Goal: Transaction & Acquisition: Purchase product/service

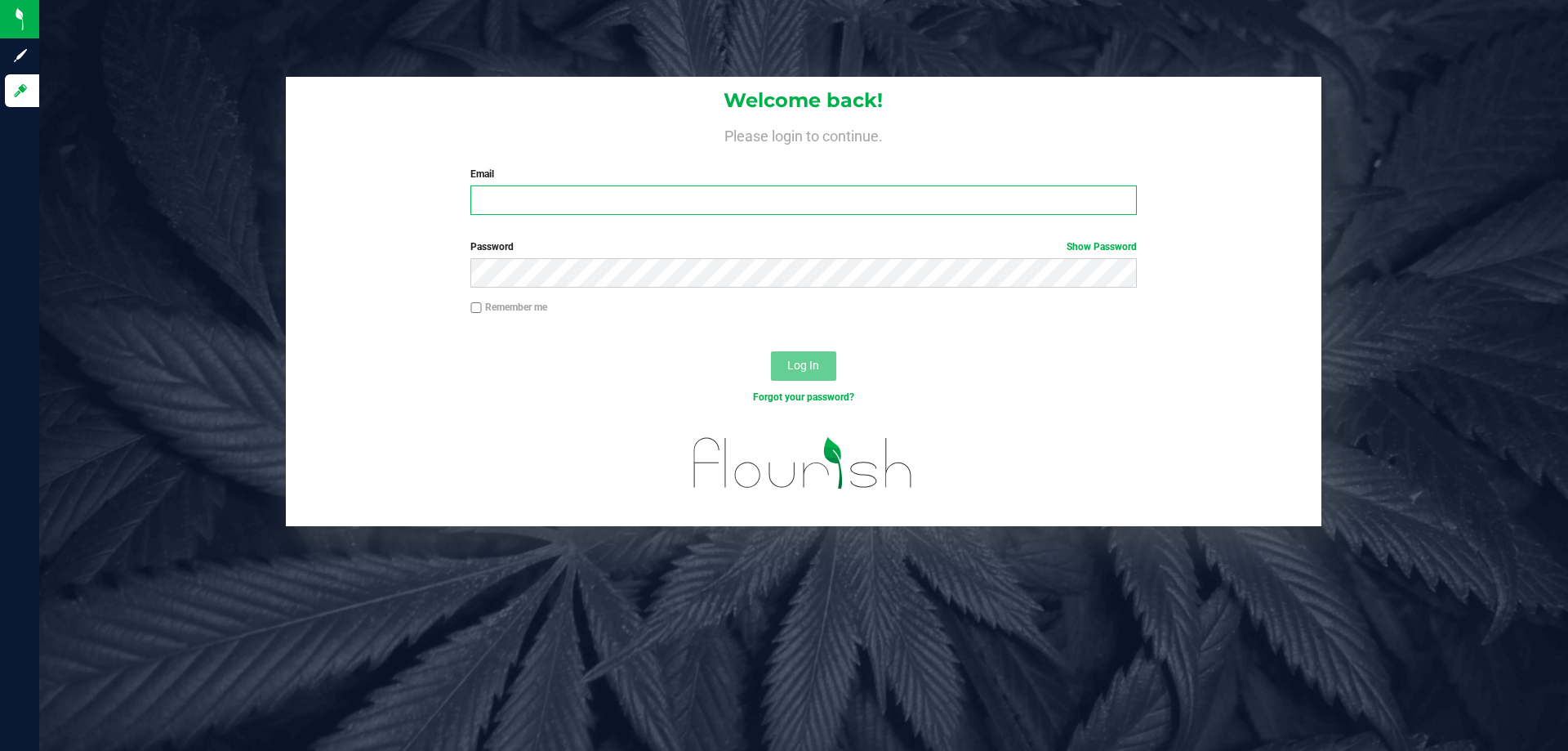
click at [663, 188] on input "Email" at bounding box center [803, 200] width 666 height 30
type input "[EMAIL_ADDRESS][DOMAIN_NAME]"
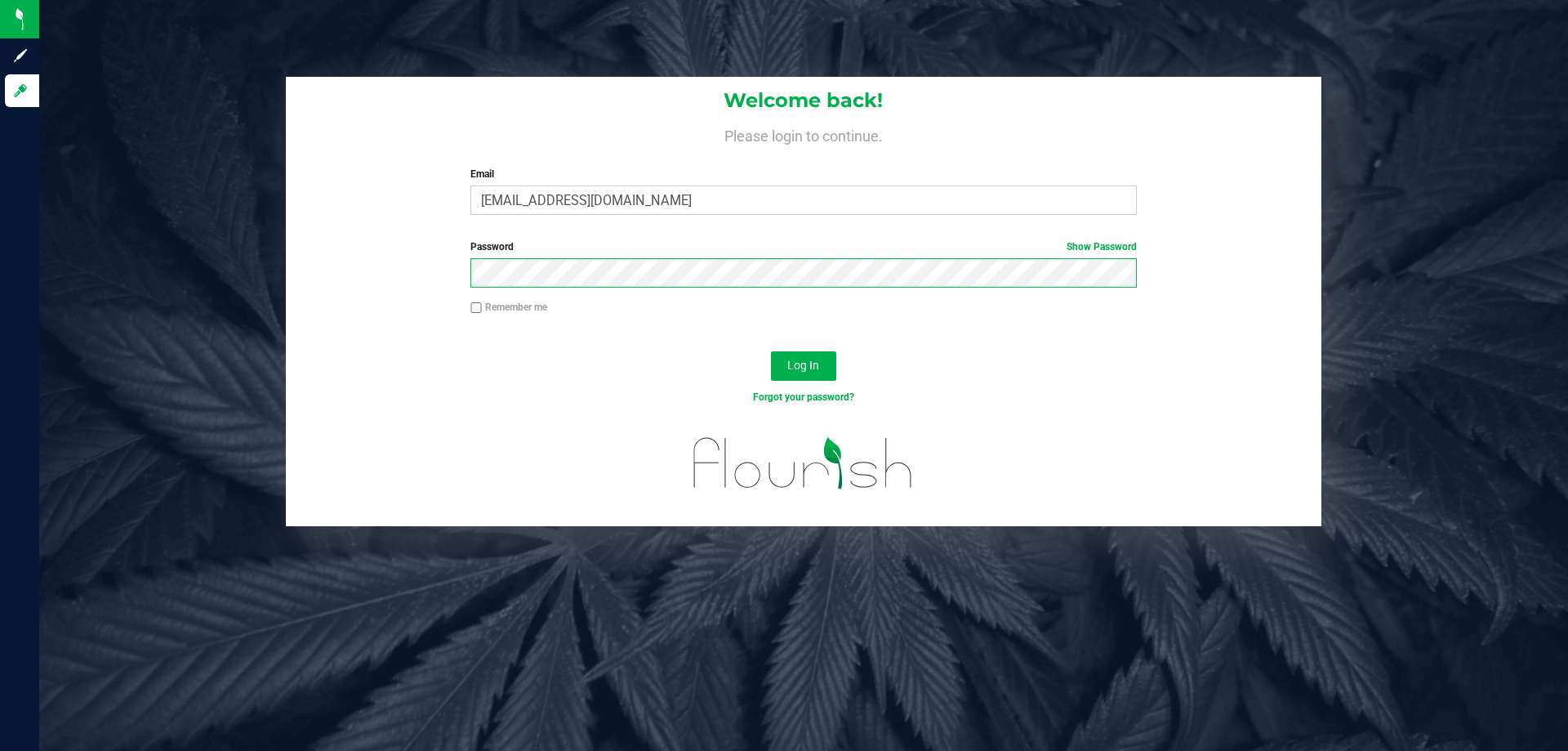
click at [771, 351] on button "Log In" at bounding box center [804, 366] width 65 height 30
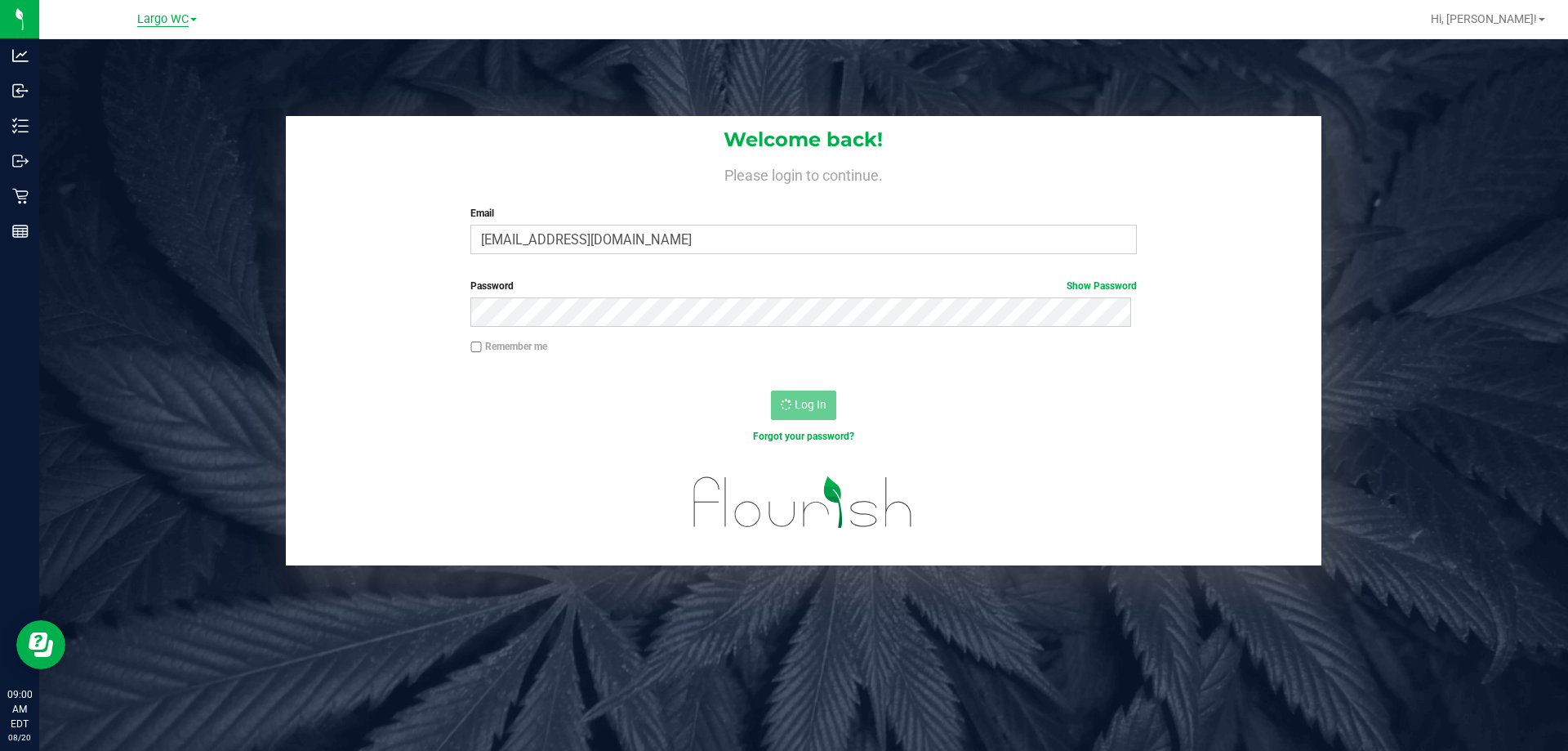
click at [176, 18] on span "Largo WC" at bounding box center [162, 19] width 51 height 15
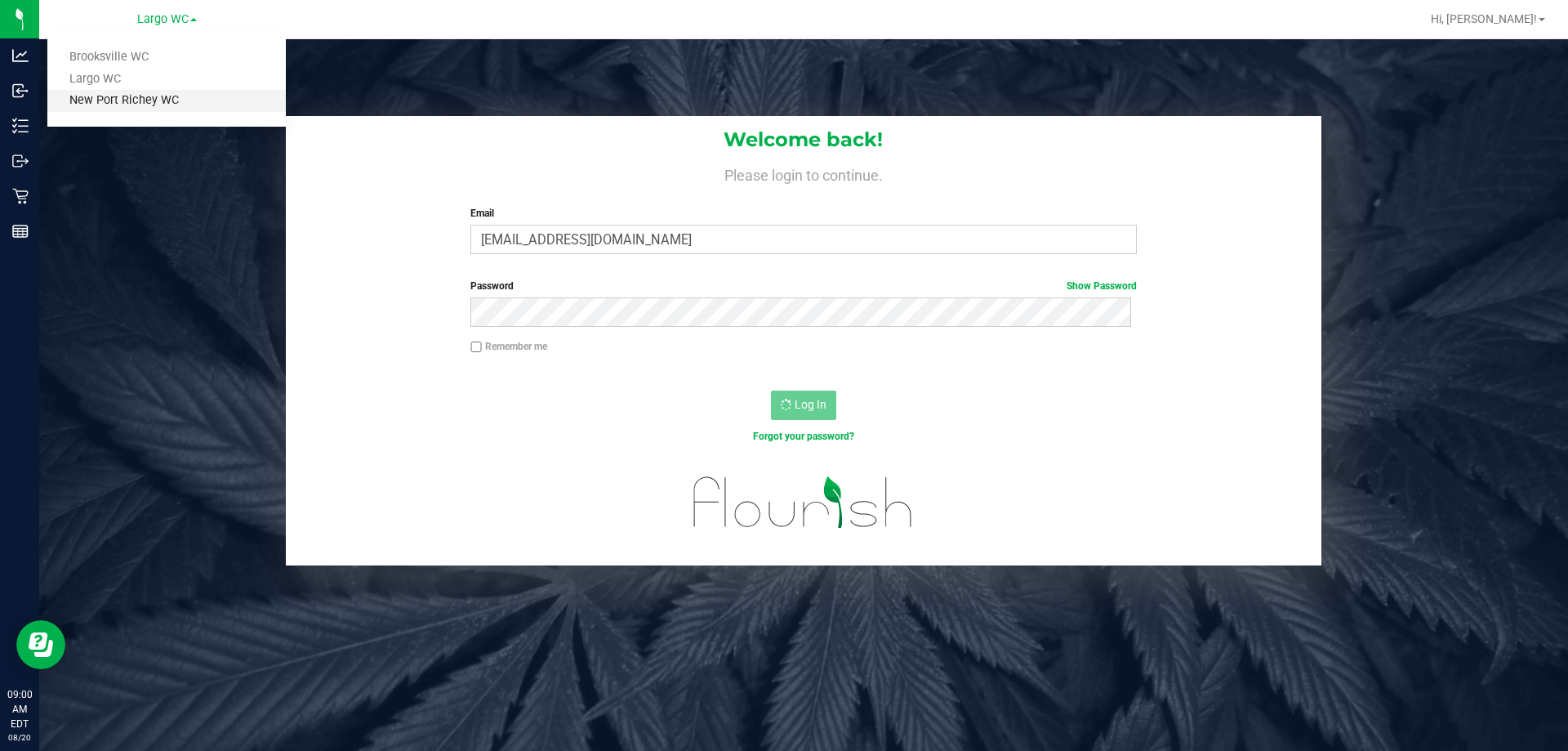
click at [145, 101] on link "New Port Richey WC" at bounding box center [166, 100] width 238 height 22
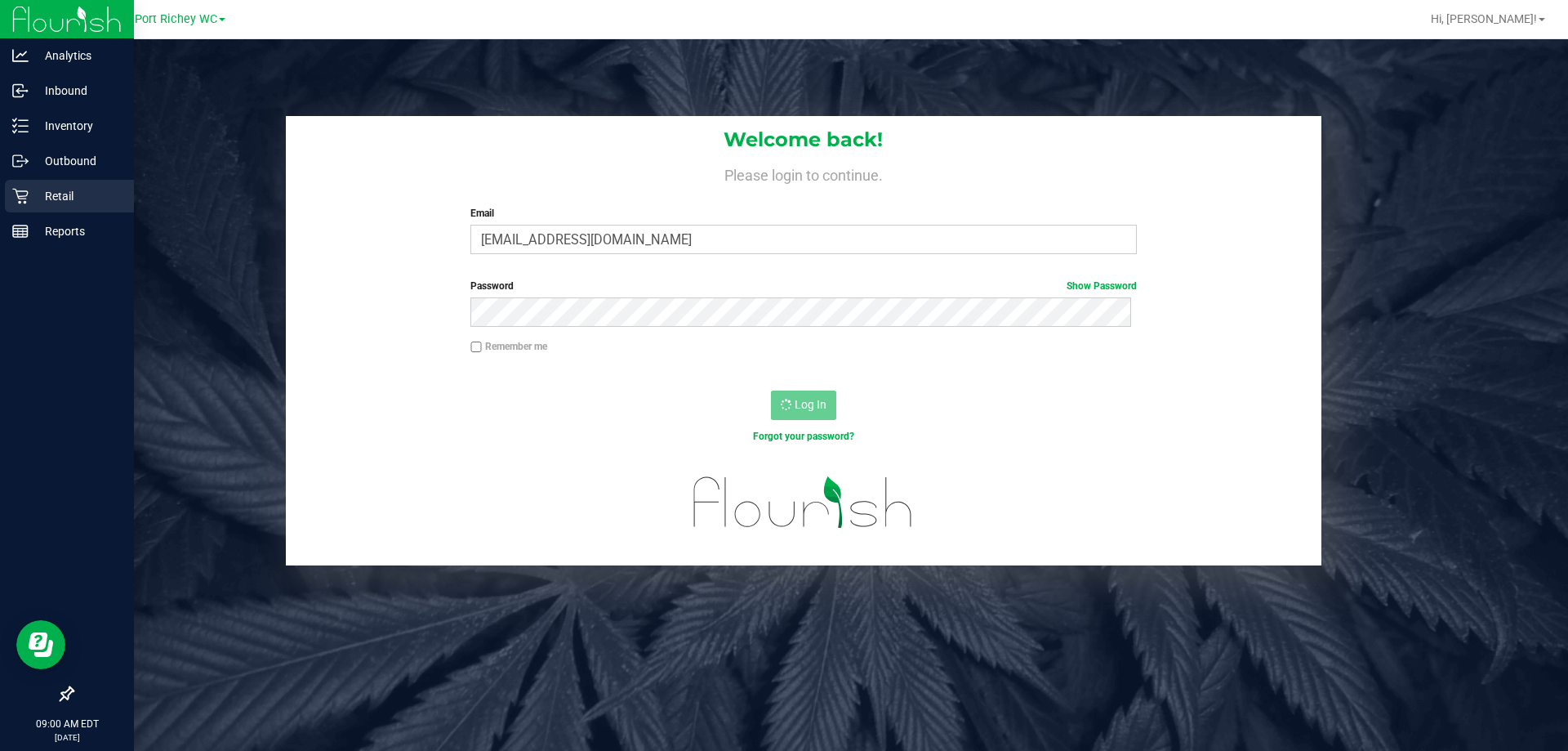
click at [33, 192] on p "Retail" at bounding box center [78, 196] width 98 height 20
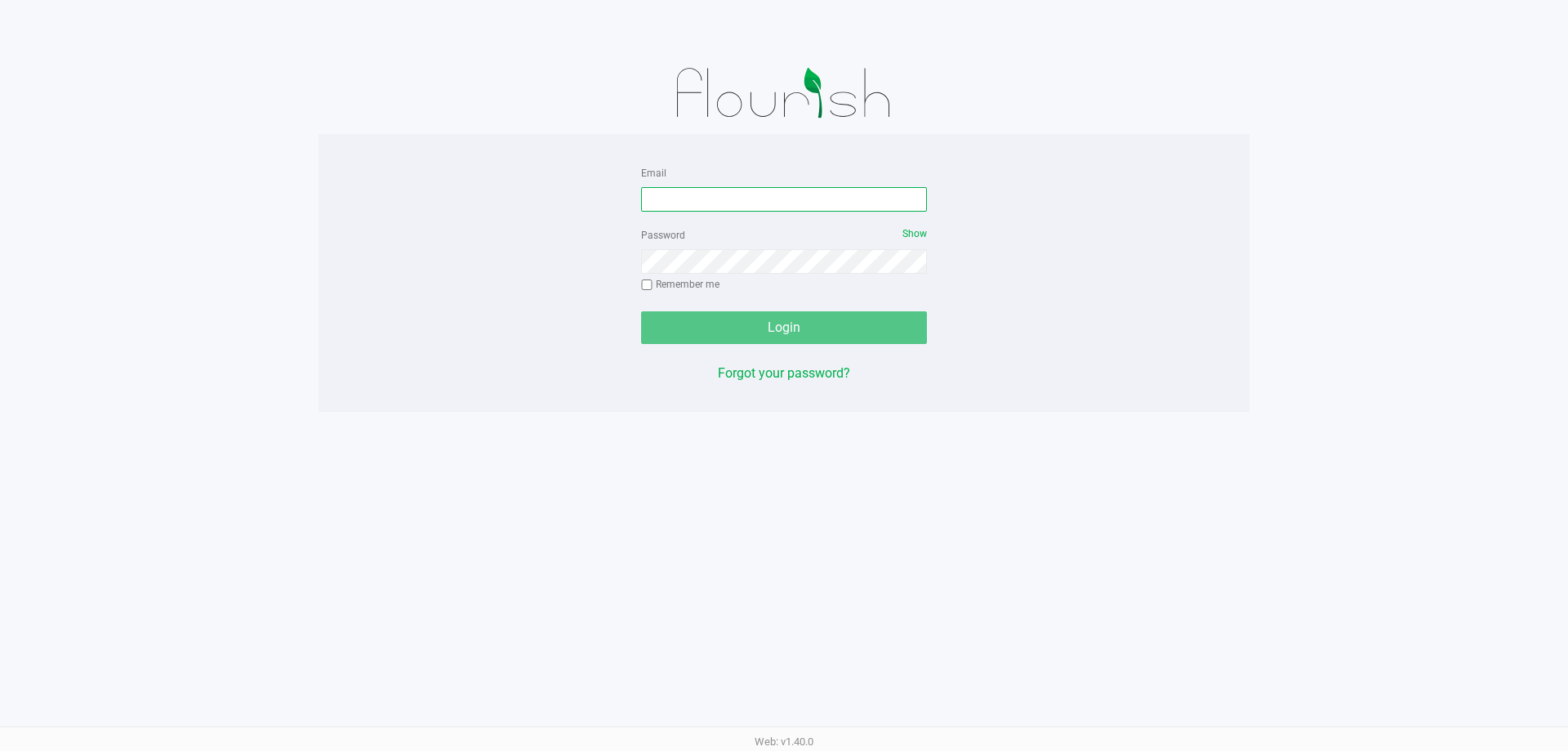
click at [715, 191] on input "Email" at bounding box center [784, 199] width 286 height 25
type input "[EMAIL_ADDRESS][DOMAIN_NAME]"
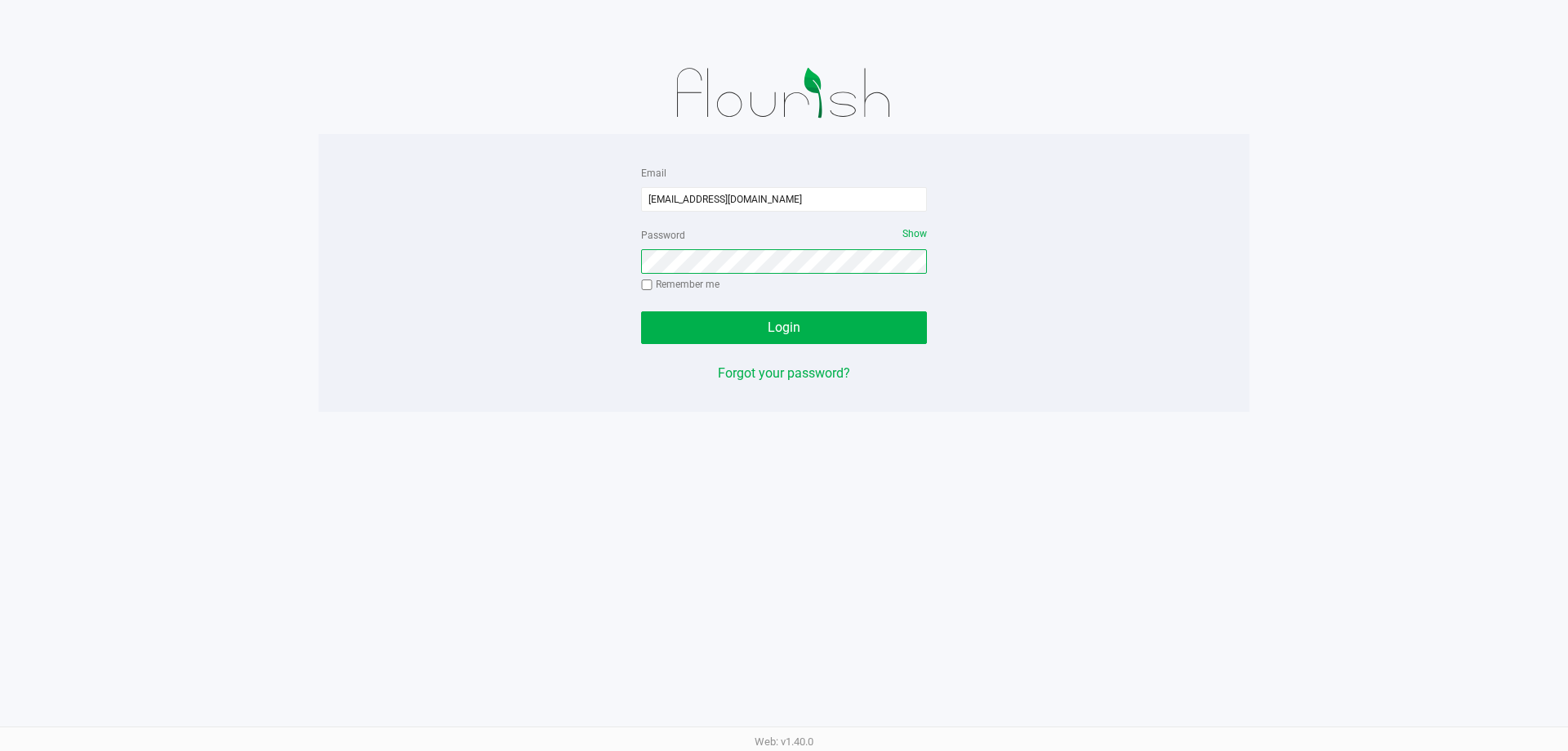
click at [641, 311] on button "Login" at bounding box center [784, 327] width 286 height 32
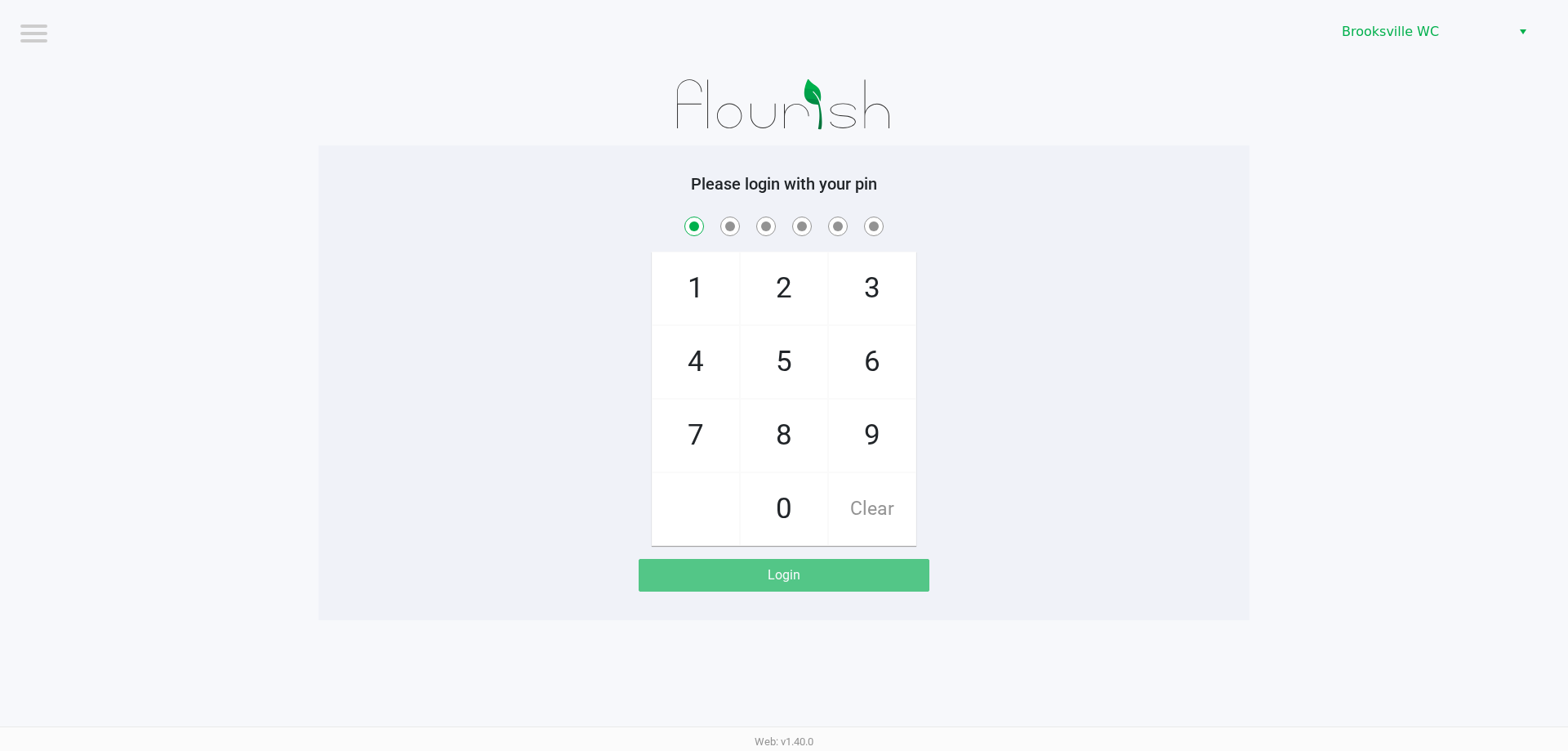
checkbox input "true"
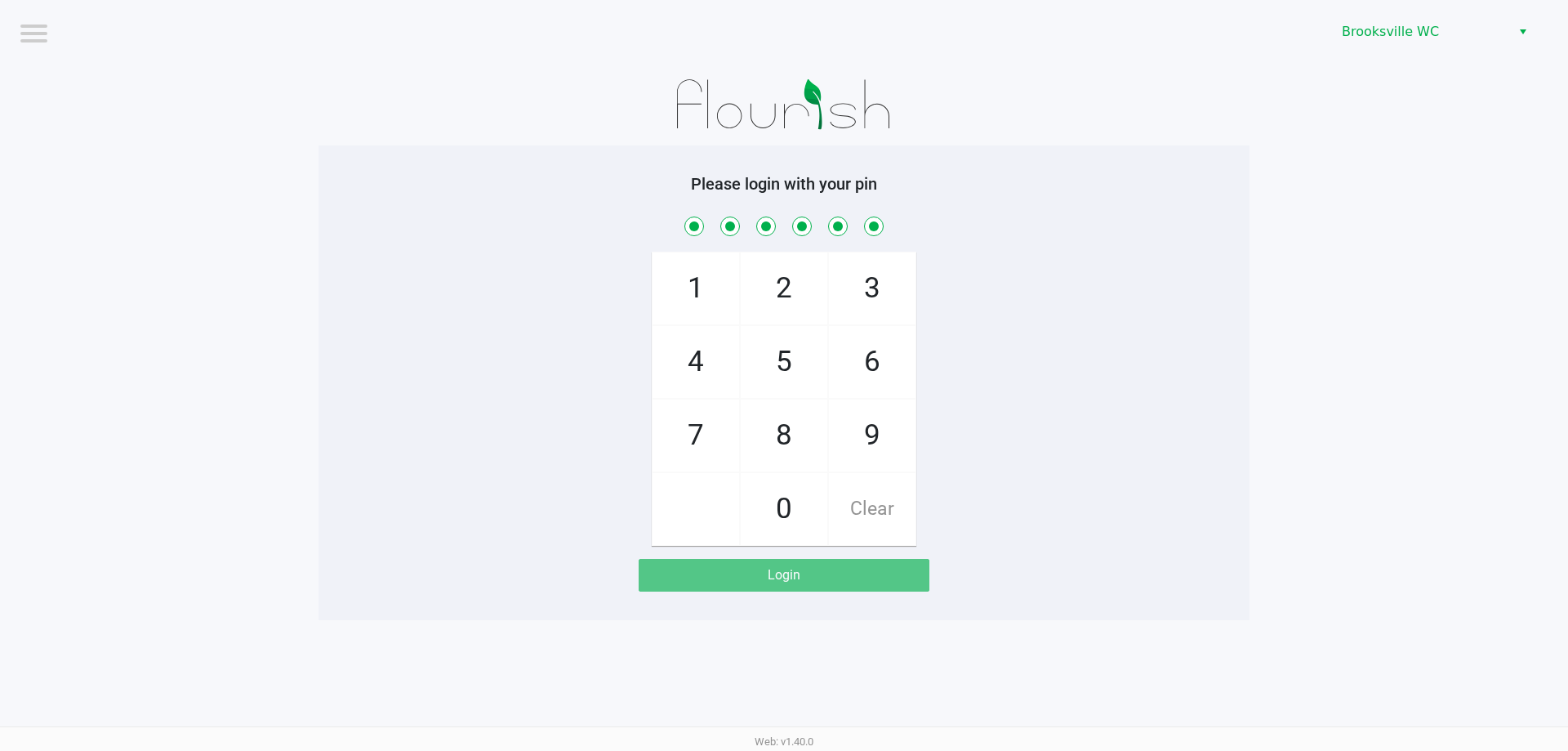
checkbox input "true"
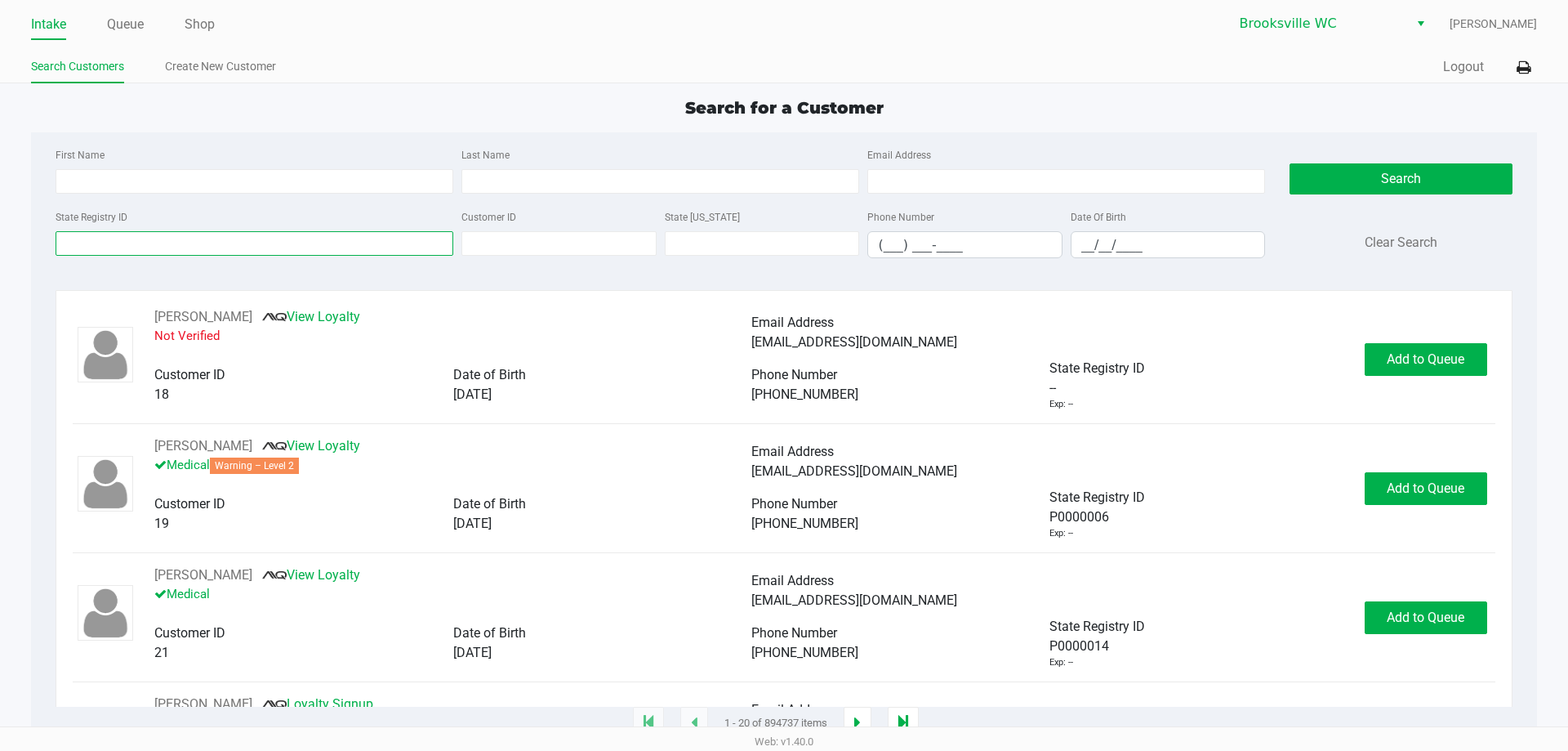
click at [185, 254] on input "State Registry ID" at bounding box center [254, 243] width 397 height 25
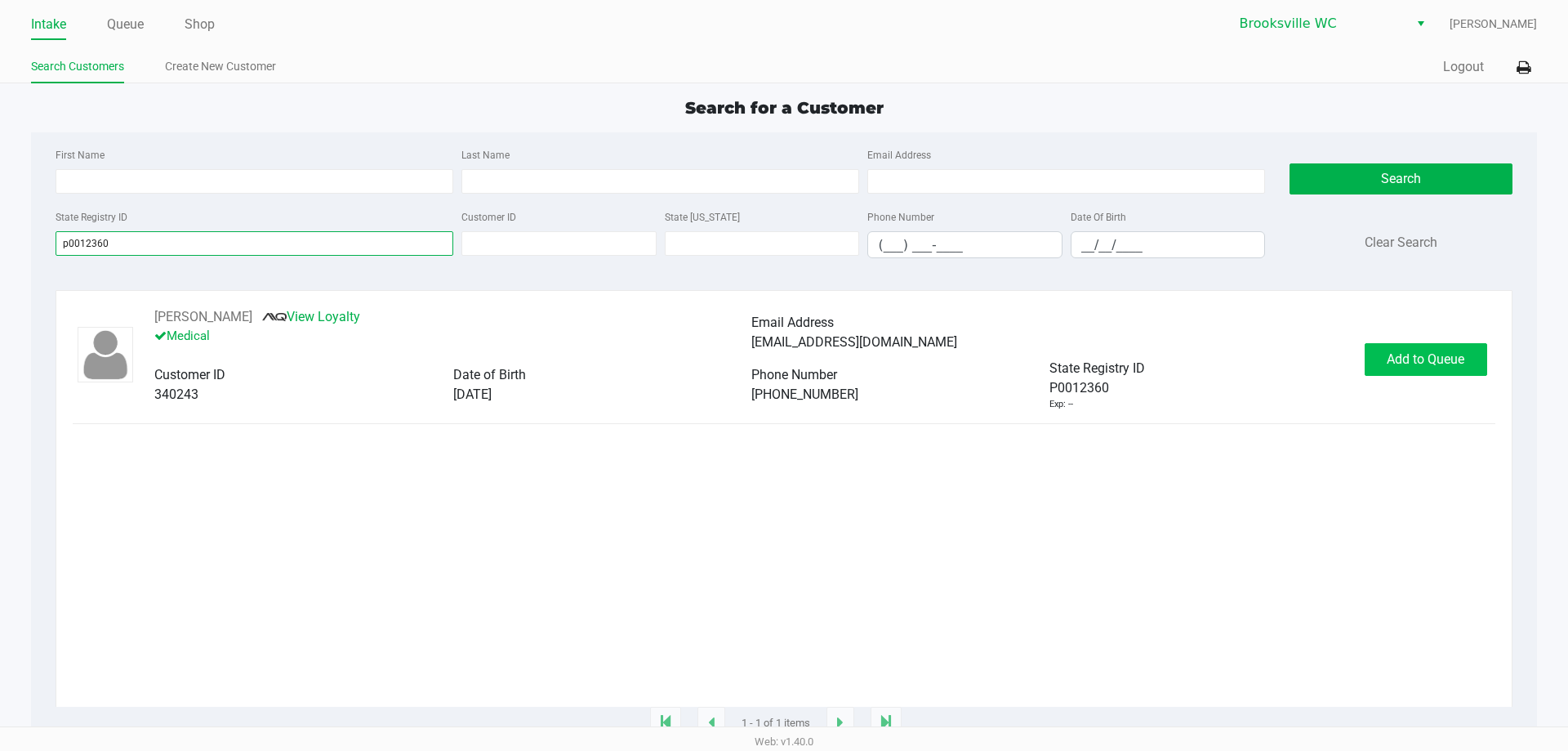
type input "p0012360"
click at [1390, 353] on button "Add to Queue" at bounding box center [1425, 359] width 123 height 32
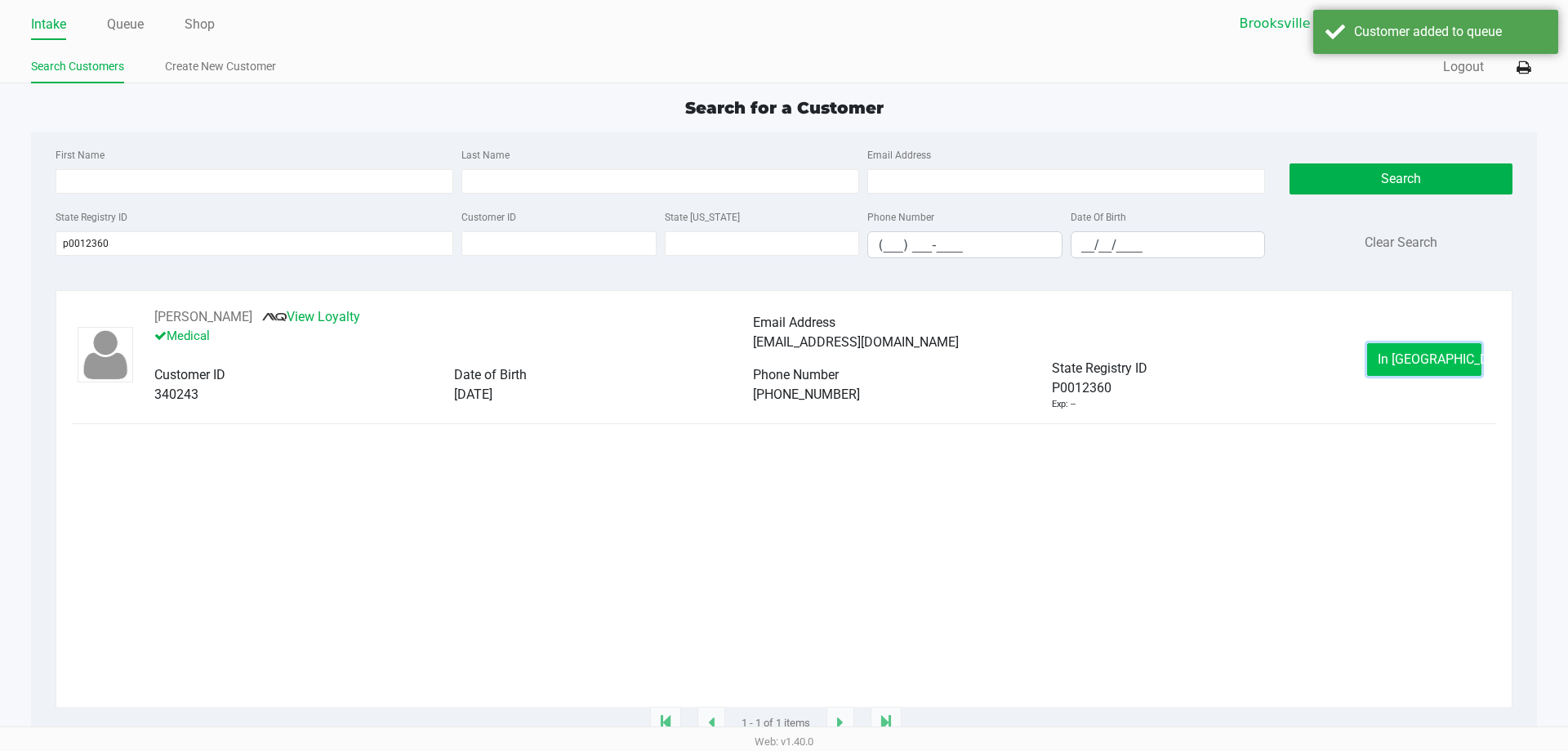
click at [1436, 353] on span "In Queue" at bounding box center [1446, 359] width 137 height 16
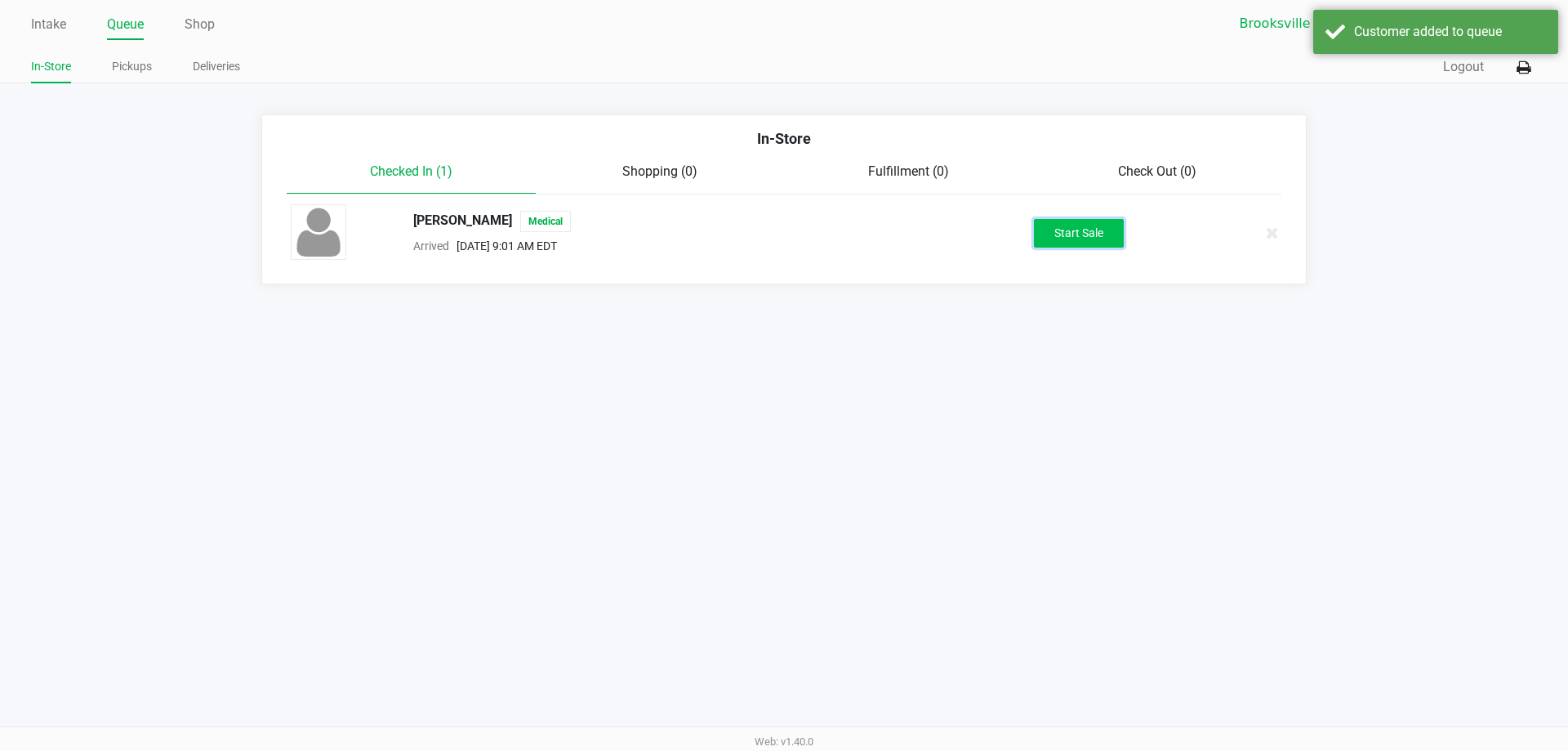
click at [1085, 225] on button "Start Sale" at bounding box center [1078, 232] width 90 height 29
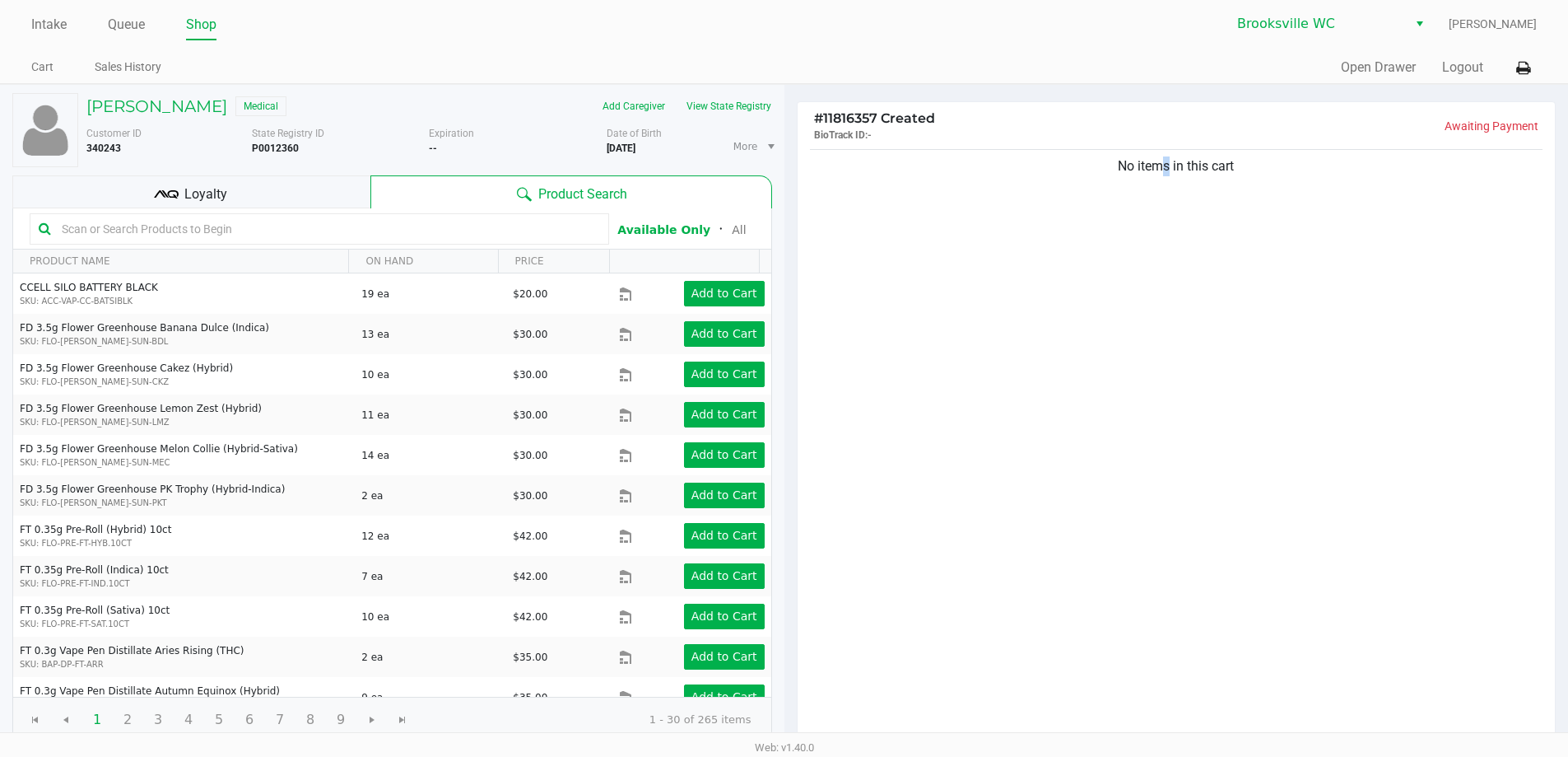
drag, startPoint x: 1155, startPoint y: 512, endPoint x: 1189, endPoint y: 573, distance: 69.8
click at [1186, 565] on div "No items in this cart" at bounding box center [1176, 444] width 759 height 598
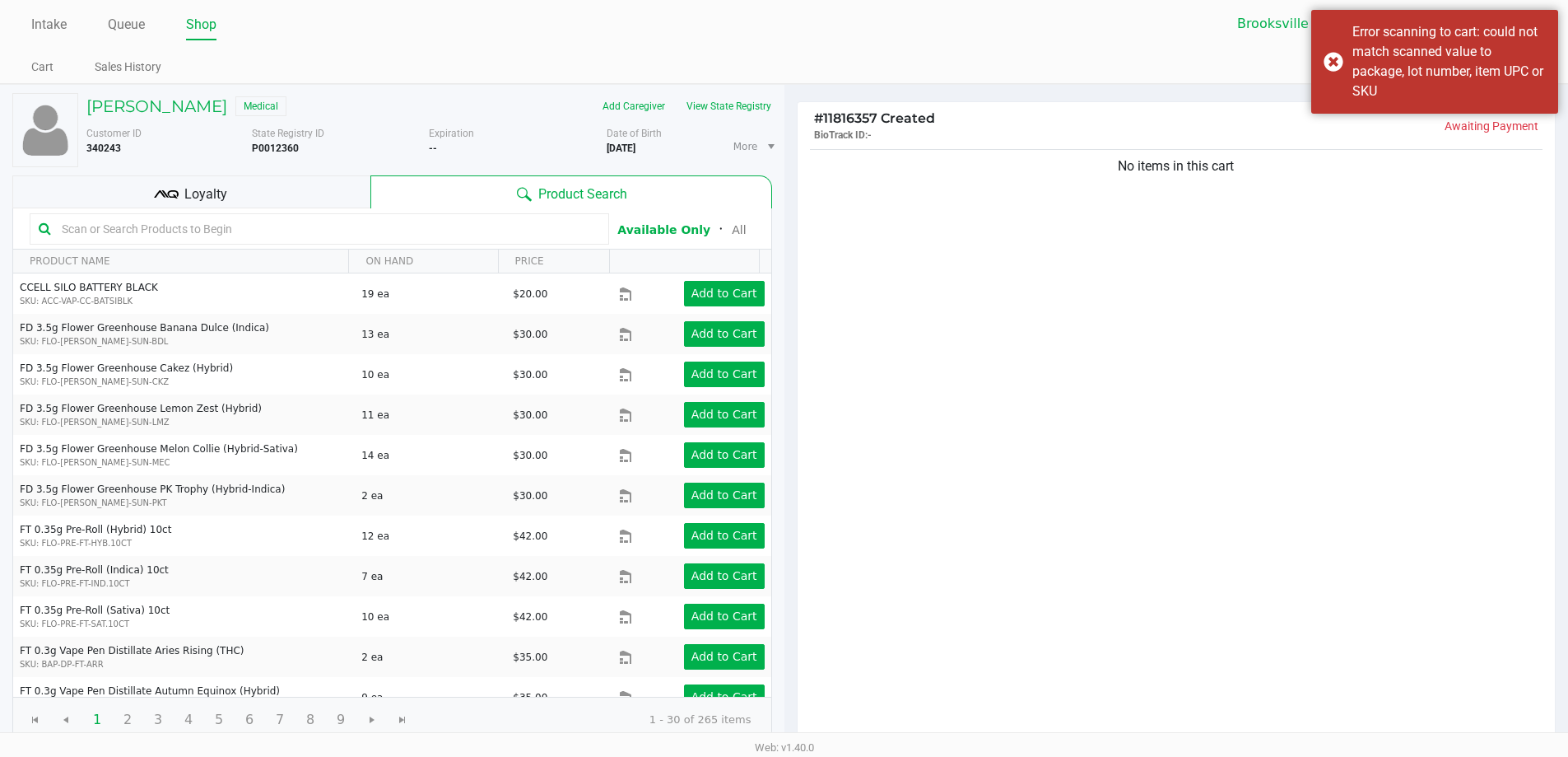
click at [1190, 574] on div "No items in this cart" at bounding box center [1176, 444] width 759 height 598
drag, startPoint x: 1527, startPoint y: 97, endPoint x: 1522, endPoint y: 87, distance: 11.2
click at [1522, 89] on div "Error scanning to cart: could not match scanned value to package, lot number, i…" at bounding box center [1449, 62] width 193 height 79
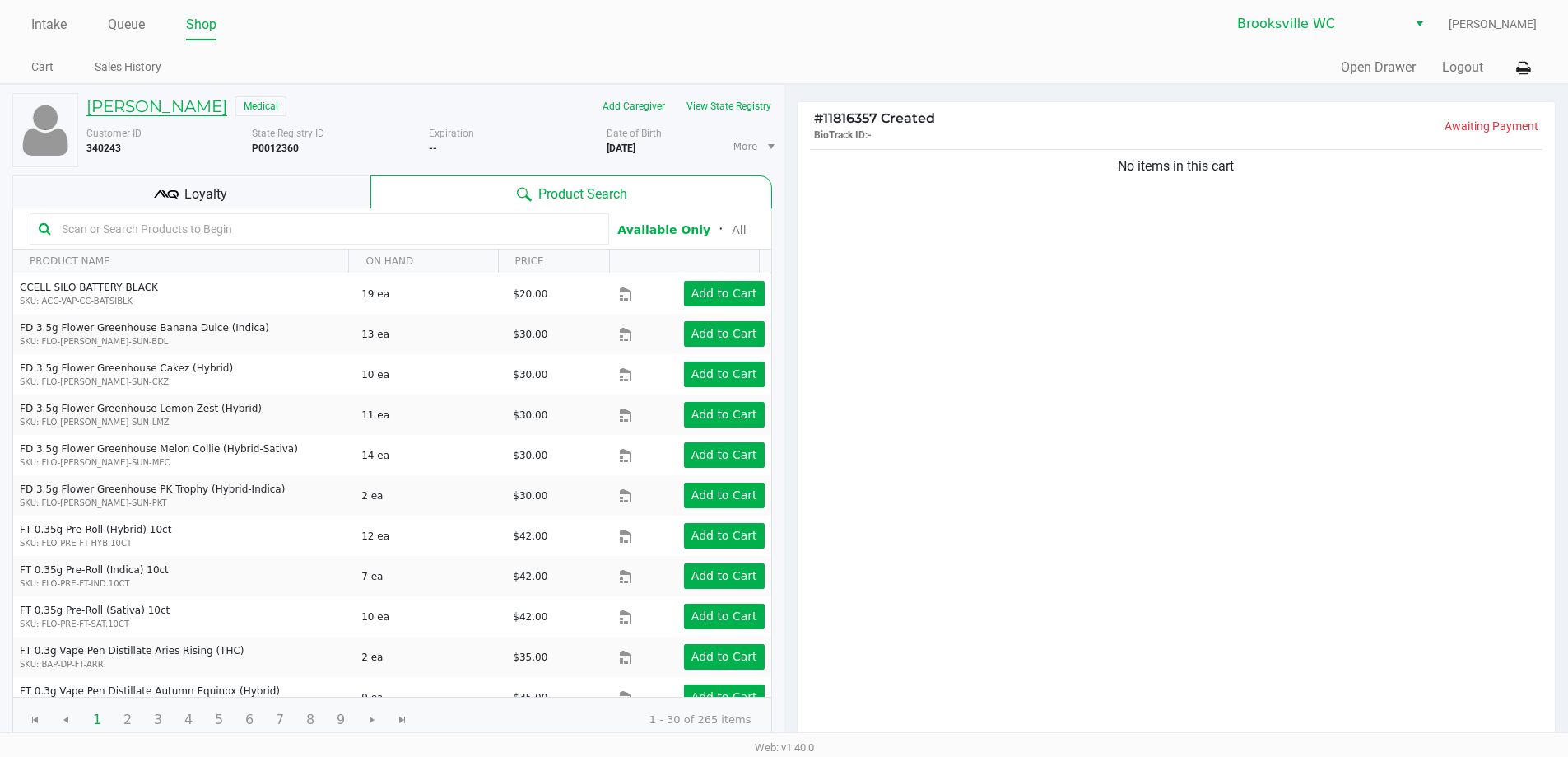
click at [130, 102] on h5 "THARIUS BETHEL" at bounding box center [157, 106] width 141 height 20
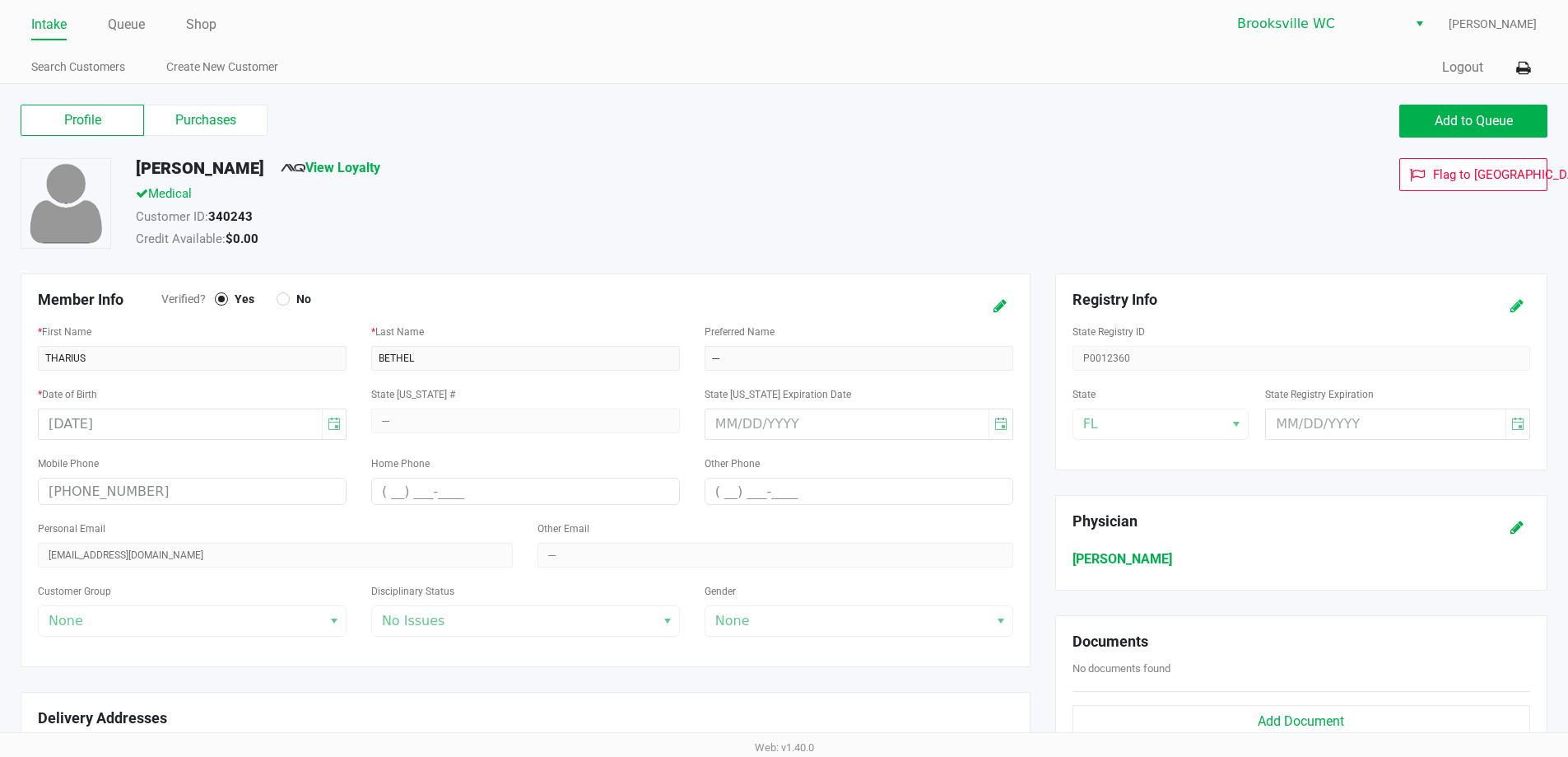
click at [1523, 304] on icon at bounding box center [1516, 307] width 13 height 12
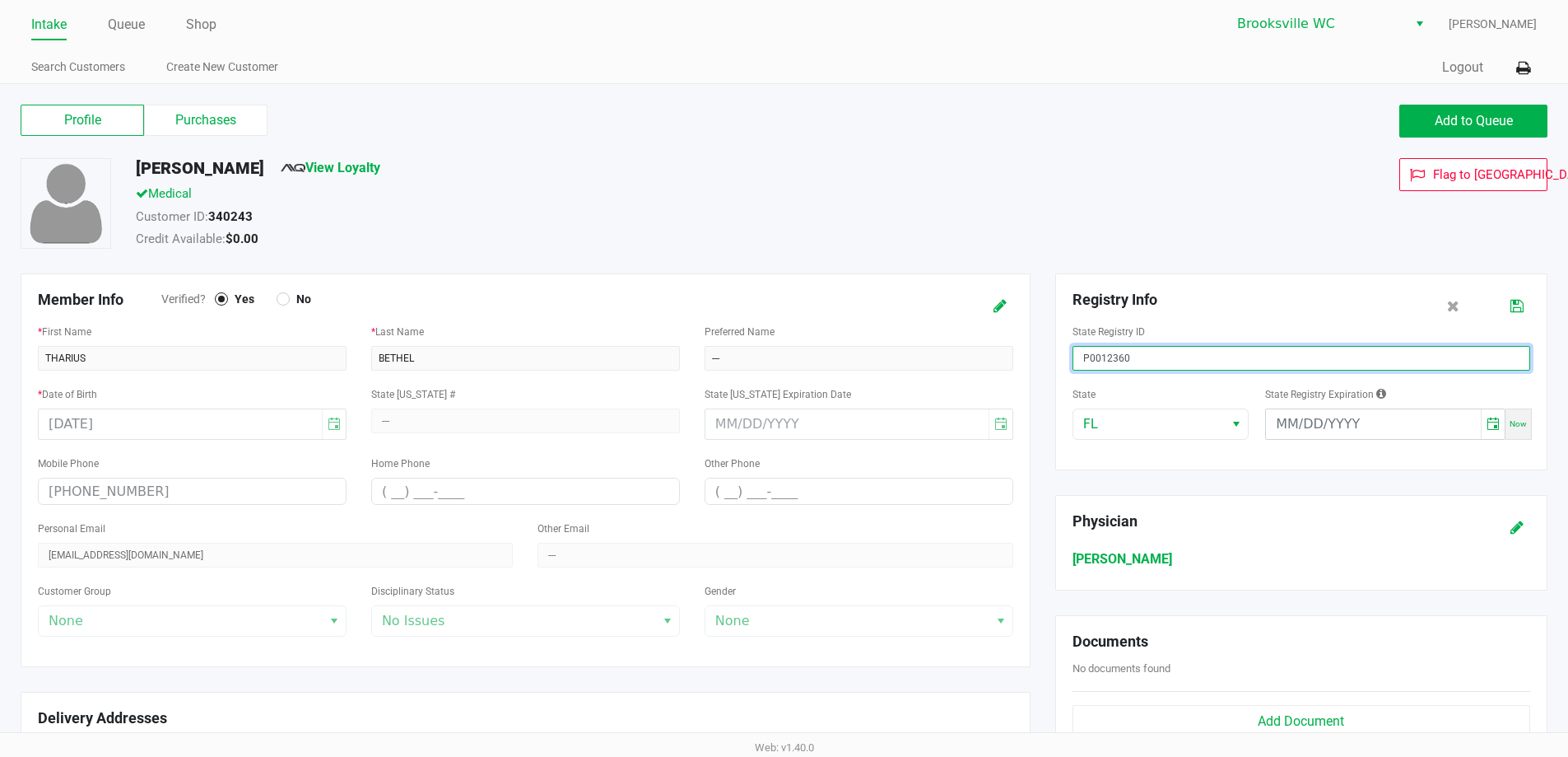
drag, startPoint x: 1253, startPoint y: 356, endPoint x: 492, endPoint y: 332, distance: 761.4
click at [492, 332] on div "Member Info Verified? Yes No * First Name THARIUS * Last Name BETHEL Preferred …" at bounding box center [784, 602] width 1552 height 657
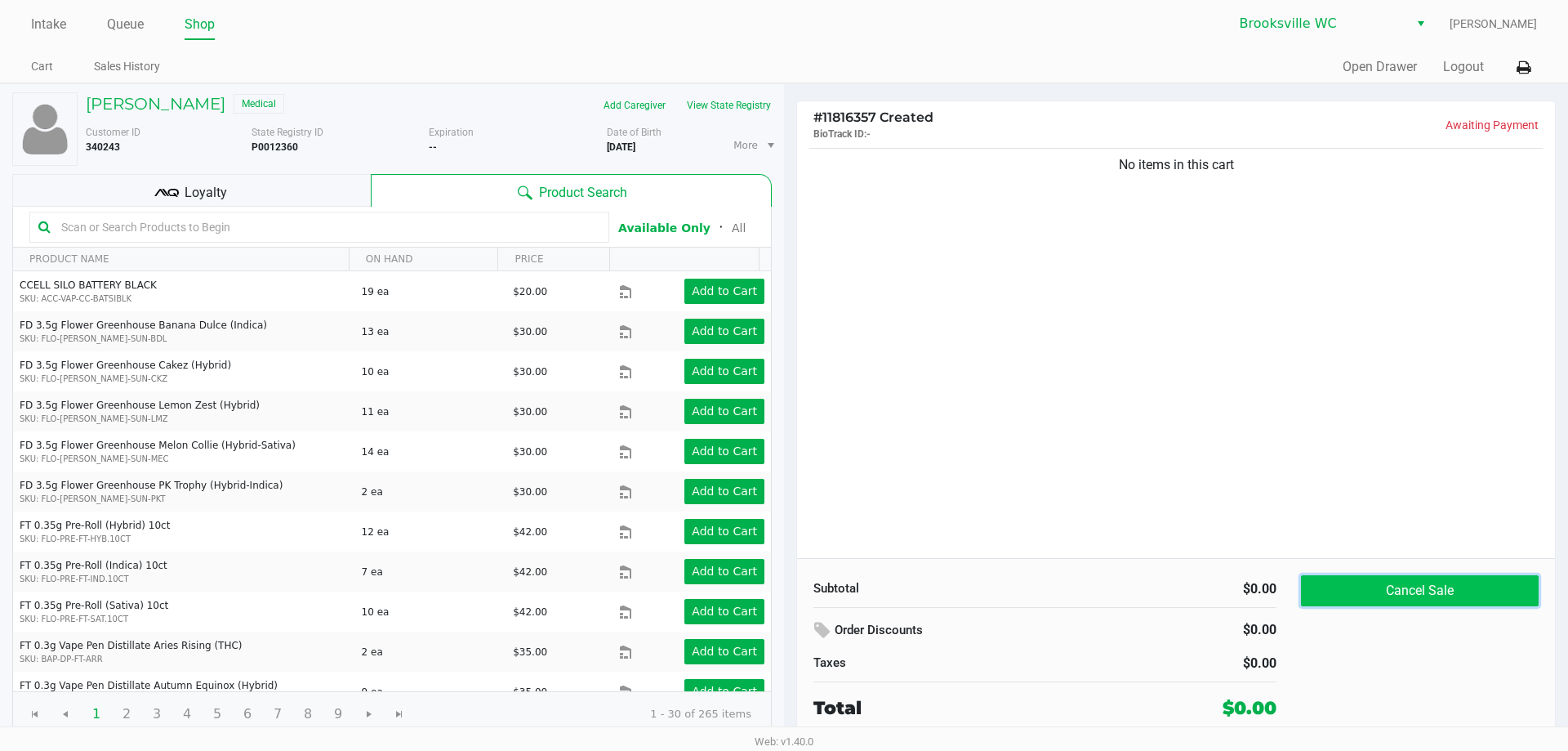
click at [1395, 593] on button "Cancel Sale" at bounding box center [1419, 591] width 238 height 31
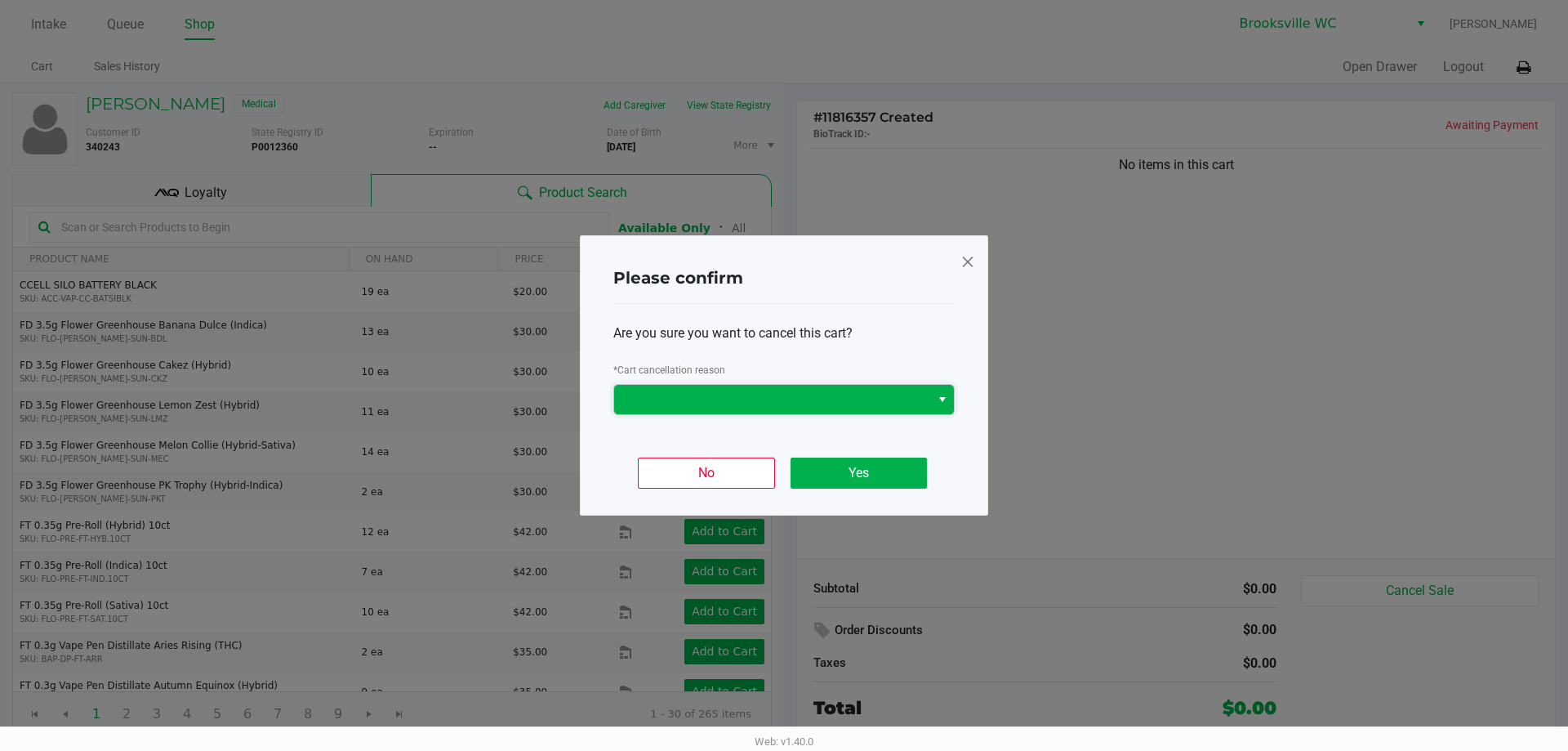
click at [797, 404] on span at bounding box center [771, 400] width 296 height 20
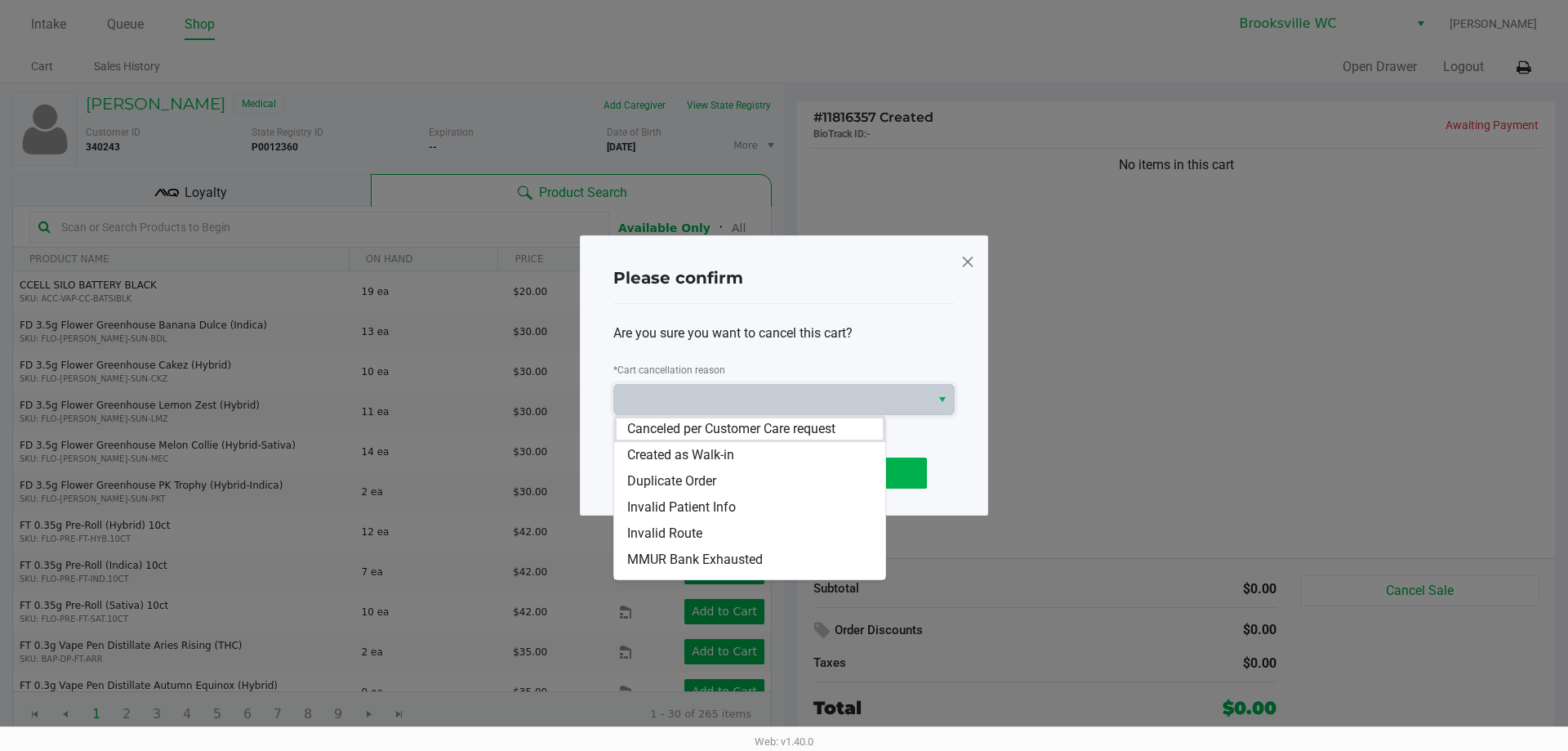
drag, startPoint x: 706, startPoint y: 473, endPoint x: 783, endPoint y: 480, distance: 77.3
click at [707, 474] on span "Duplicate Order" at bounding box center [672, 481] width 89 height 20
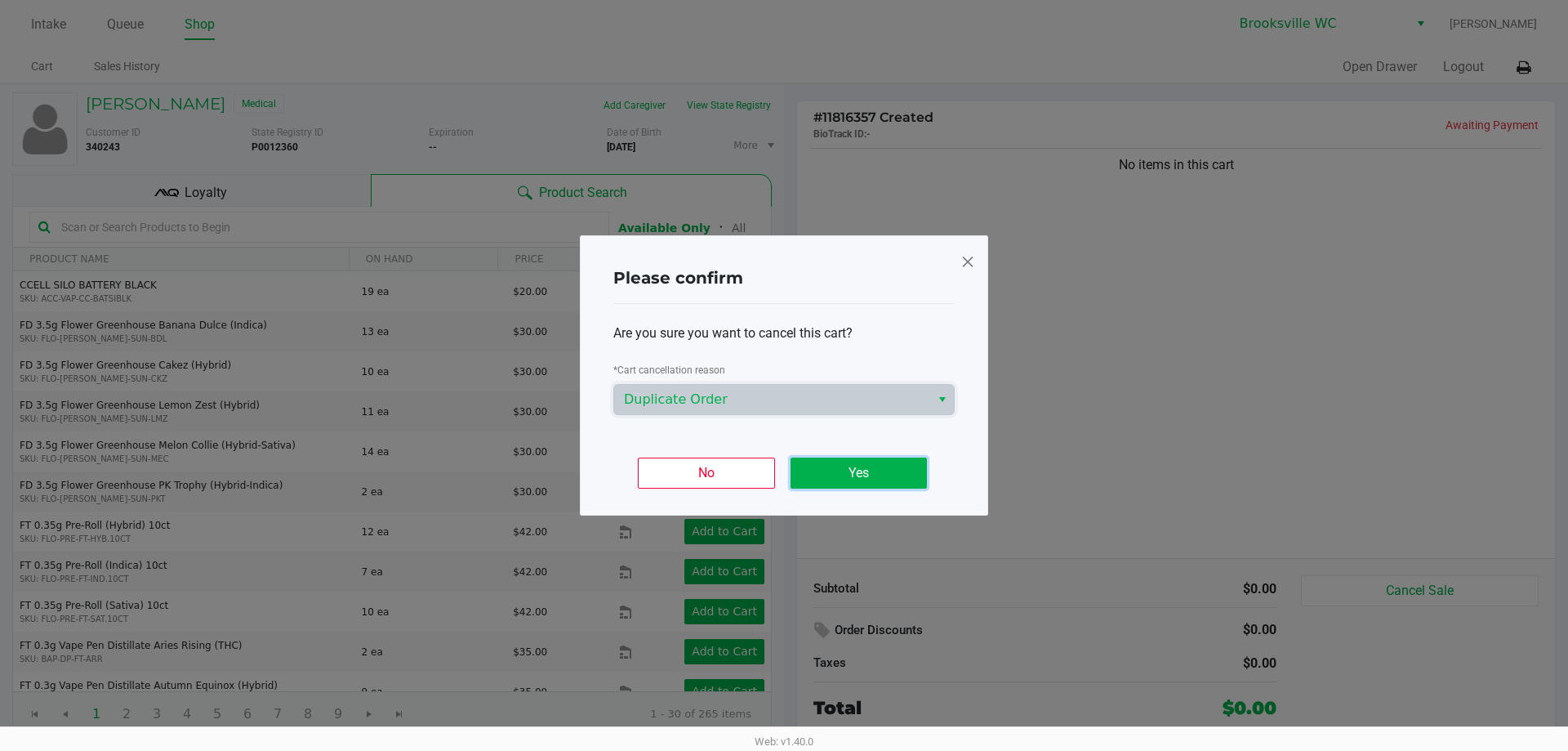
click at [844, 474] on button "Yes" at bounding box center [859, 473] width 137 height 31
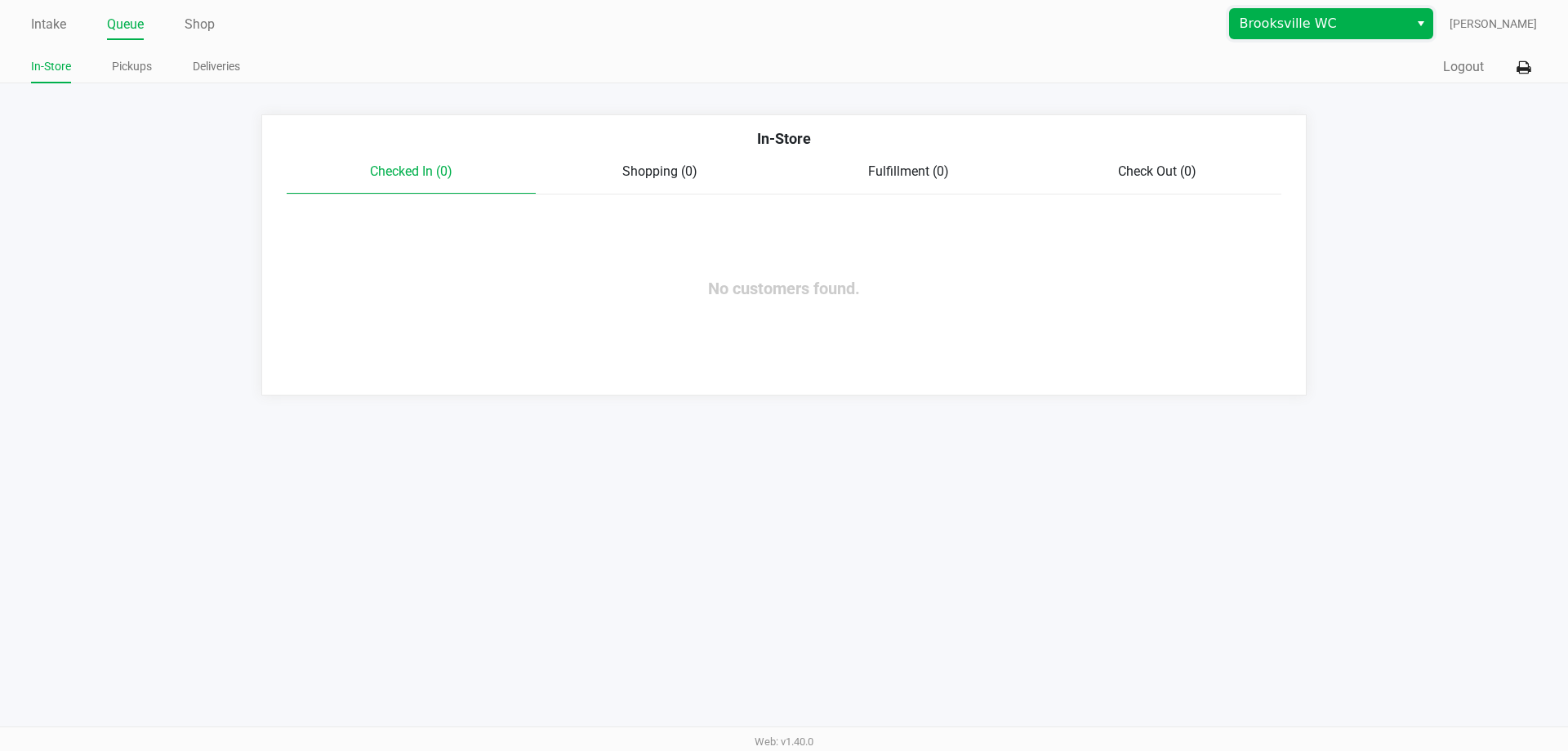
drag, startPoint x: 1406, startPoint y: 34, endPoint x: 1397, endPoint y: 35, distance: 9.1
click at [1405, 34] on span "Brooksville WC" at bounding box center [1319, 24] width 179 height 30
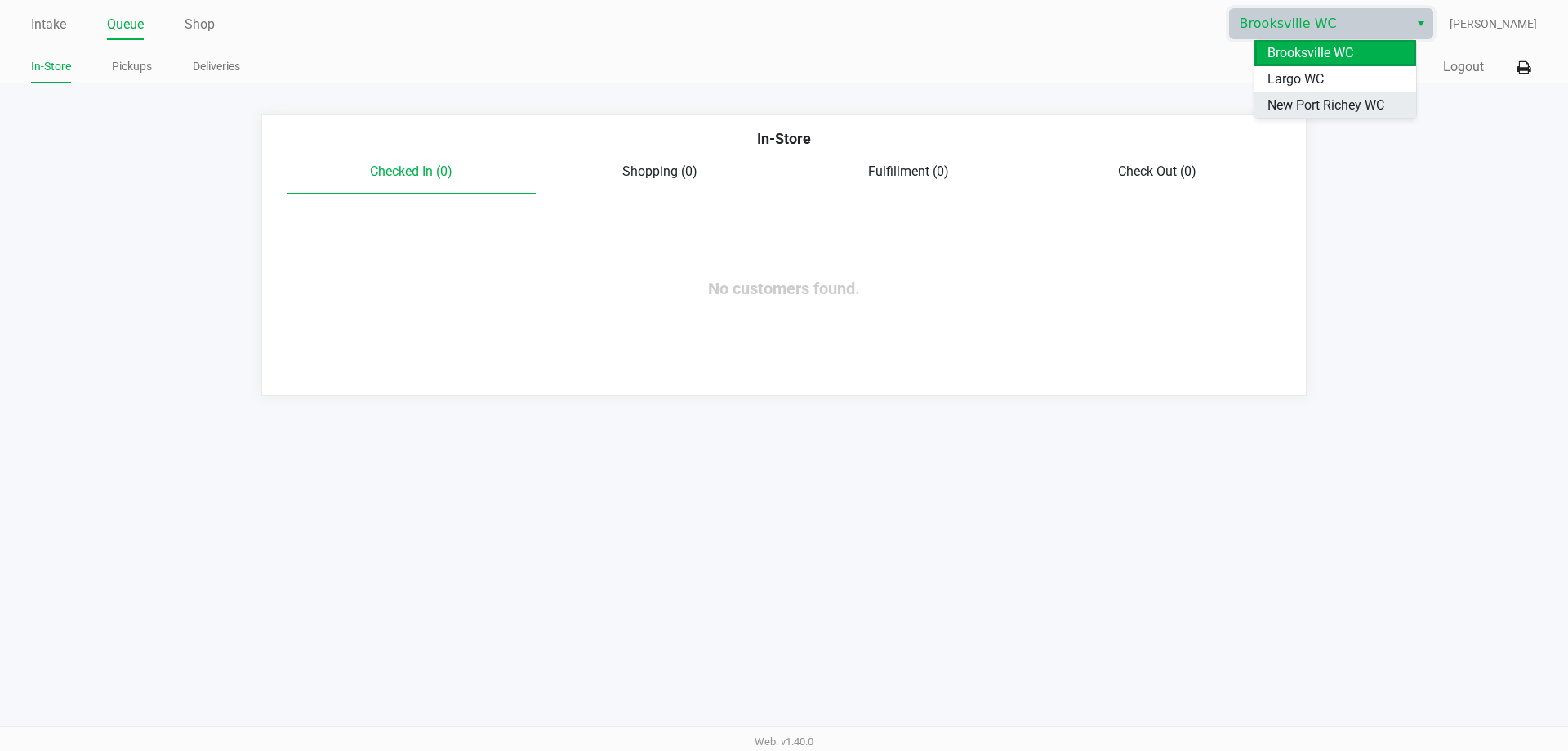
click at [1289, 106] on span "New Port Richey WC" at bounding box center [1325, 105] width 117 height 20
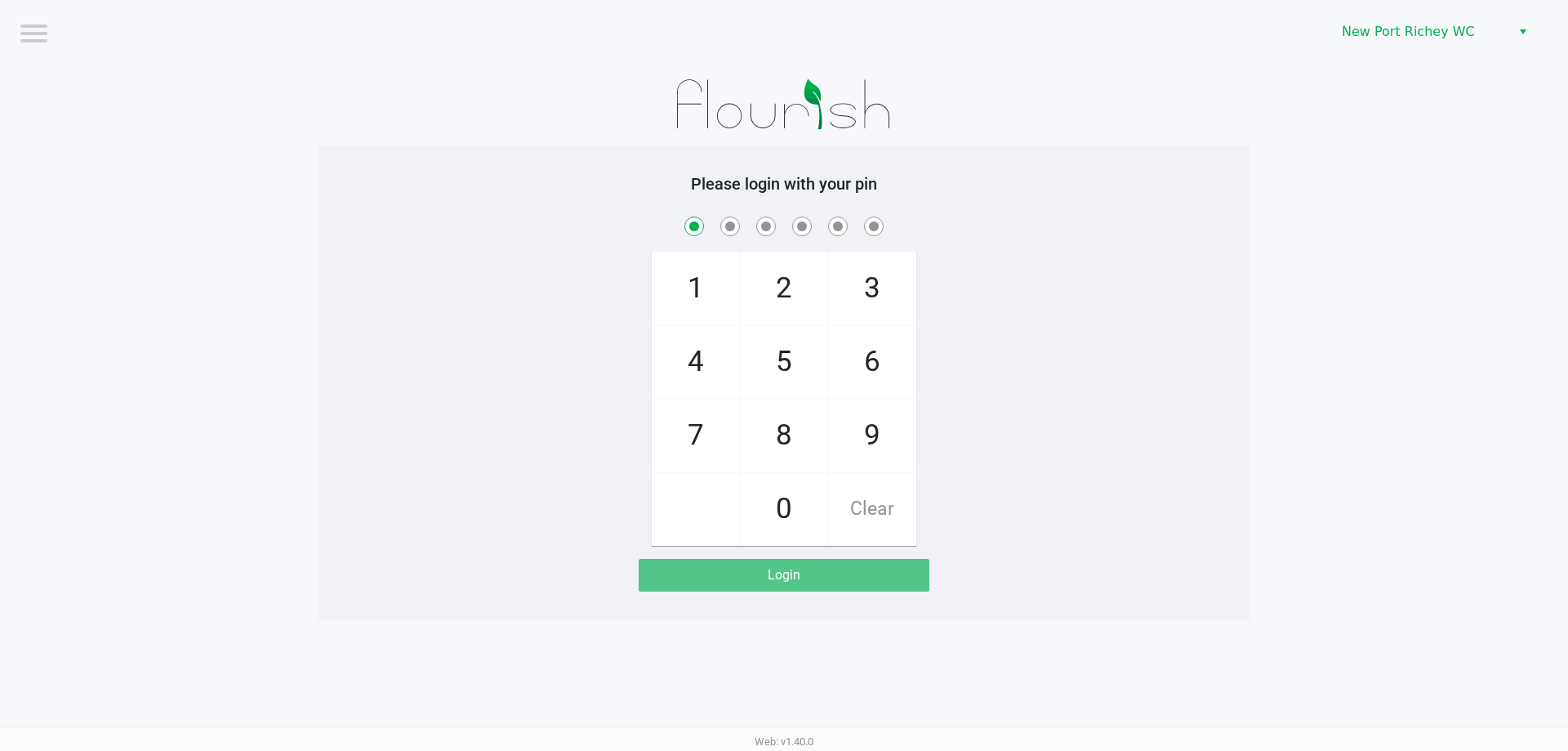
checkbox input "true"
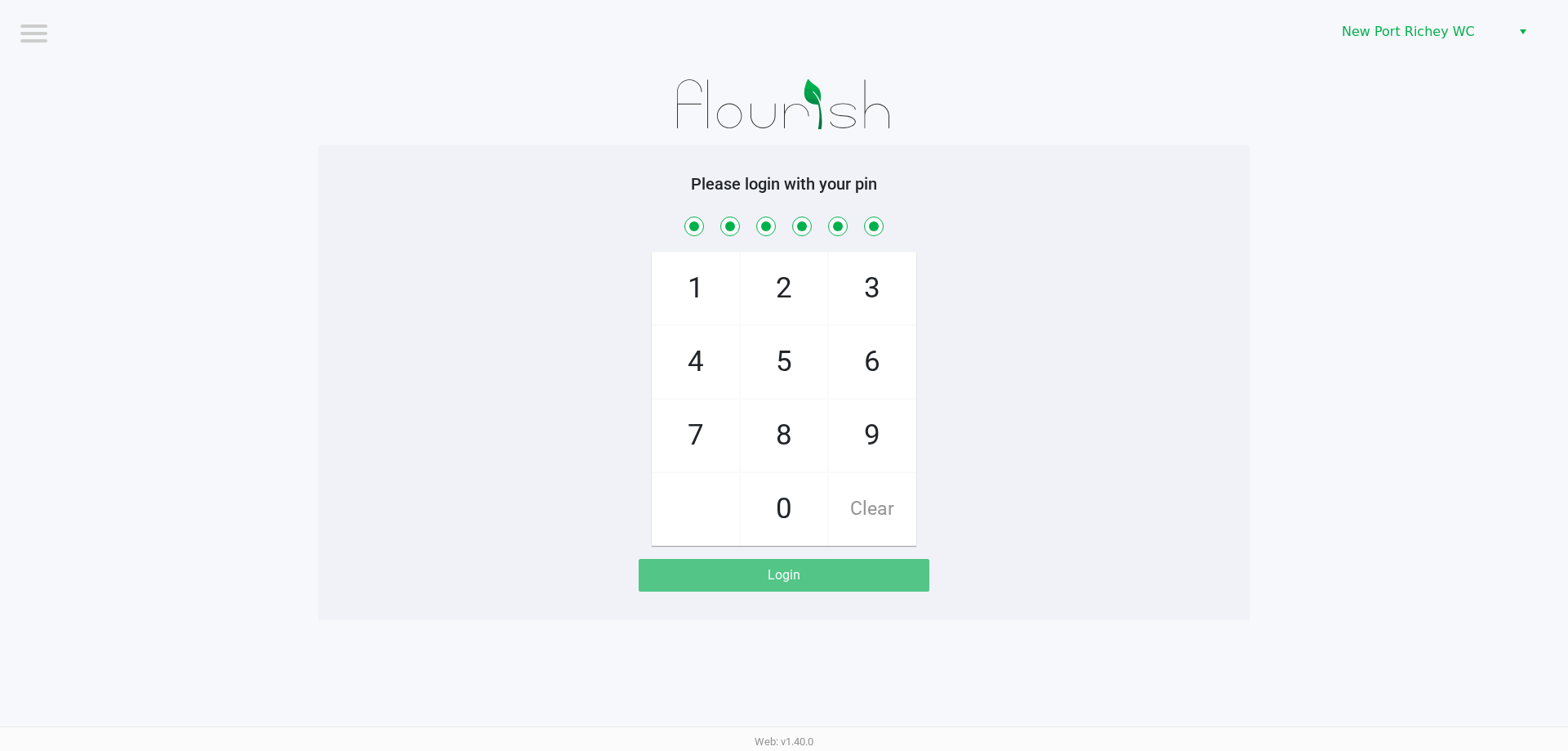
checkbox input "true"
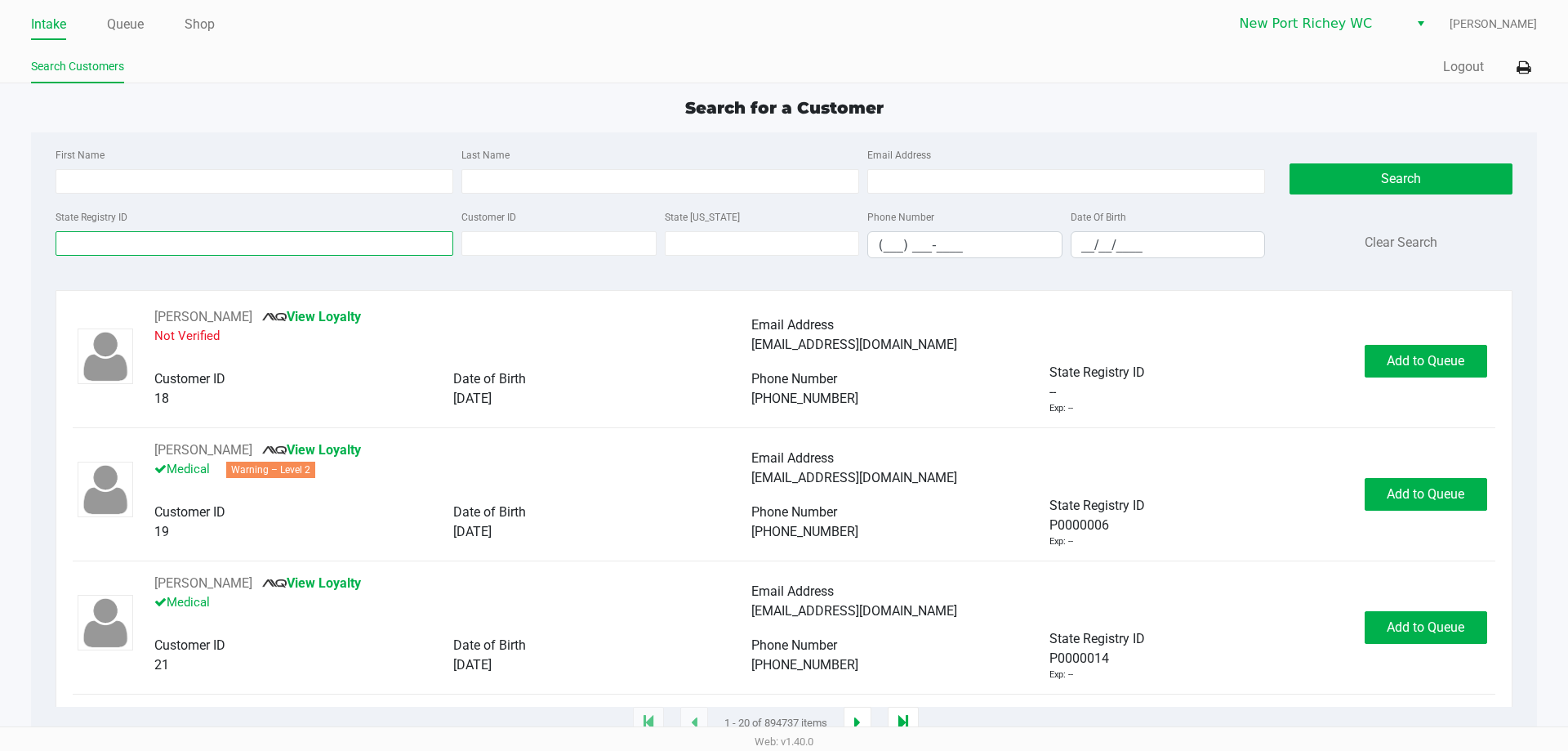
click at [119, 238] on input "State Registry ID" at bounding box center [254, 243] width 397 height 25
paste input "P0012360"
type input "P0012360"
click at [1367, 185] on button "Search" at bounding box center [1401, 179] width 222 height 31
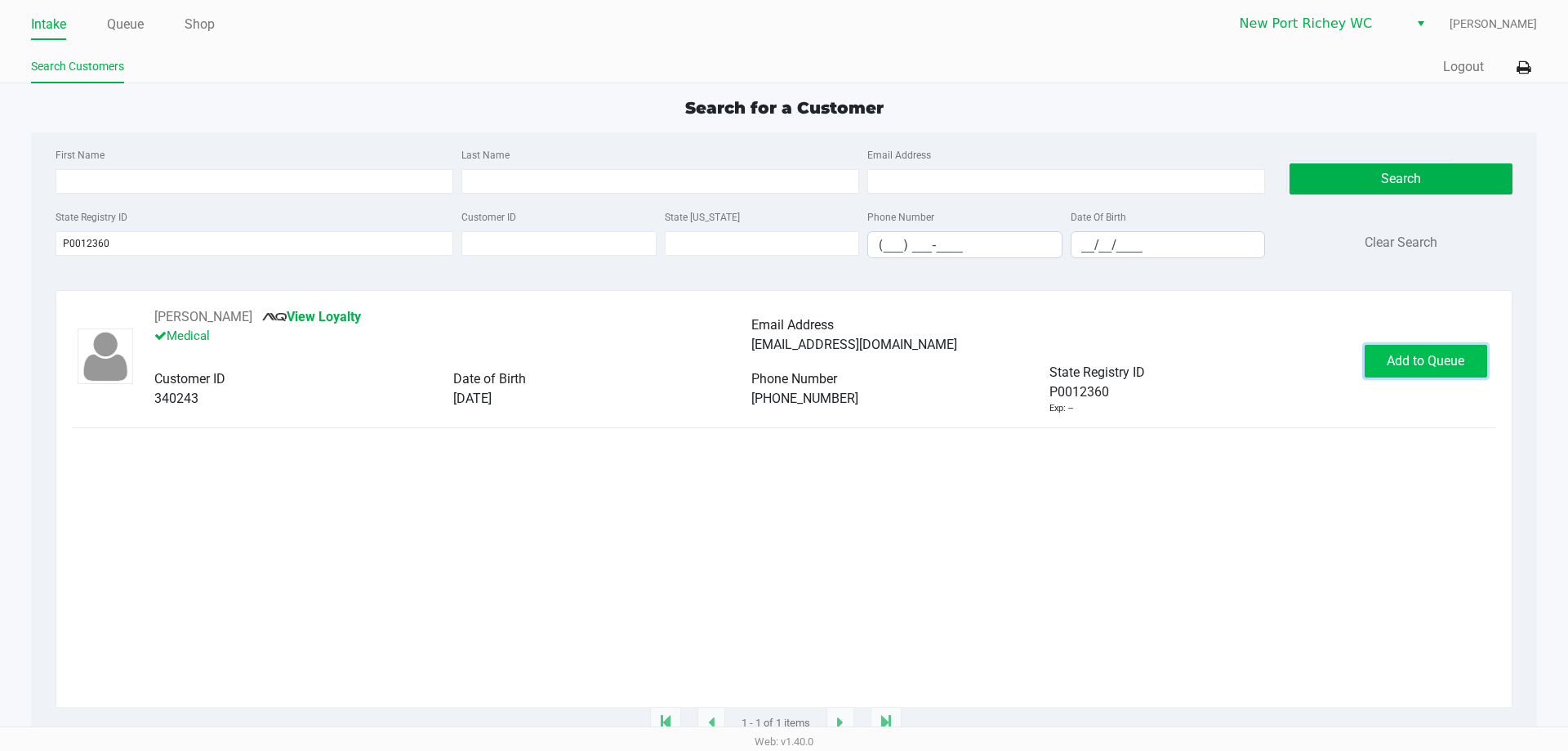
click at [1385, 372] on button "Add to Queue" at bounding box center [1425, 360] width 123 height 32
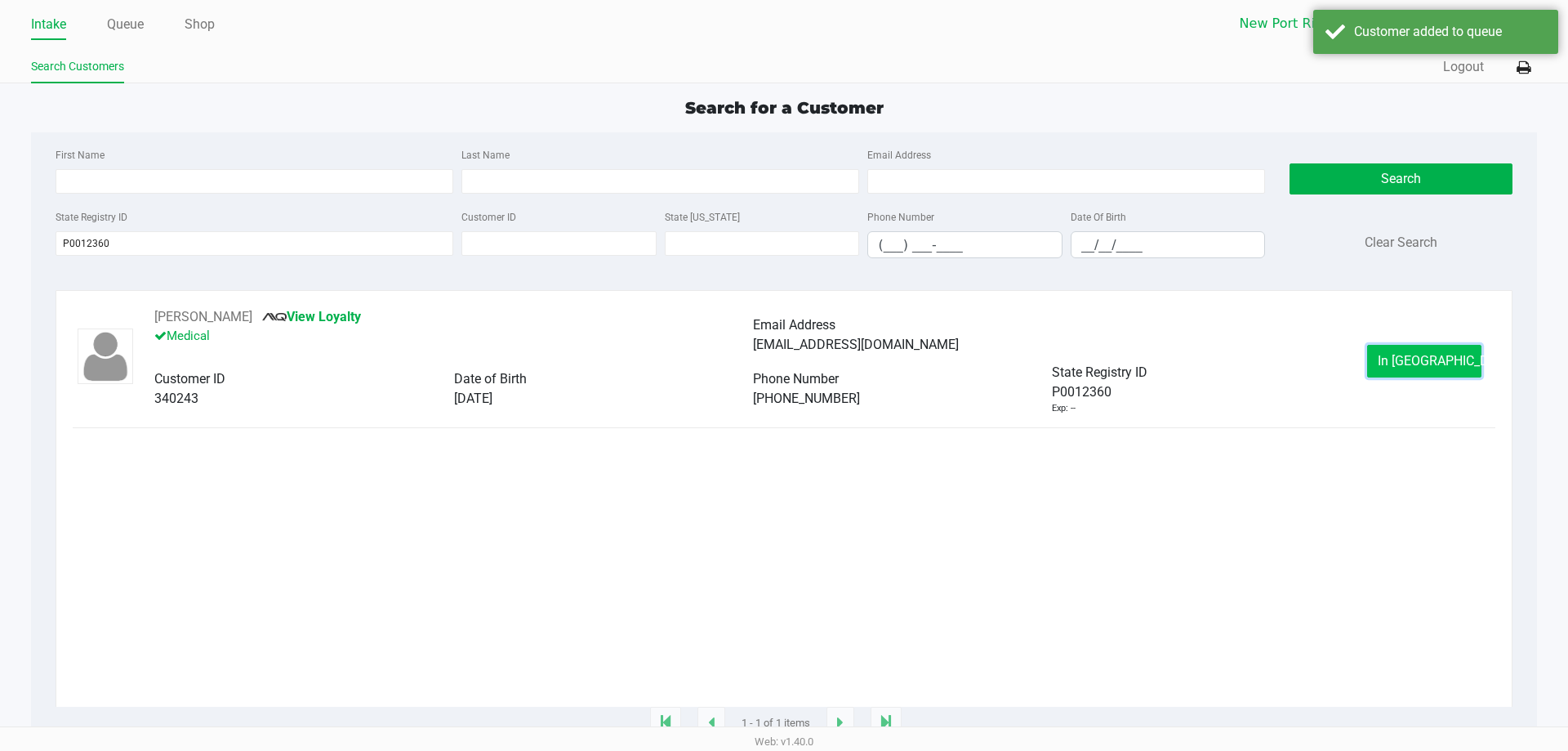
click at [1385, 359] on button "In Queue" at bounding box center [1424, 360] width 114 height 32
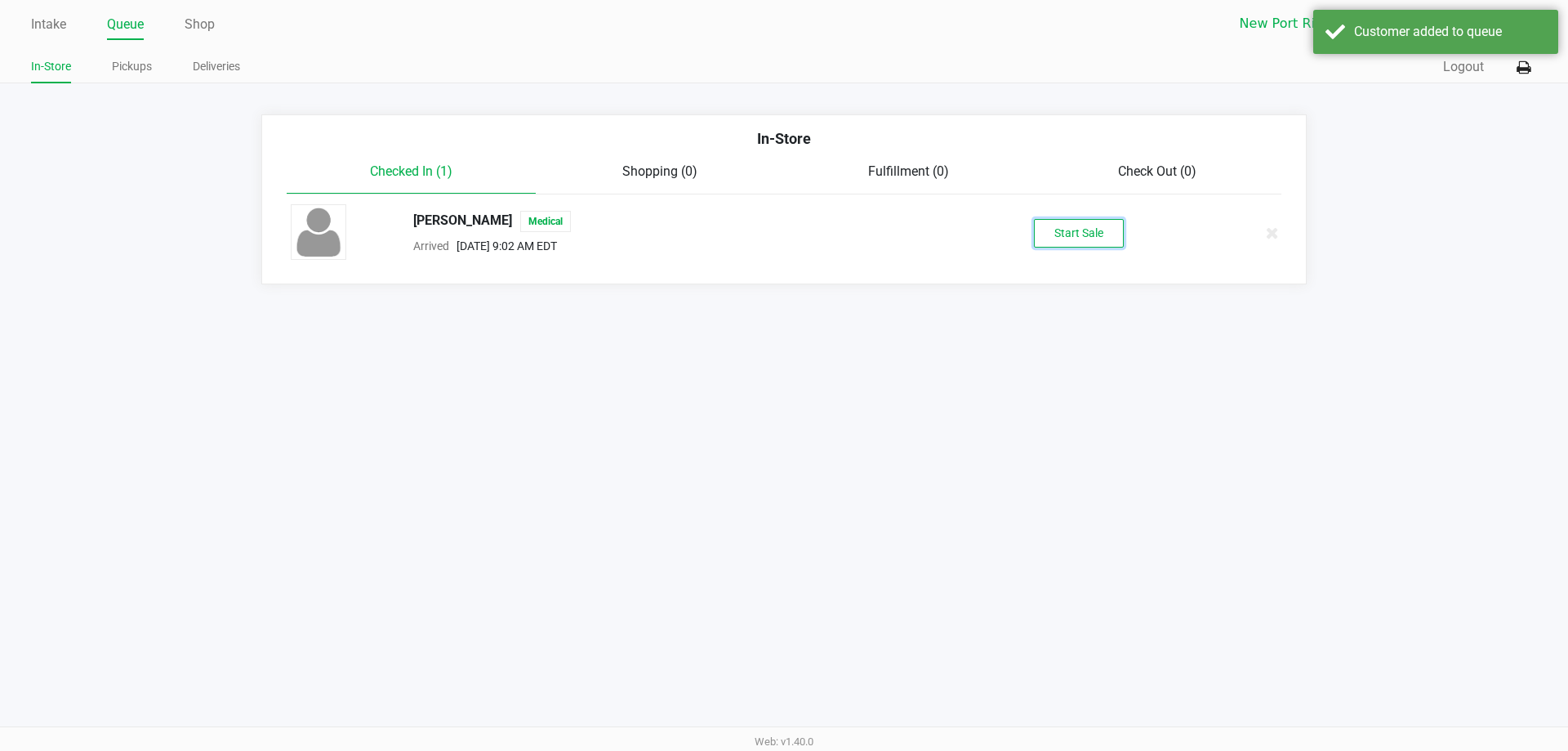
click at [1098, 225] on button "Start Sale" at bounding box center [1078, 232] width 90 height 29
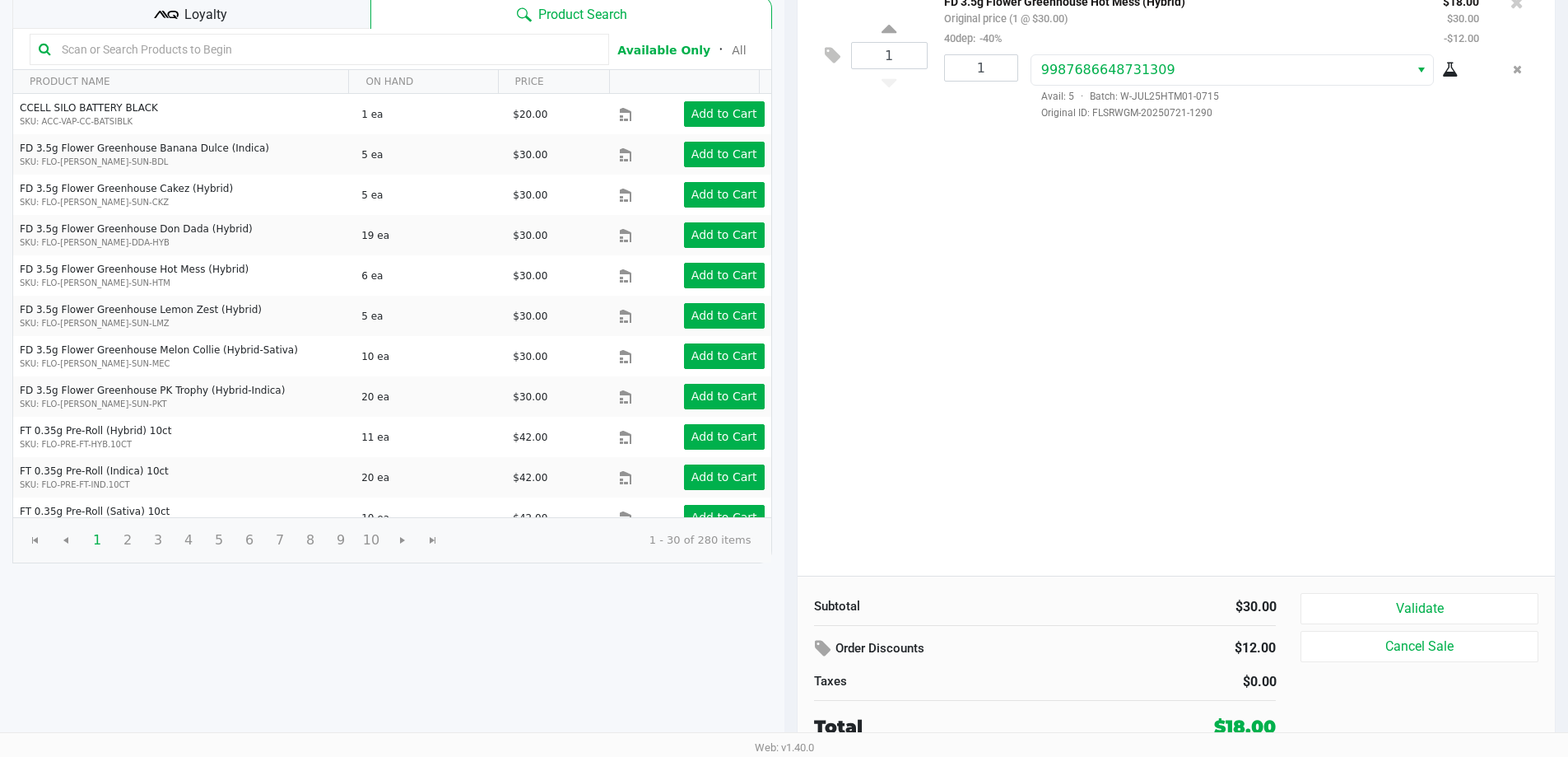
scroll to position [169, 0]
click at [1385, 606] on button "Validate" at bounding box center [1419, 608] width 237 height 32
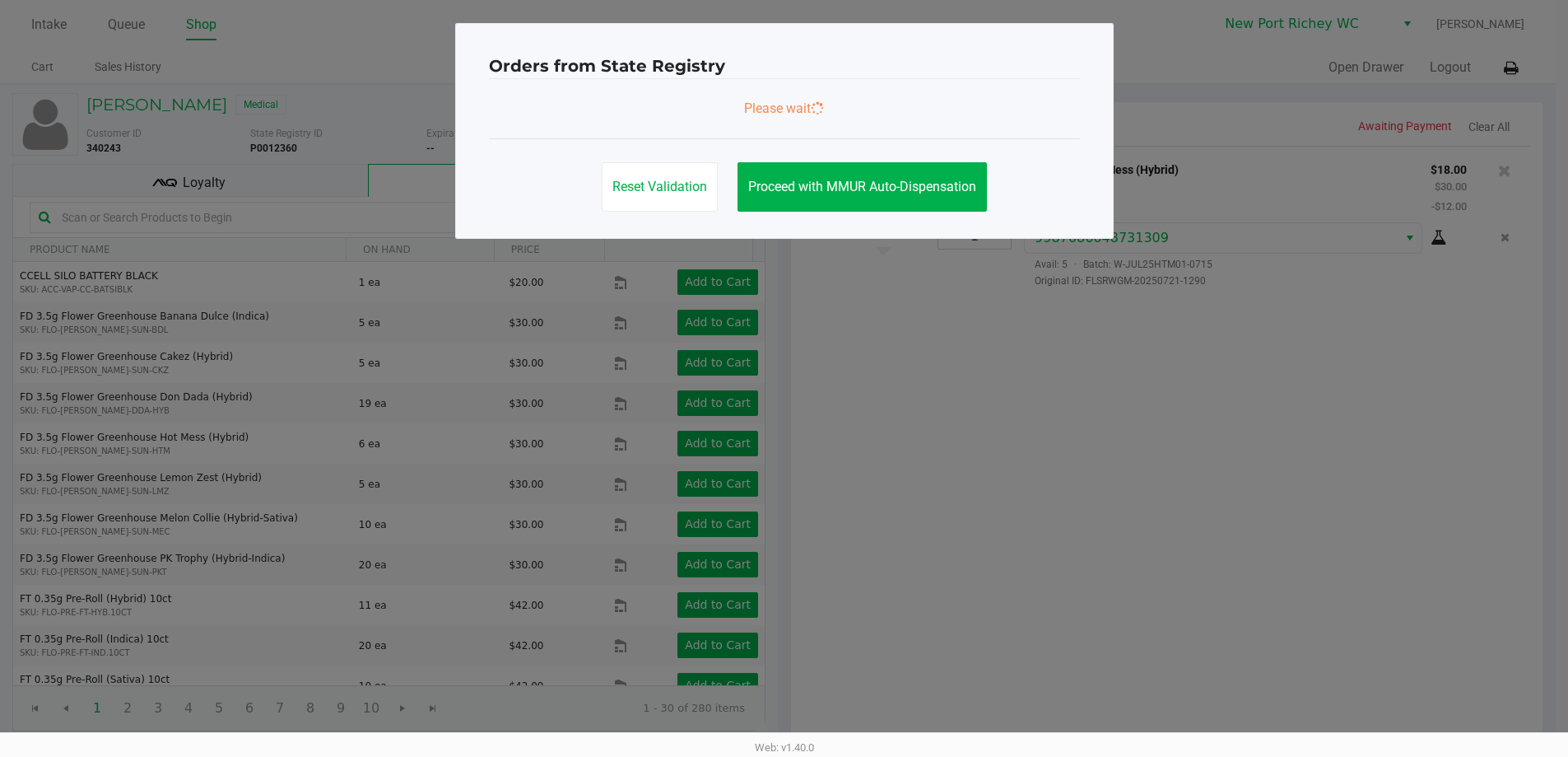
scroll to position [0, 0]
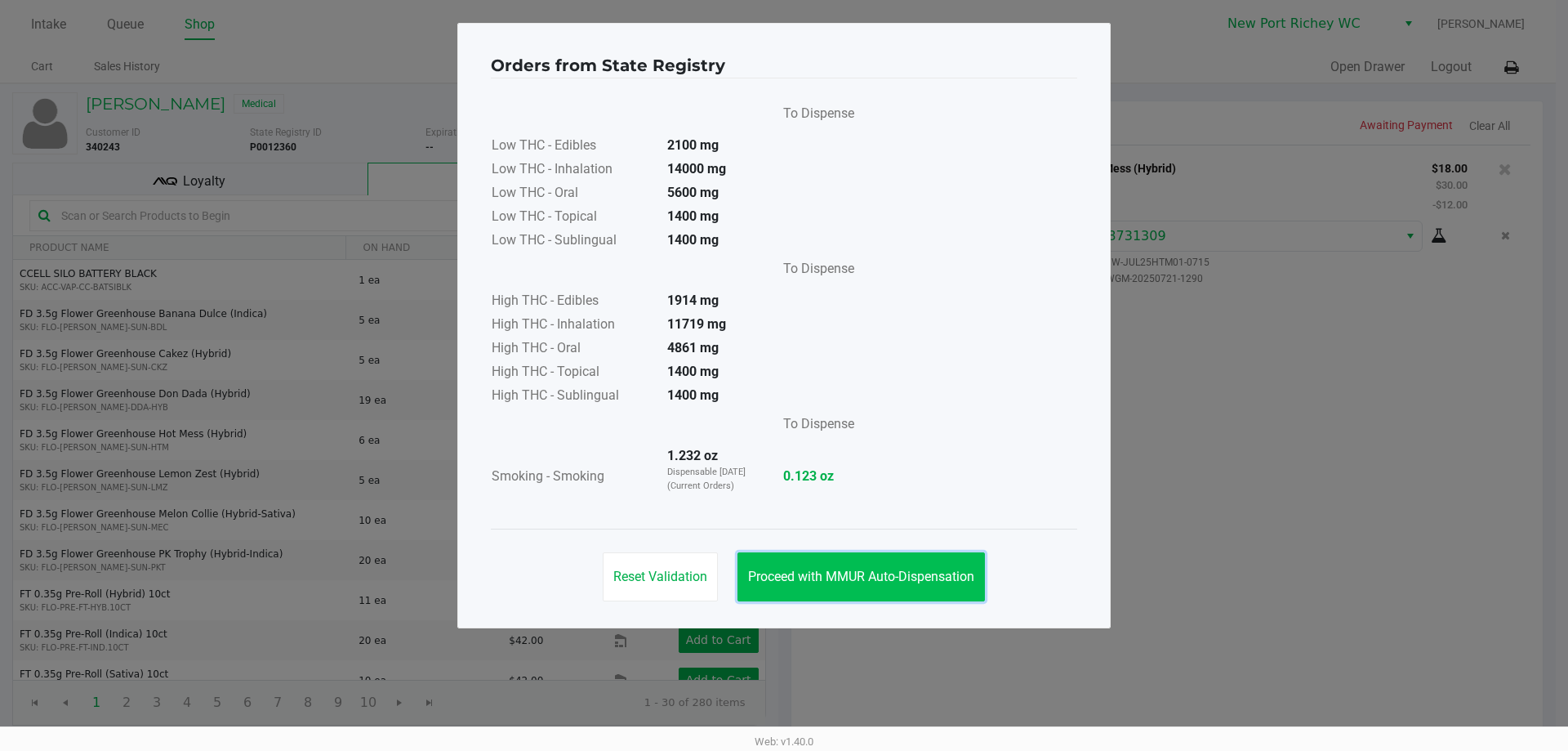
click at [888, 561] on button "Proceed with MMUR Auto-Dispensation" at bounding box center [862, 577] width 248 height 49
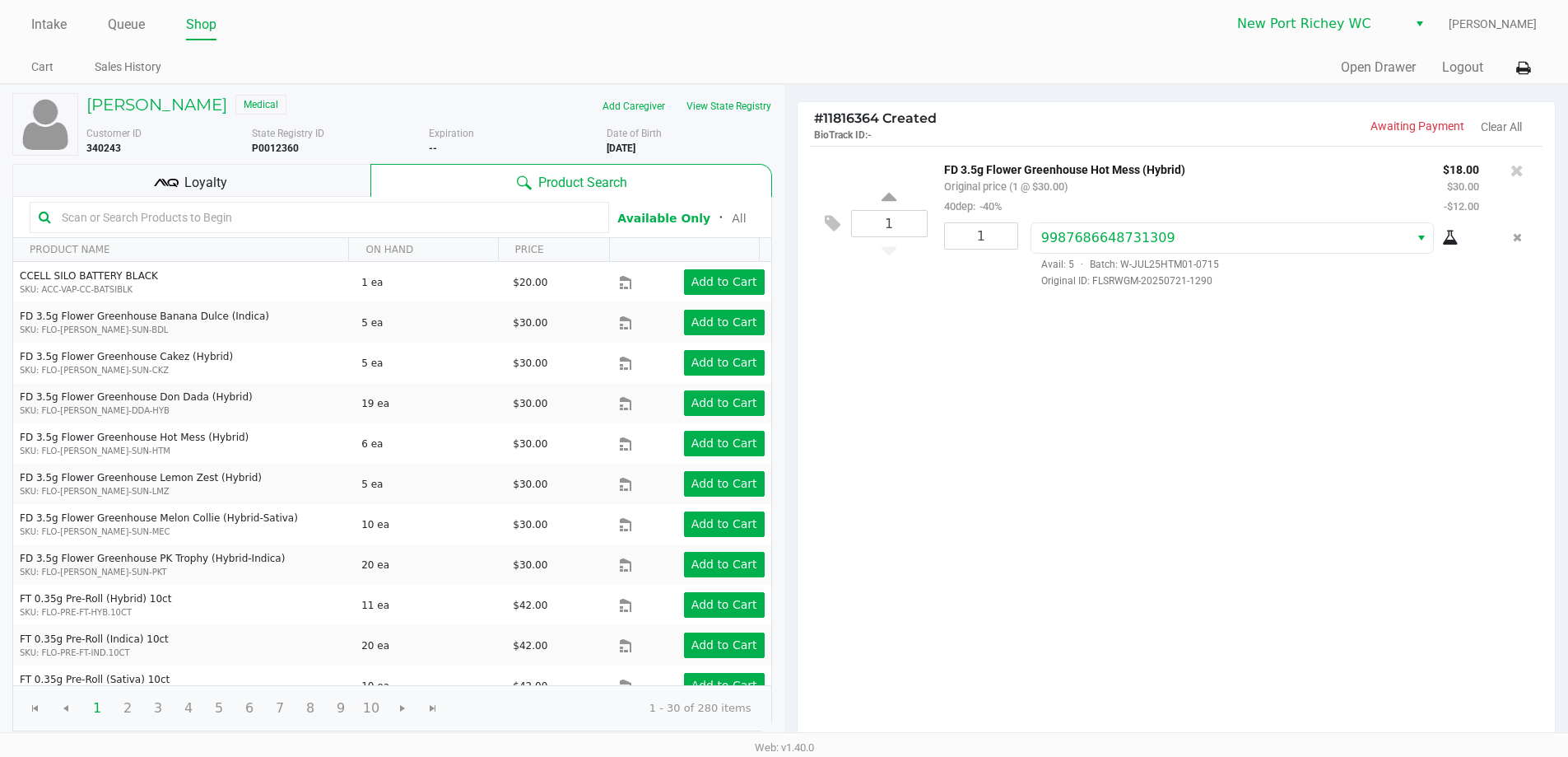
click at [928, 601] on div "1 FD 3.5g Flower Greenhouse Hot Mess (Hybrid) Original price (1 @ $30.00) 40dep…" at bounding box center [1176, 444] width 759 height 598
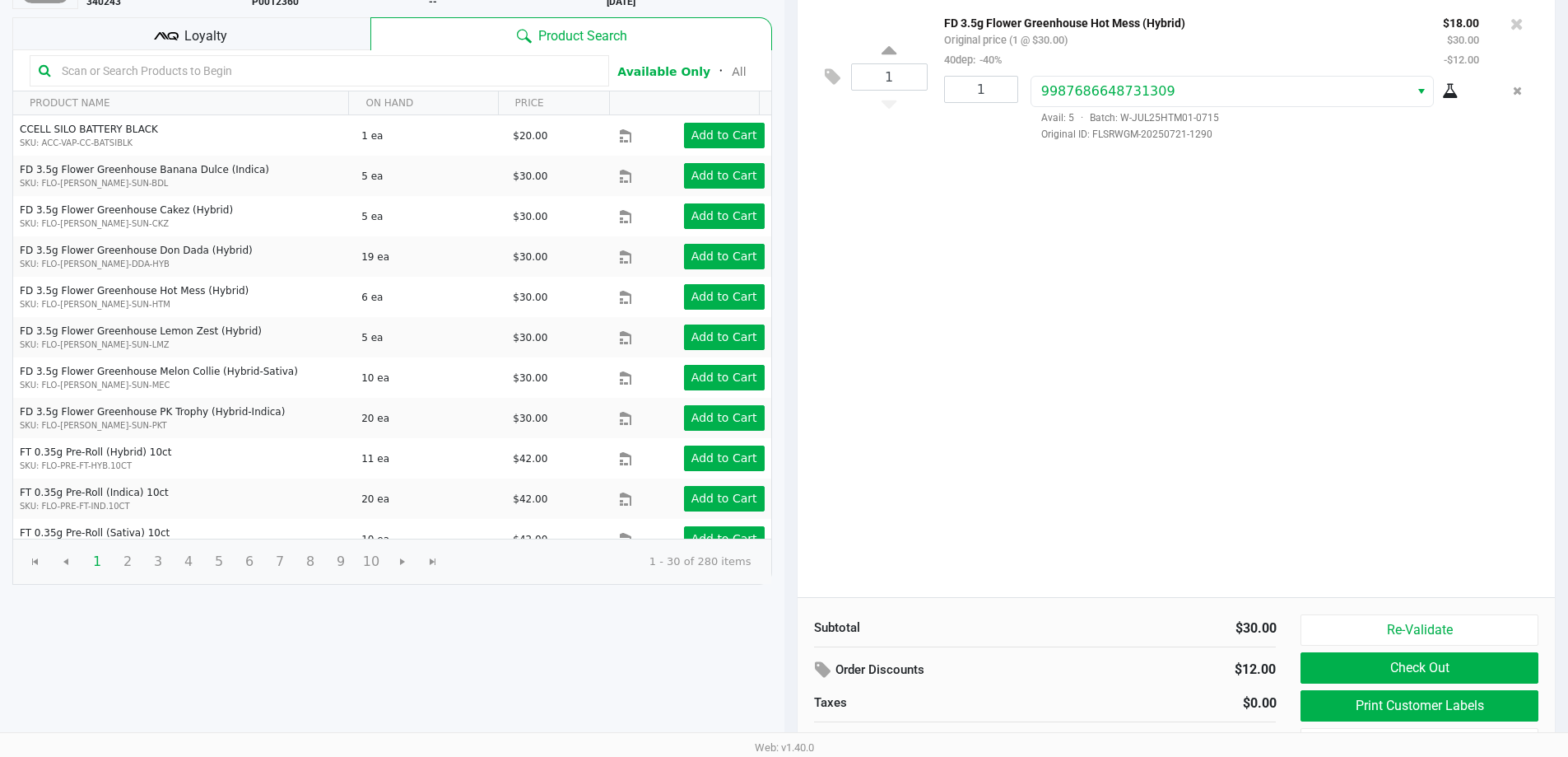
scroll to position [169, 0]
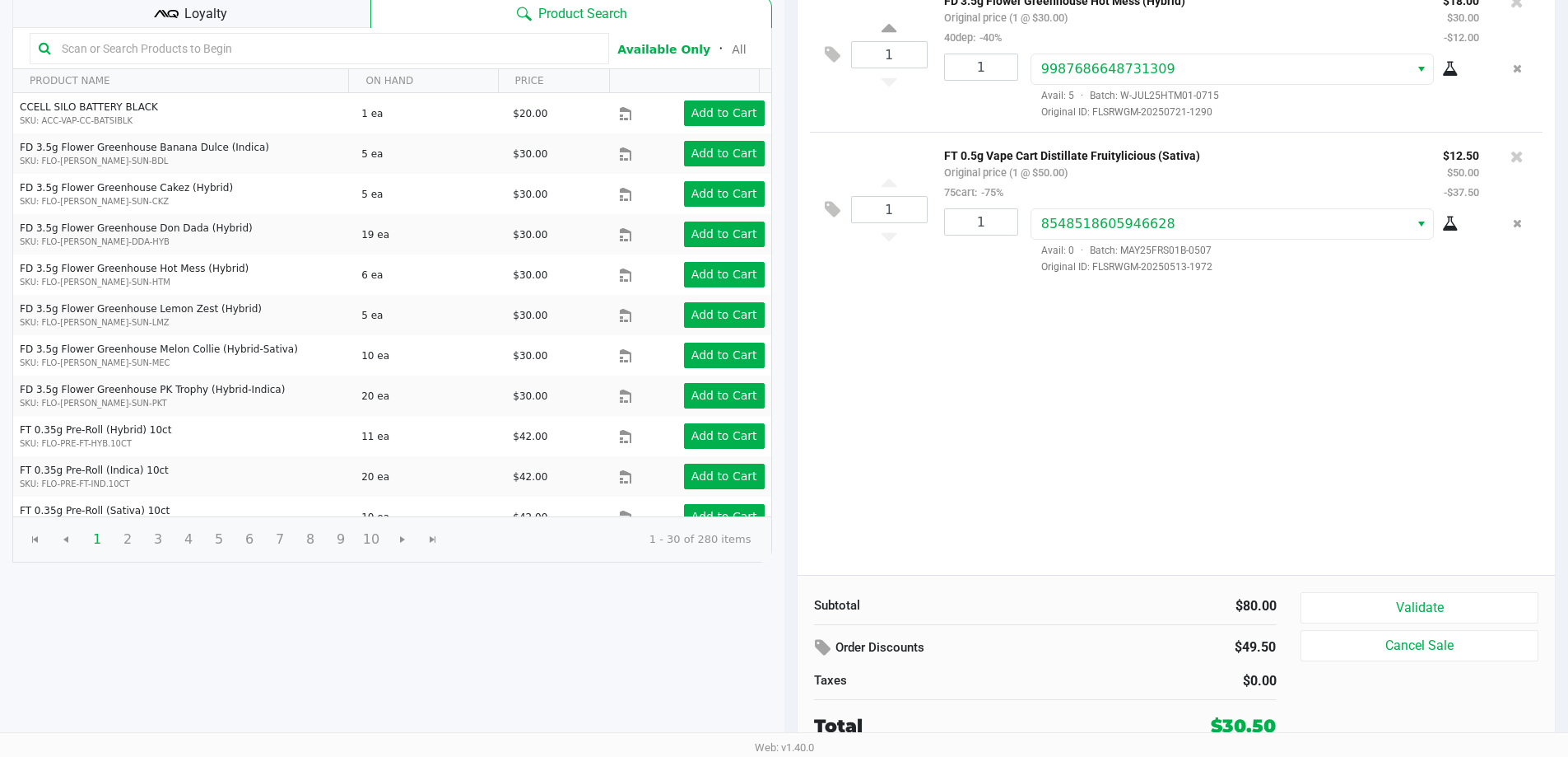
drag, startPoint x: 341, startPoint y: 44, endPoint x: 328, endPoint y: 31, distance: 18.4
click at [337, 37] on input "text" at bounding box center [328, 49] width 545 height 25
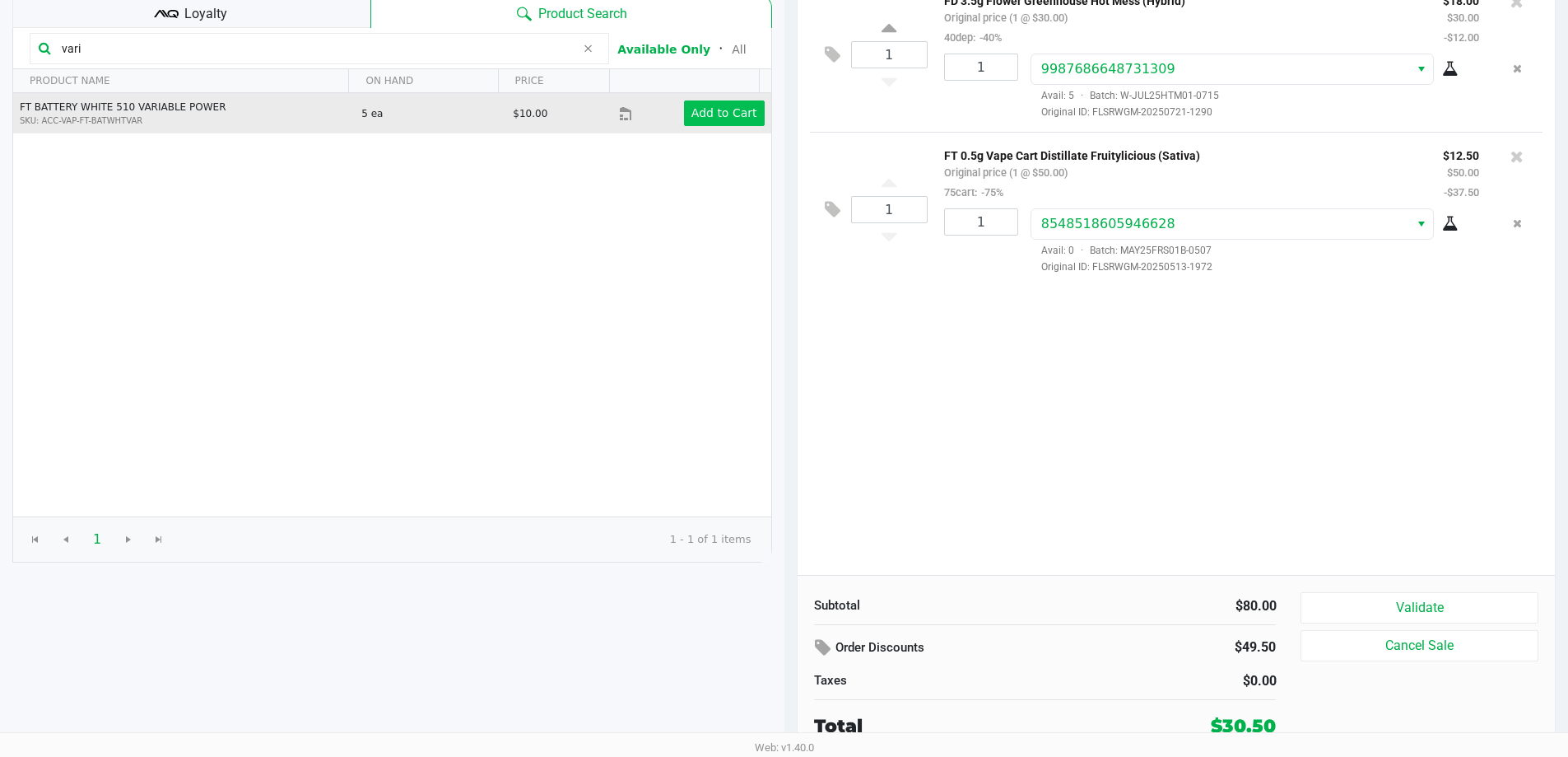
type input "vari"
click at [720, 106] on app-button-loader "Add to Cart" at bounding box center [724, 112] width 65 height 13
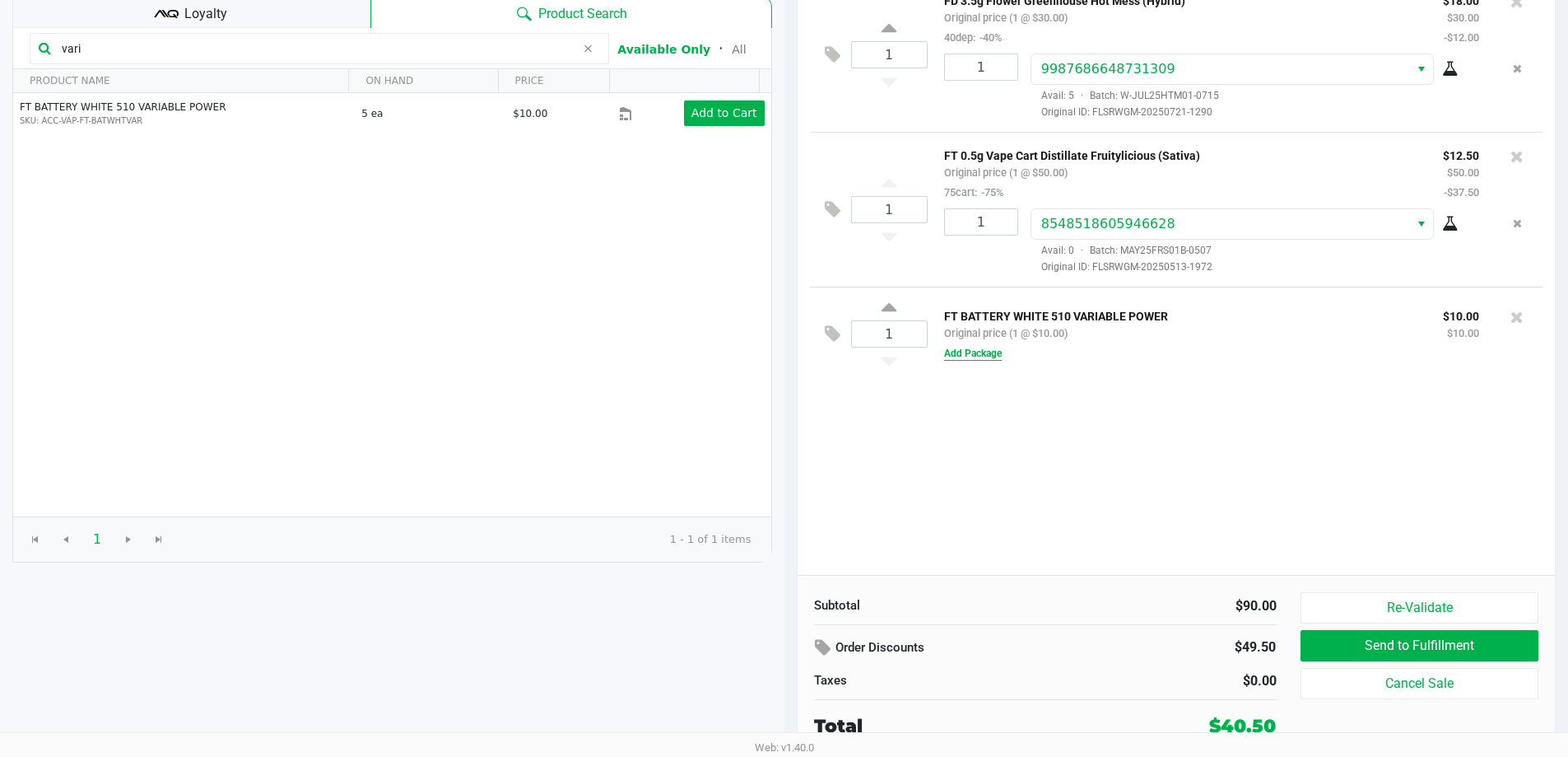
click at [963, 356] on button "Add Package" at bounding box center [973, 353] width 58 height 15
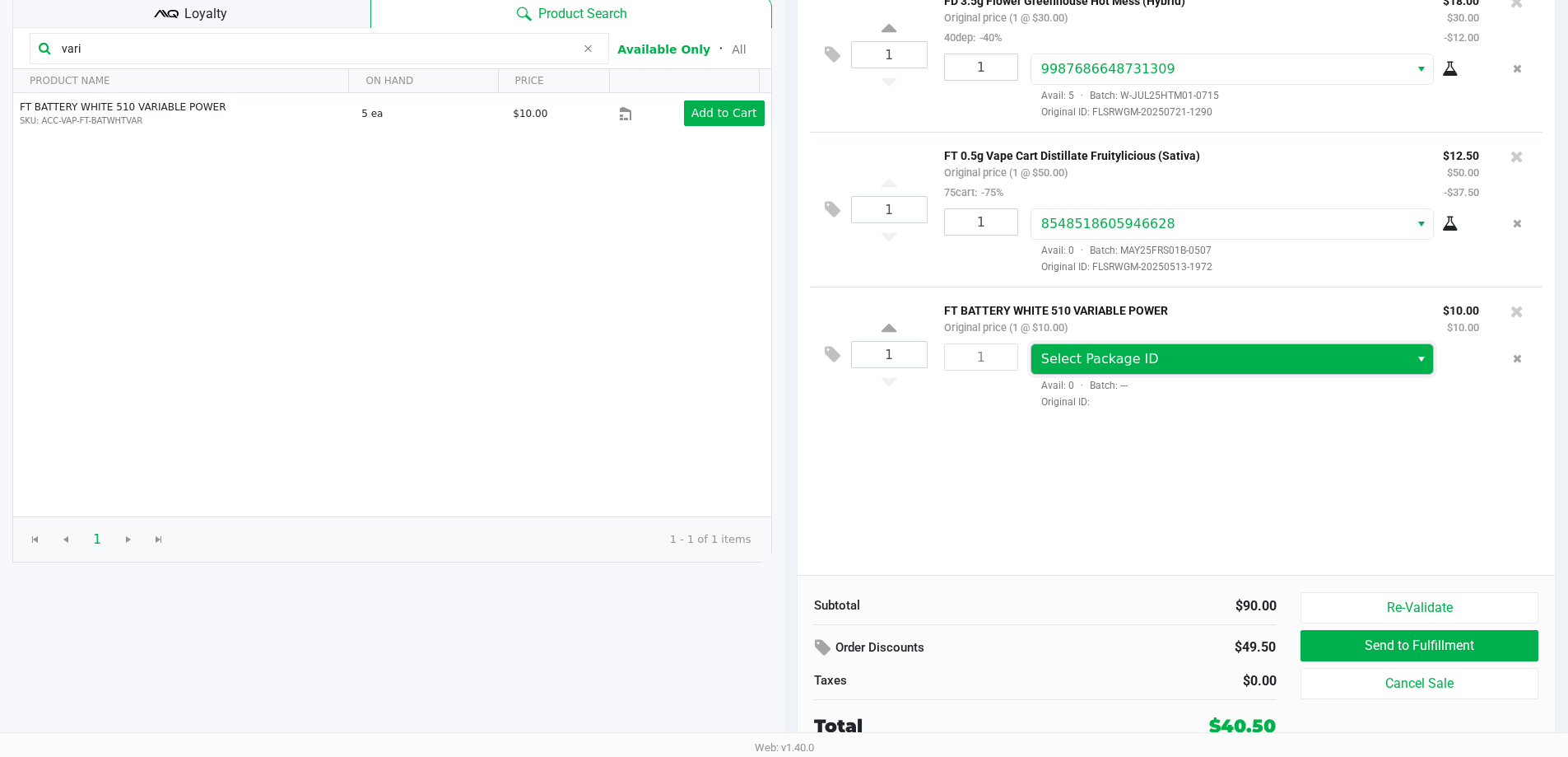
drag, startPoint x: 1085, startPoint y: 366, endPoint x: 1093, endPoint y: 375, distance: 12.0
click at [1086, 366] on span "Select Package ID" at bounding box center [1100, 359] width 118 height 16
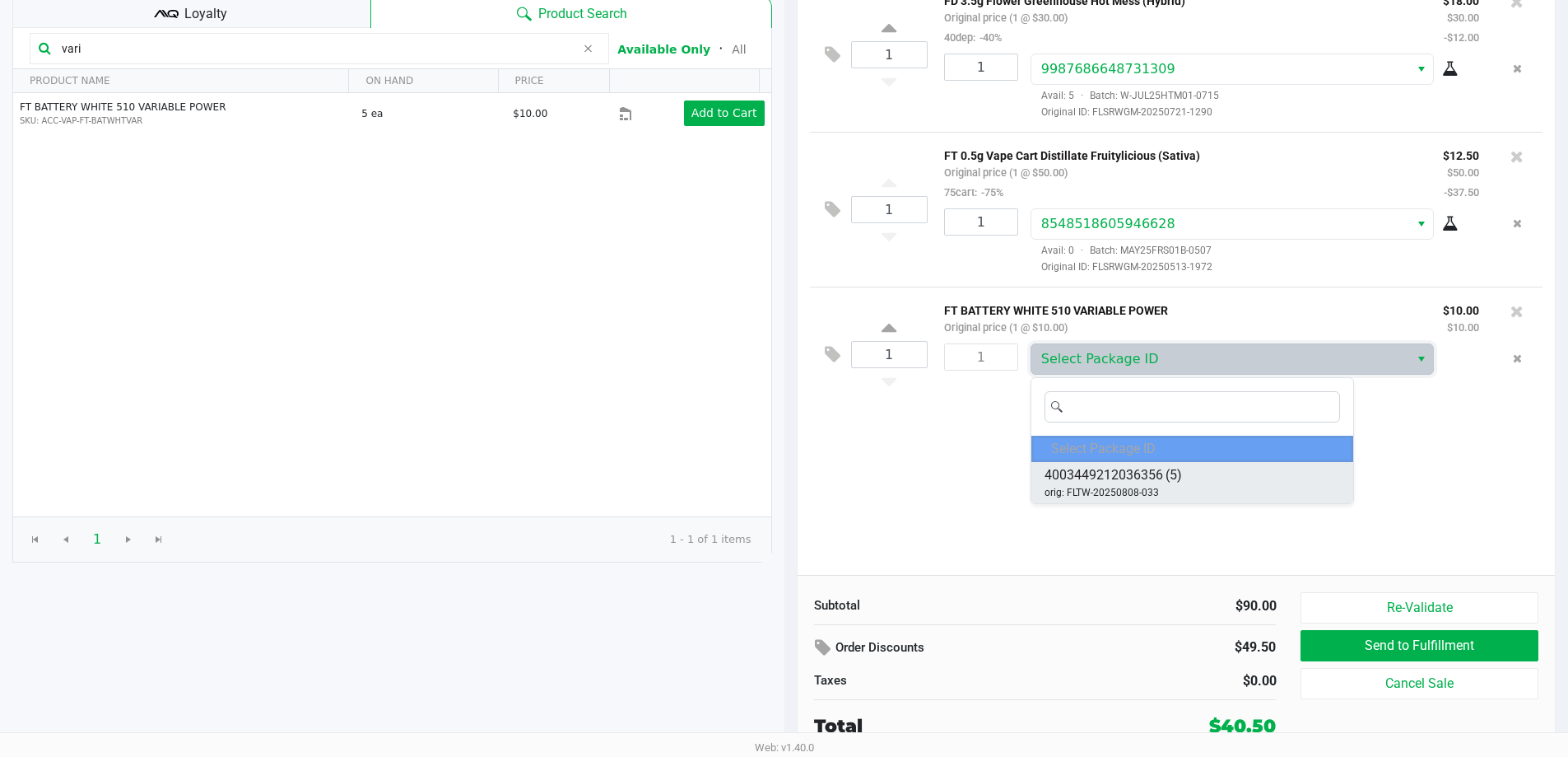
click at [1188, 472] on li "4003449212036356 (5) orig: FLTW-20250808-033" at bounding box center [1192, 483] width 322 height 42
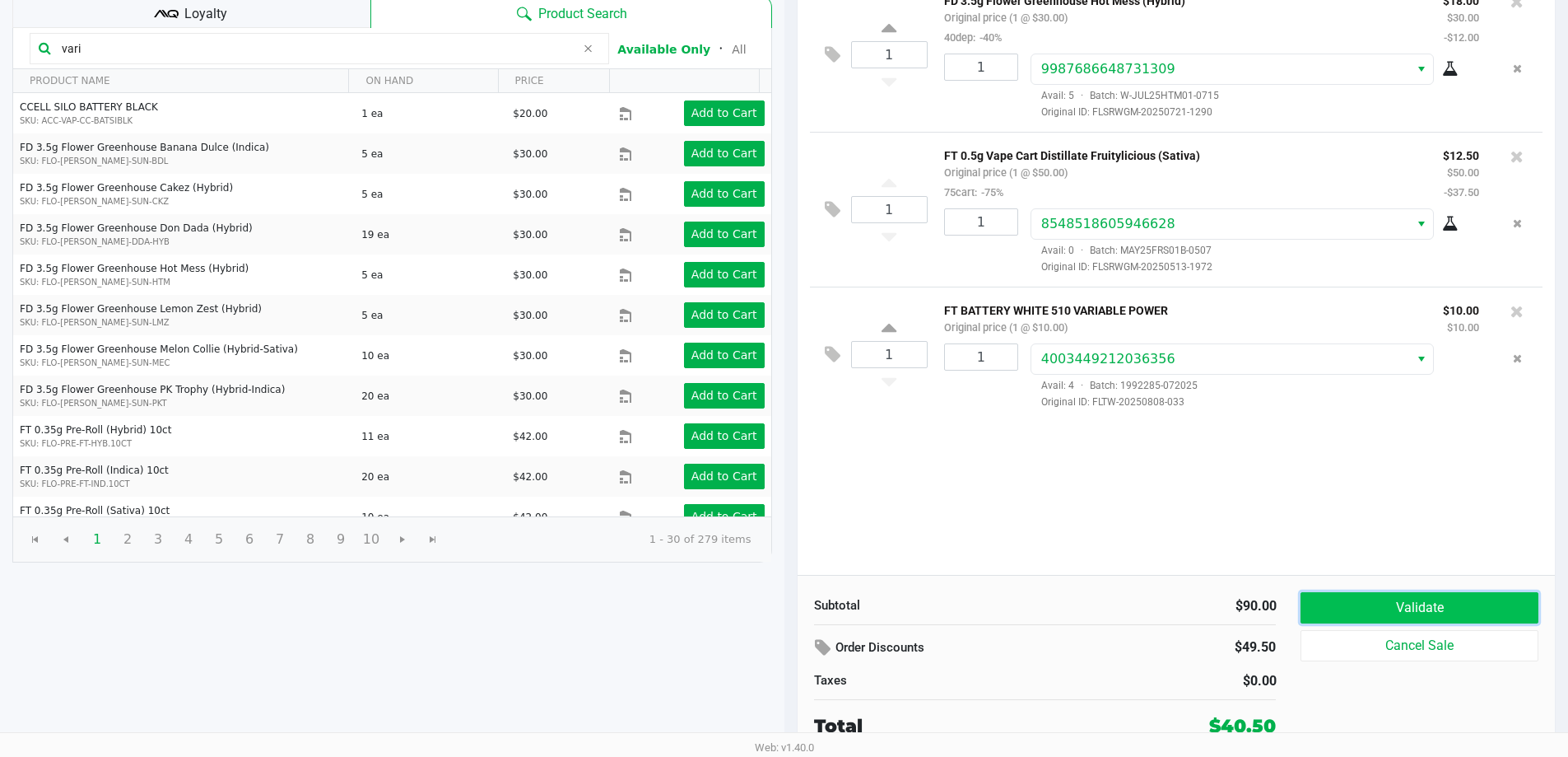
click at [1373, 607] on button "Validate" at bounding box center [1419, 608] width 237 height 32
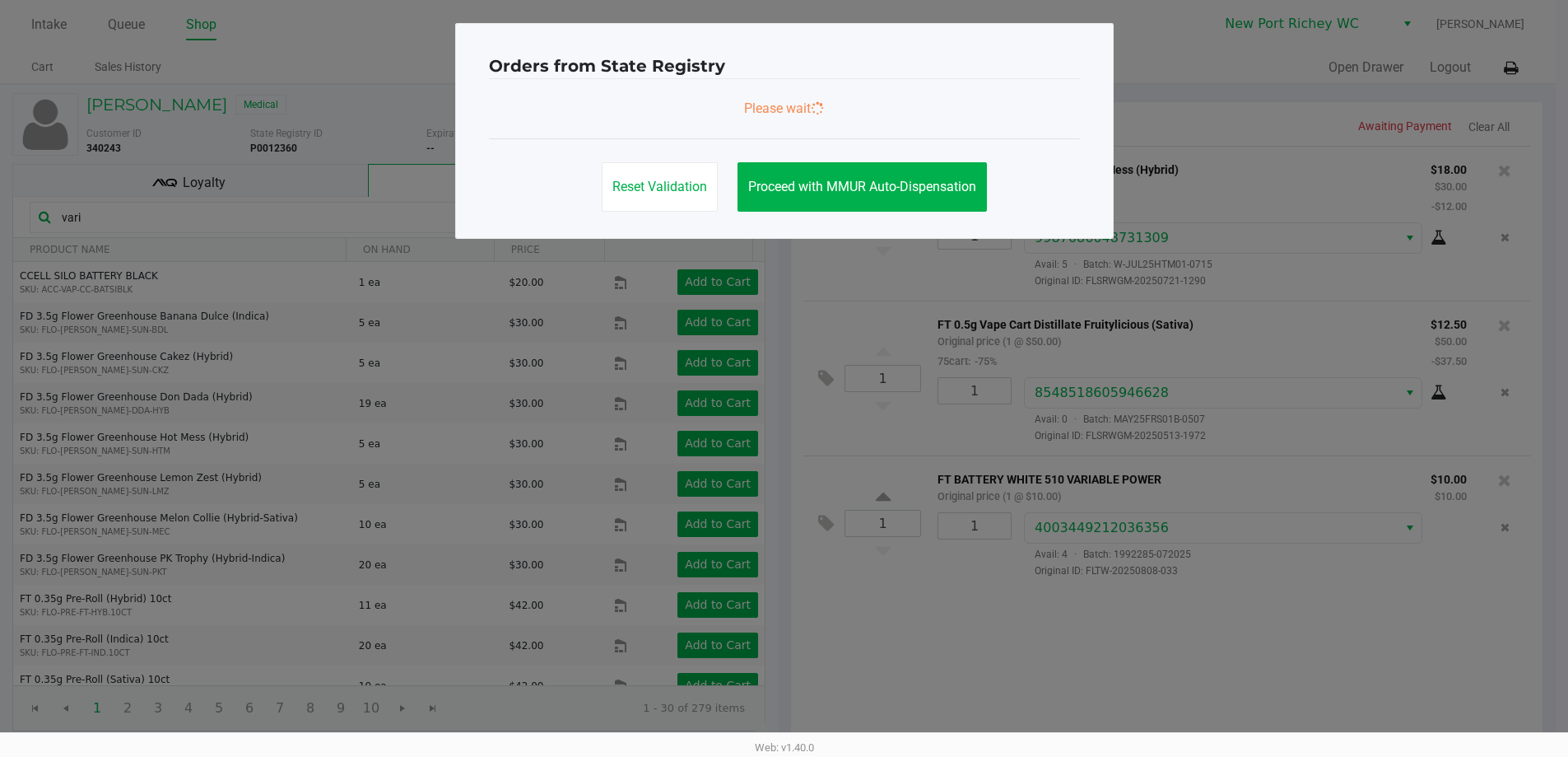
scroll to position [0, 0]
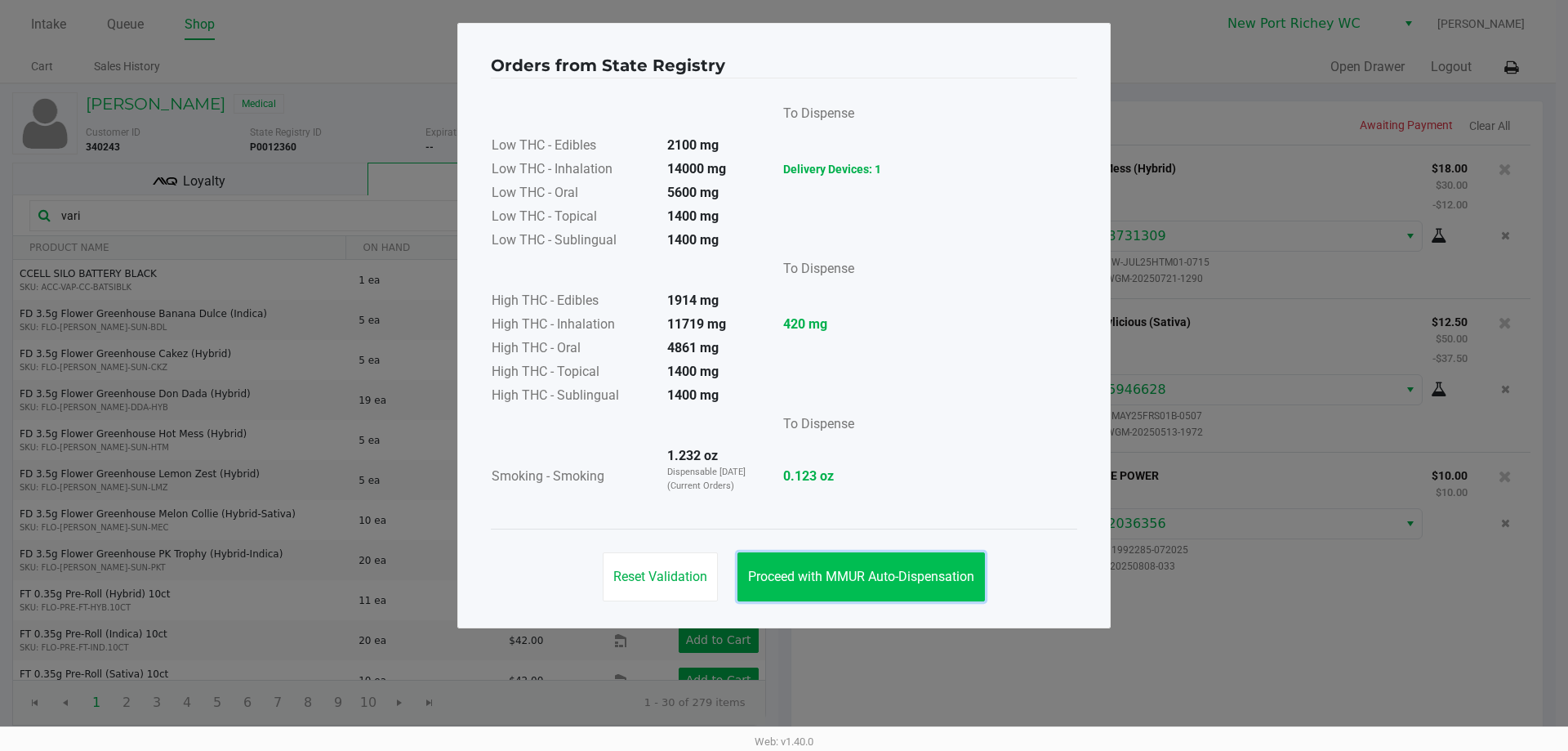
click at [880, 578] on span "Proceed with MMUR Auto-Dispensation" at bounding box center [861, 577] width 226 height 16
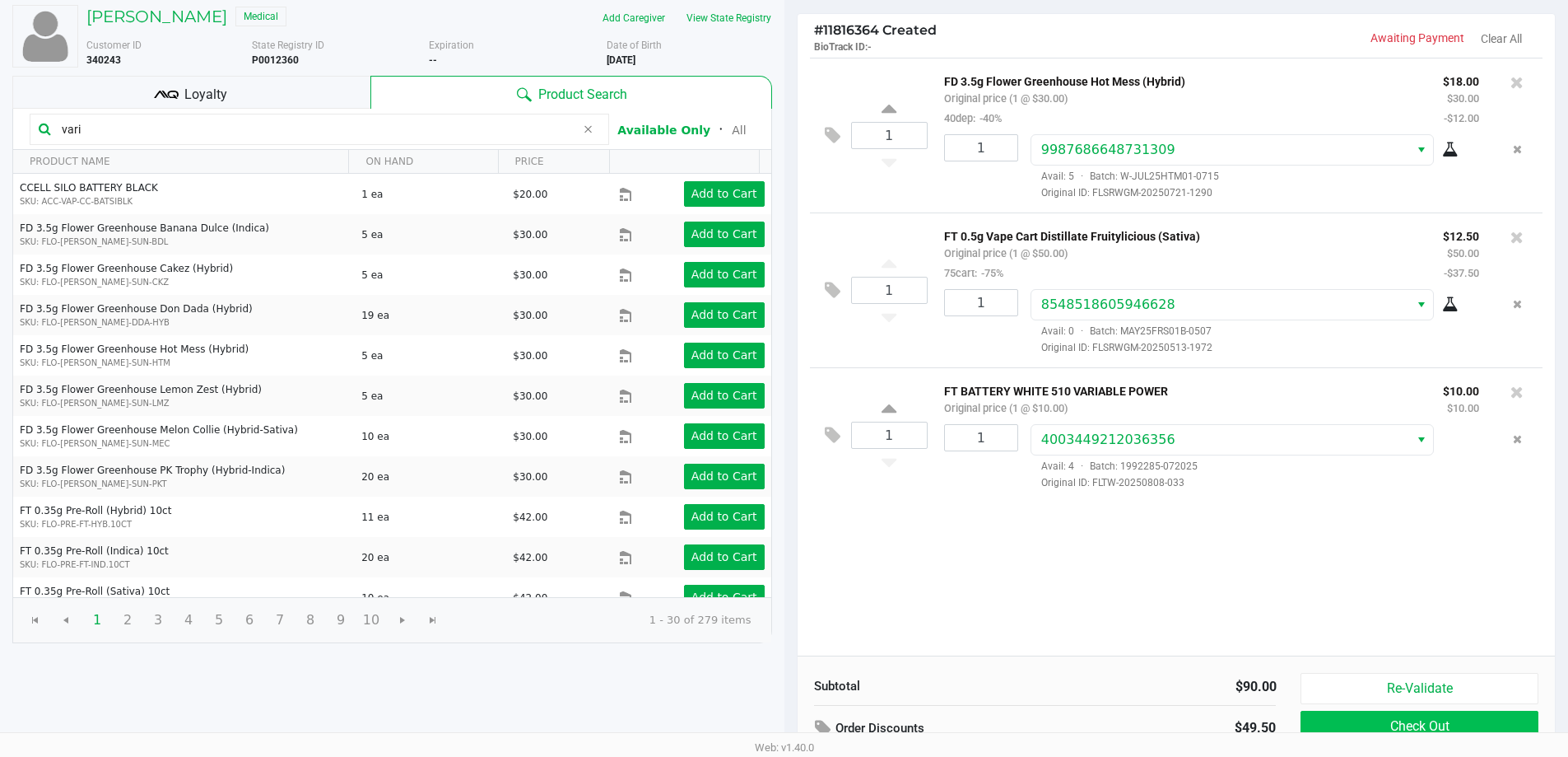
scroll to position [169, 0]
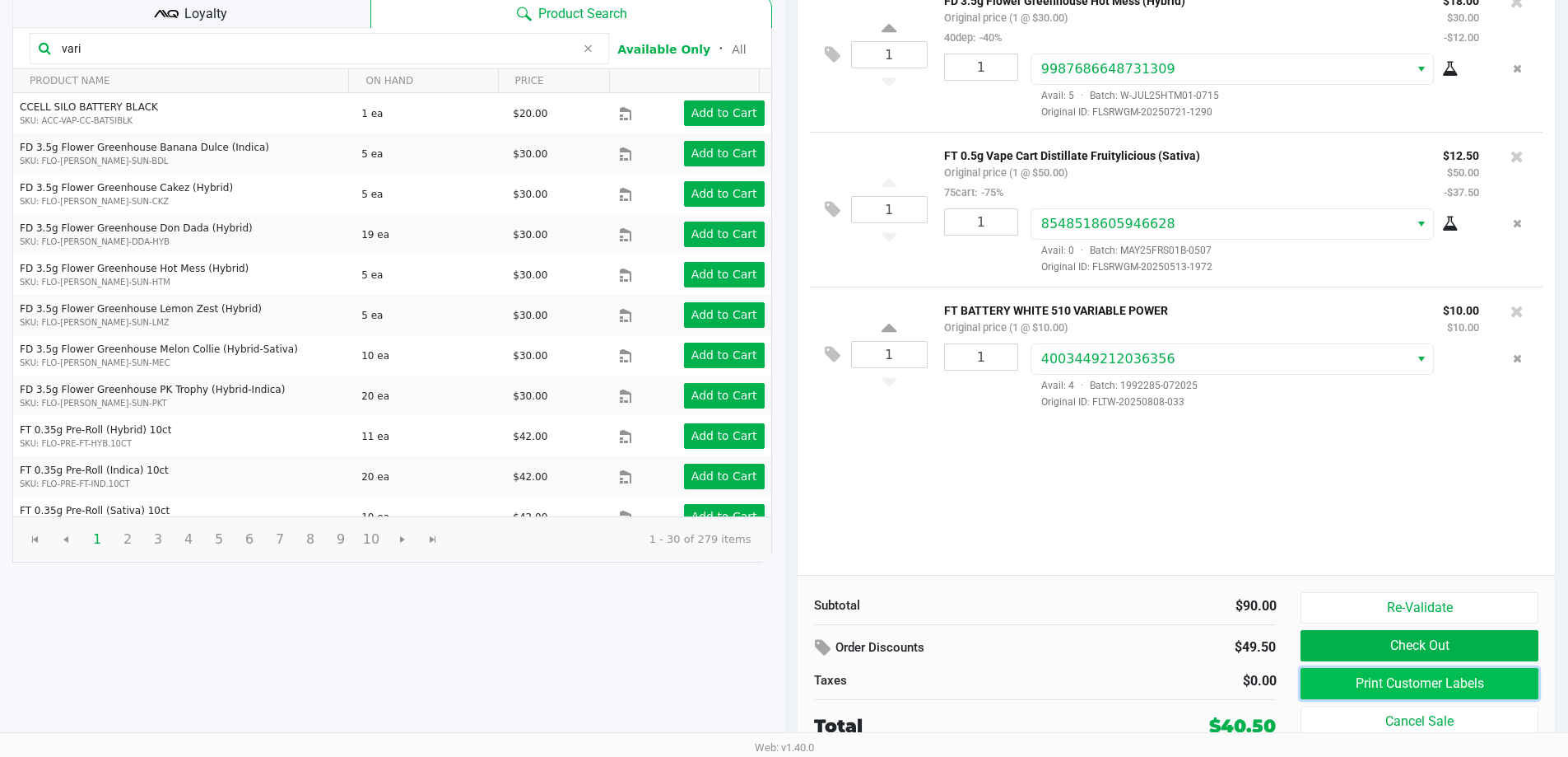
click at [1366, 684] on button "Print Customer Labels" at bounding box center [1419, 684] width 237 height 32
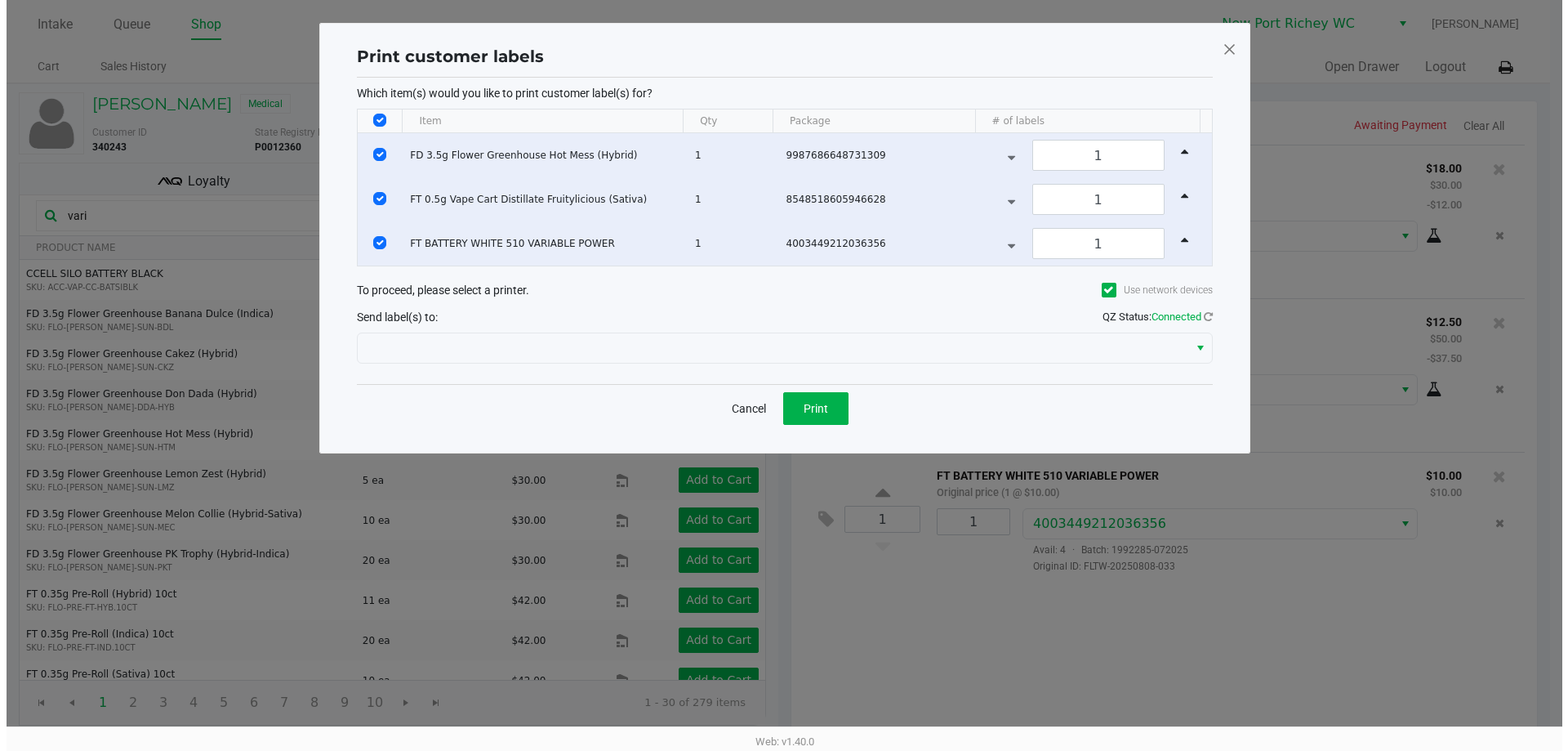
scroll to position [0, 0]
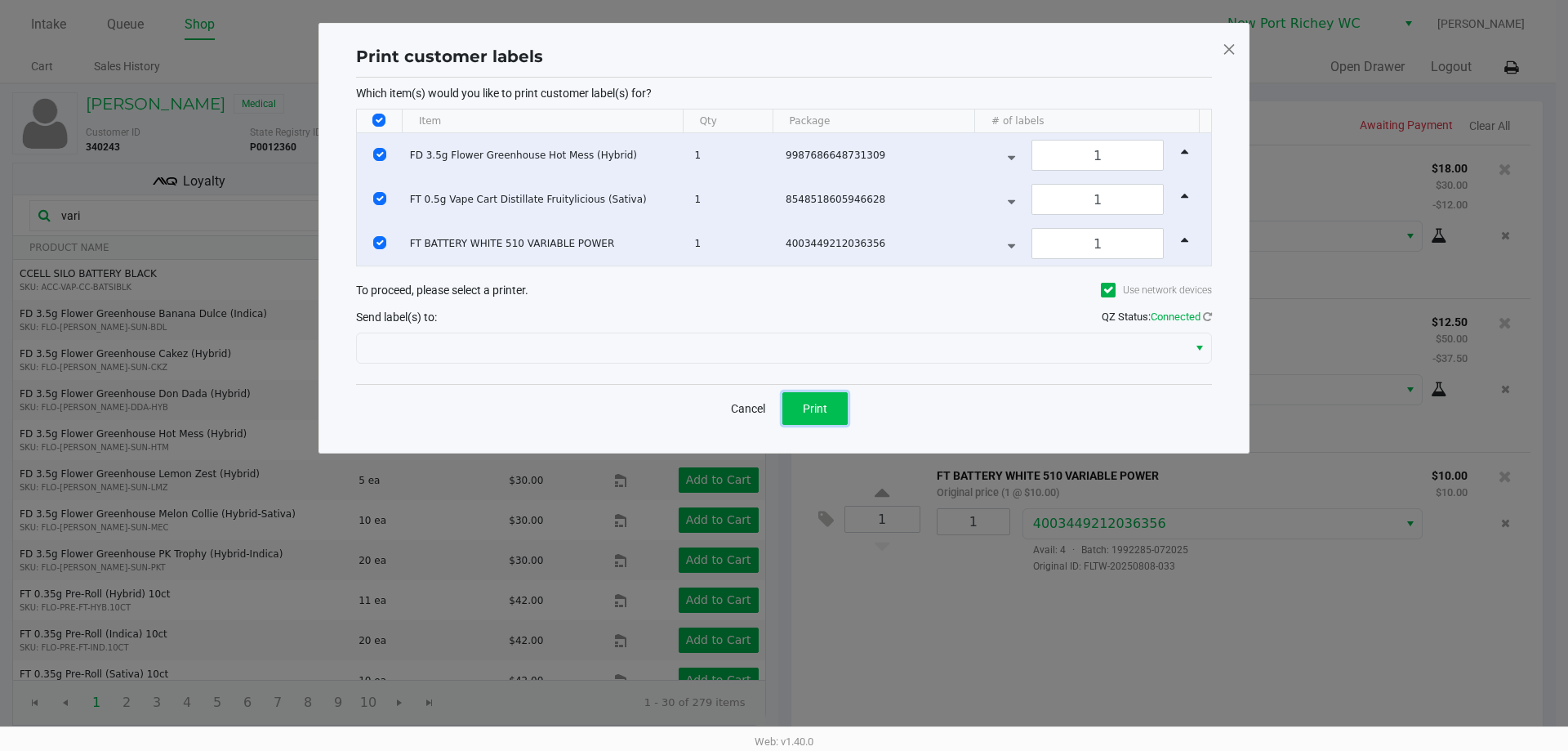
click at [825, 406] on span "Print" at bounding box center [814, 407] width 25 height 13
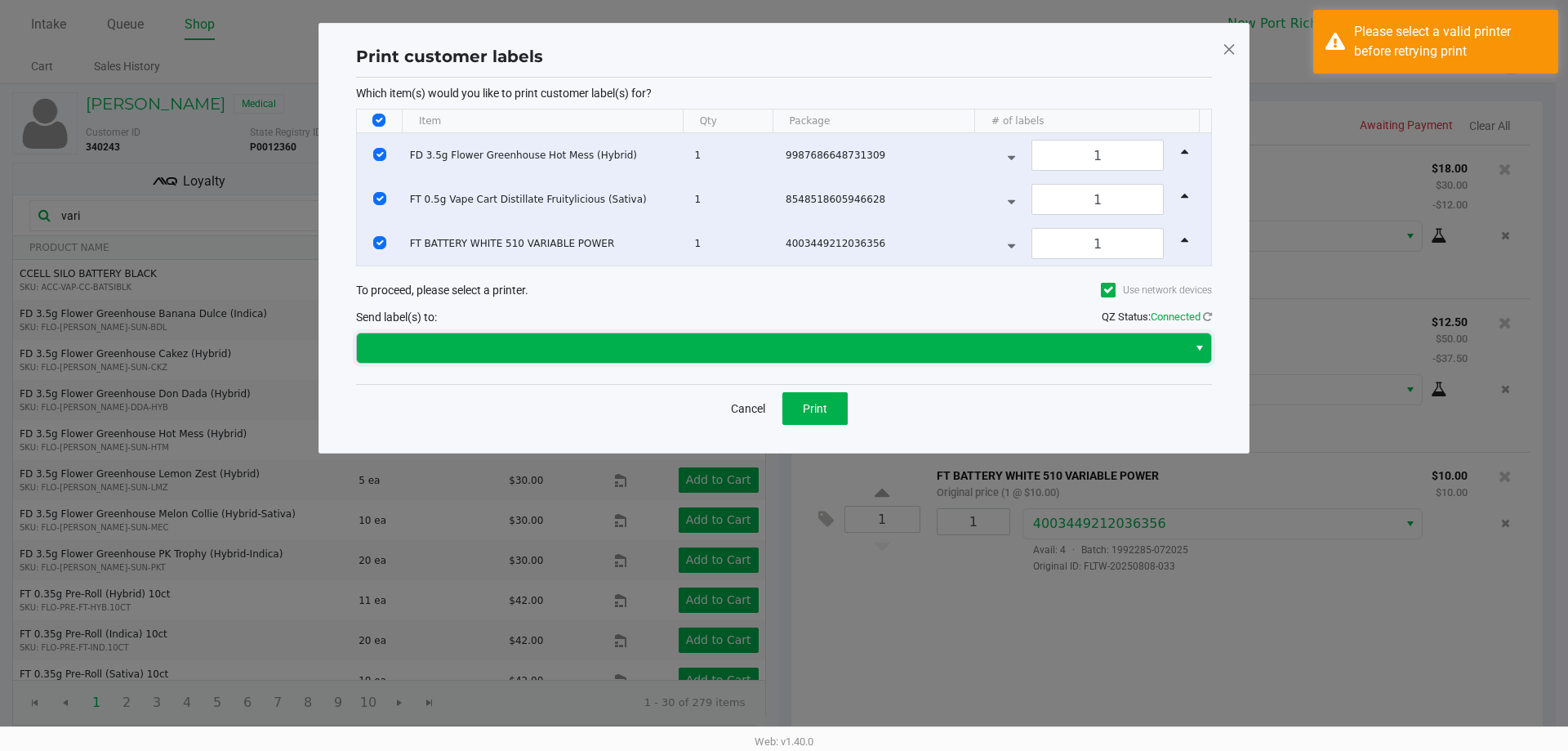
click at [750, 353] on span at bounding box center [772, 348] width 811 height 20
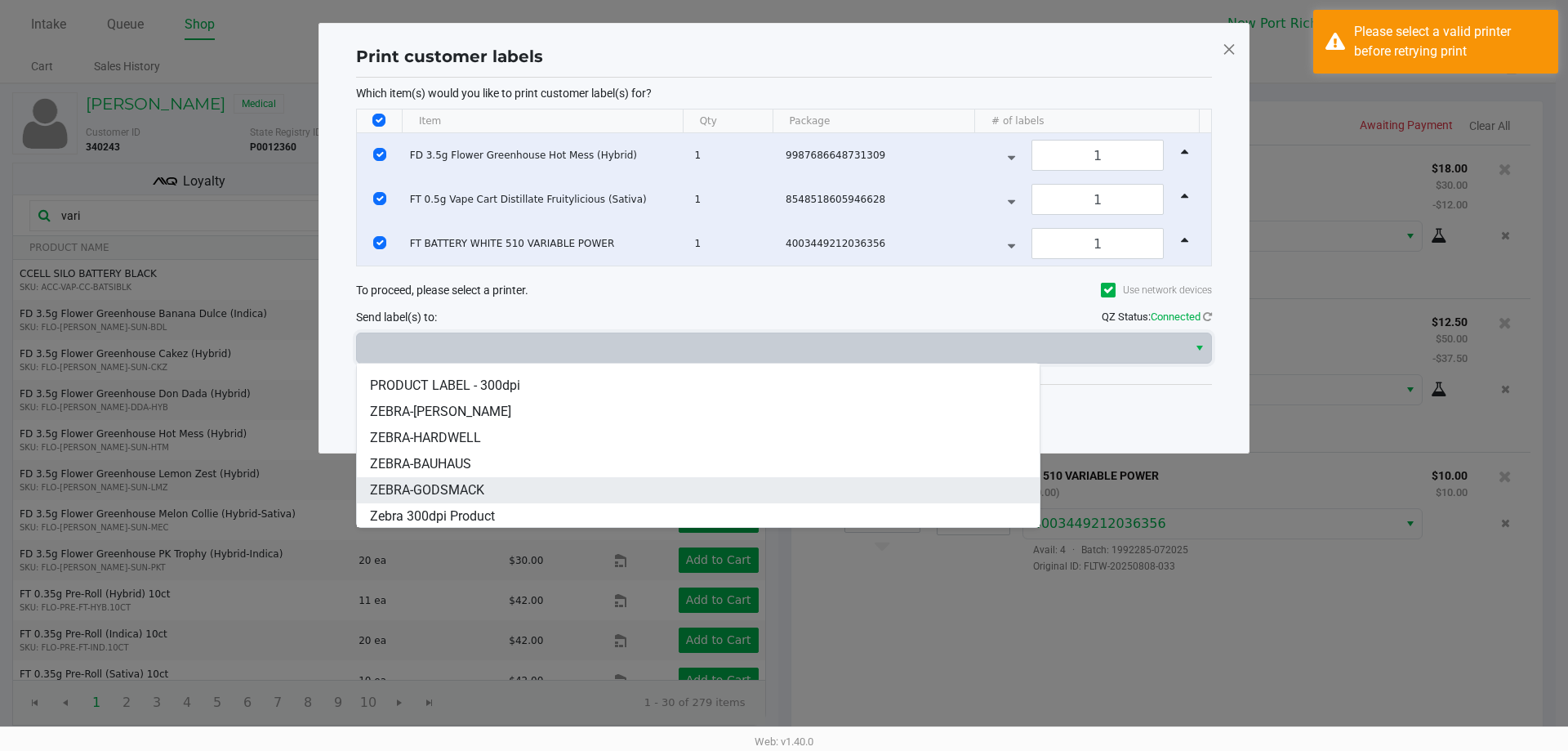
scroll to position [124, 0]
click at [441, 488] on span "ZEBRA-GODSMACK" at bounding box center [427, 488] width 114 height 20
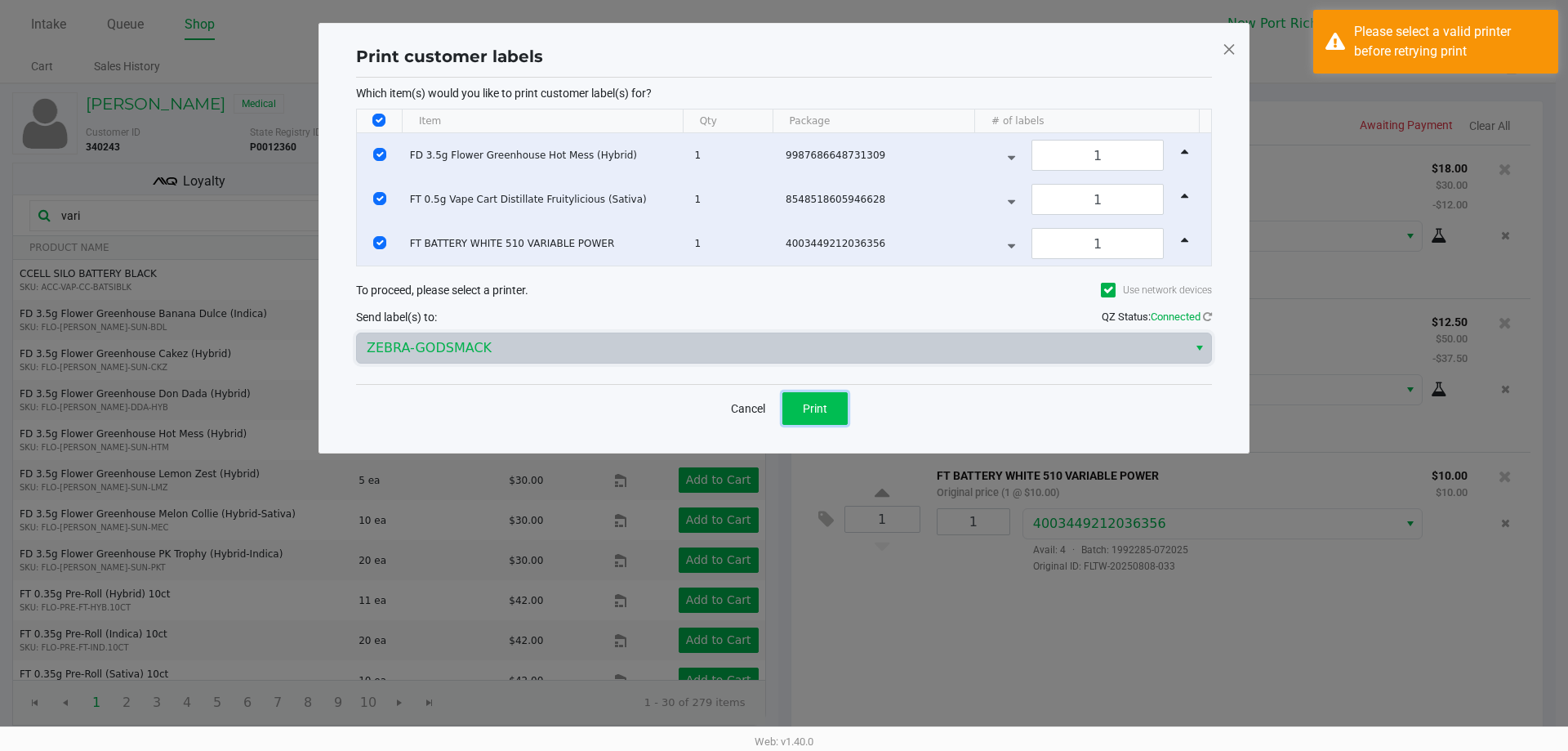
click at [814, 403] on span "Print" at bounding box center [814, 407] width 25 height 13
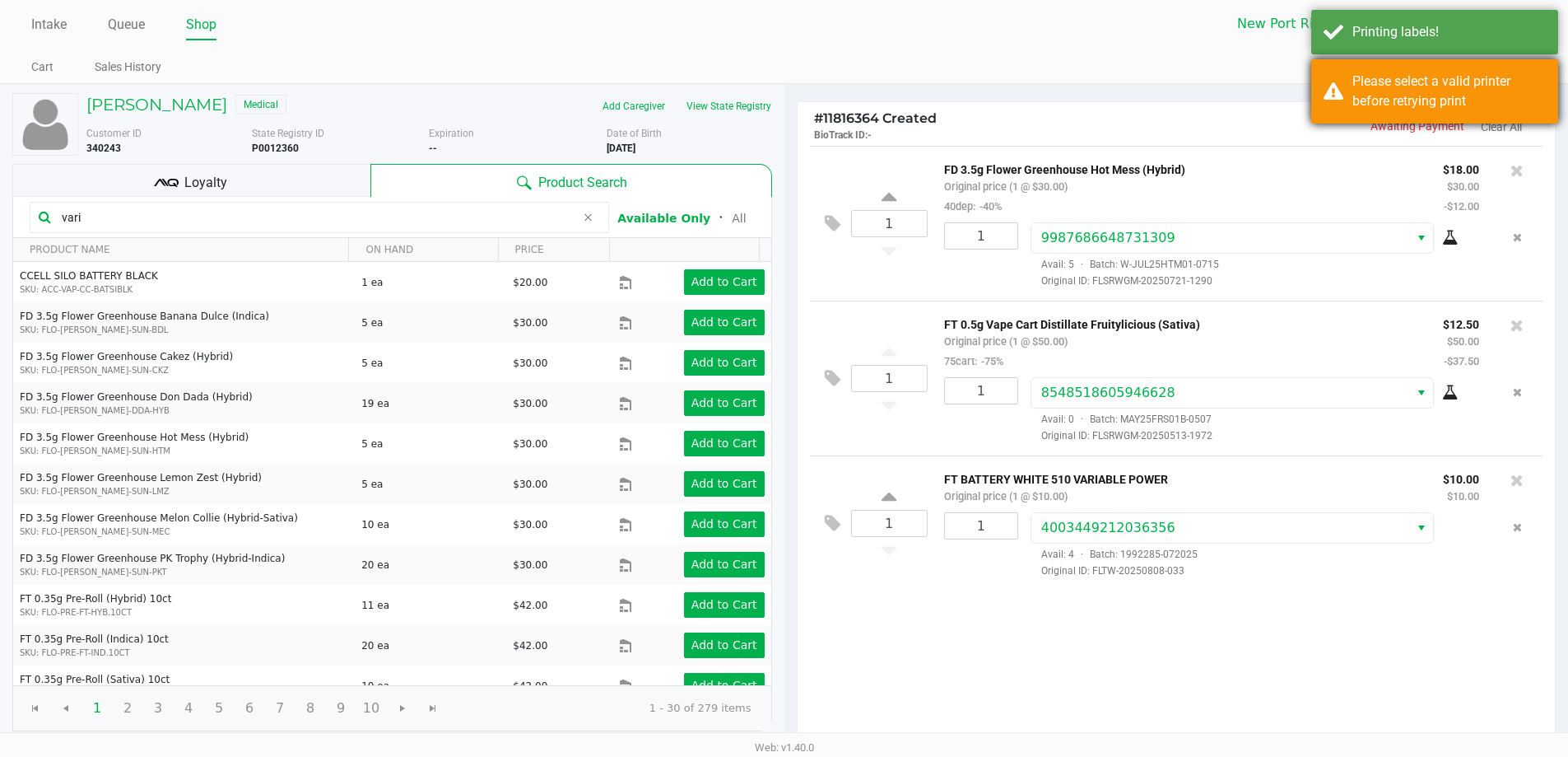
click at [1482, 74] on div "Please select a valid printer before retrying print" at bounding box center [1449, 91] width 193 height 40
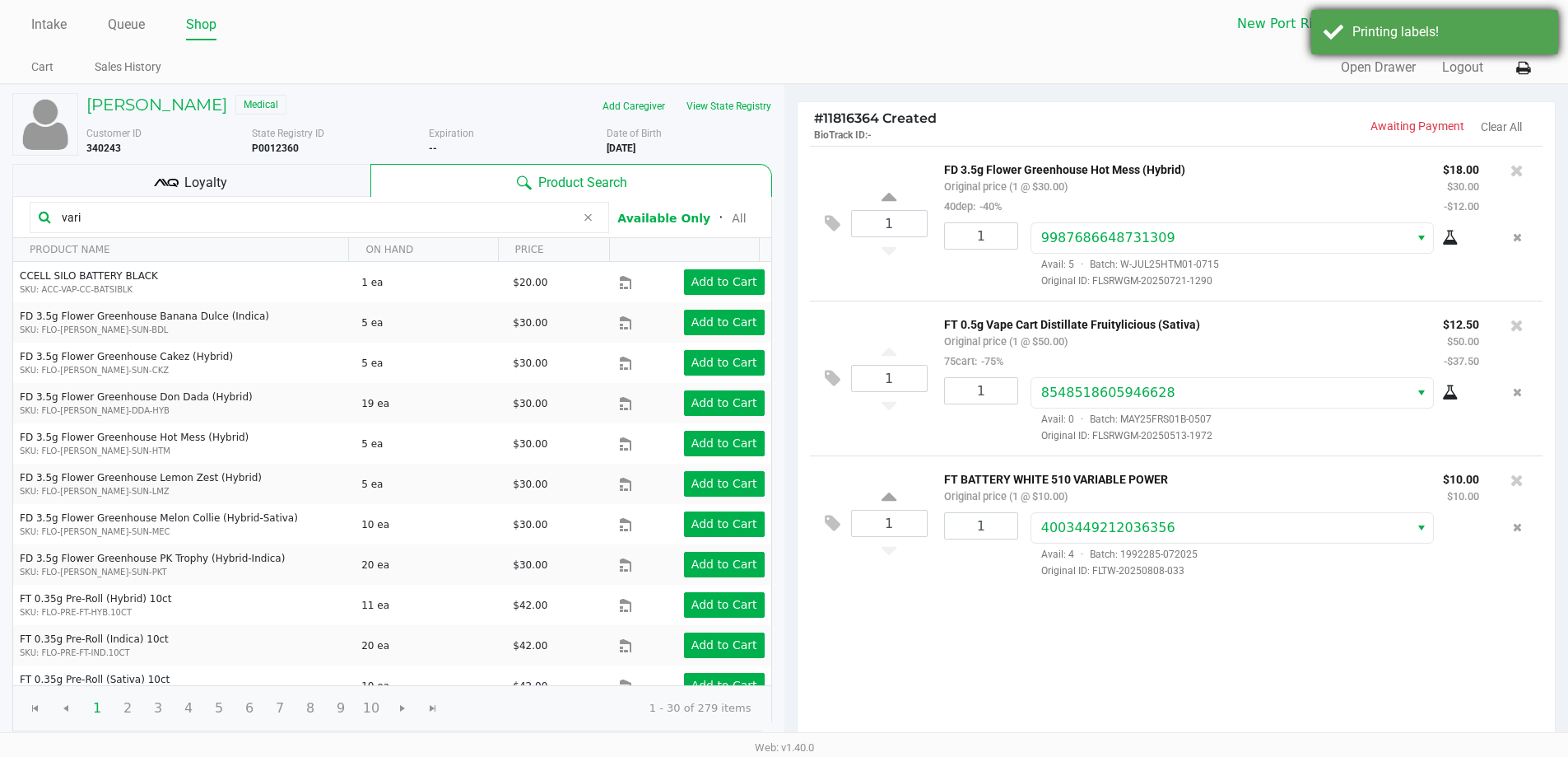
click at [1517, 34] on div "Printing labels!" at bounding box center [1449, 32] width 193 height 20
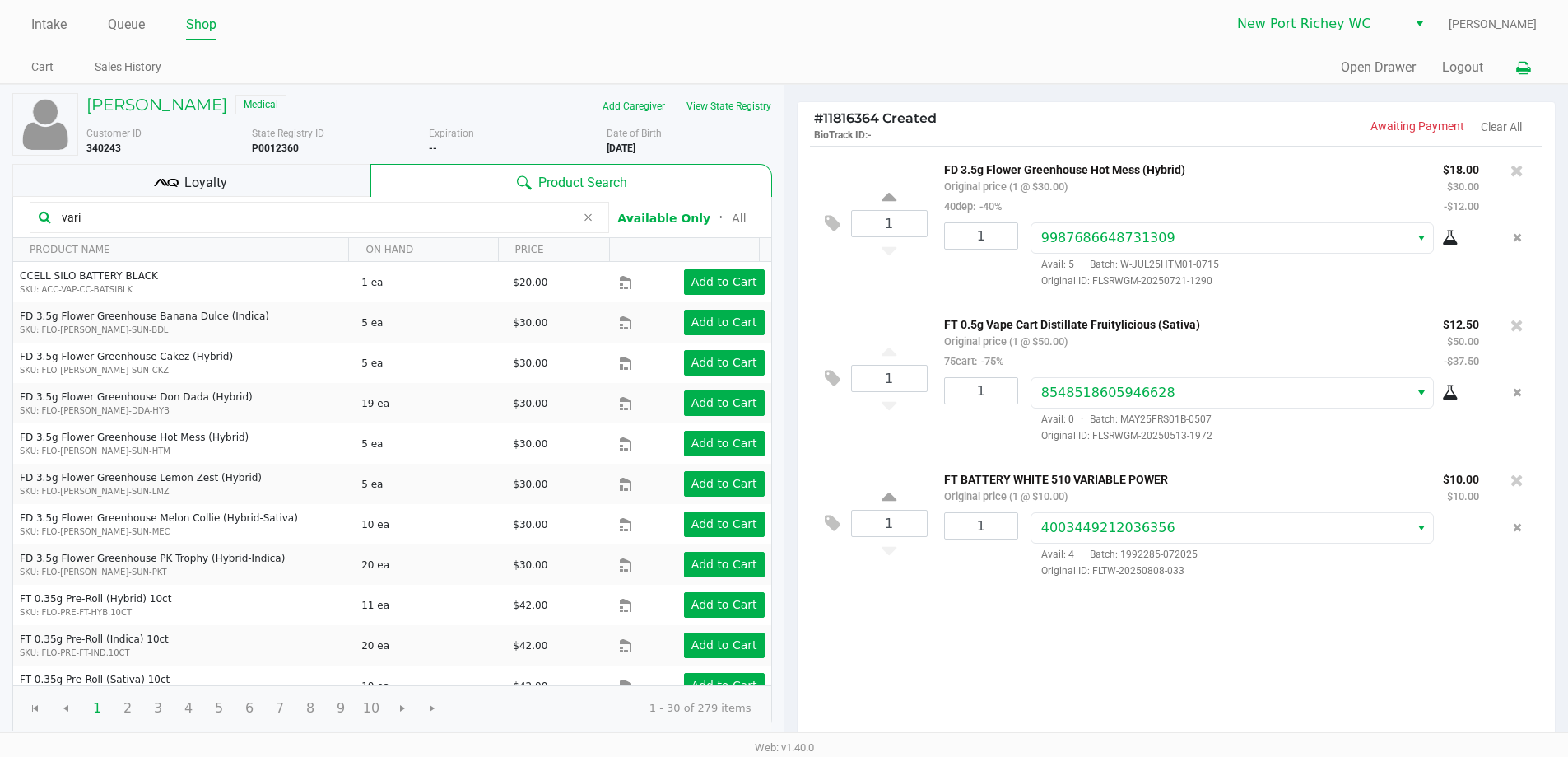
click at [1518, 63] on icon at bounding box center [1523, 68] width 14 height 12
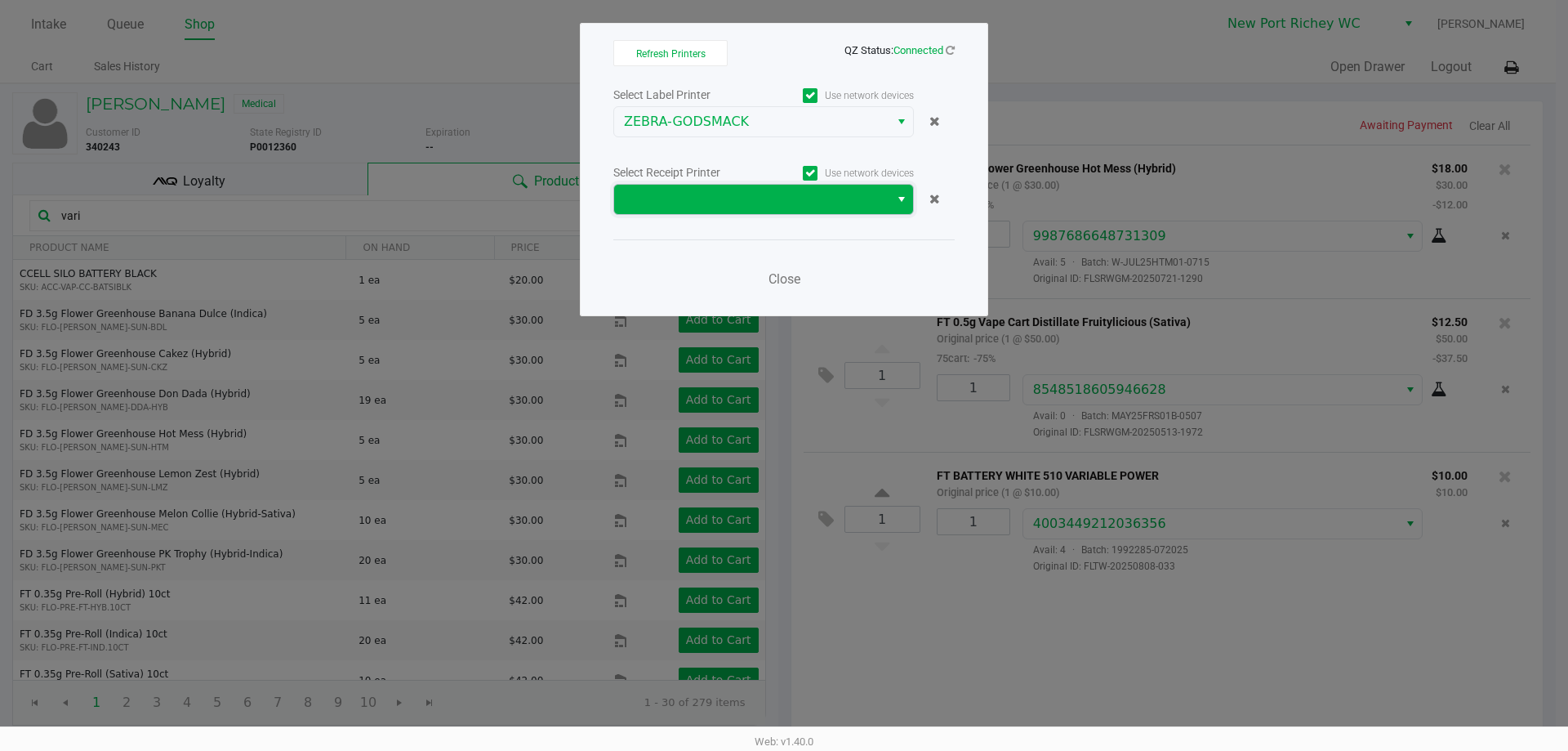
click at [834, 195] on span at bounding box center [752, 200] width 256 height 20
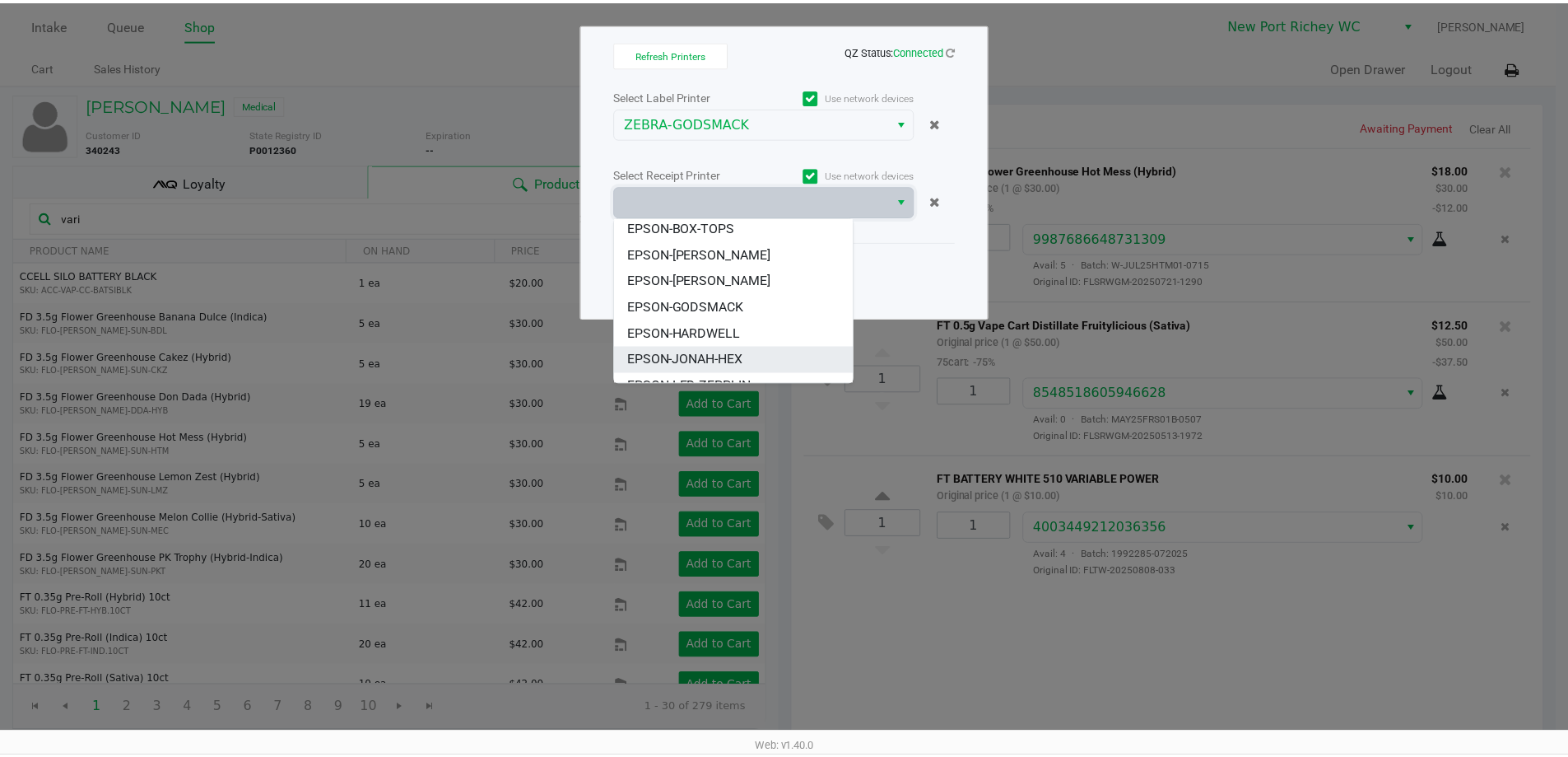
scroll to position [46, 0]
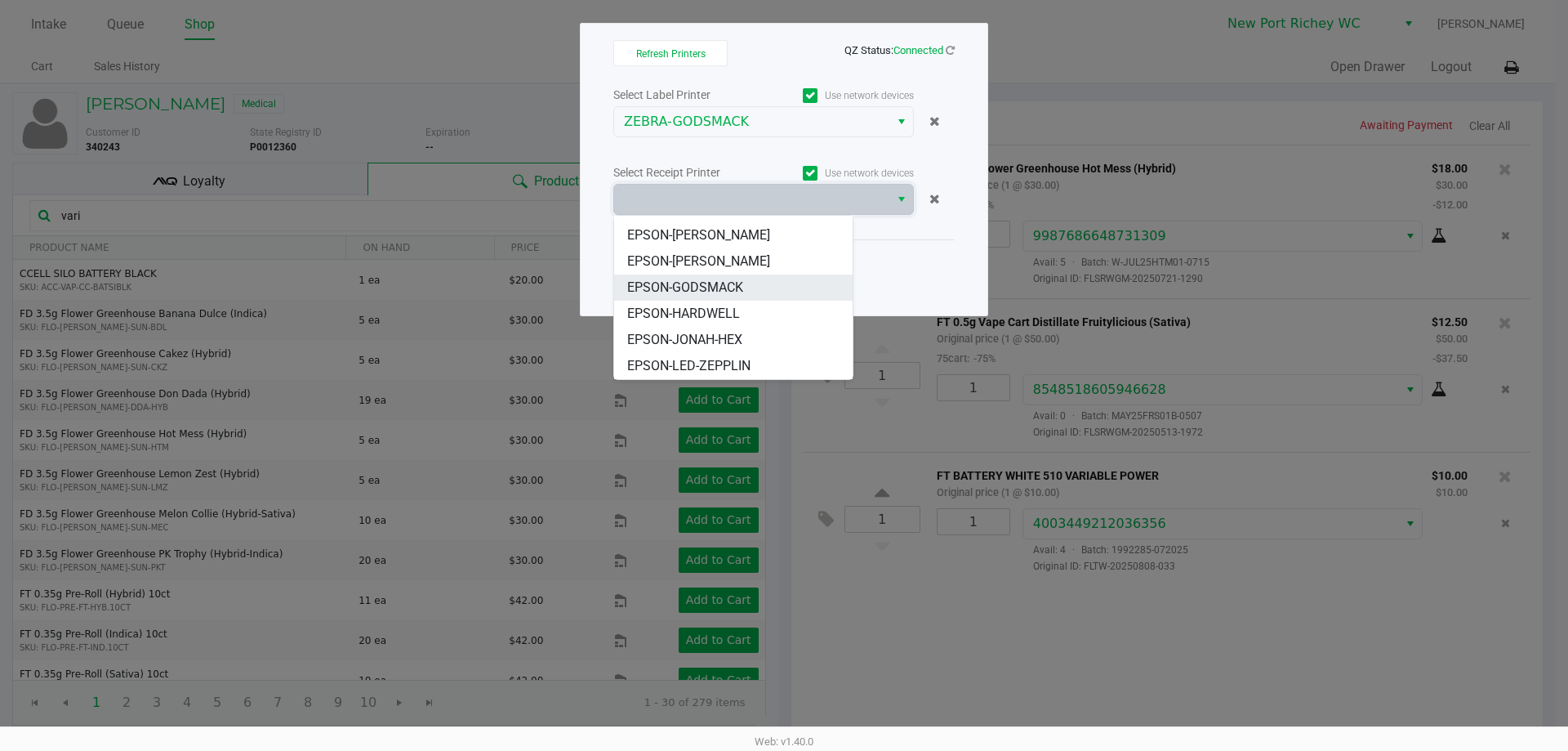
click at [729, 293] on span "EPSON-GODSMACK" at bounding box center [686, 287] width 116 height 20
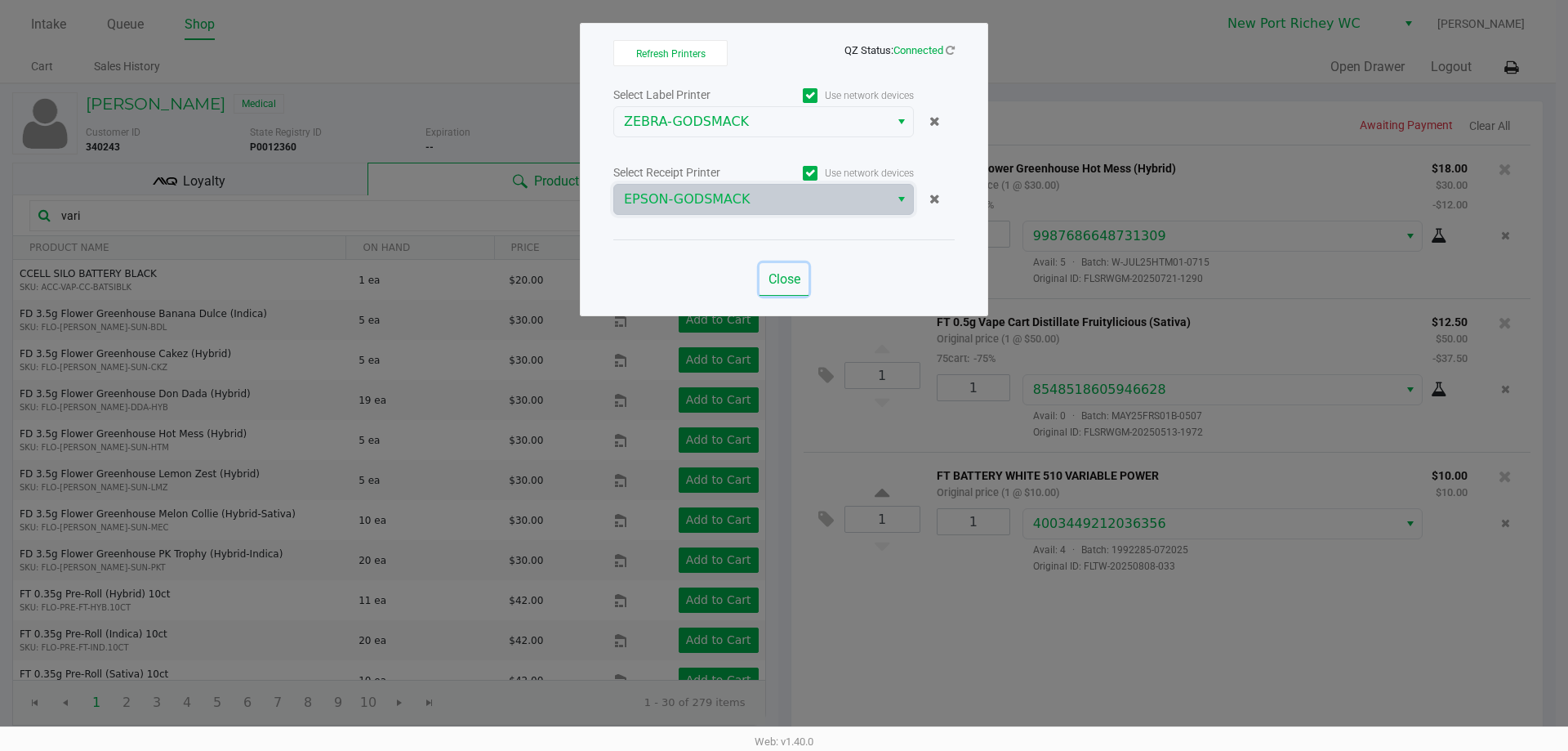
click at [786, 282] on span "Close" at bounding box center [784, 280] width 31 height 16
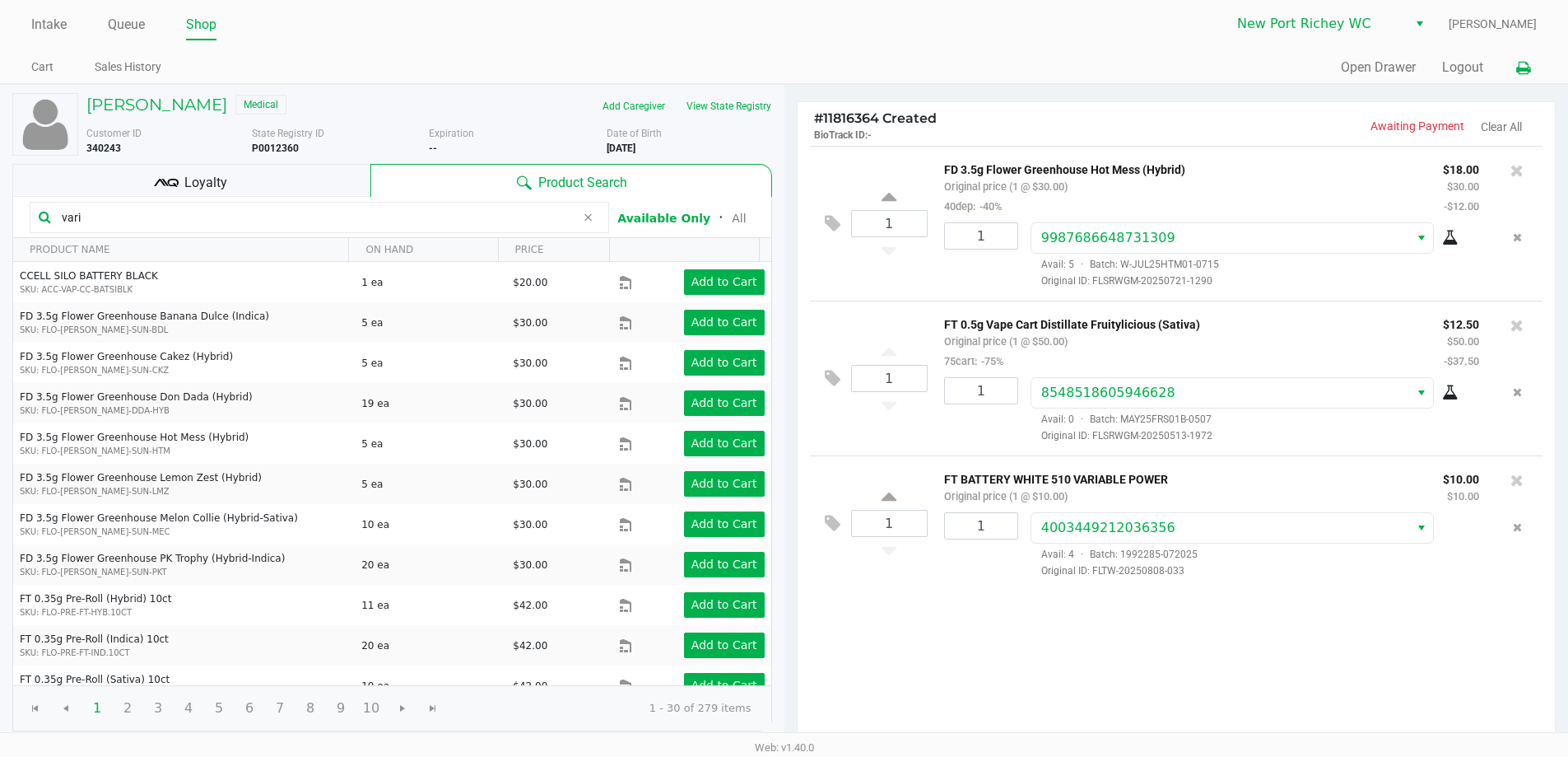
scroll to position [169, 0]
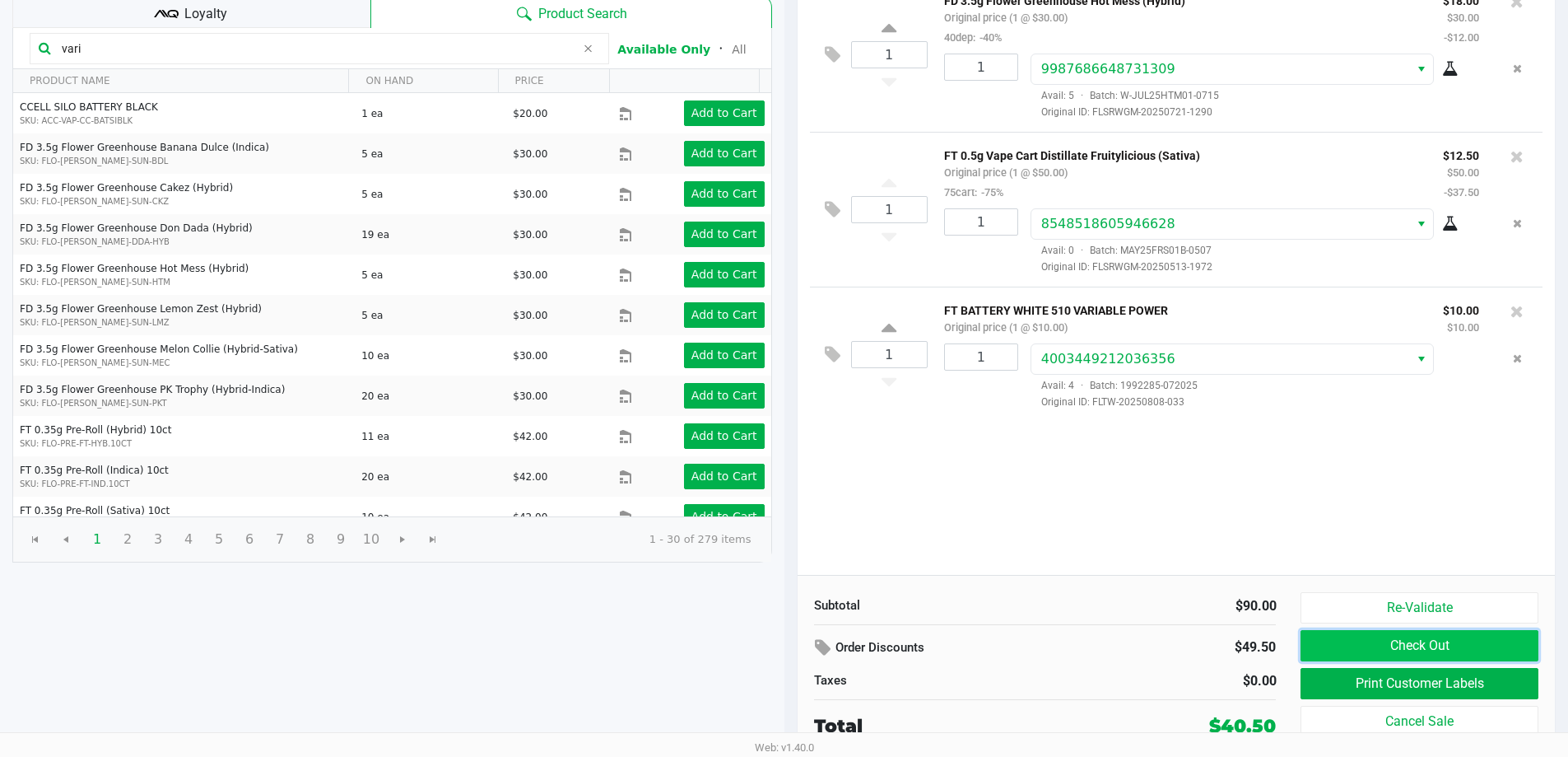
click at [1369, 648] on button "Check Out" at bounding box center [1419, 646] width 237 height 32
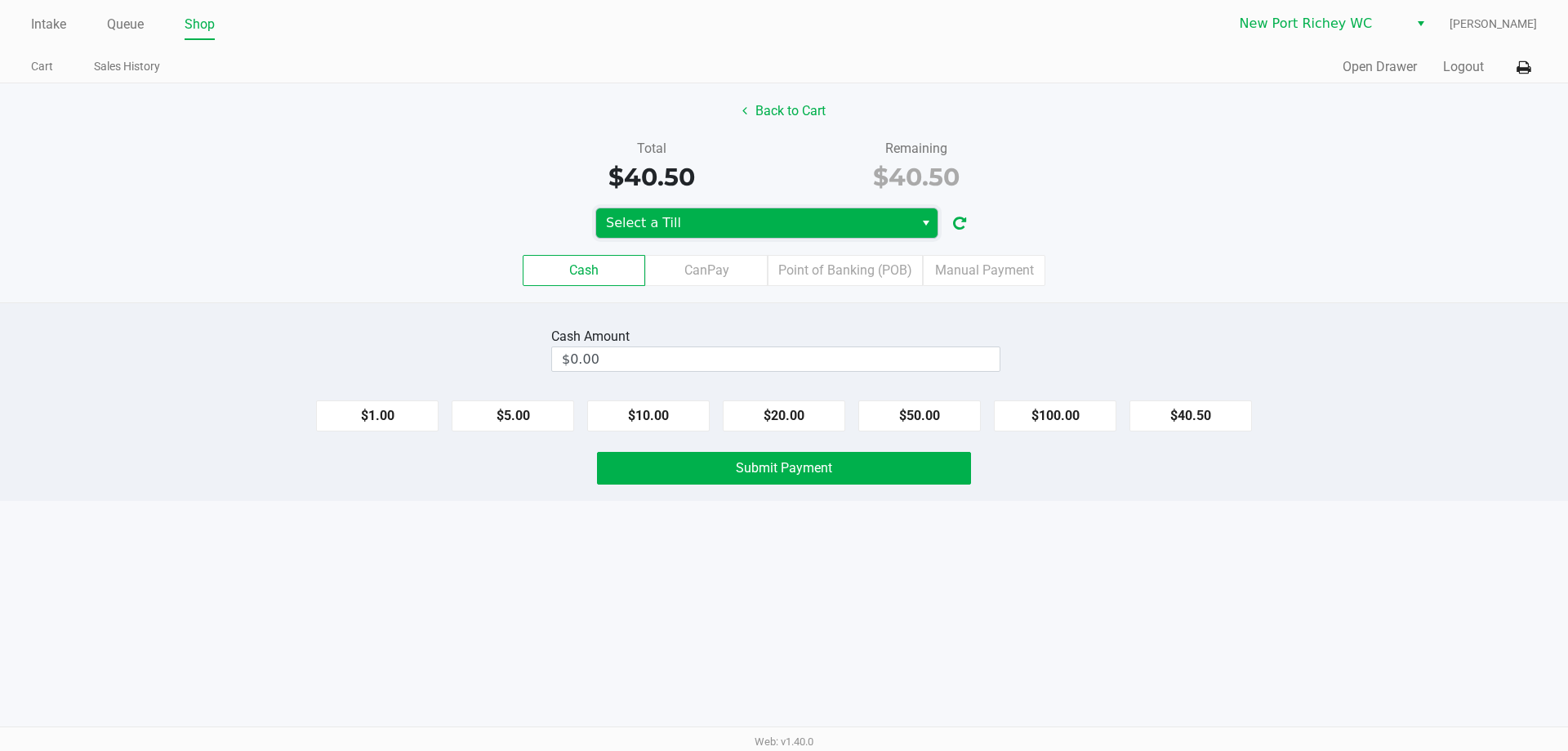
click at [820, 215] on span "Select a Till" at bounding box center [754, 223] width 298 height 20
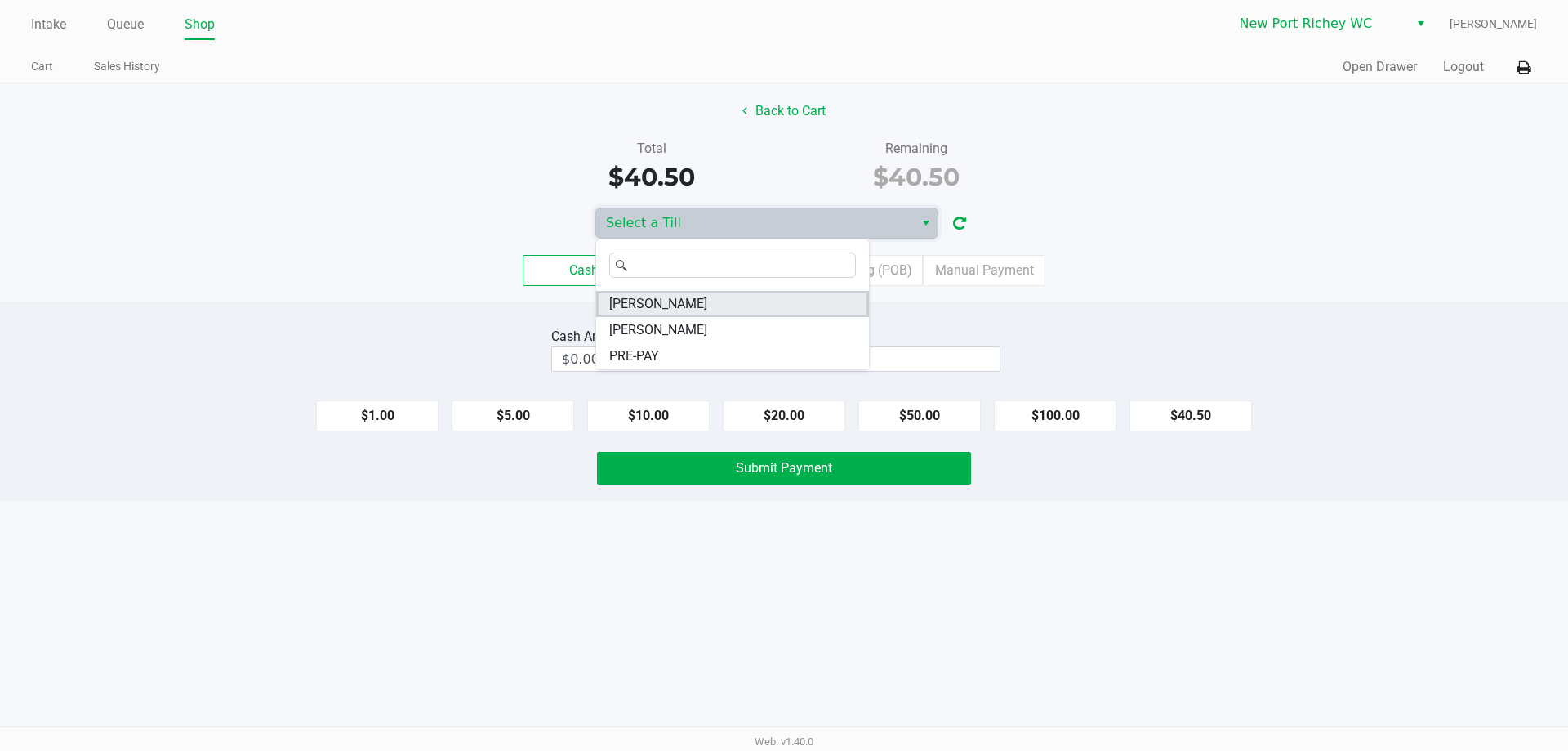
click at [642, 299] on span "BRADLEY-GASKIN" at bounding box center [658, 304] width 98 height 20
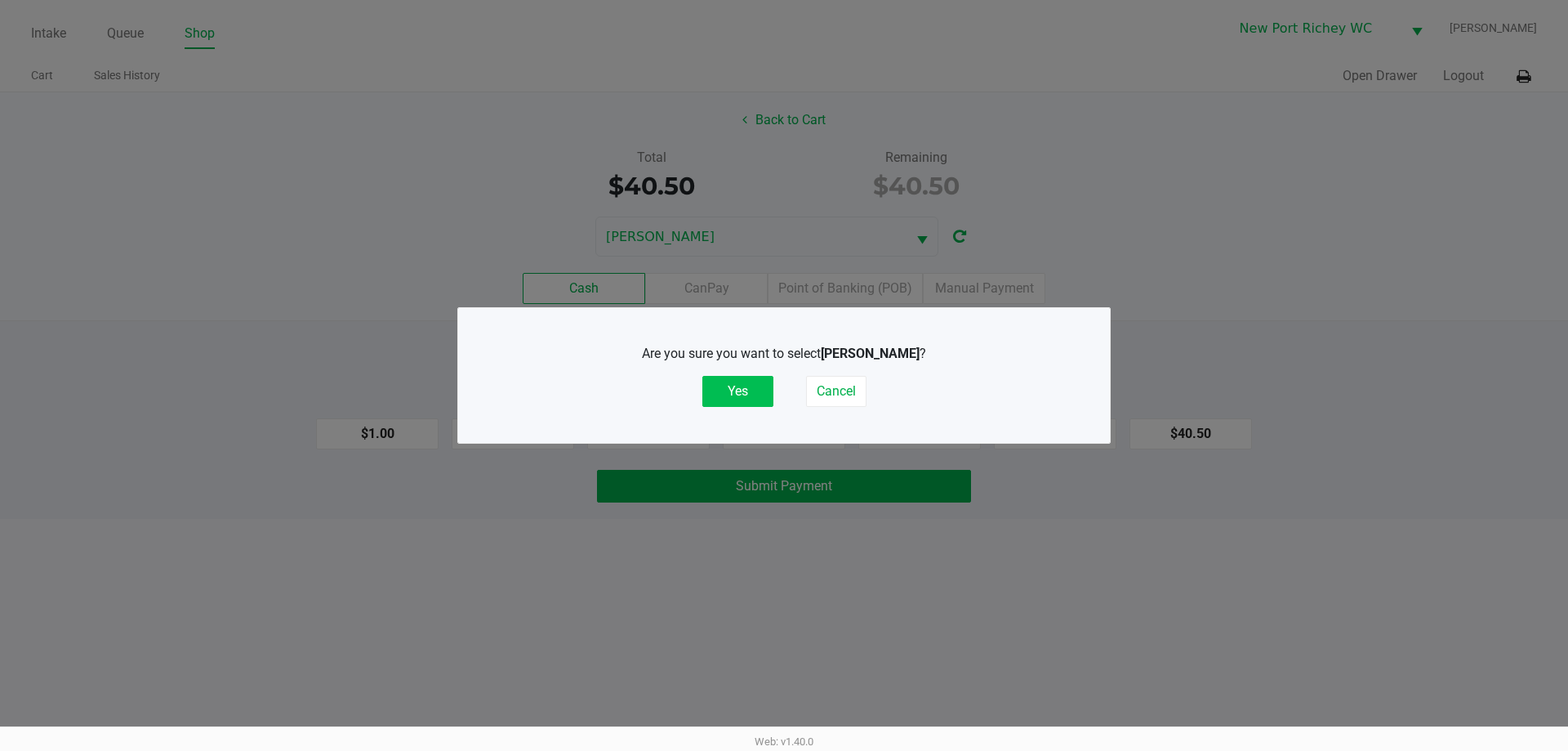
click at [733, 380] on button "Yes" at bounding box center [738, 392] width 71 height 31
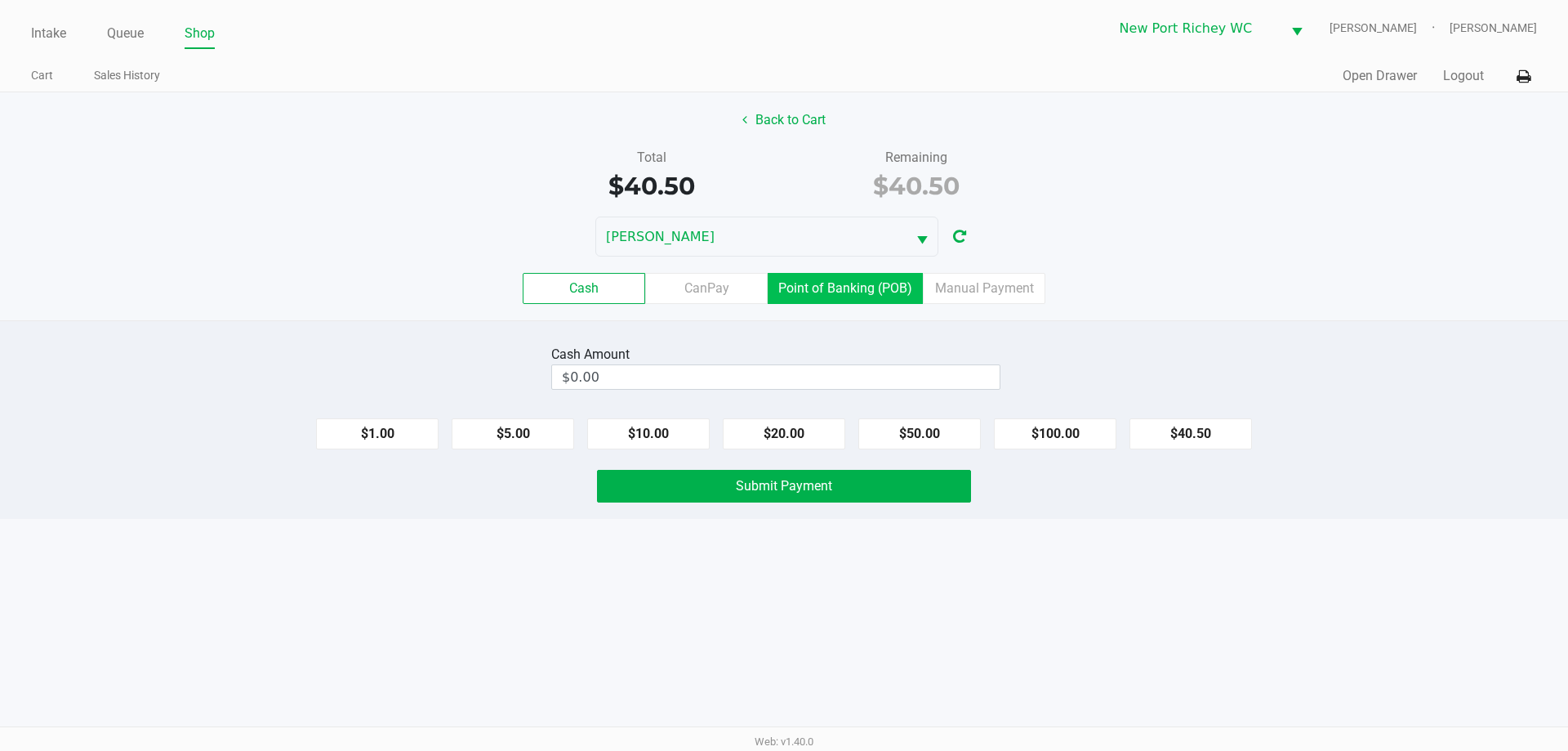
drag, startPoint x: 859, startPoint y: 274, endPoint x: 871, endPoint y: 286, distance: 17.0
click at [871, 286] on label "Point of Banking (POB)" at bounding box center [845, 288] width 155 height 31
click at [0, 0] on 7 "Point of Banking (POB)" at bounding box center [0, 0] width 0 height 0
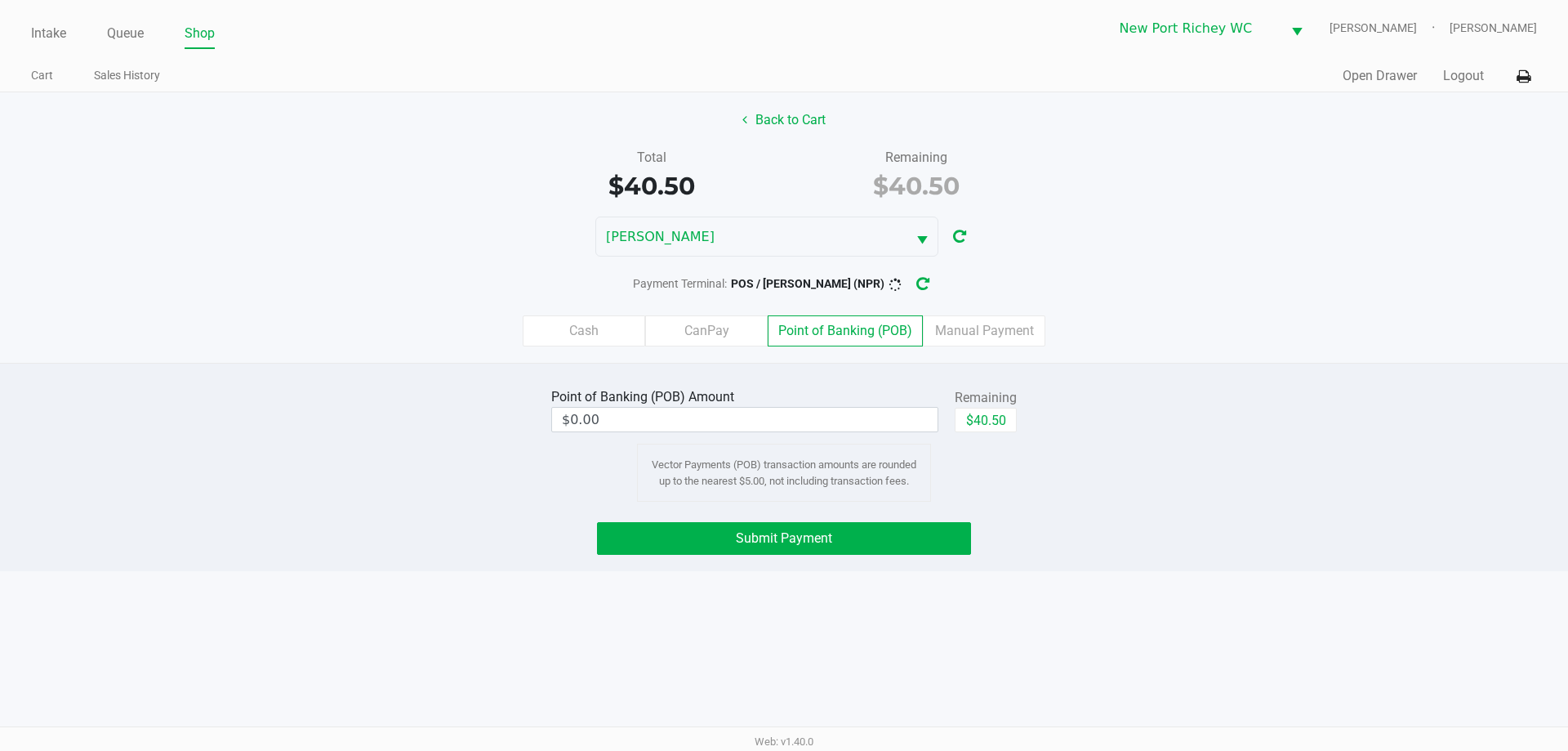
click at [331, 400] on div "Point of Banking (POB) Amount $0.00 Remaining $40.50 Vector Payments (POB) tran…" at bounding box center [784, 443] width 1593 height 118
drag, startPoint x: 716, startPoint y: 437, endPoint x: 701, endPoint y: 429, distance: 17.0
click at [709, 438] on div "Point of Banking (POB) Amount $0.00 Remaining $40.50 Vector Payments (POB) tran…" at bounding box center [784, 443] width 490 height 118
click at [701, 429] on input "0" at bounding box center [745, 419] width 386 height 24
drag, startPoint x: 436, startPoint y: 521, endPoint x: 556, endPoint y: 508, distance: 120.7
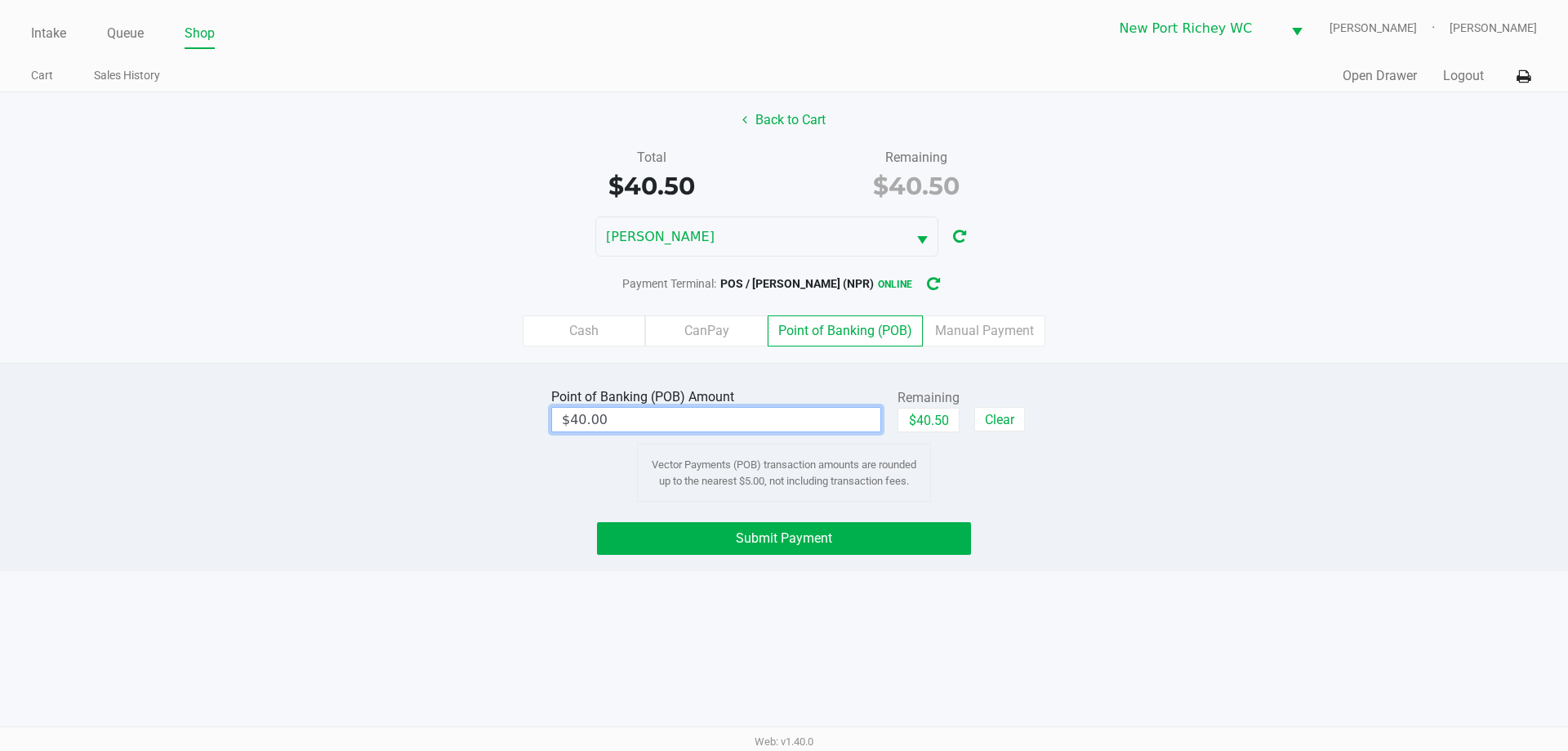
click at [449, 521] on div "Point of Banking (POB) Amount $40.00 Remaining $40.50 Clear Vector Payments (PO…" at bounding box center [784, 468] width 1568 height 209
click at [676, 546] on button "Submit Payment" at bounding box center [784, 537] width 374 height 32
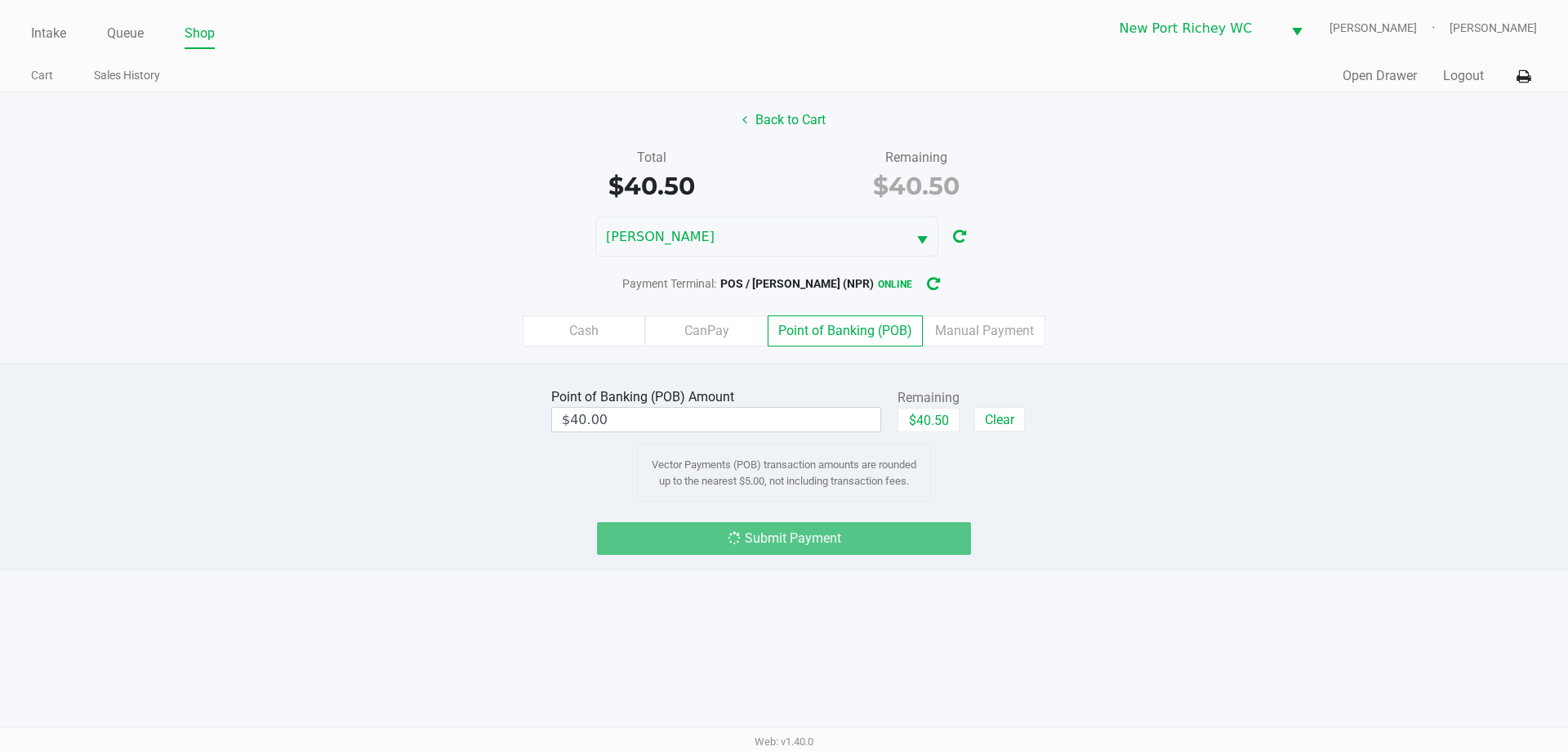
click at [202, 550] on div "Submit Payment" at bounding box center [784, 537] width 1593 height 32
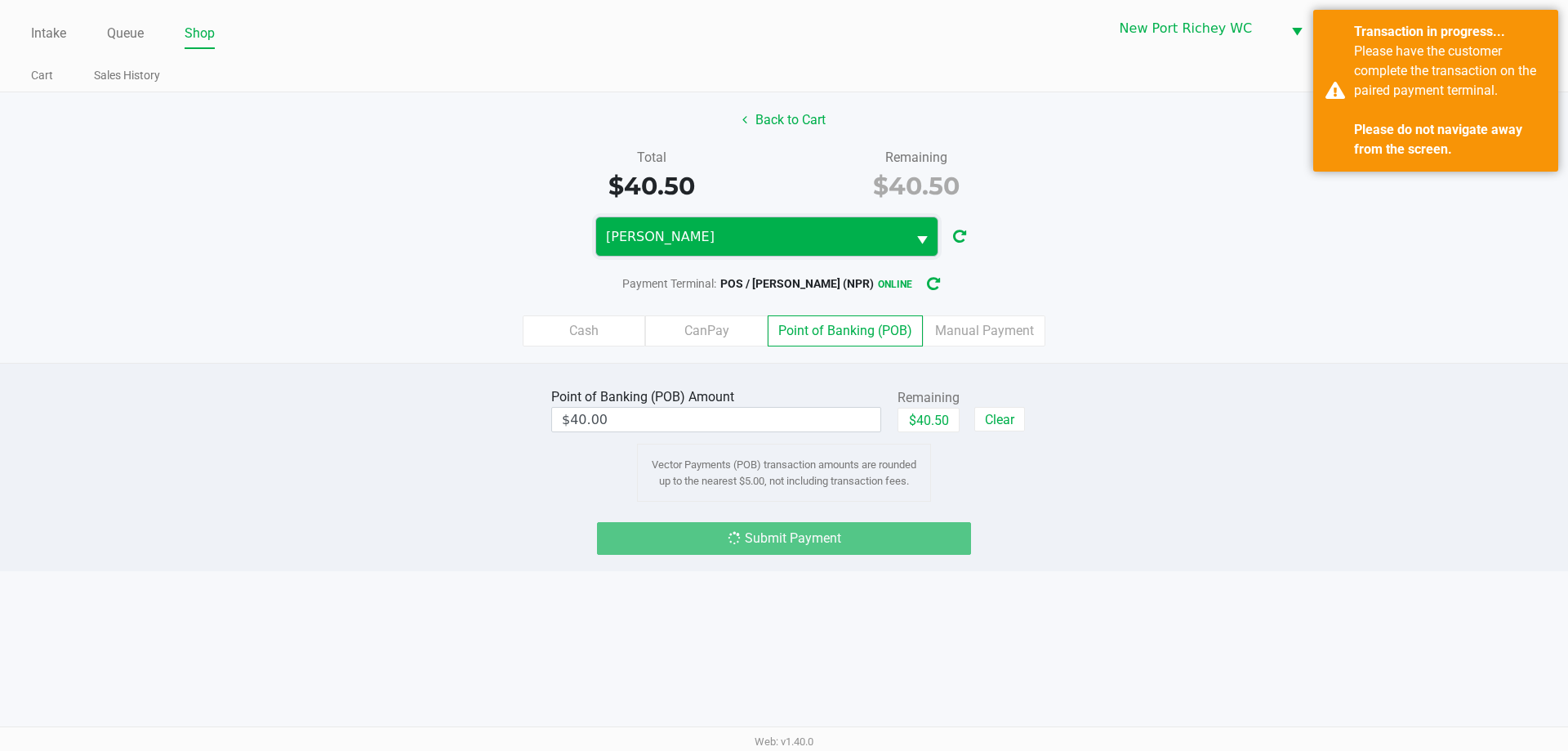
click at [826, 238] on span "BRADLEY-GASKIN" at bounding box center [752, 237] width 291 height 20
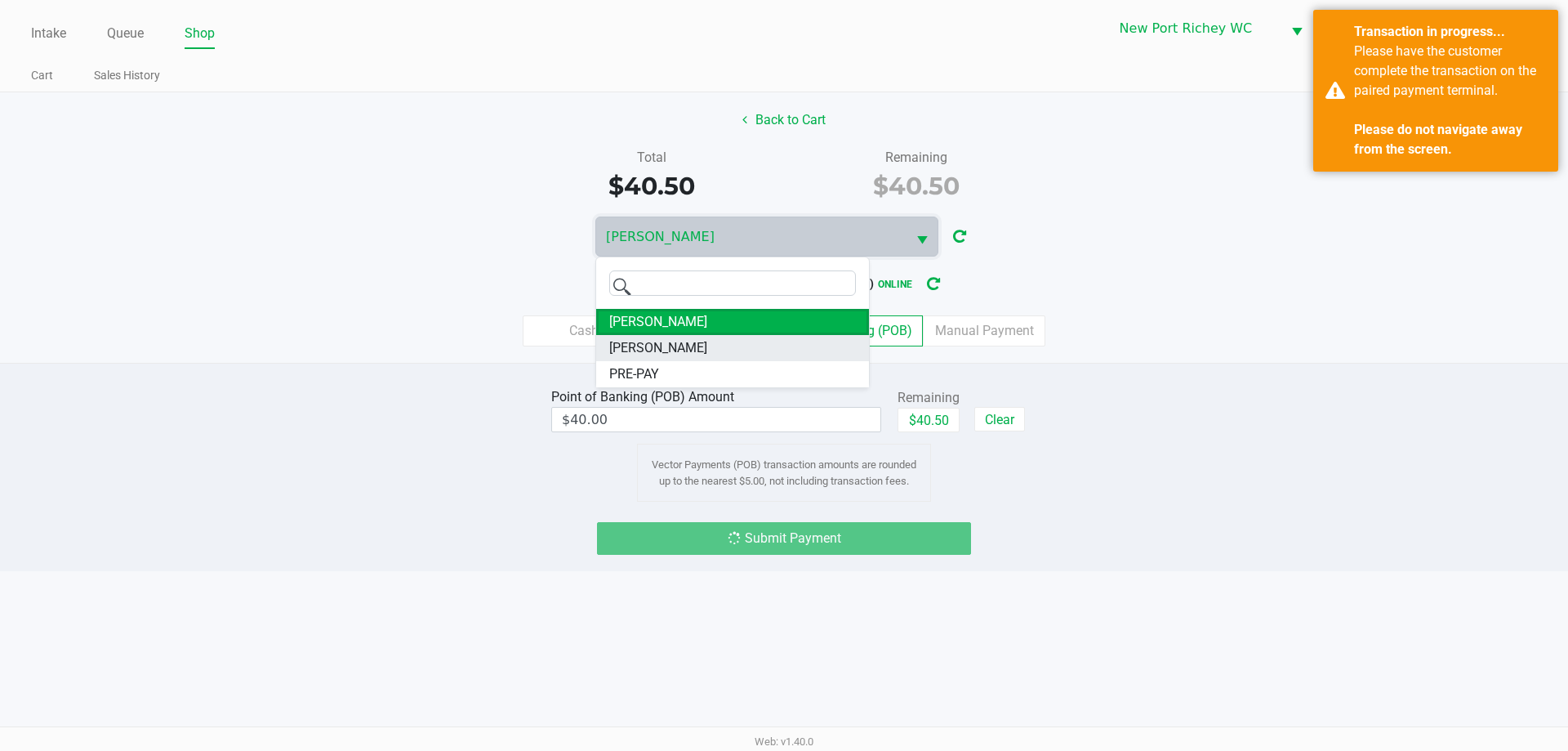
click at [663, 344] on span "DEAN-MILLER" at bounding box center [658, 348] width 98 height 20
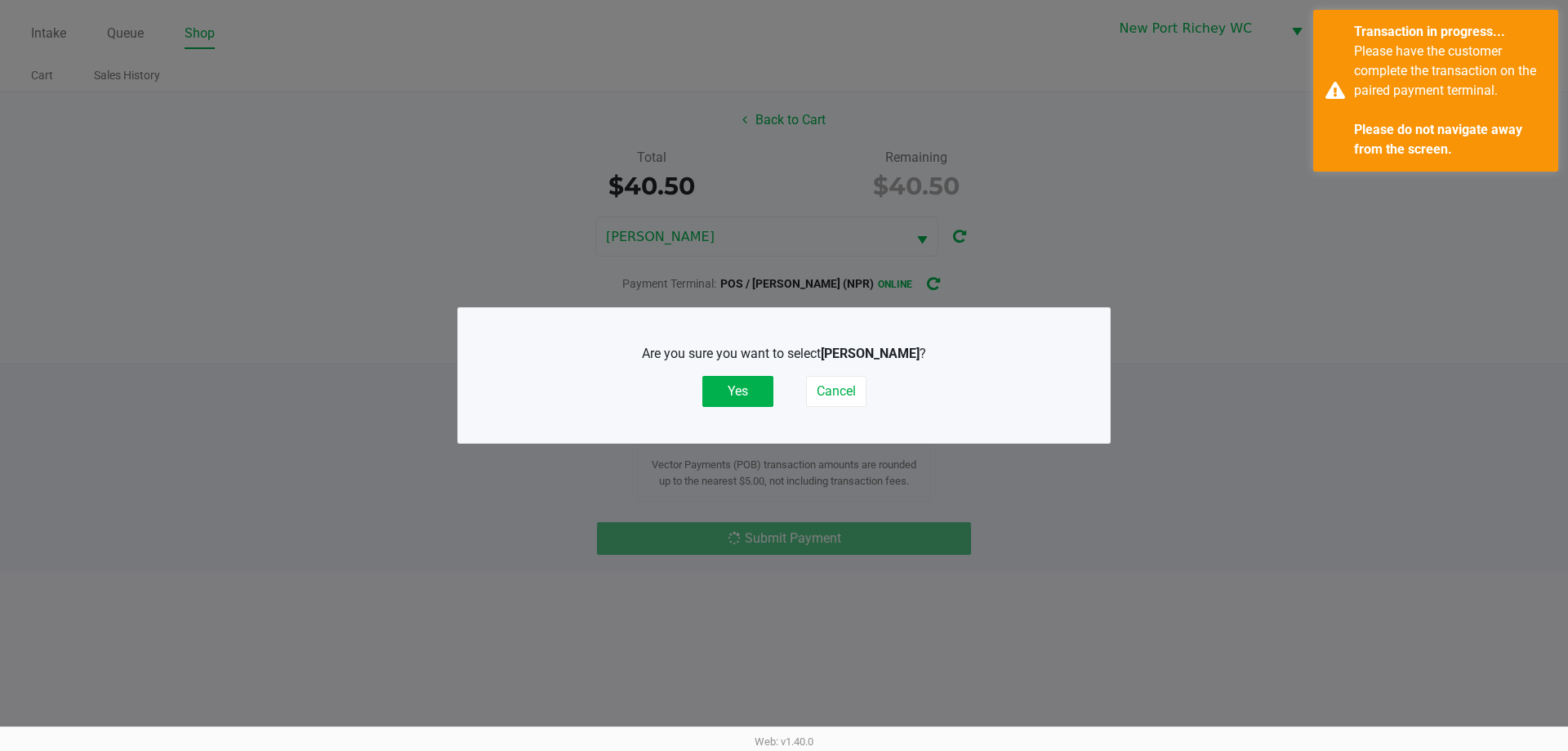
drag, startPoint x: 217, startPoint y: 361, endPoint x: 328, endPoint y: 360, distance: 111.0
click at [228, 360] on ngb-modal-window "Are you sure you want to select DEAN-MILLER ? Yes Cancel" at bounding box center [784, 375] width 1568 height 751
click at [746, 399] on button "Yes" at bounding box center [738, 392] width 71 height 31
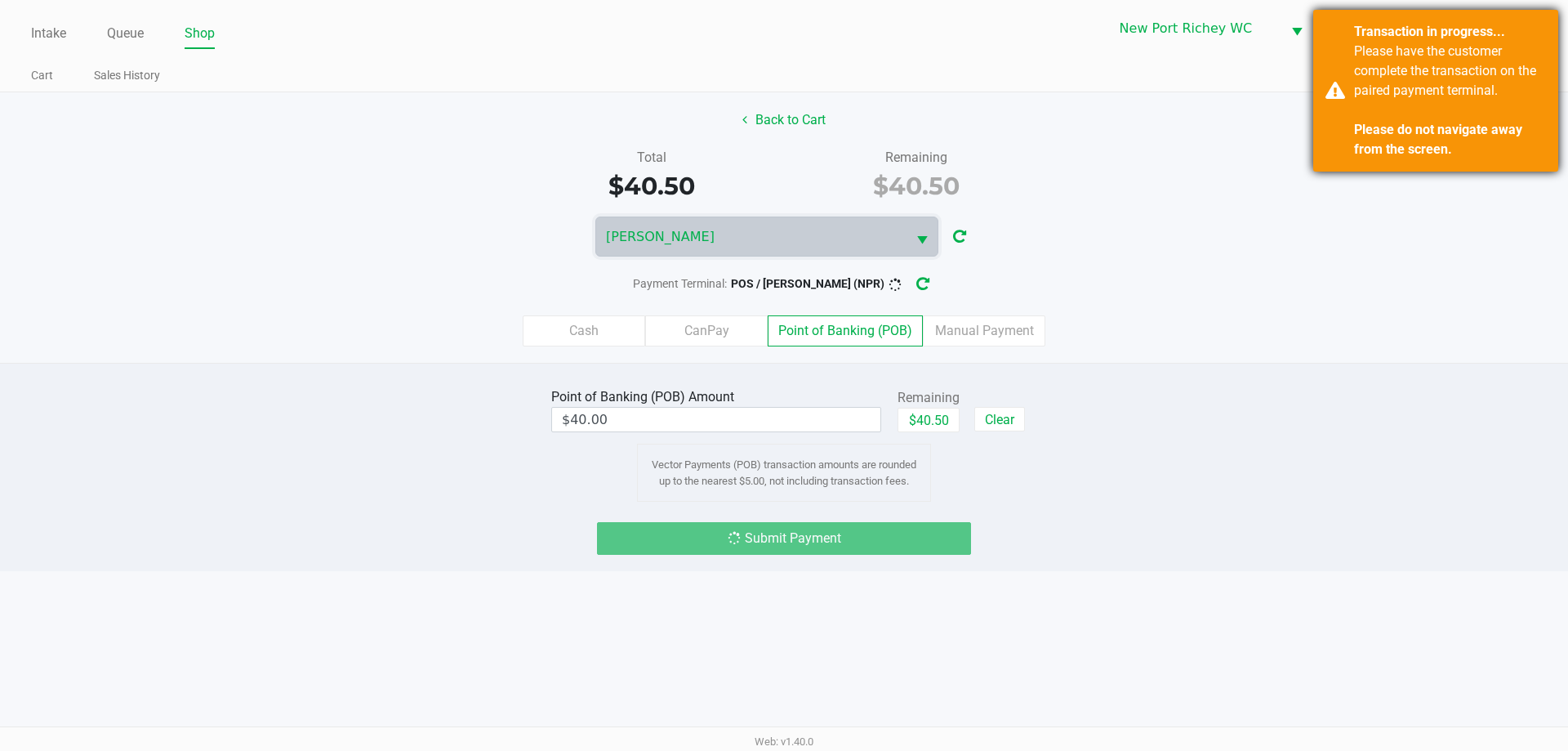
click at [1426, 86] on div "Please have the customer complete the transaction on the paired payment termina…" at bounding box center [1449, 100] width 192 height 118
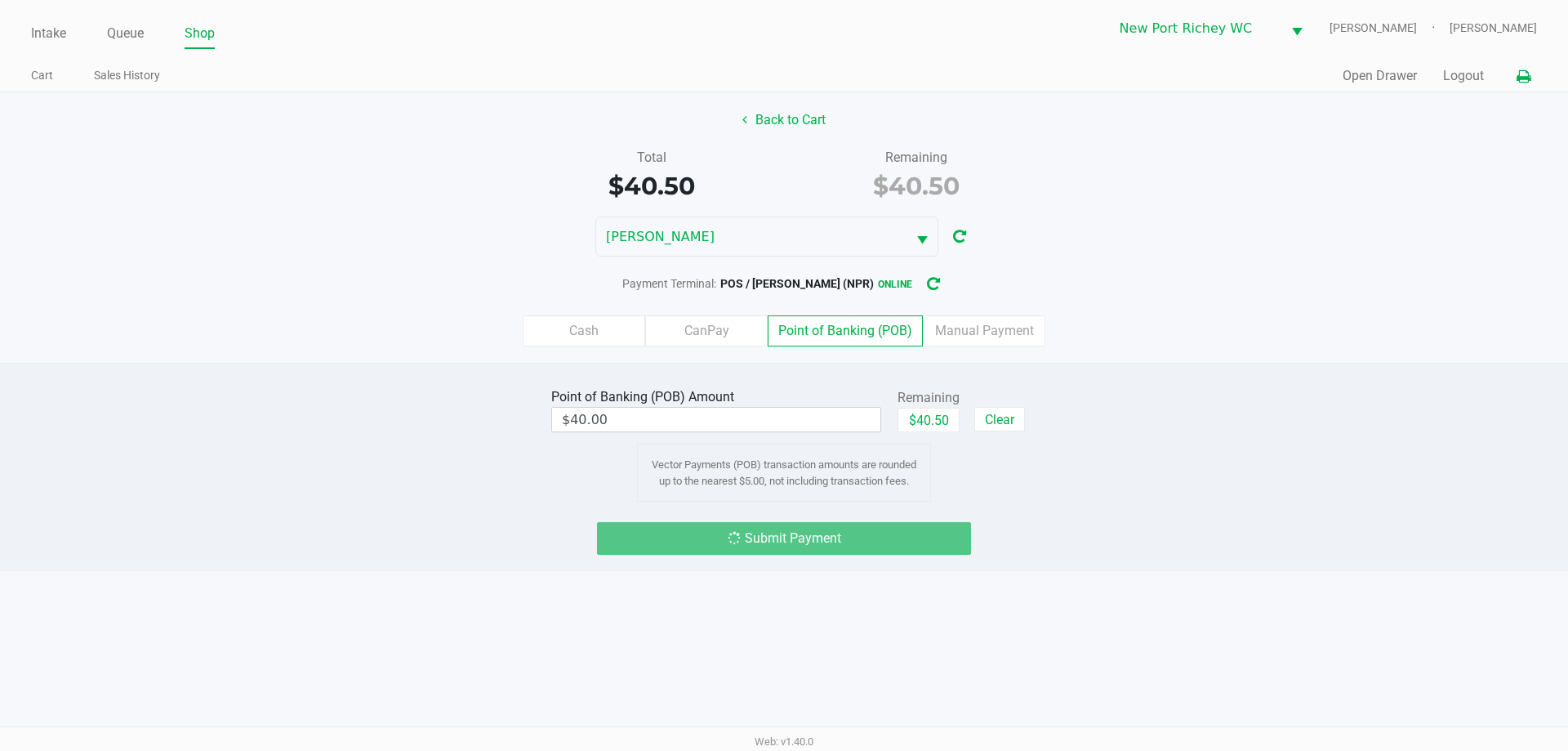
click at [1517, 78] on icon at bounding box center [1524, 77] width 14 height 12
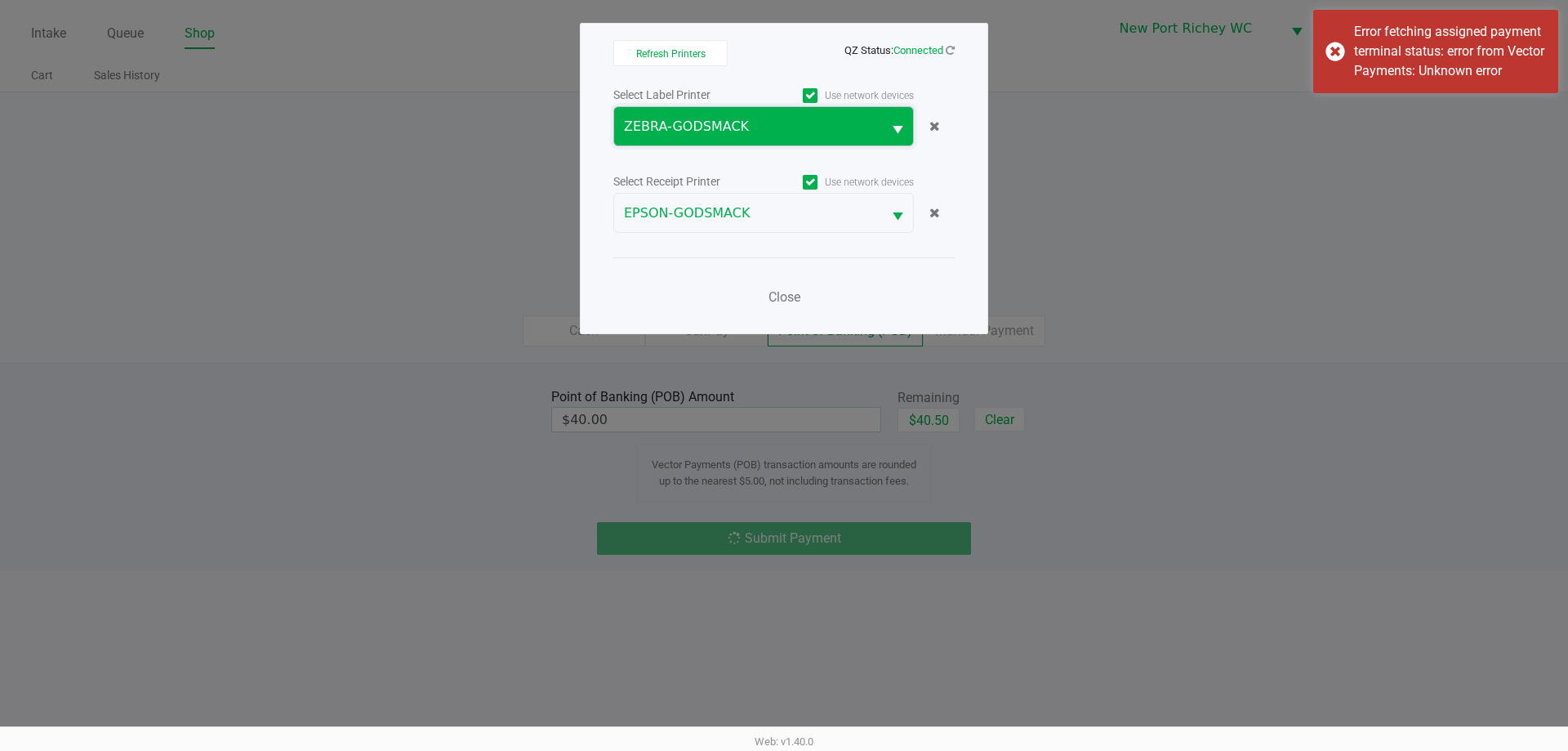
click at [694, 136] on span "ZEBRA-GODSMACK" at bounding box center [748, 127] width 248 height 20
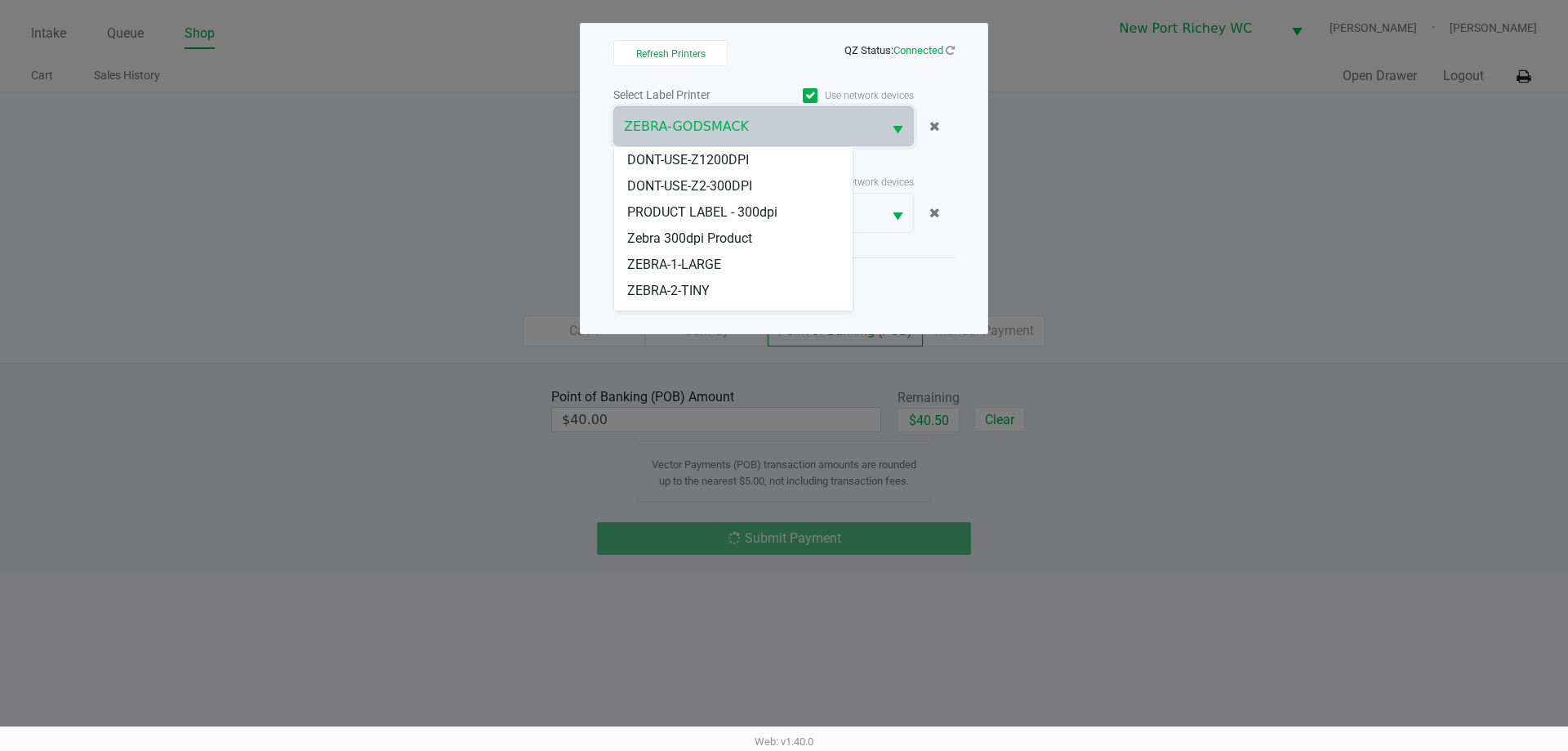
scroll to position [72, 0]
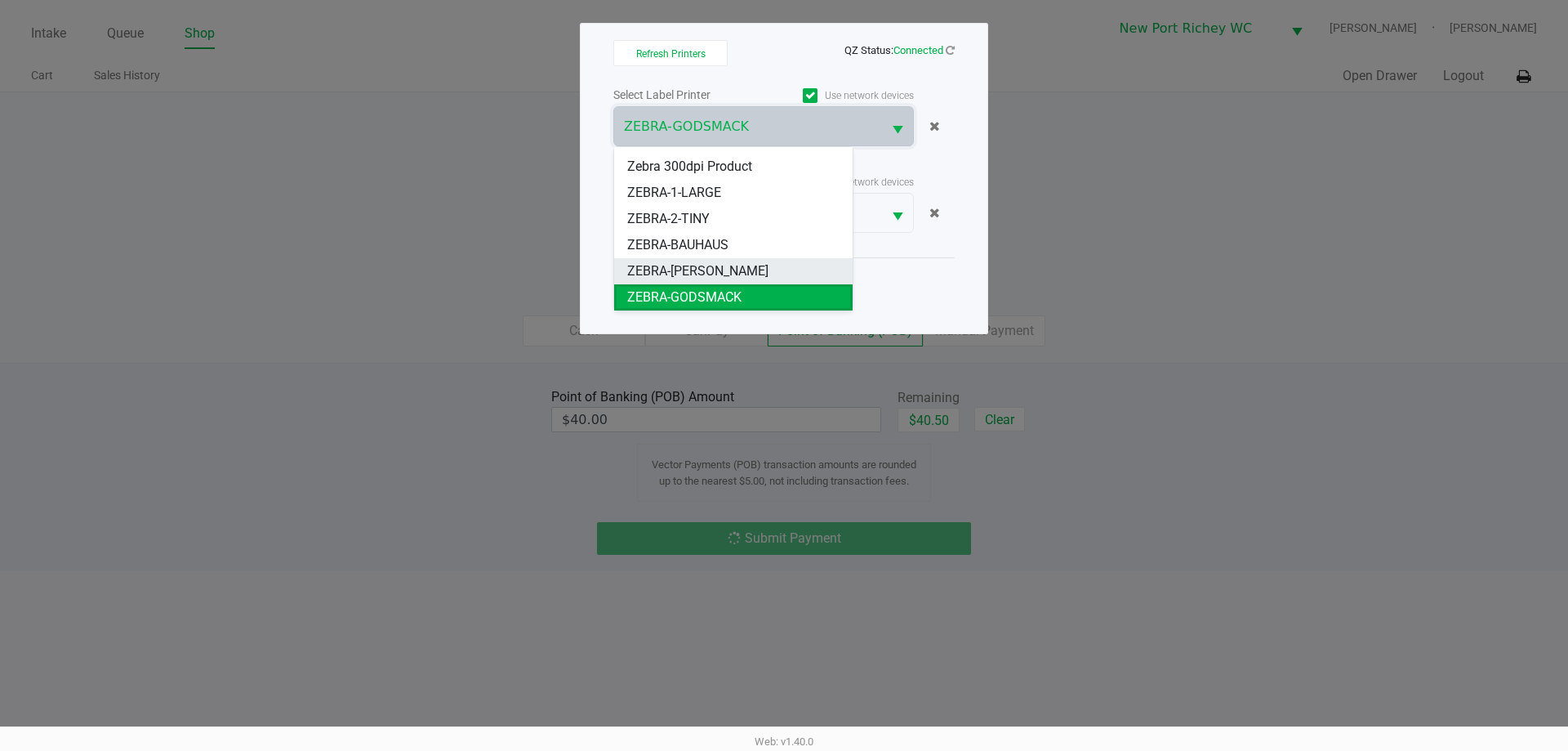
click at [681, 272] on span "ZEBRA-DEAN-MILLER" at bounding box center [698, 272] width 142 height 20
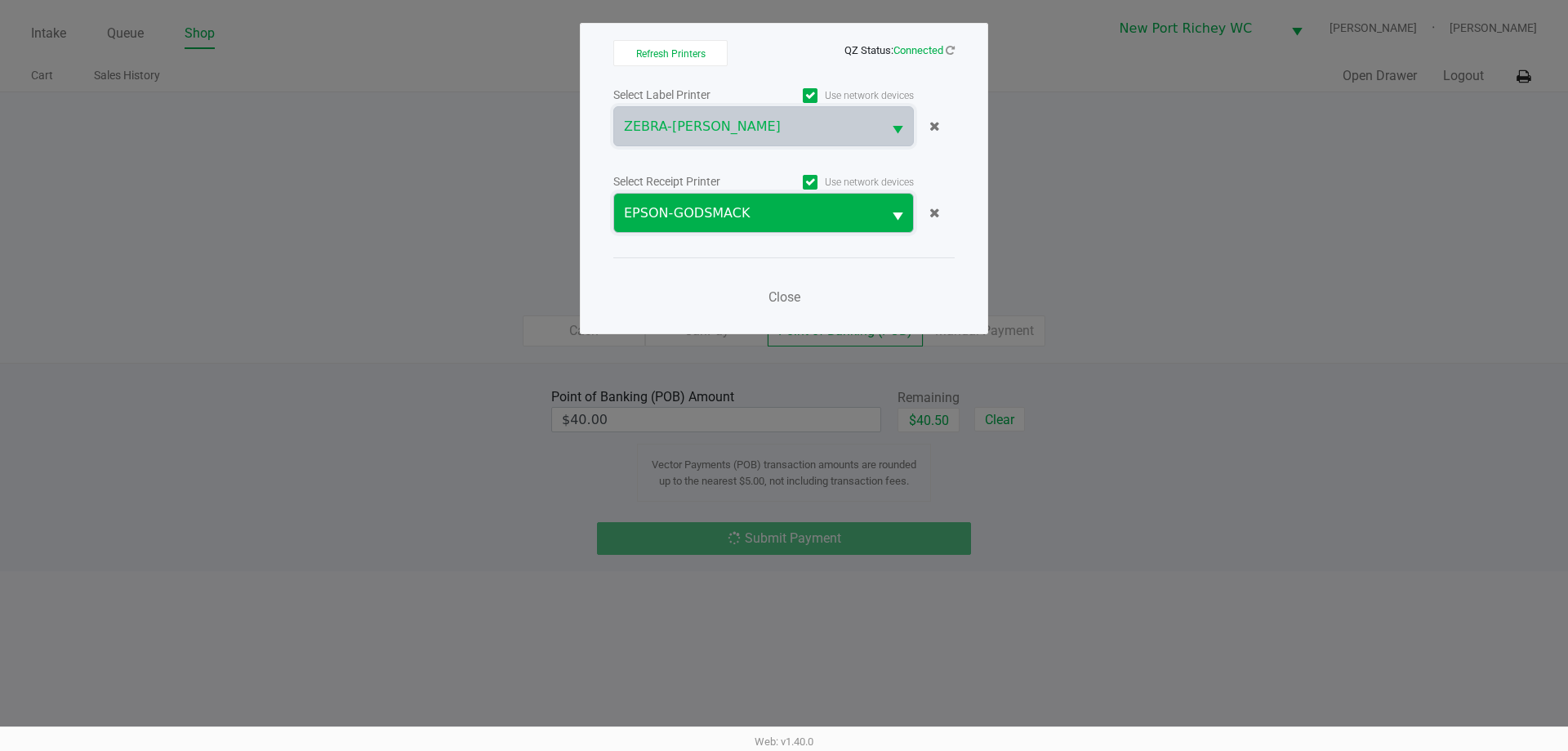
click at [729, 214] on span "EPSON-GODSMACK" at bounding box center [748, 214] width 248 height 20
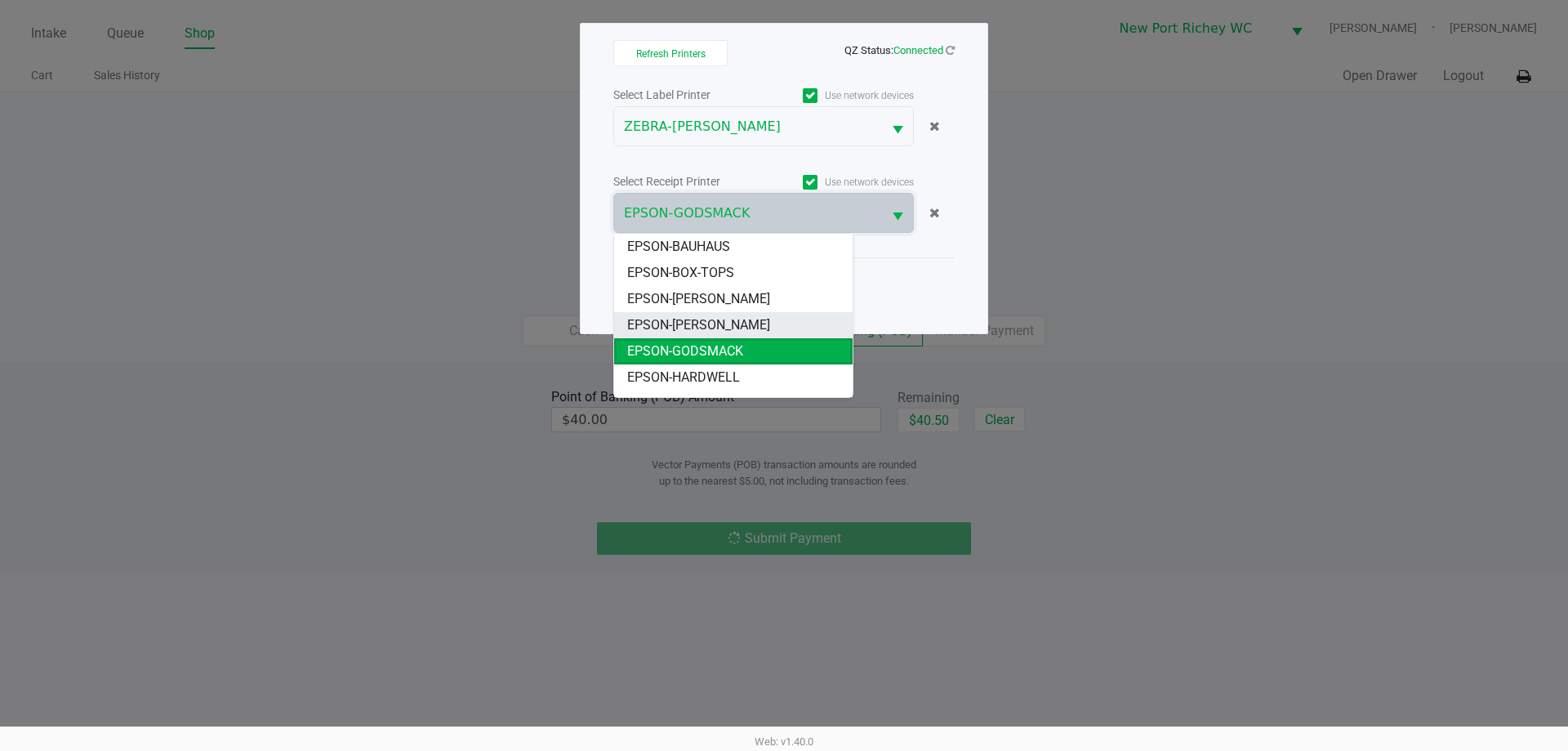
click at [700, 327] on span "EPSON-DEAN-MILLER" at bounding box center [698, 325] width 143 height 20
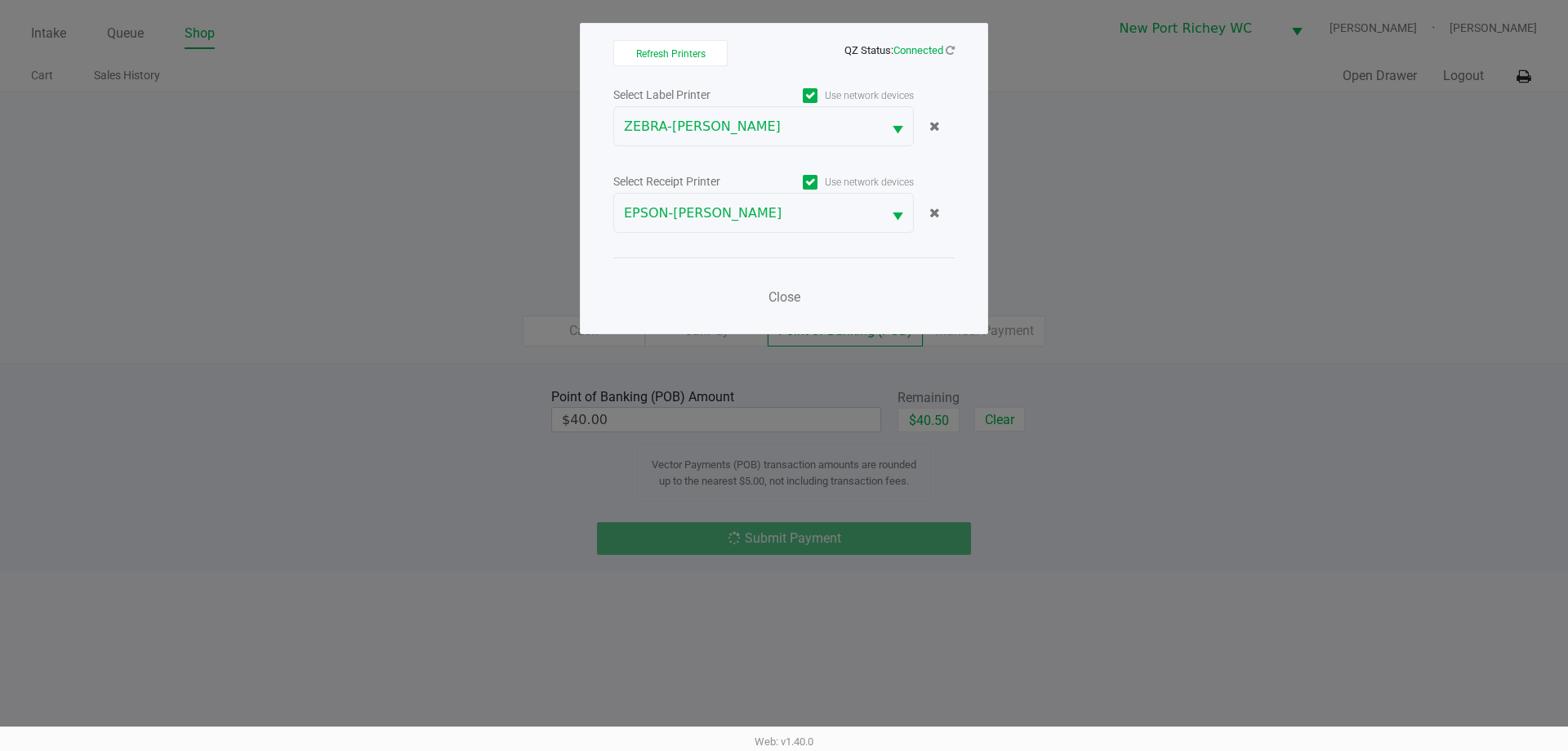
click at [300, 326] on ngb-modal-window "Refresh Printers QZ Status: Connected Select Label Printer Use network devices …" at bounding box center [784, 375] width 1568 height 751
click at [781, 289] on span "Close" at bounding box center [784, 297] width 31 height 16
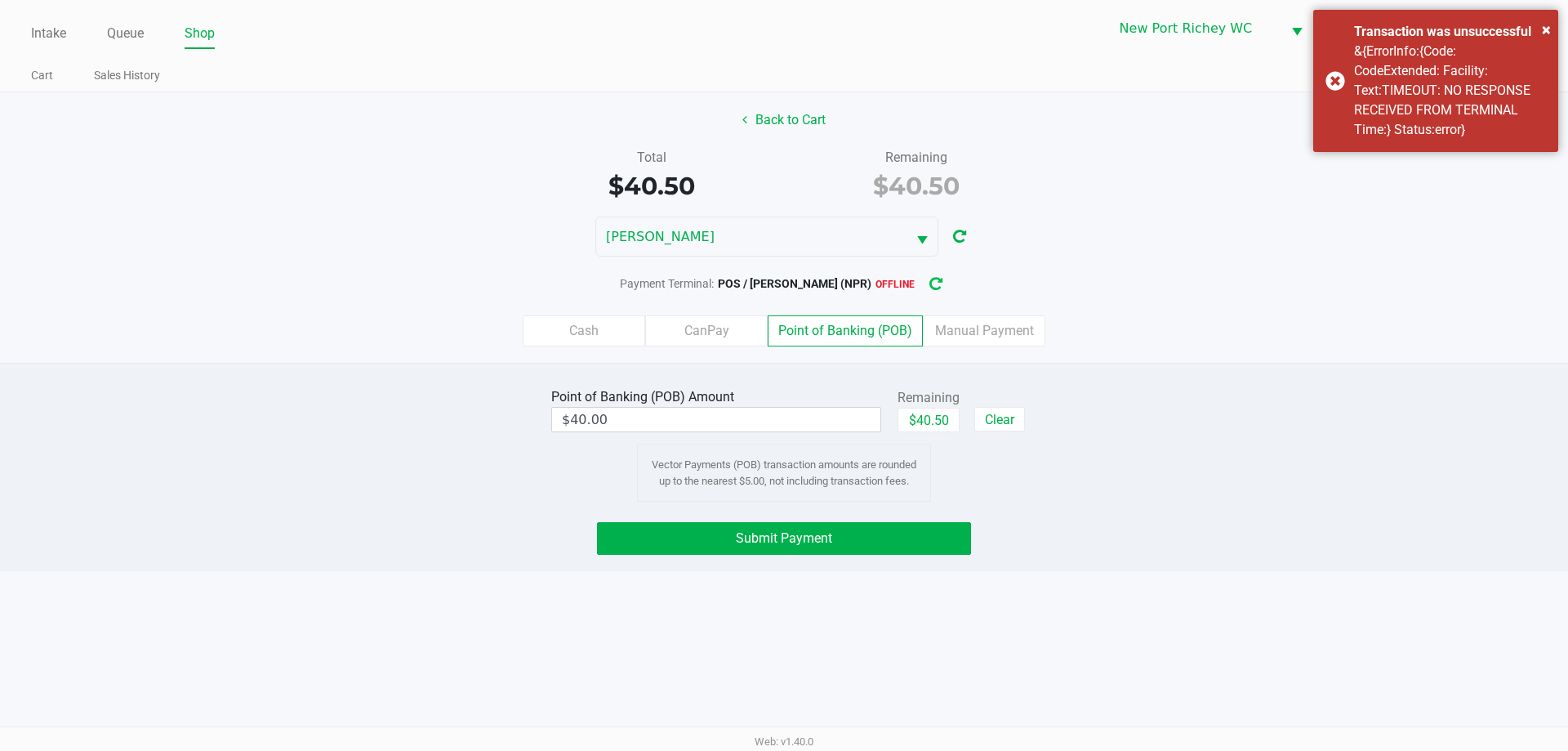
click at [931, 287] on icon "button" at bounding box center [935, 283] width 15 height 13
click at [1392, 125] on div "&{ErrorInfo:{Code: CodeExtended: Facility: Text:TIMEOUT: NO RESPONSE RECEIVED F…" at bounding box center [1449, 91] width 192 height 98
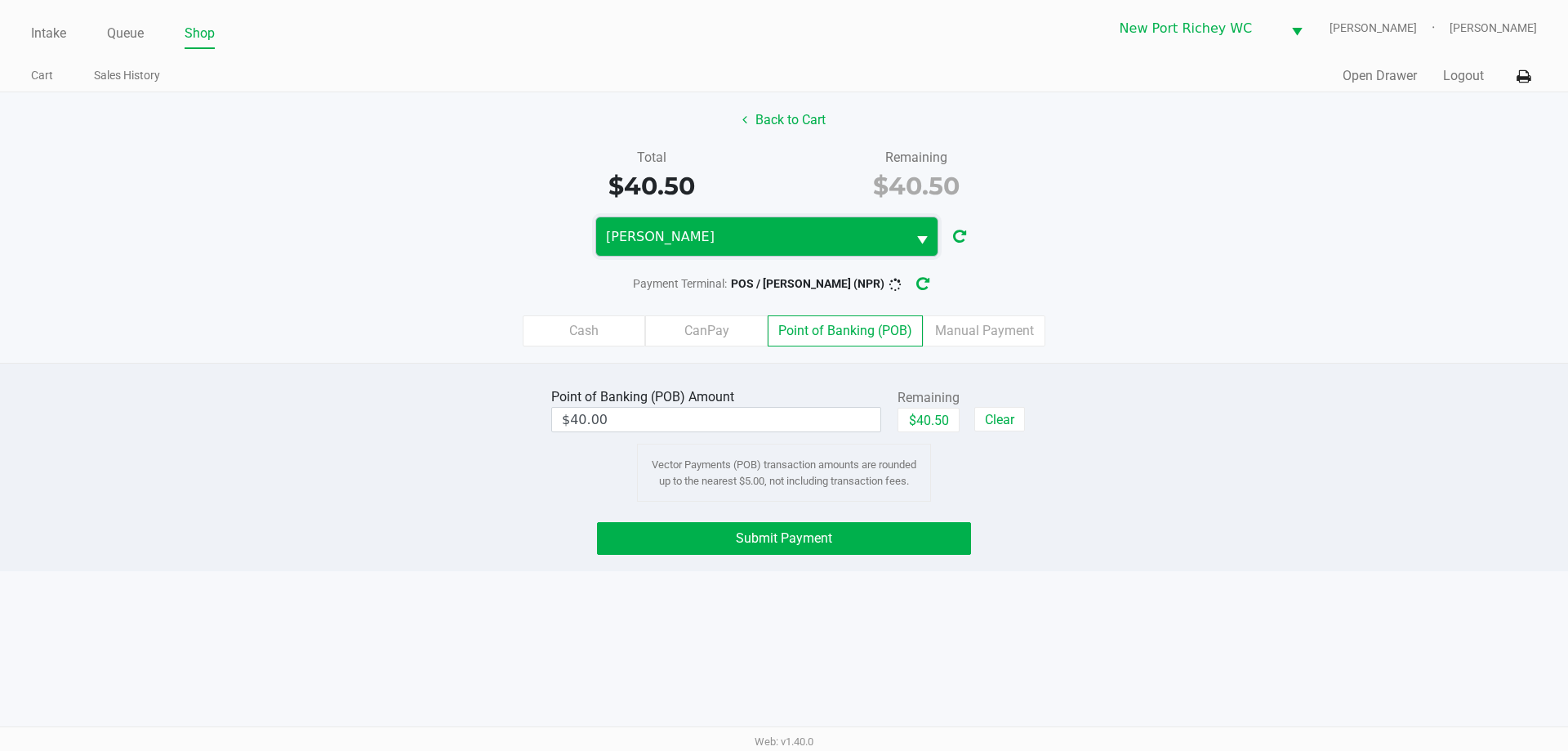
click at [792, 229] on span "DEAN-MILLER" at bounding box center [752, 237] width 291 height 20
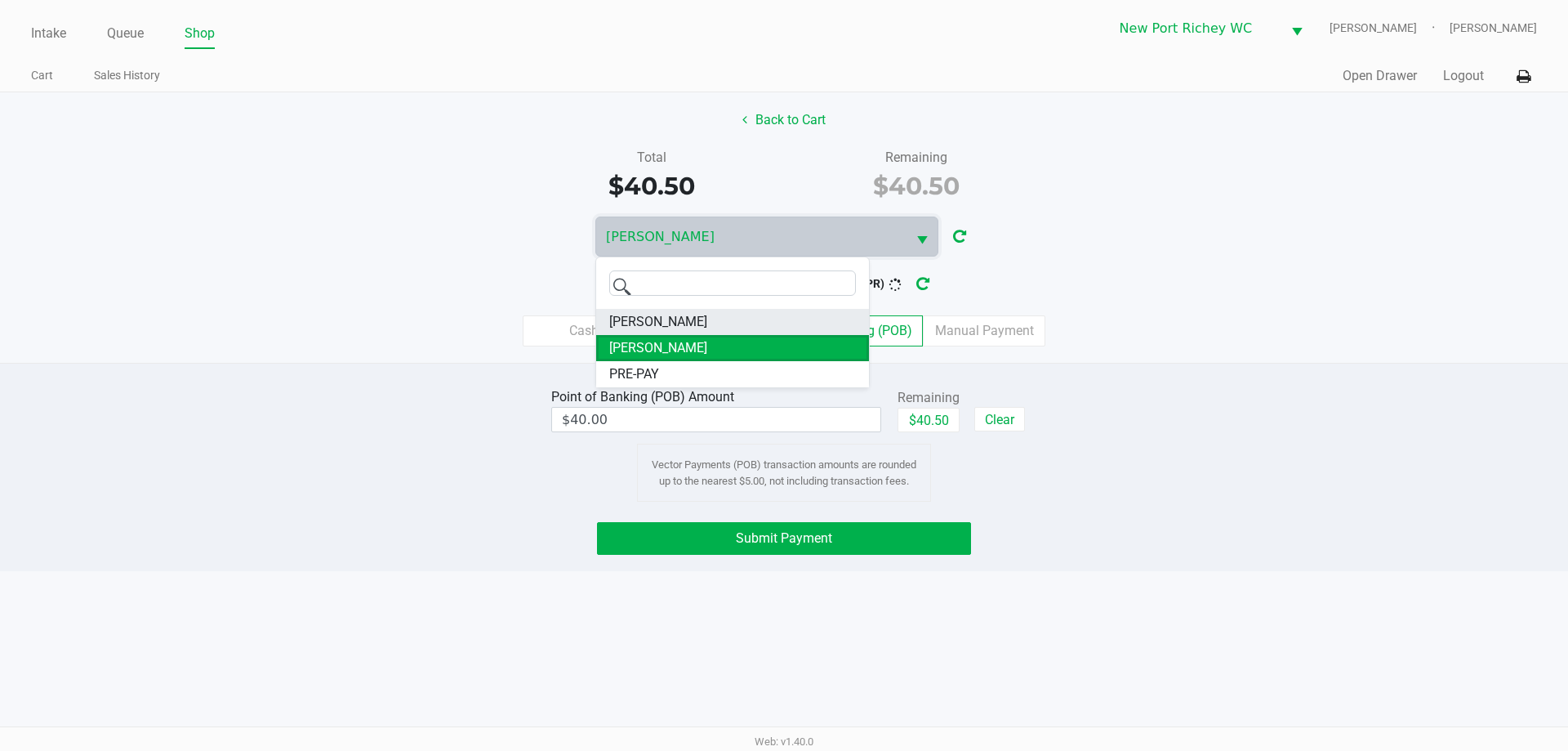
click at [644, 320] on span "BRADLEY-GASKIN" at bounding box center [658, 322] width 98 height 20
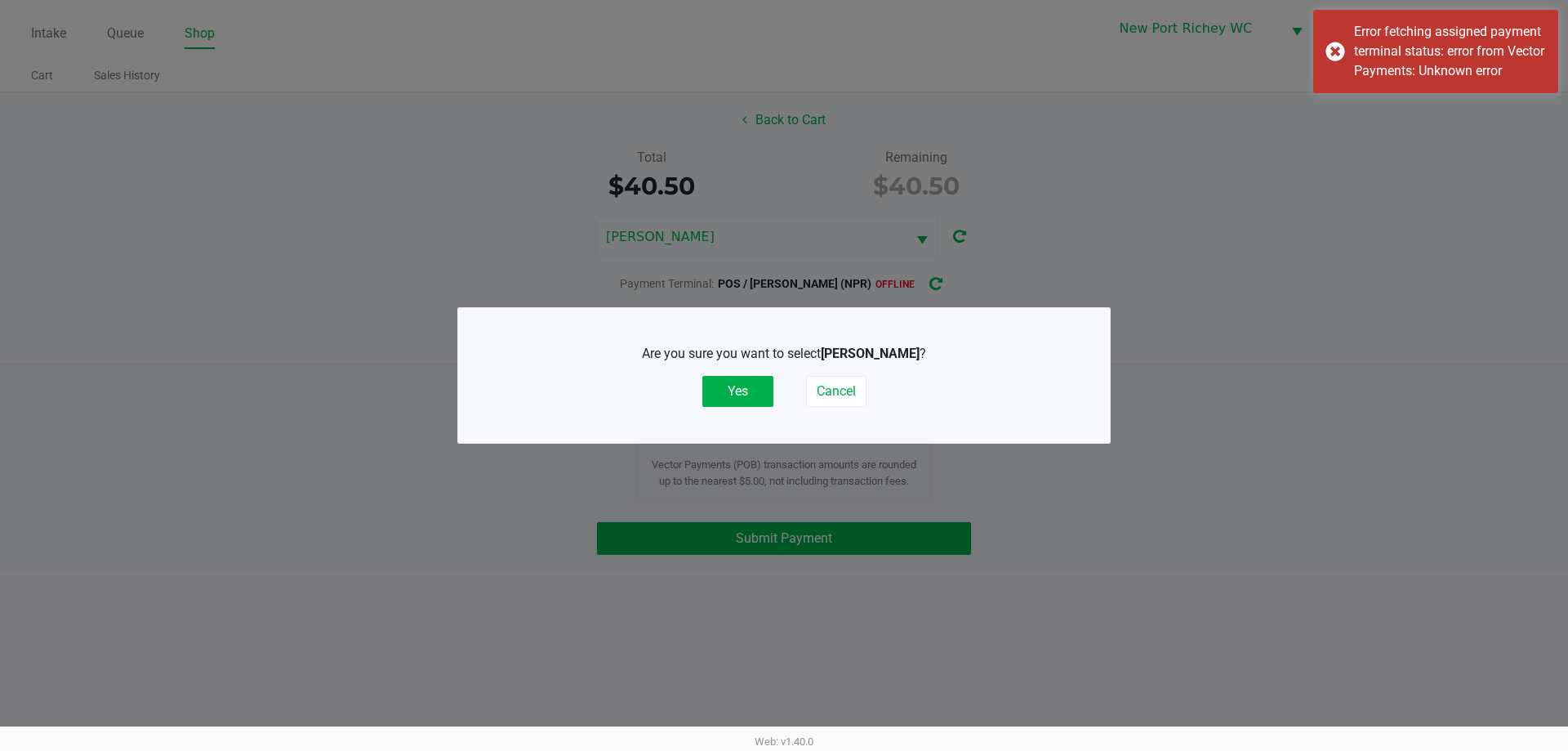
click at [746, 390] on button "Yes" at bounding box center [738, 392] width 71 height 31
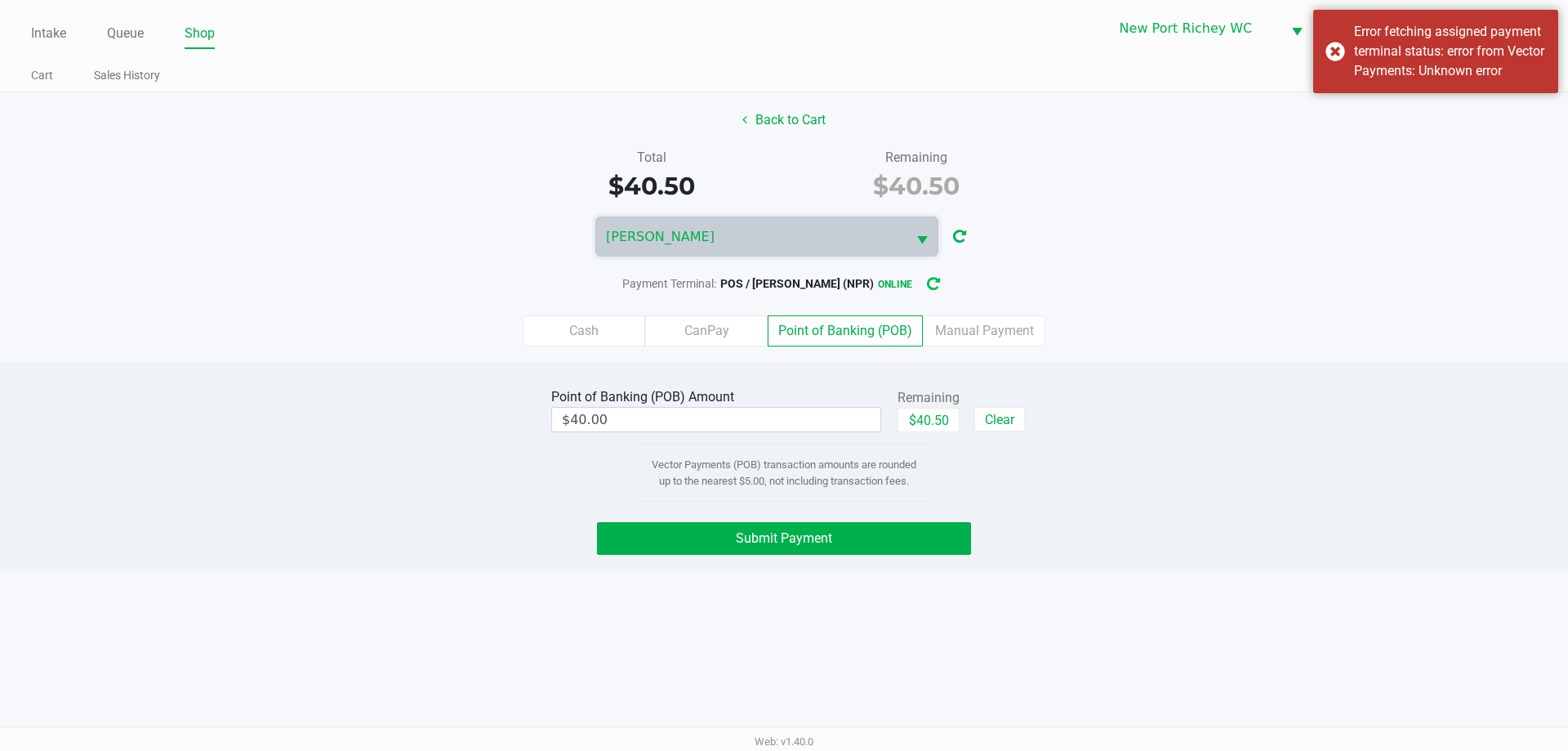
click at [938, 284] on icon "button" at bounding box center [933, 284] width 13 height 12
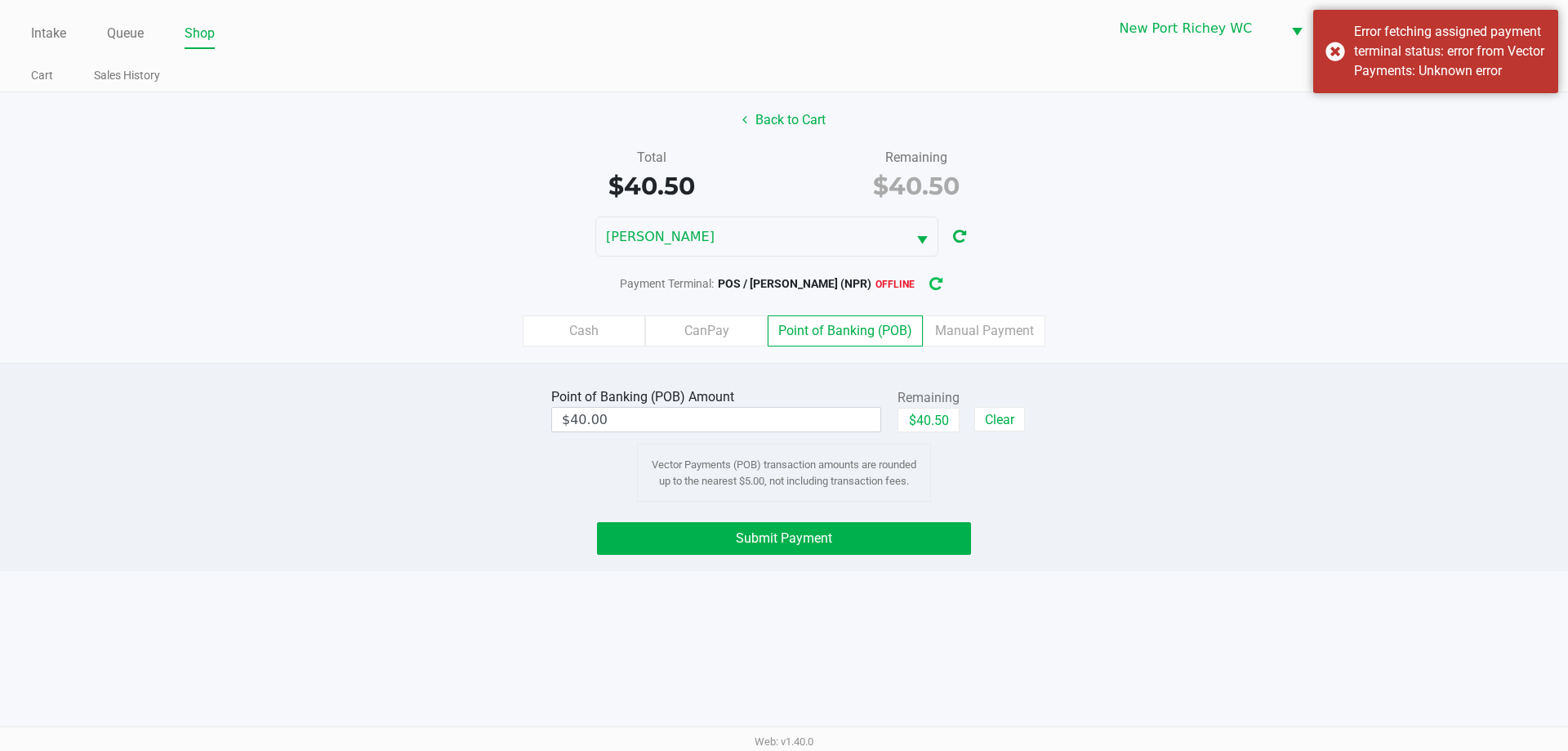
click at [936, 284] on icon "button" at bounding box center [935, 284] width 13 height 12
drag, startPoint x: 1417, startPoint y: 50, endPoint x: 1425, endPoint y: 49, distance: 8.1
click at [1420, 49] on div "Error fetching assigned payment terminal status: error from Vector Payments: Un…" at bounding box center [1449, 51] width 192 height 59
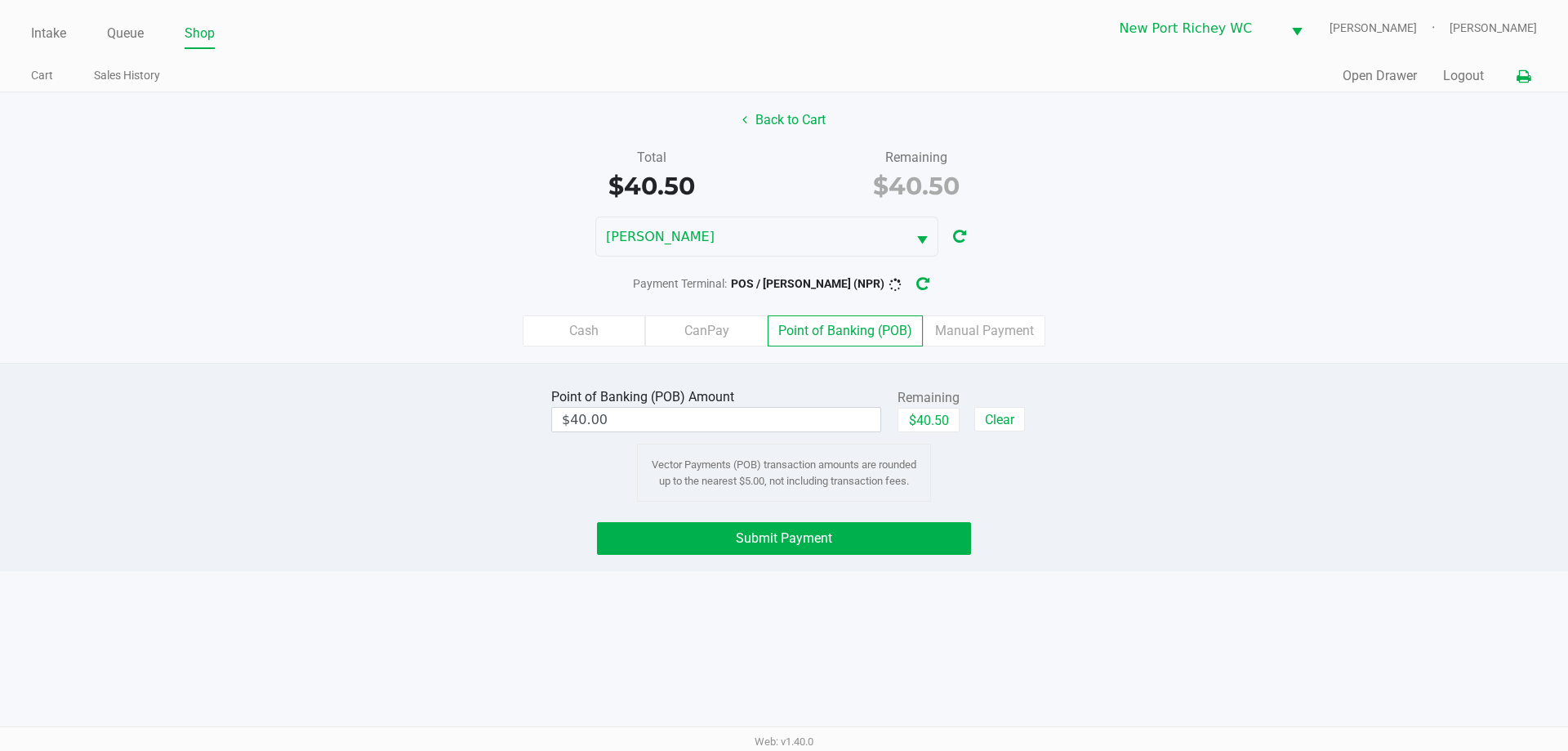
click at [1517, 75] on icon at bounding box center [1524, 77] width 14 height 12
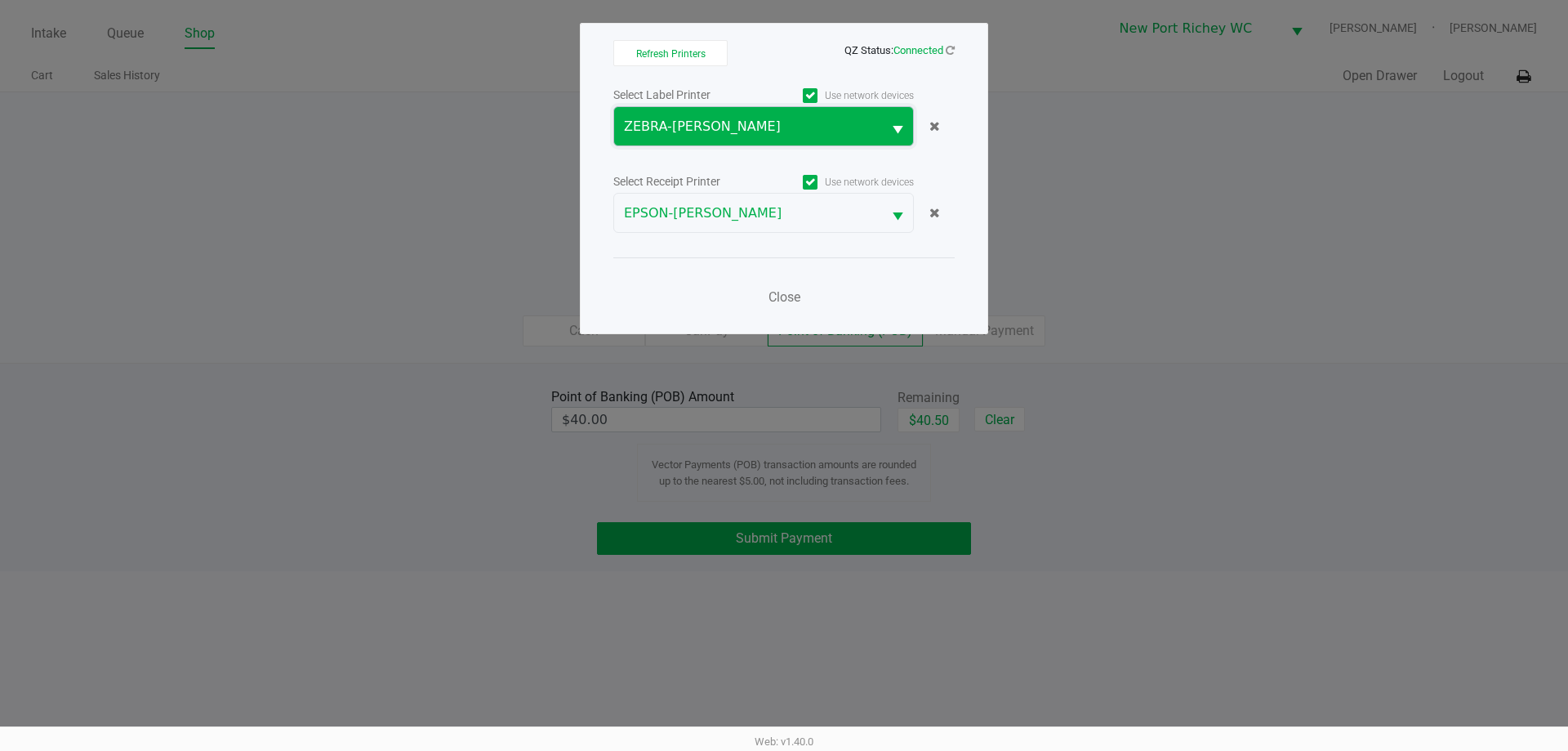
click at [784, 122] on span "ZEBRA-DEAN-MILLER" at bounding box center [748, 127] width 248 height 20
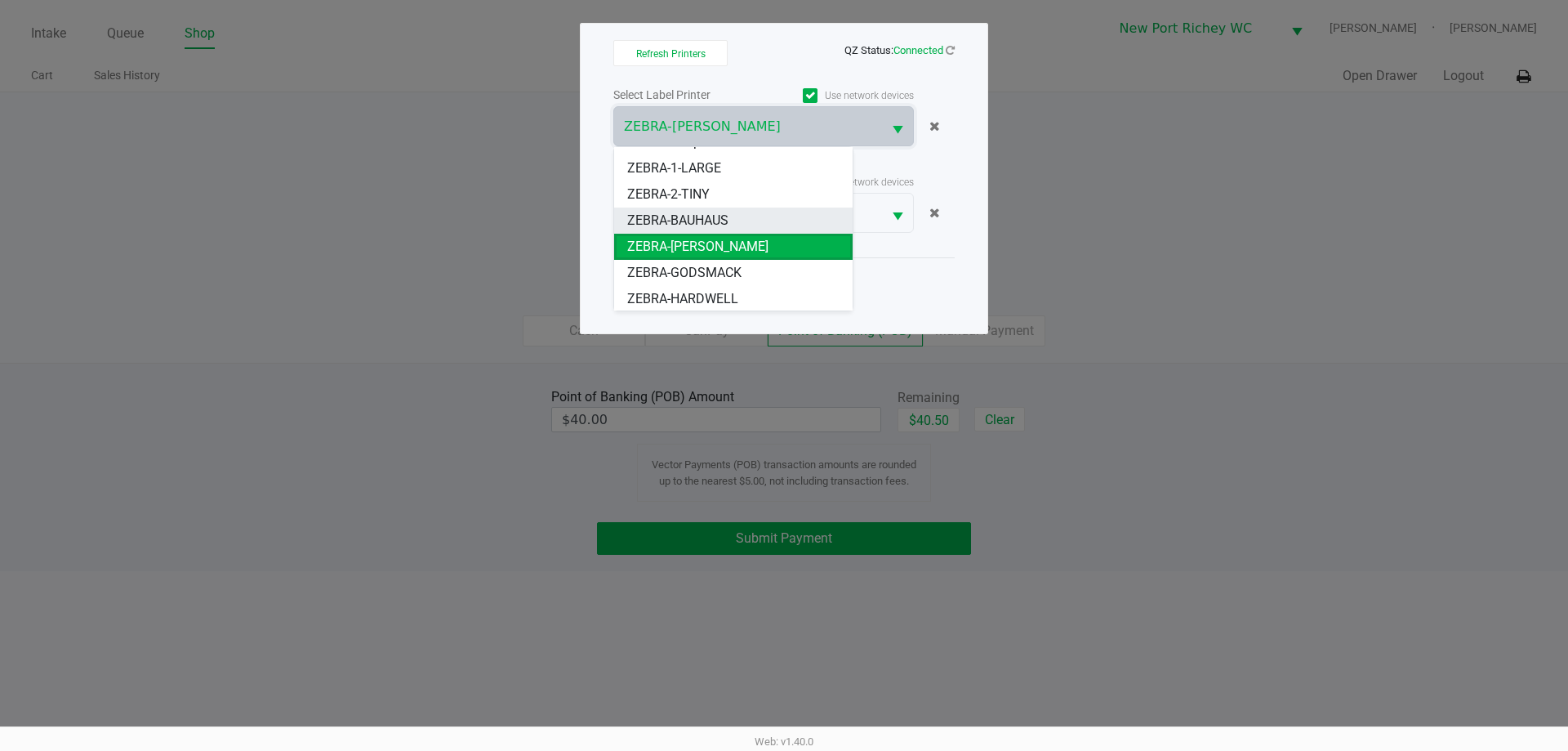
scroll to position [124, 0]
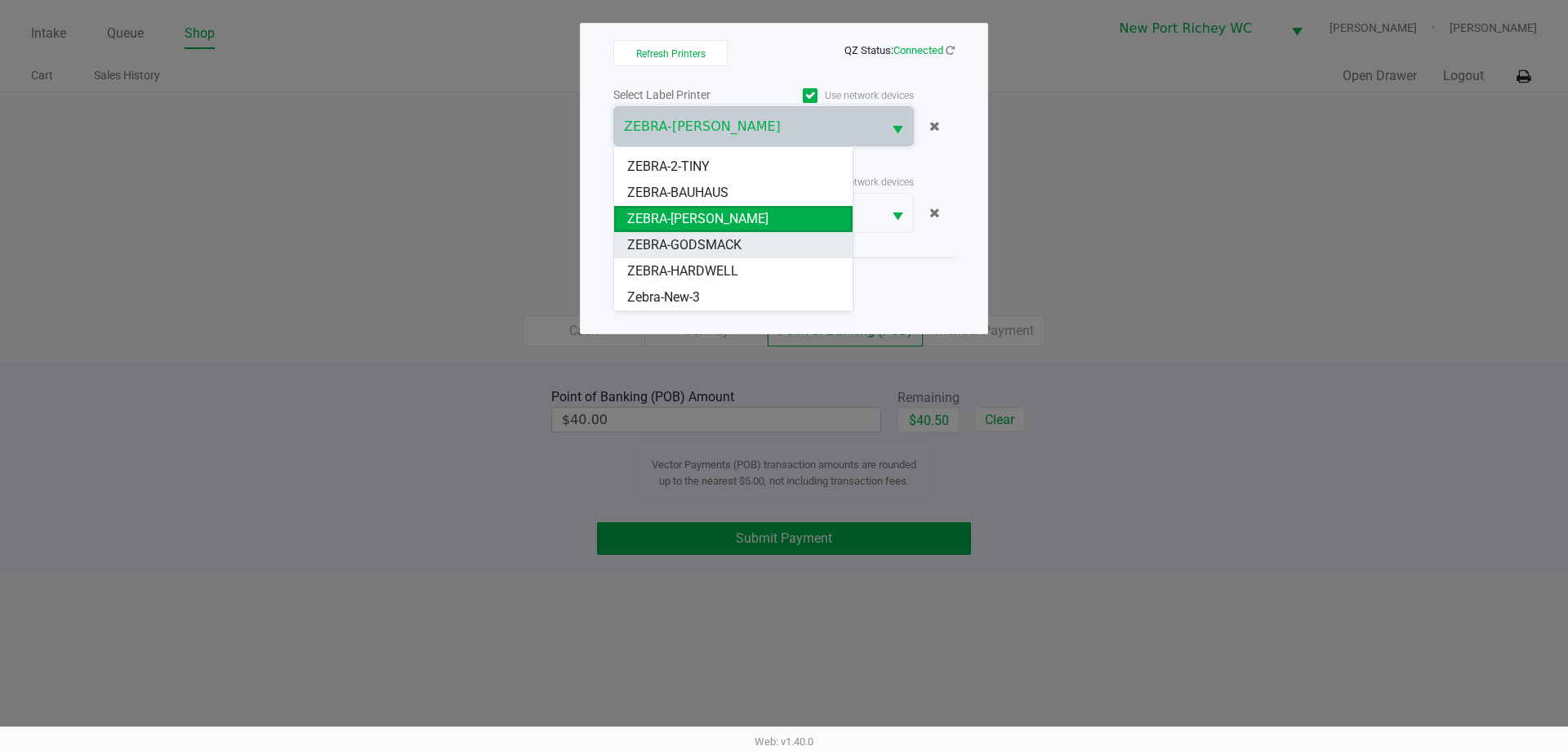
click at [719, 236] on span "ZEBRA-GODSMACK" at bounding box center [685, 245] width 114 height 20
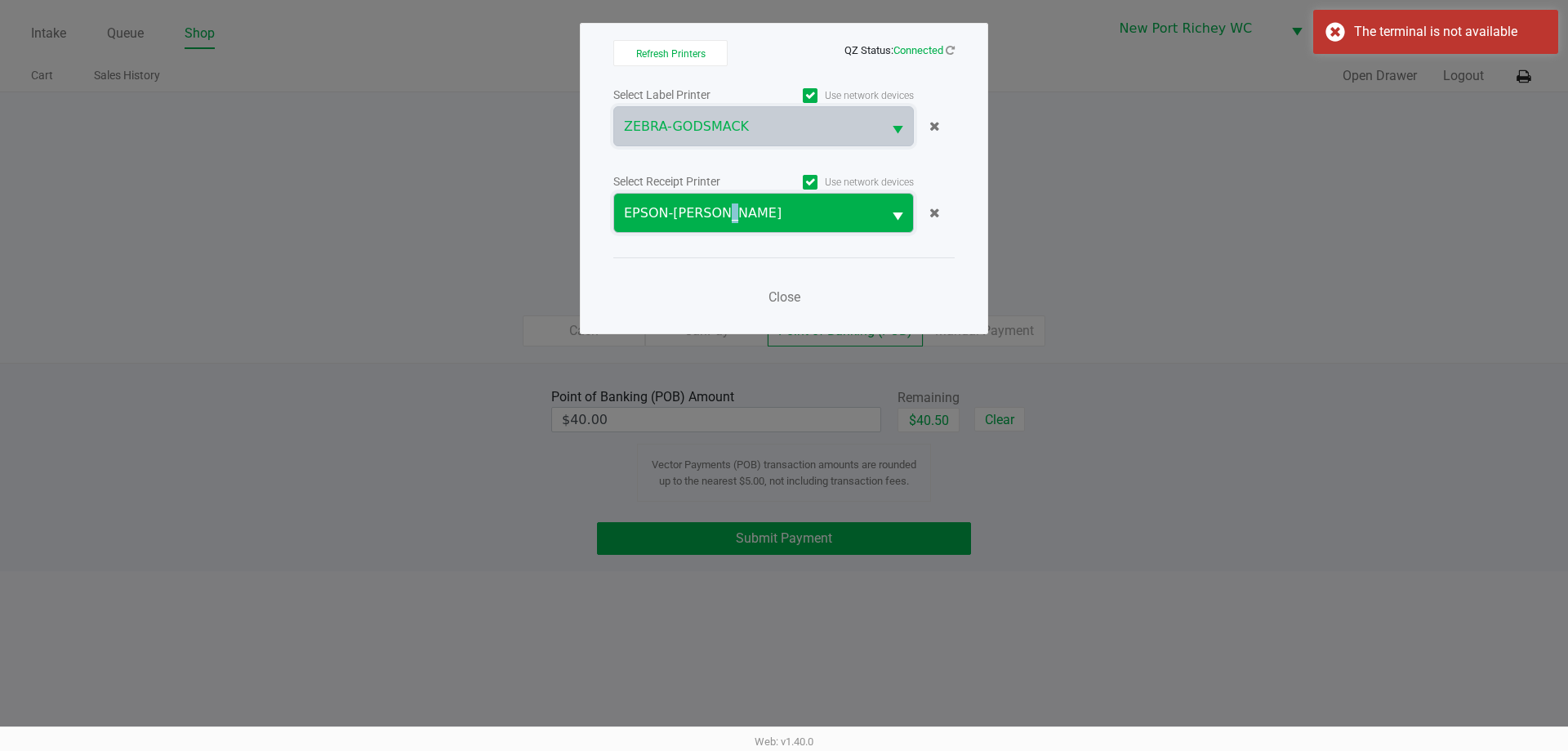
click at [728, 219] on span "EPSON-DEAN-MILLER" at bounding box center [748, 214] width 248 height 20
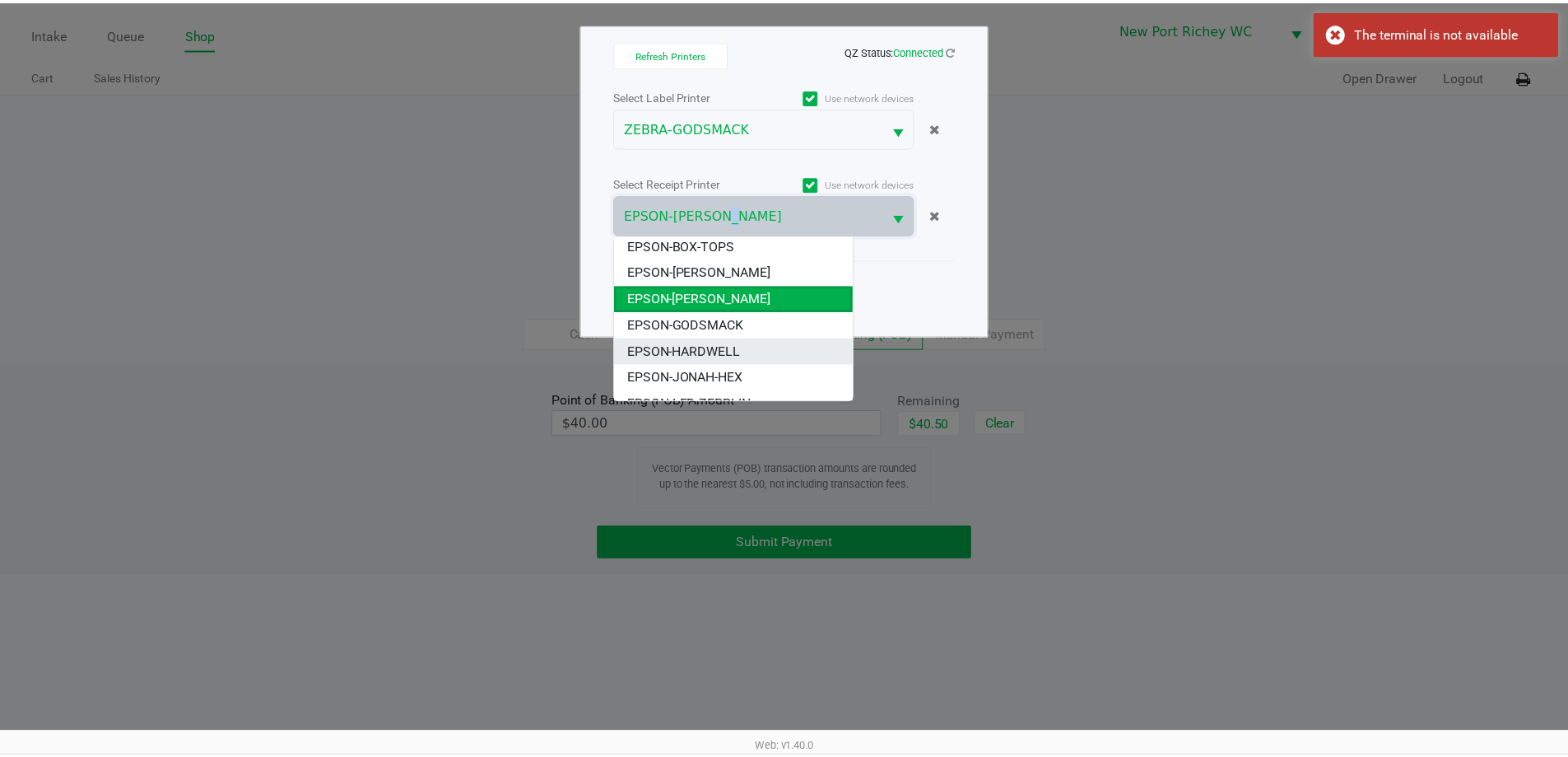
scroll to position [46, 0]
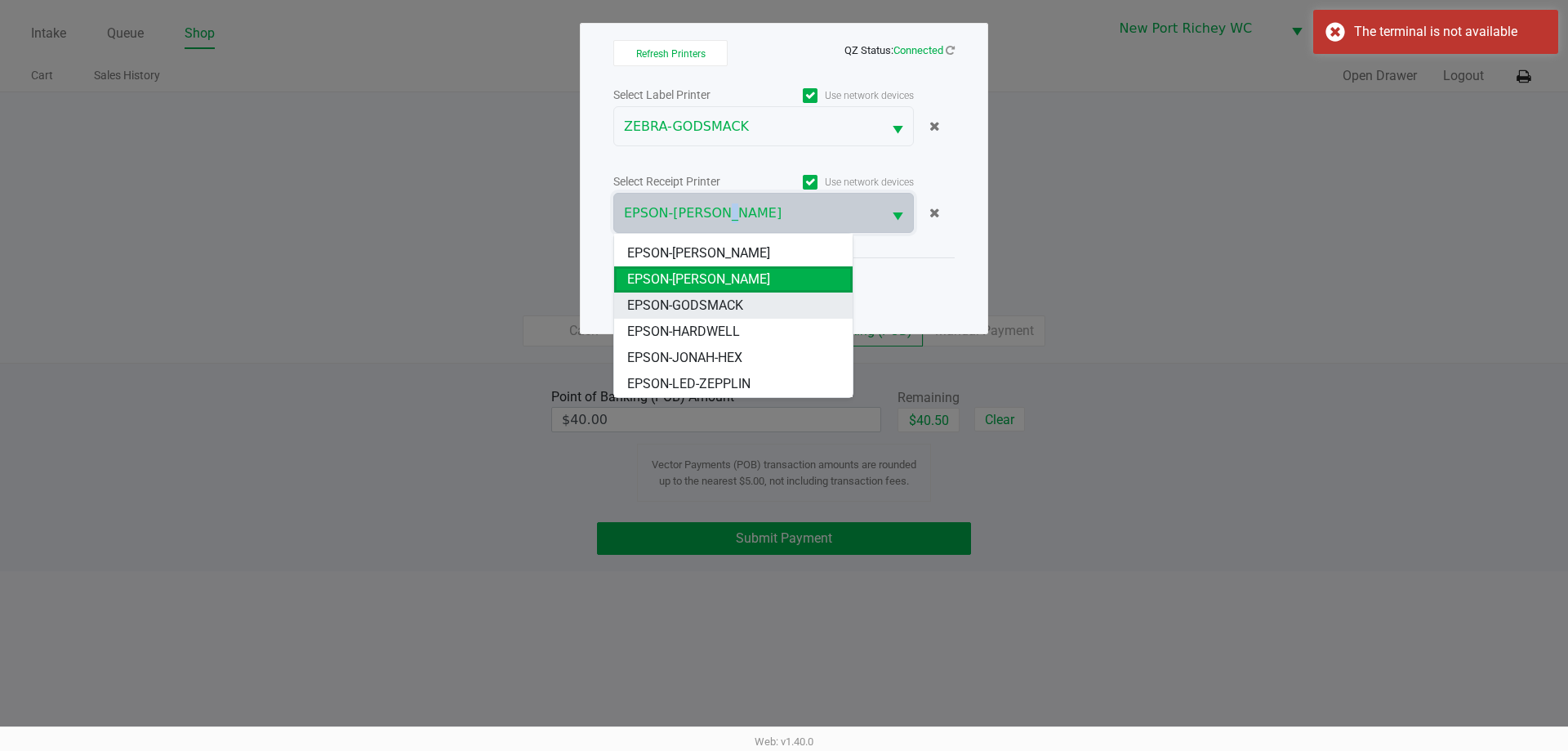
click at [733, 303] on span "EPSON-GODSMACK" at bounding box center [686, 306] width 116 height 20
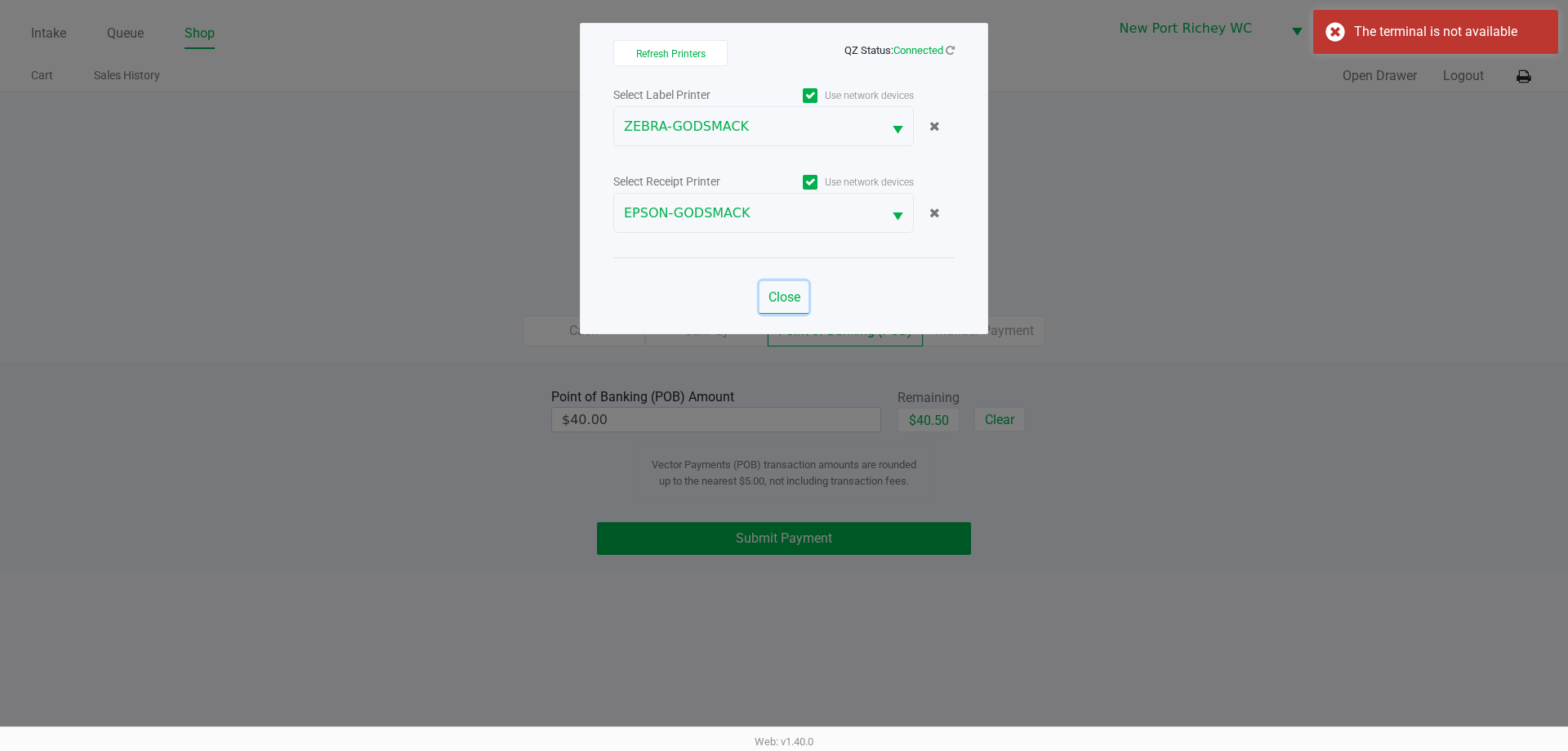
drag, startPoint x: 777, startPoint y: 297, endPoint x: 1025, endPoint y: 405, distance: 270.5
click at [777, 296] on span "Close" at bounding box center [784, 297] width 31 height 16
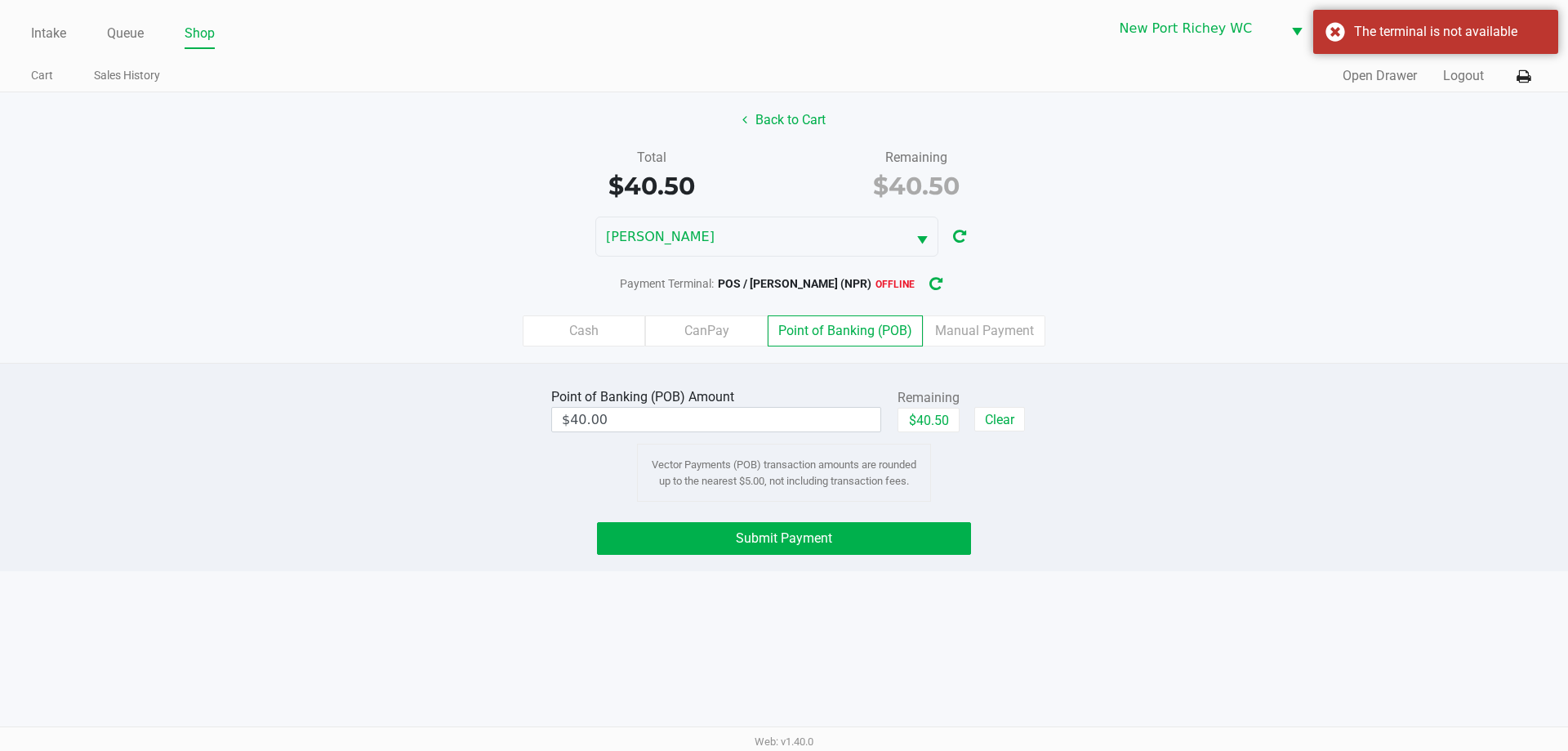
drag, startPoint x: 1147, startPoint y: 560, endPoint x: 1041, endPoint y: 534, distance: 109.1
click at [934, 282] on icon "button" at bounding box center [935, 284] width 13 height 12
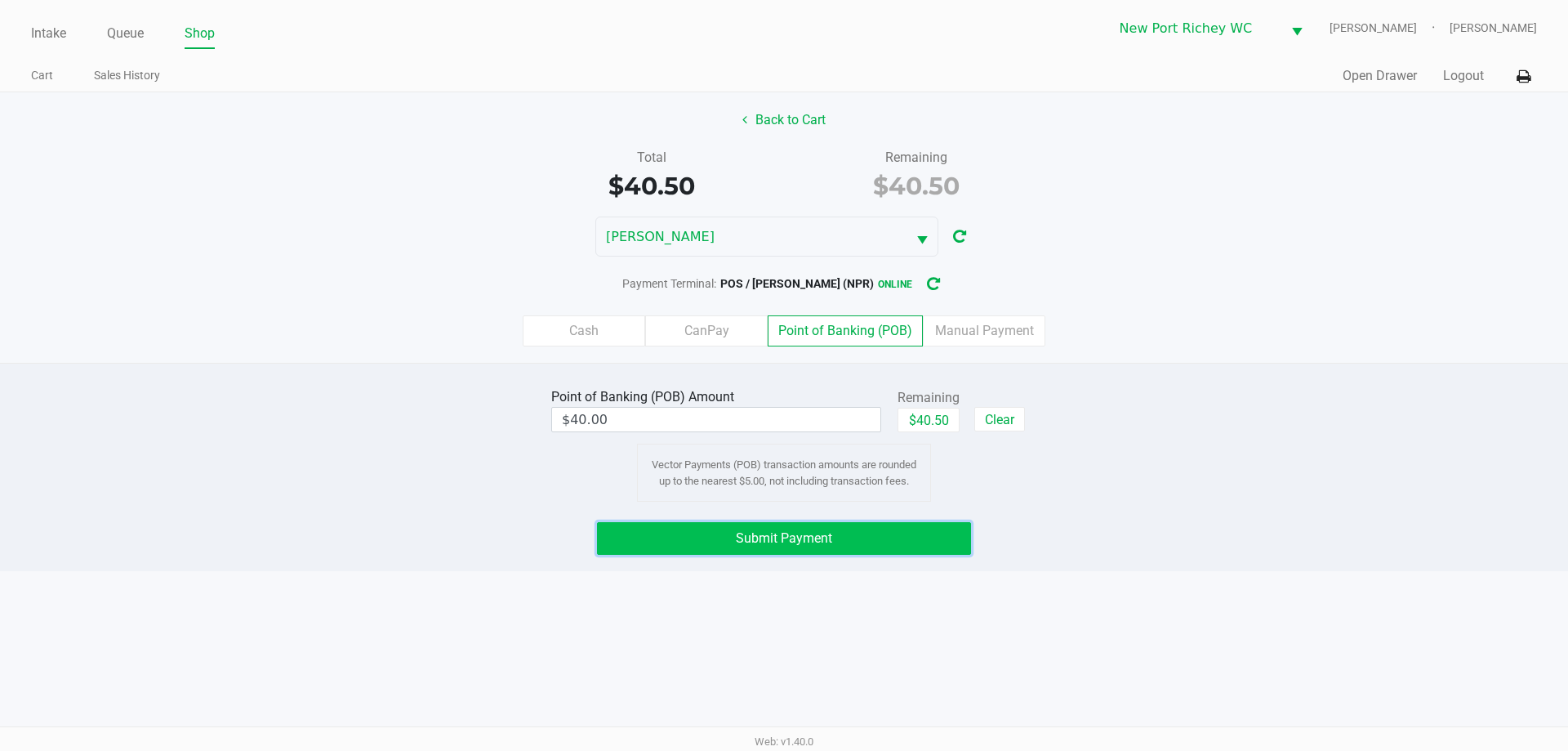
click at [731, 536] on button "Submit Payment" at bounding box center [784, 537] width 374 height 32
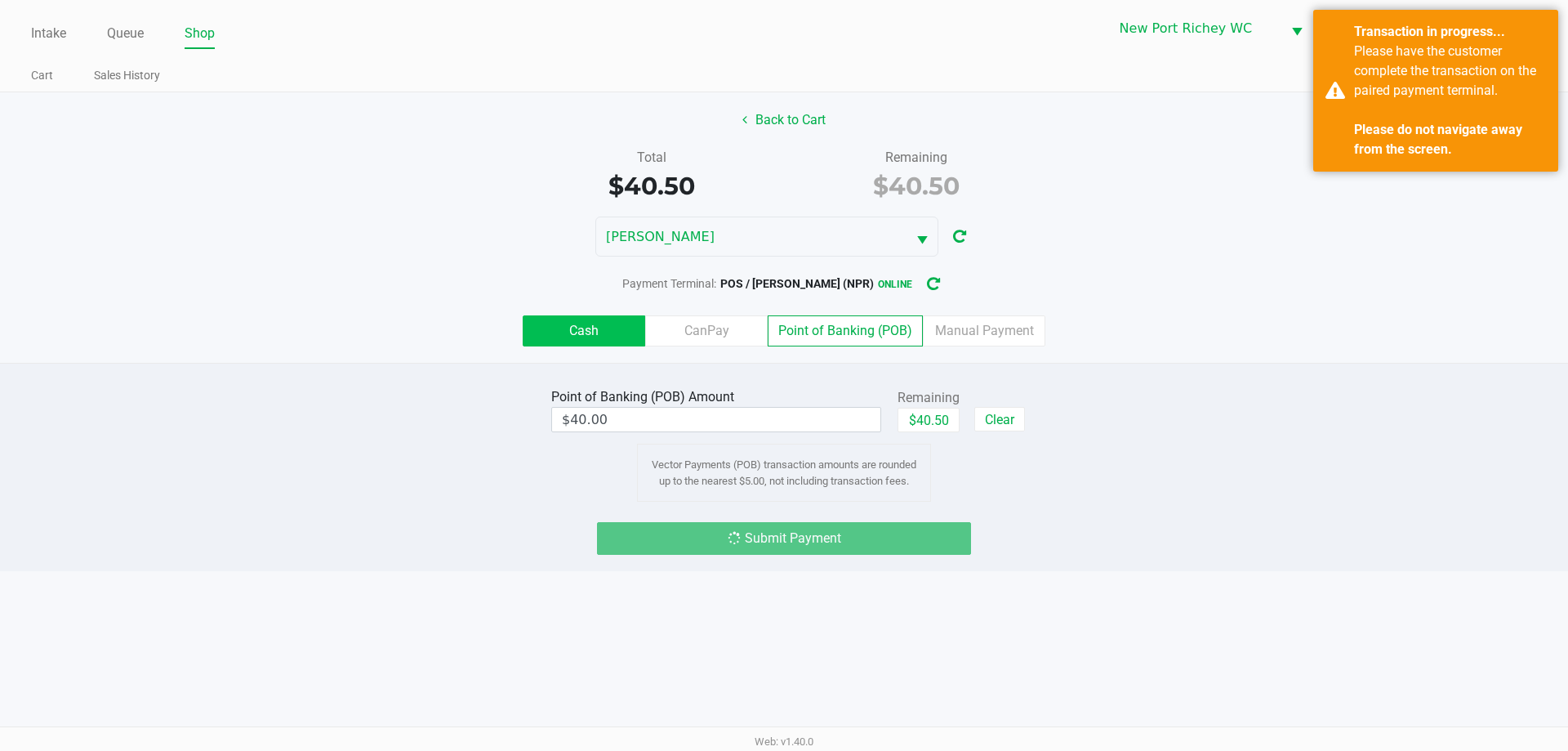
click at [612, 325] on label "Cash" at bounding box center [583, 331] width 123 height 31
click at [0, 0] on 0 "Cash" at bounding box center [0, 0] width 0 height 0
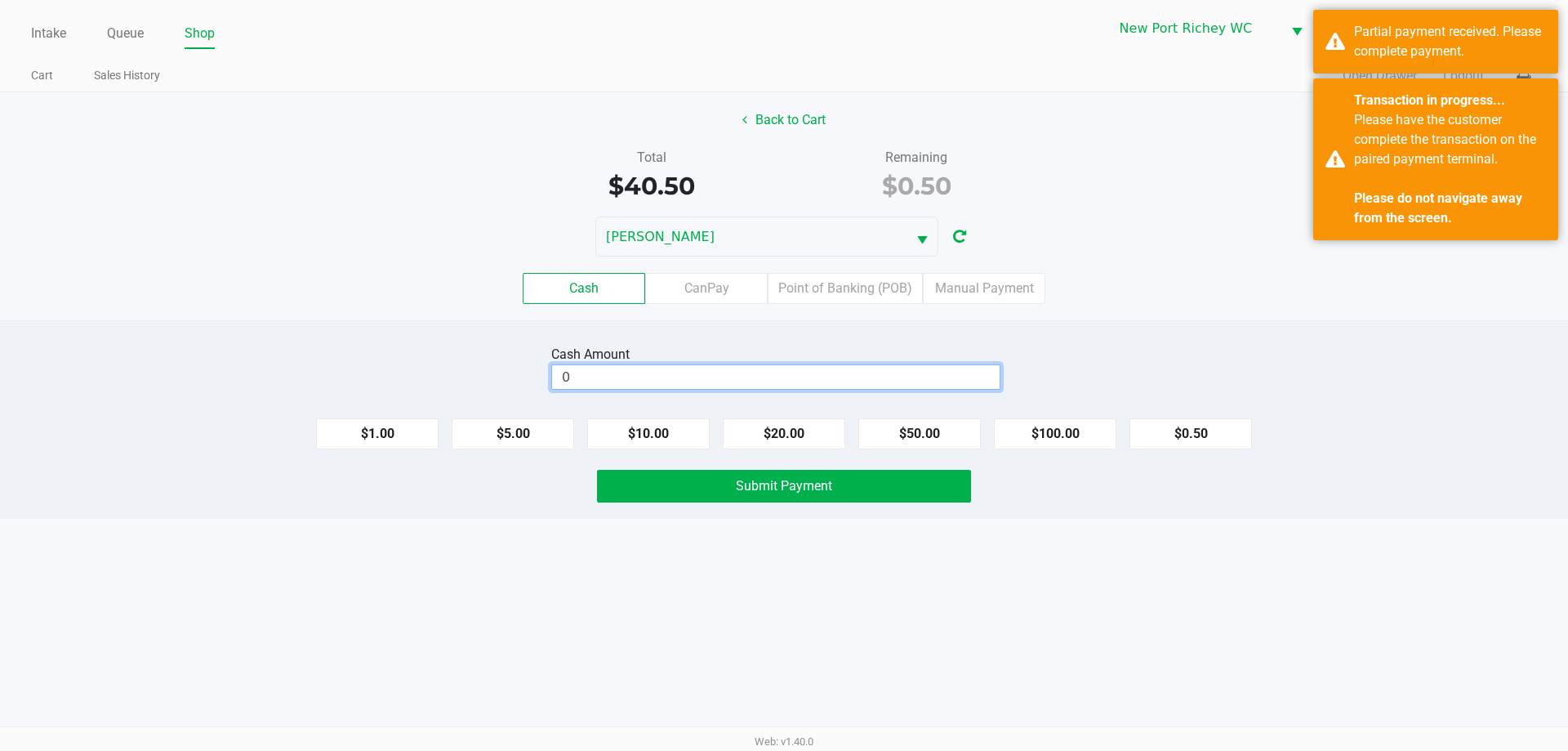
click at [643, 373] on input "0" at bounding box center [775, 377] width 448 height 24
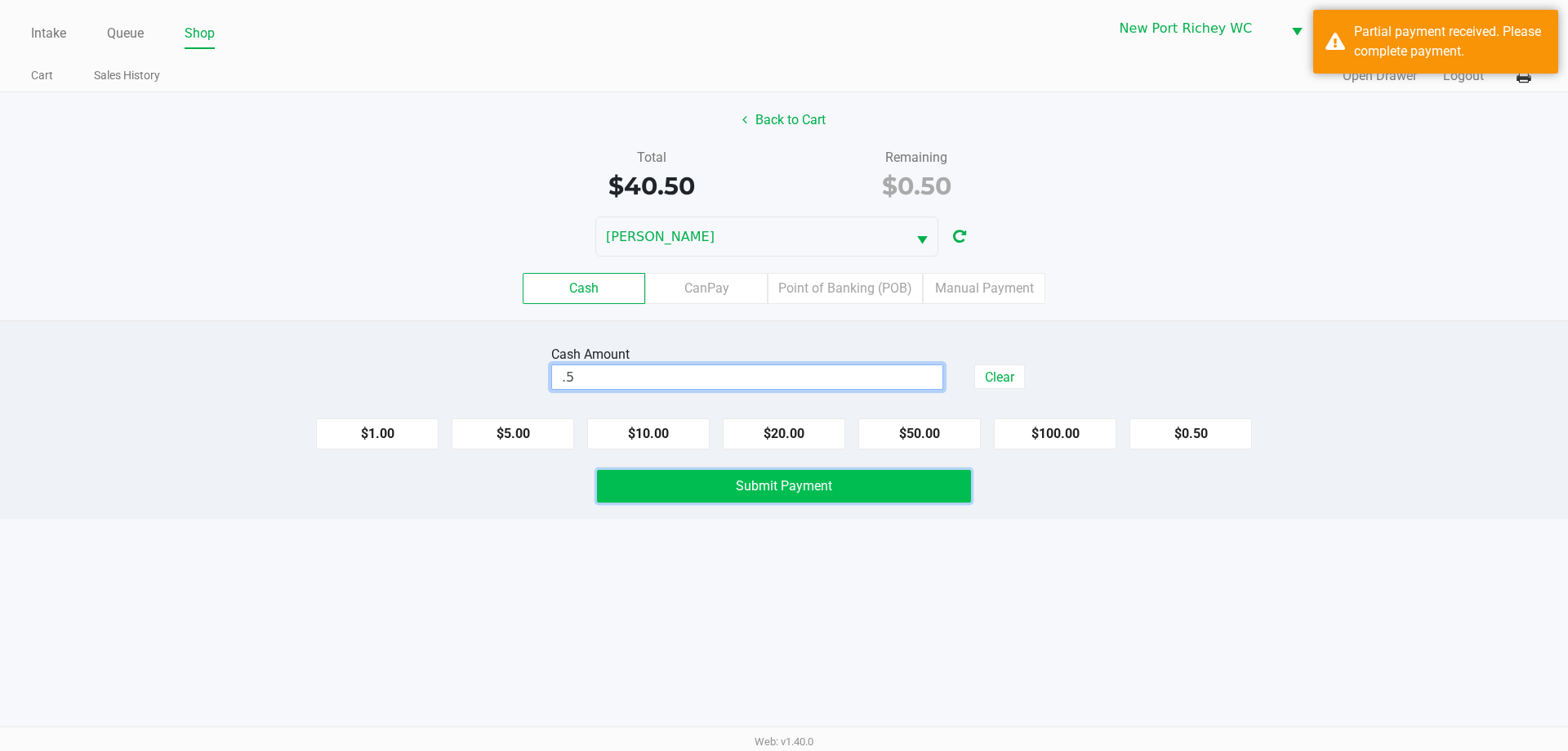
type input "$0.50"
click at [824, 477] on button "Submit Payment" at bounding box center [784, 485] width 374 height 32
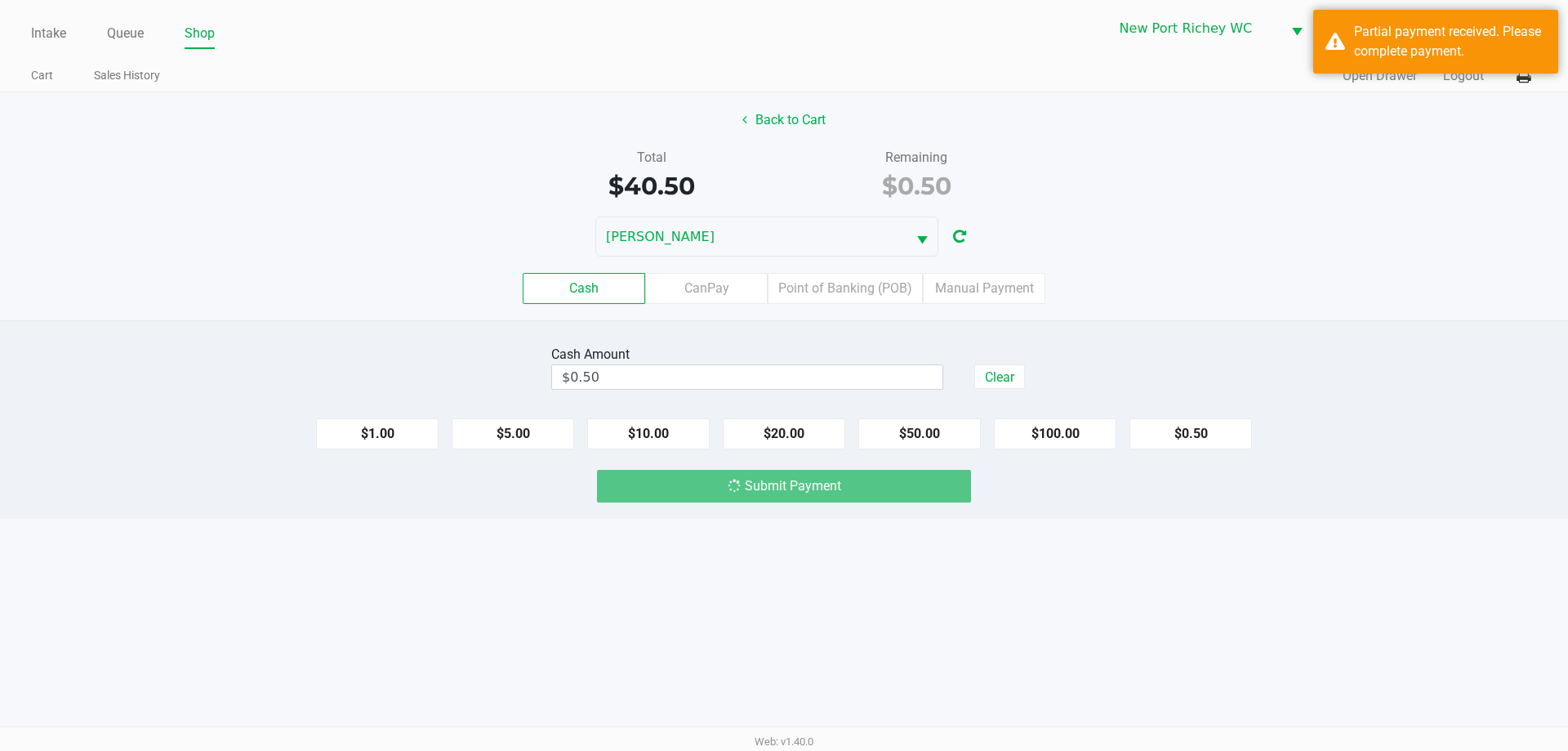
click at [193, 588] on div "Intake Queue Shop New Port Richey WC BRADLEY-GASKIN Liam Hunter Cart Sales Hist…" at bounding box center [784, 375] width 1568 height 751
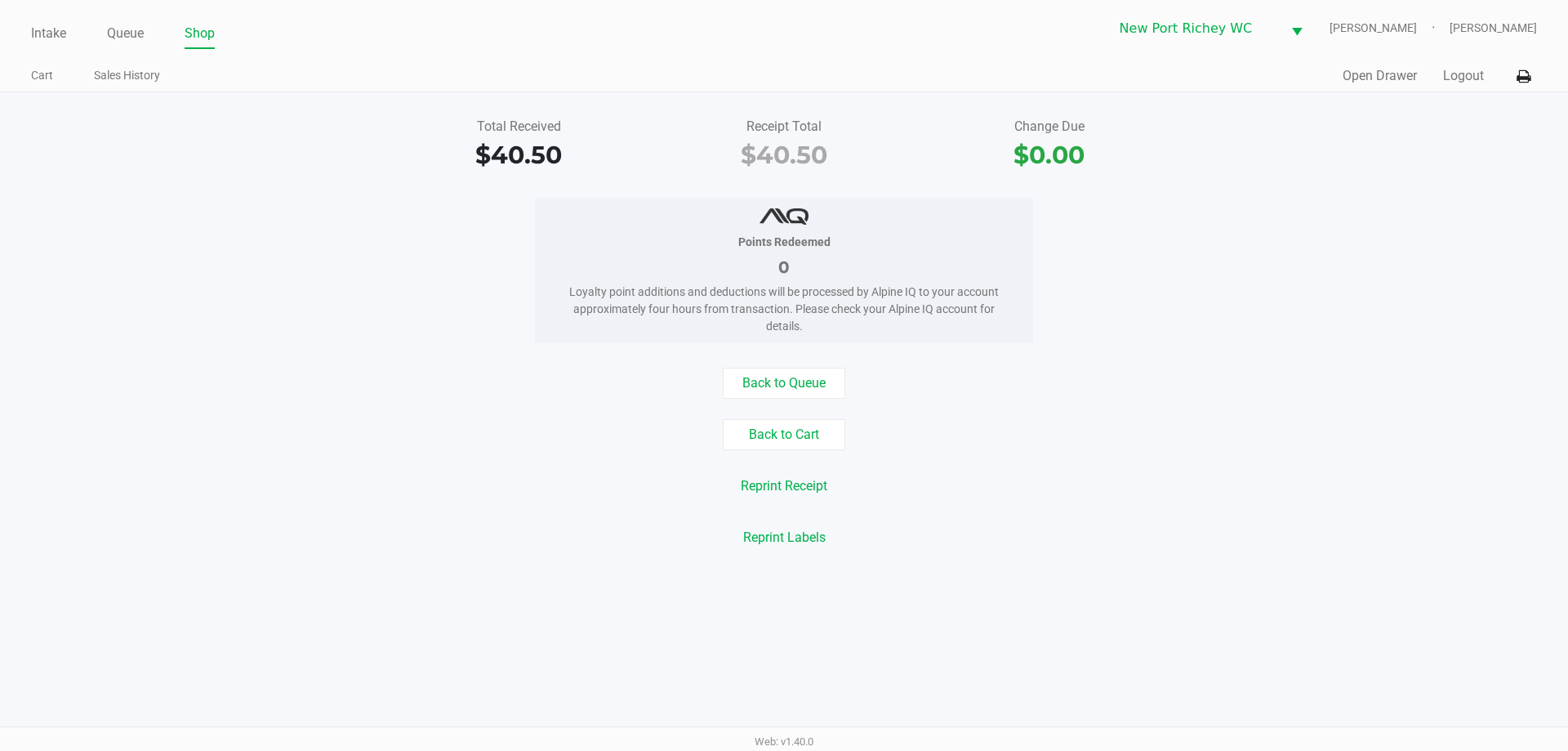
click at [1446, 84] on button "Logout" at bounding box center [1464, 76] width 41 height 20
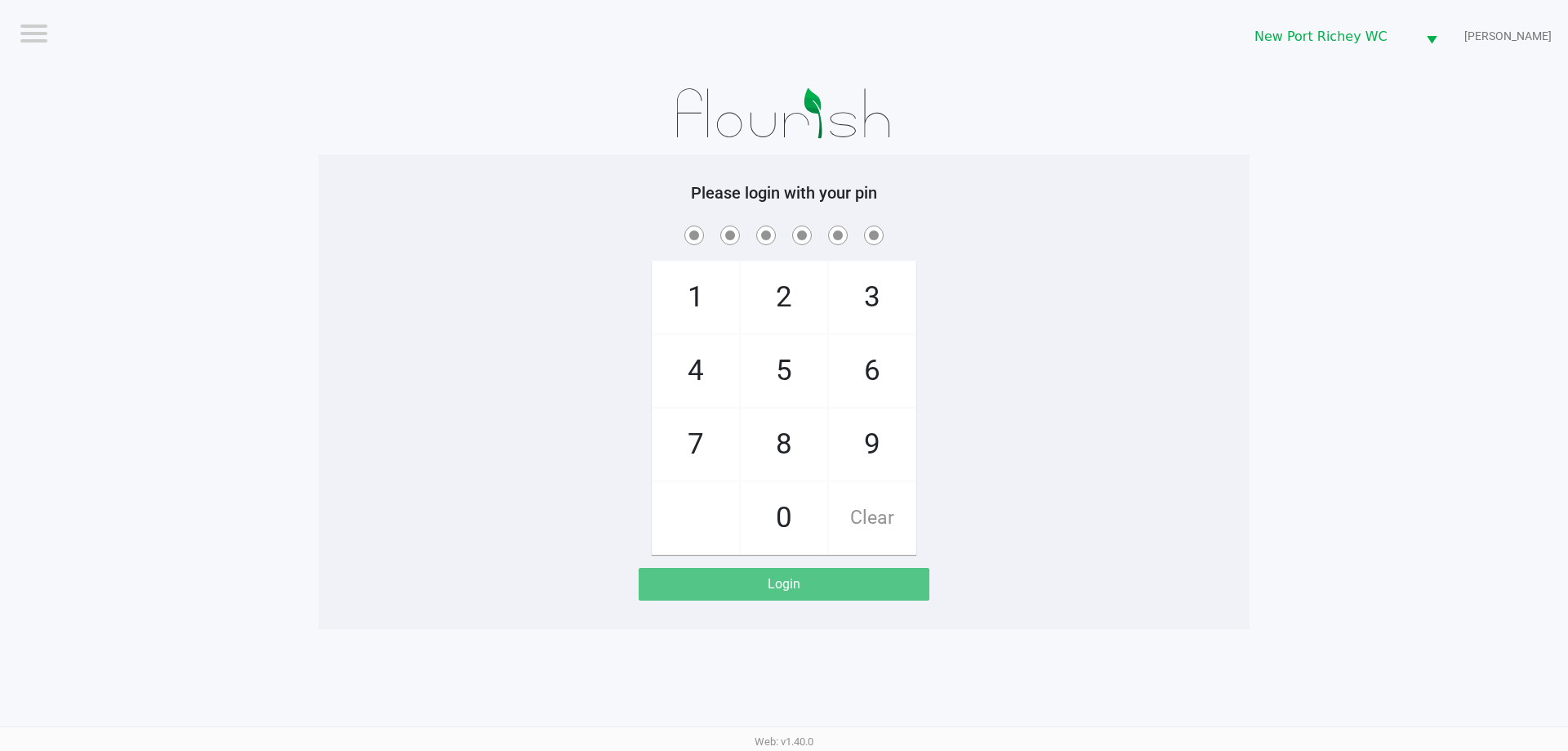
click at [1450, 95] on app-pos-login-wrapper "Logout New Port Richey WC BRADLEY-GASKIN Please login with your pin 1 4 7 2 5 8…" at bounding box center [784, 314] width 1568 height 629
checkbox input "true"
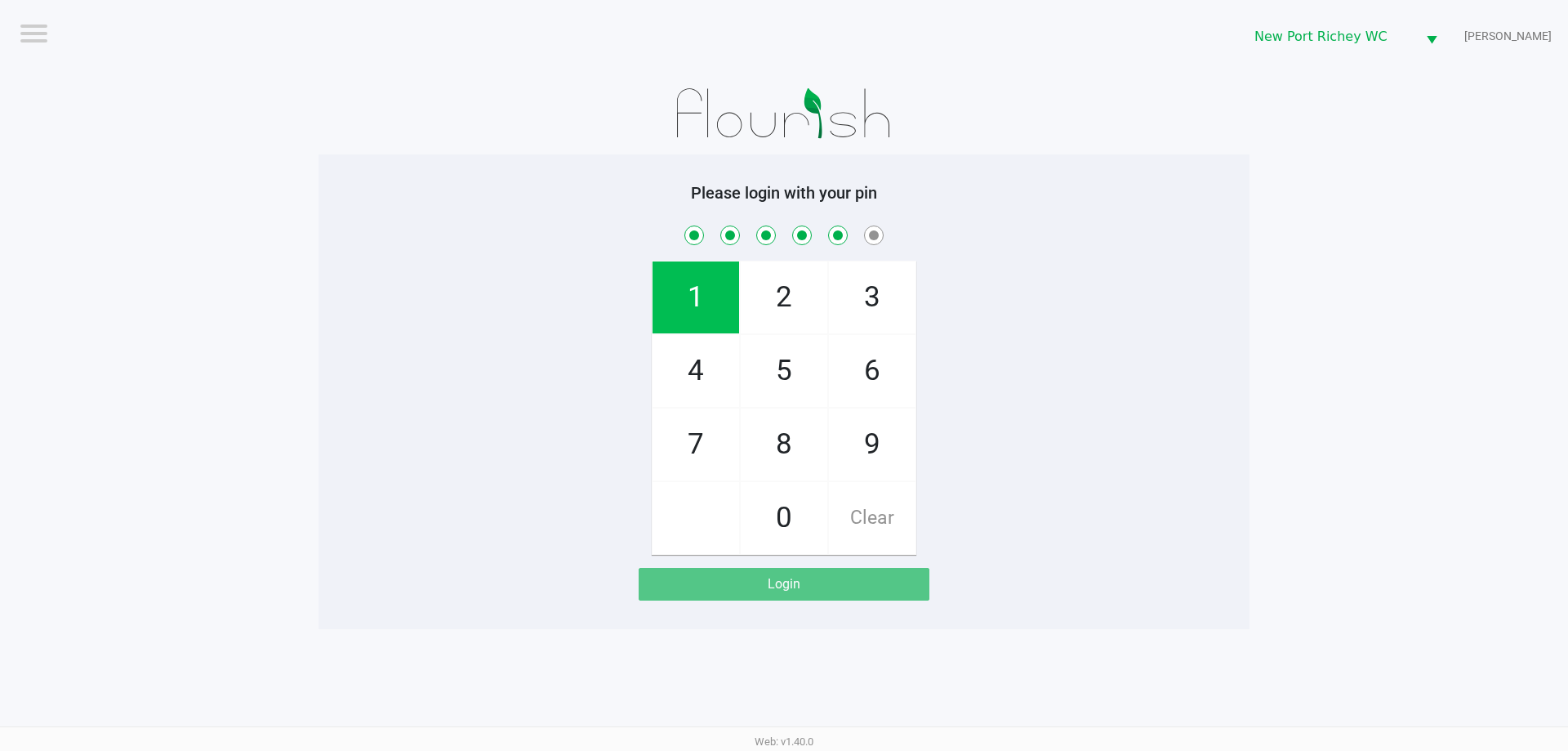
checkbox input "true"
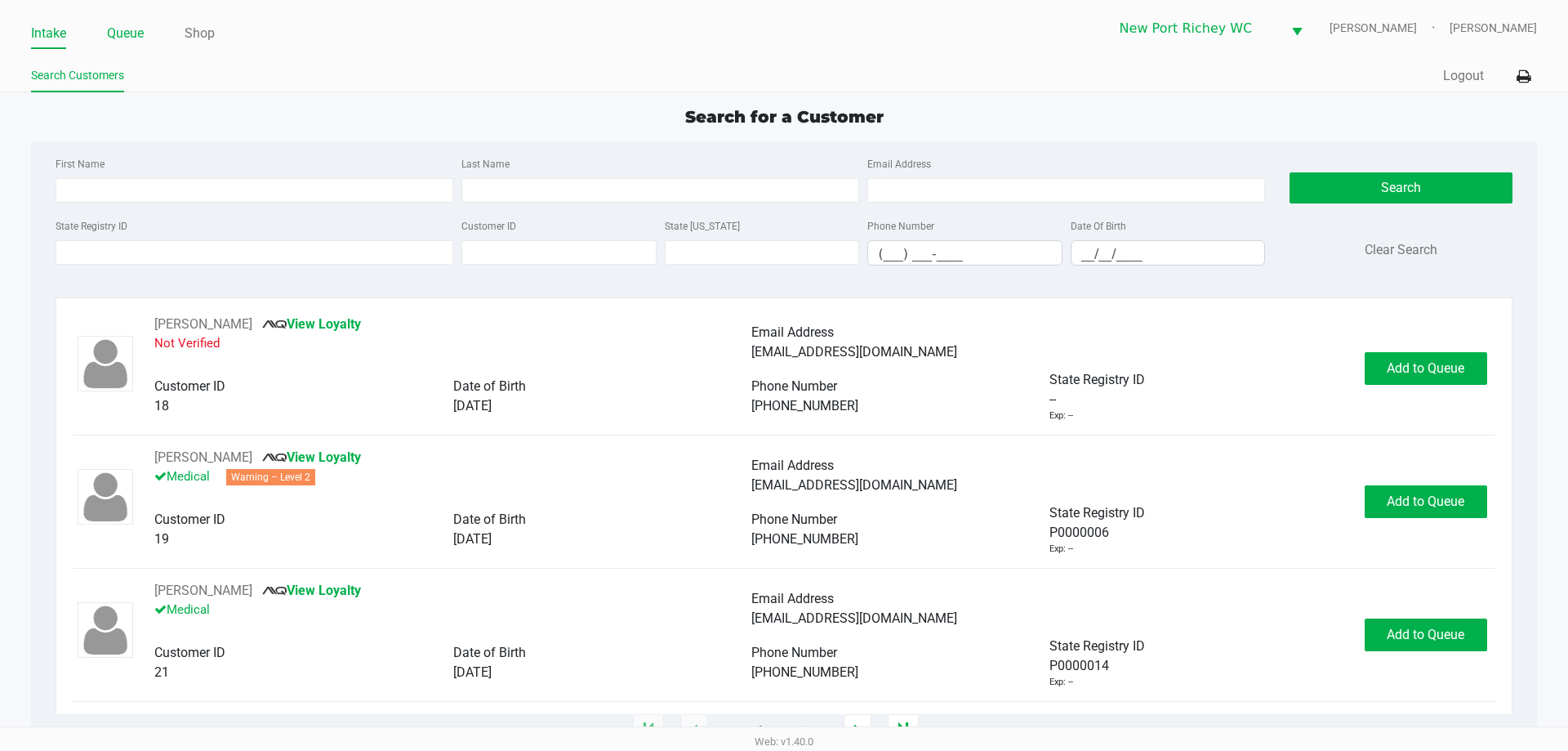
click at [127, 31] on link "Queue" at bounding box center [125, 32] width 36 height 23
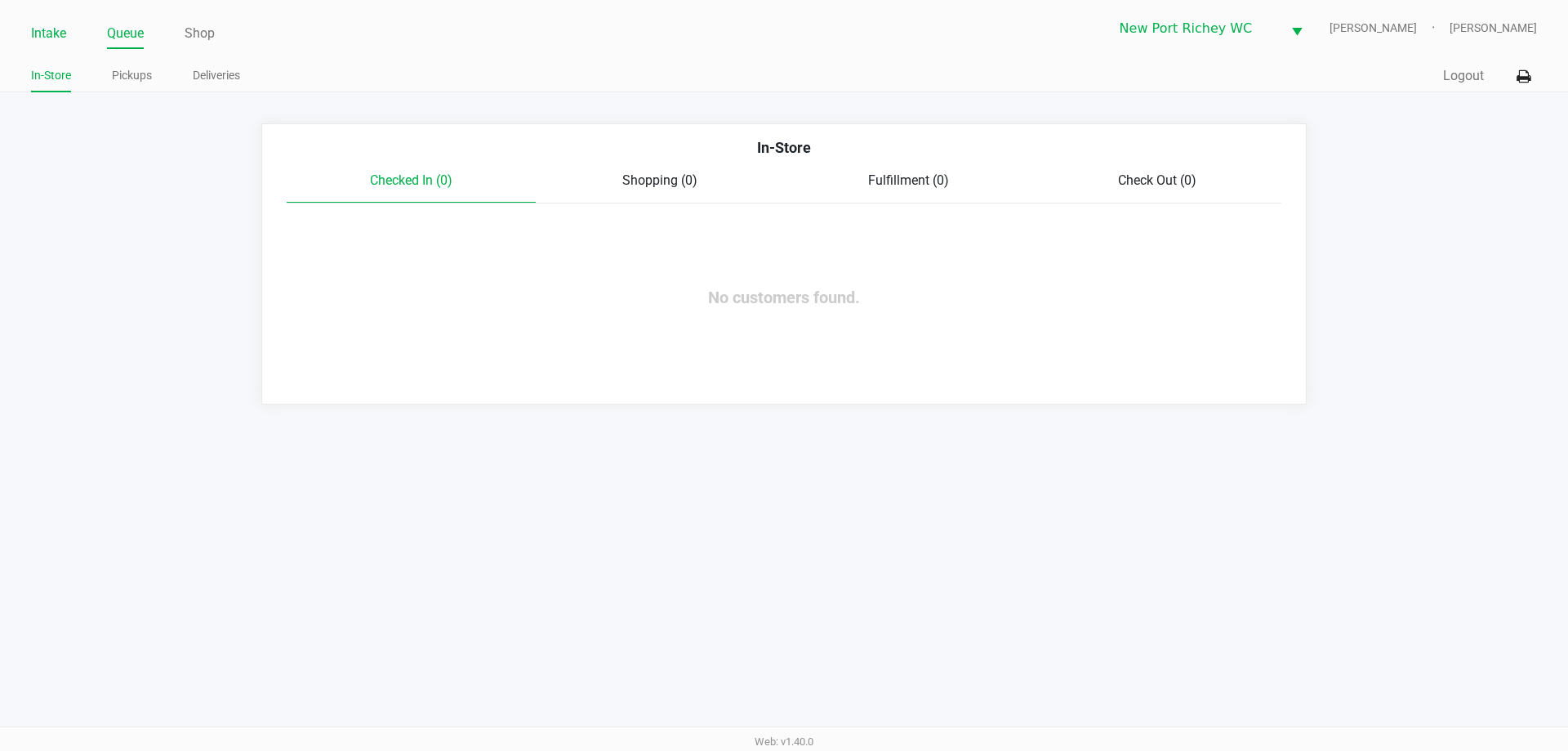
click at [55, 30] on link "Intake" at bounding box center [49, 32] width 35 height 23
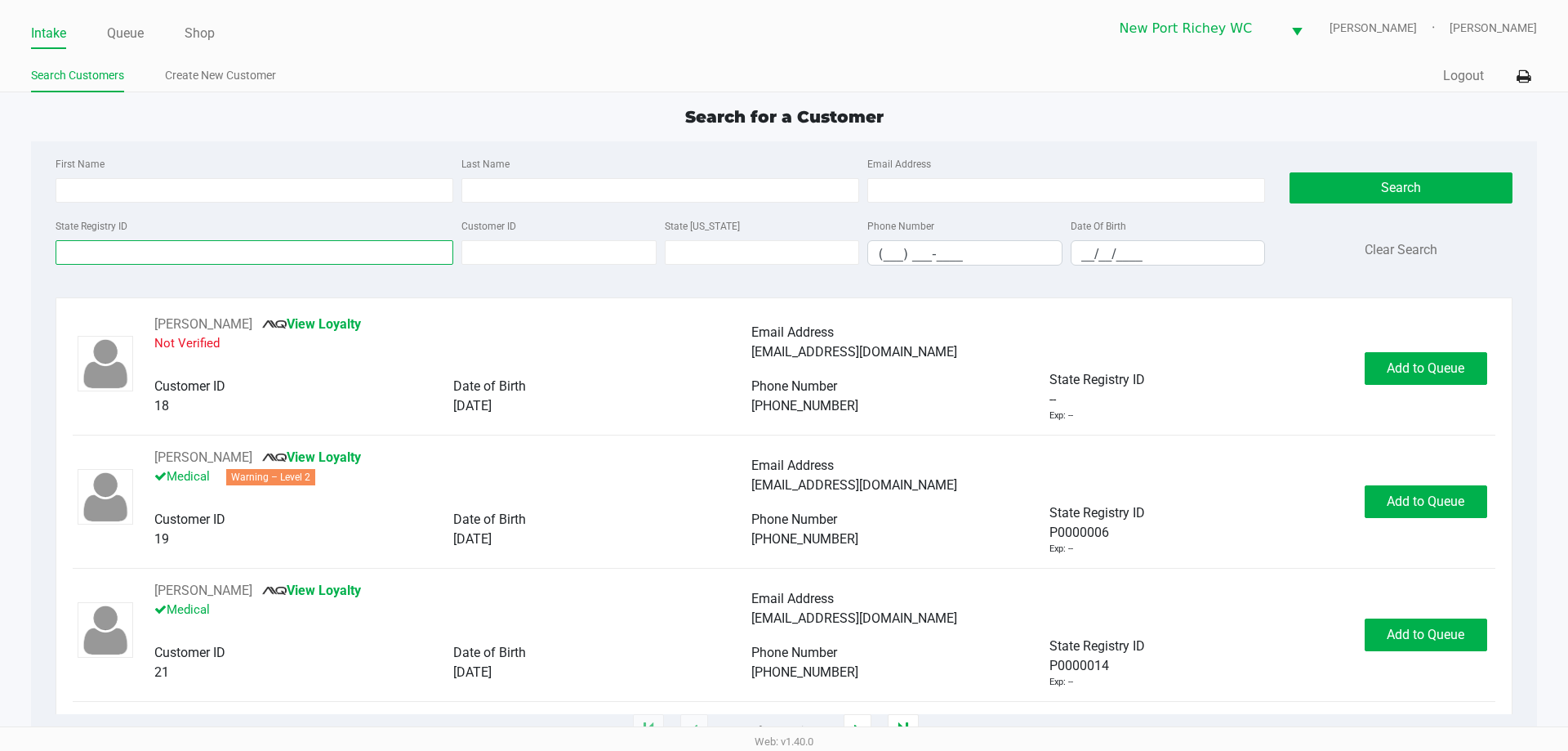
drag, startPoint x: 197, startPoint y: 251, endPoint x: 184, endPoint y: 238, distance: 18.4
click at [198, 251] on input "State Registry ID" at bounding box center [254, 252] width 397 height 25
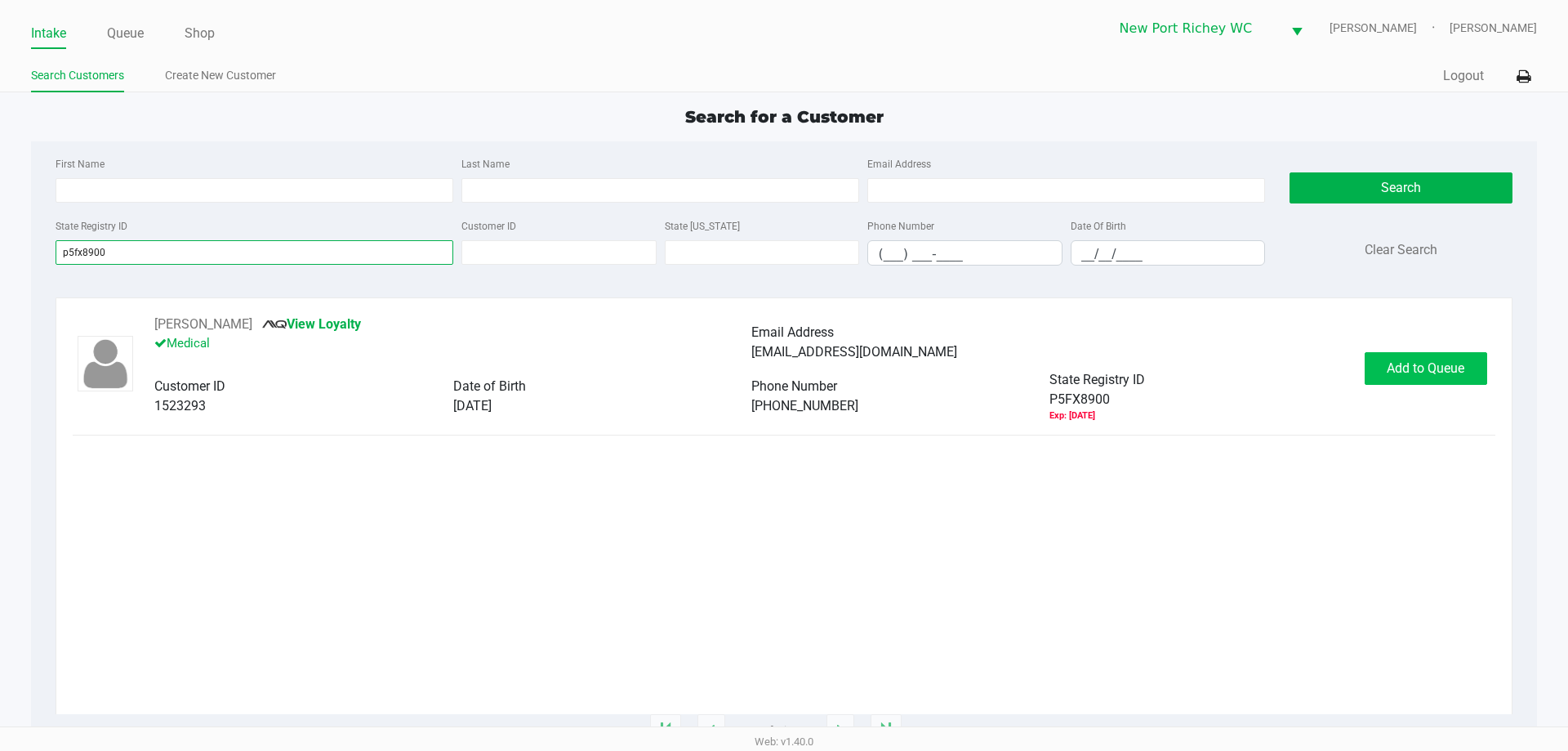
type input "p5fx8900"
click at [1425, 370] on span "Add to Queue" at bounding box center [1425, 368] width 78 height 16
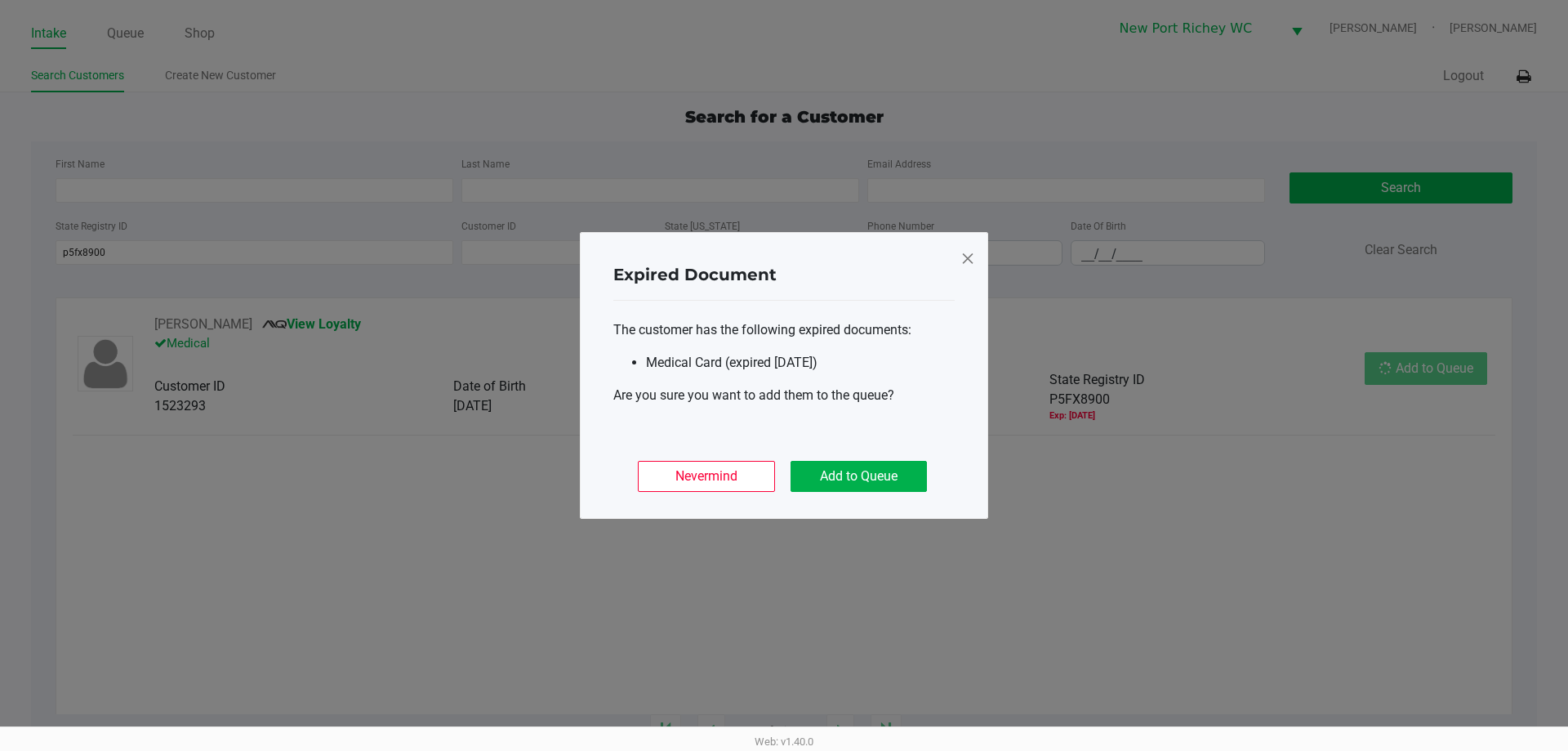
click at [1425, 370] on ngb-modal-window "Expired Document The customer has the following expired documents: Medical Card…" at bounding box center [784, 375] width 1568 height 751
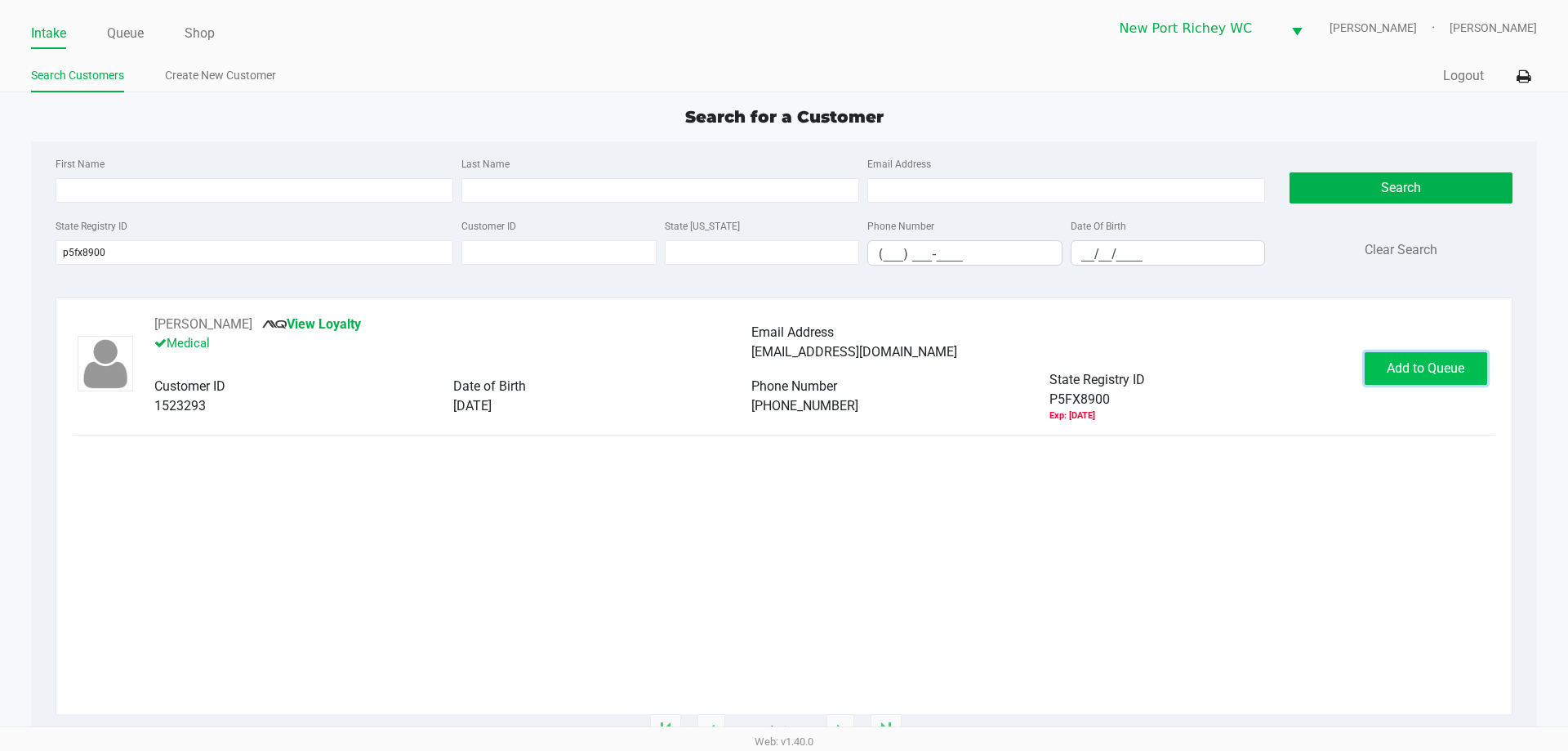
click at [1389, 365] on span "Add to Queue" at bounding box center [1425, 368] width 78 height 16
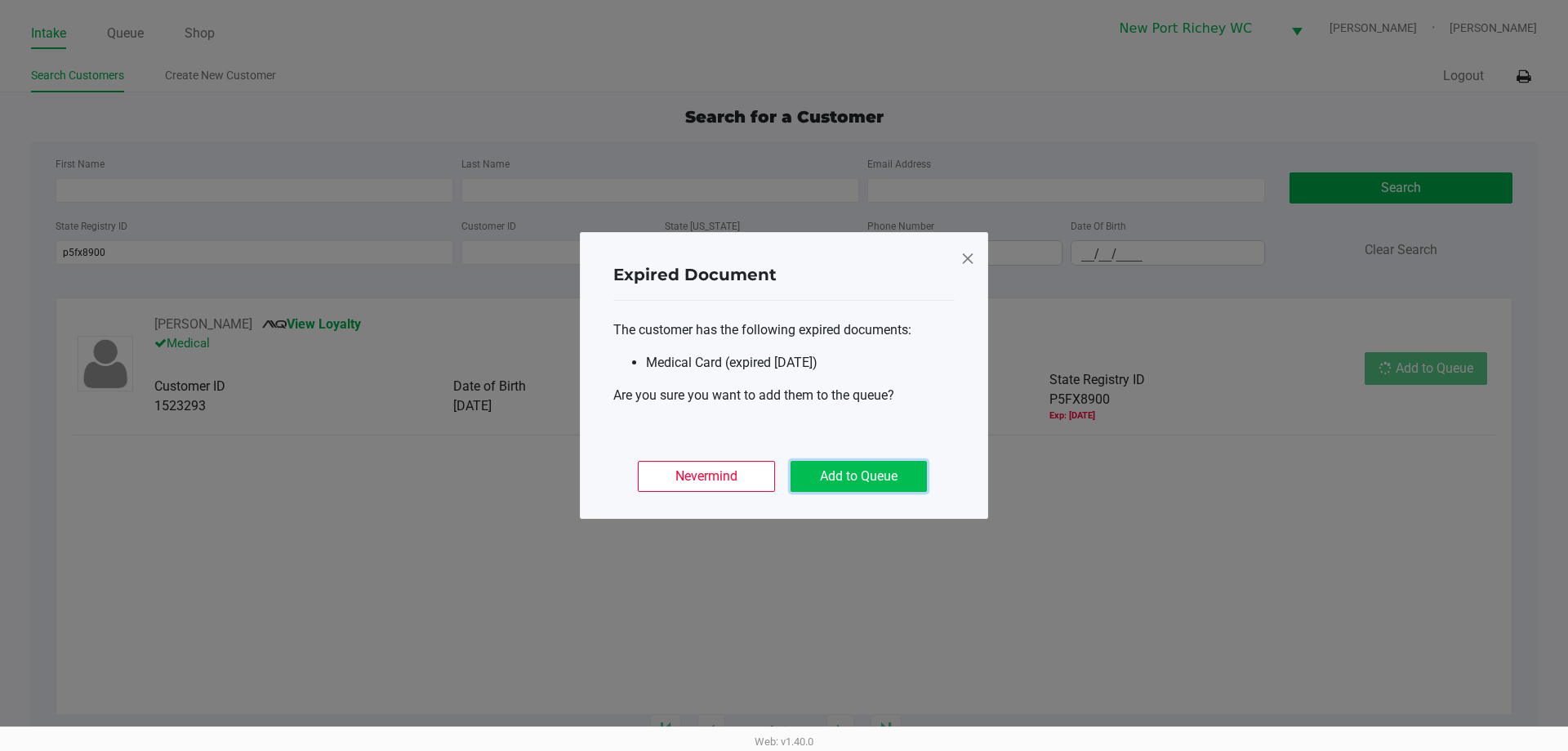
click at [898, 465] on button "Add to Queue" at bounding box center [859, 476] width 137 height 31
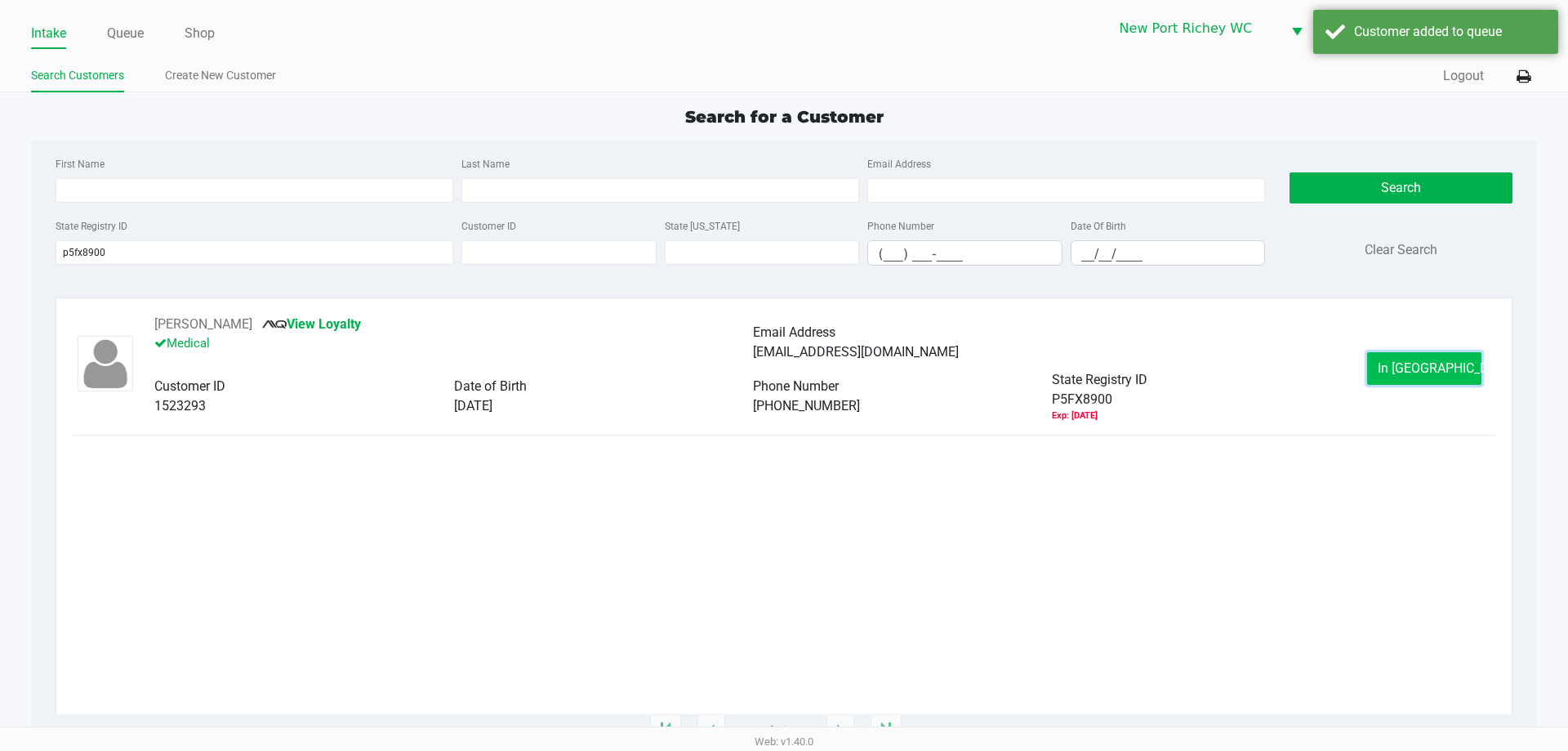
click at [1440, 378] on button "In Queue" at bounding box center [1424, 368] width 114 height 32
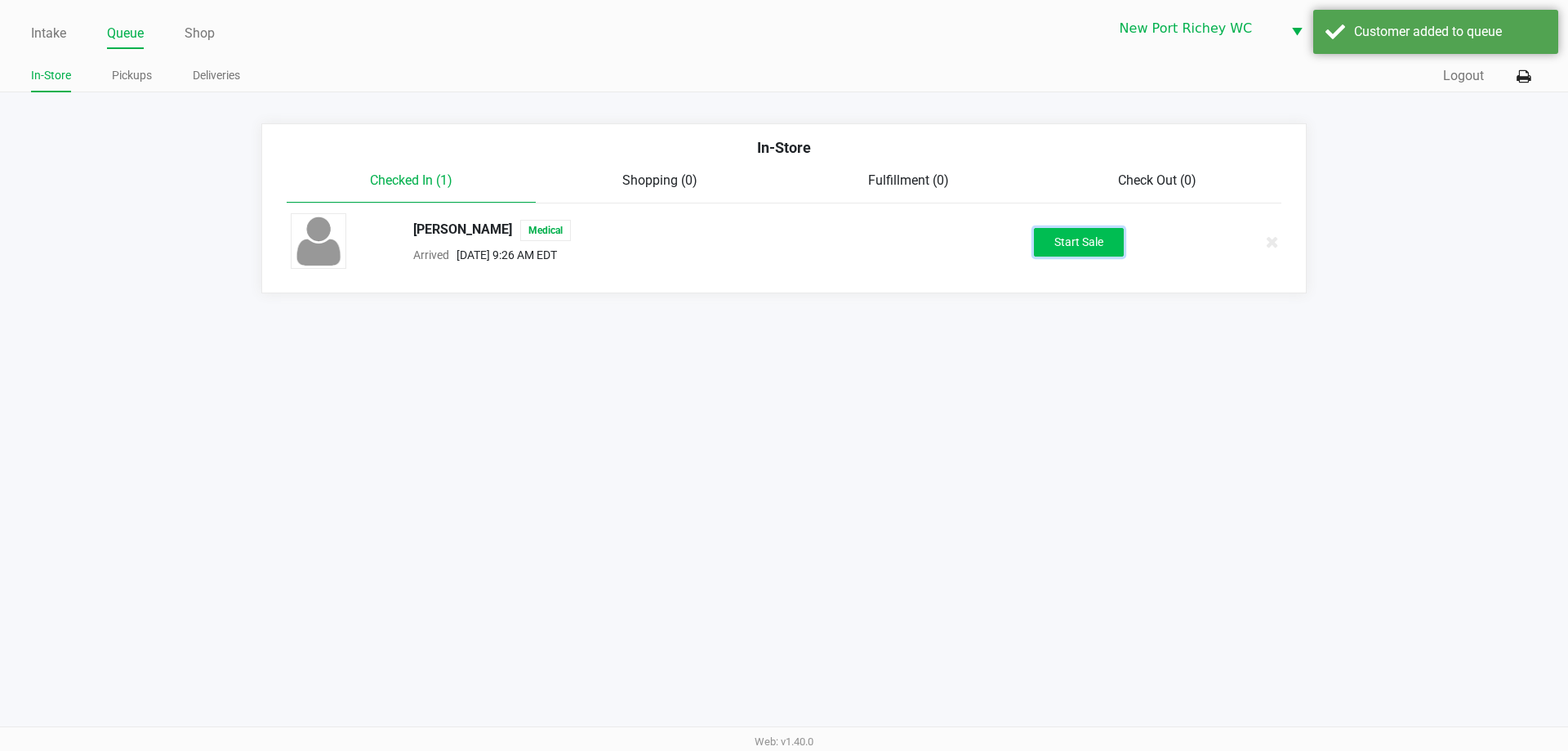
click at [1102, 233] on button "Start Sale" at bounding box center [1078, 242] width 90 height 29
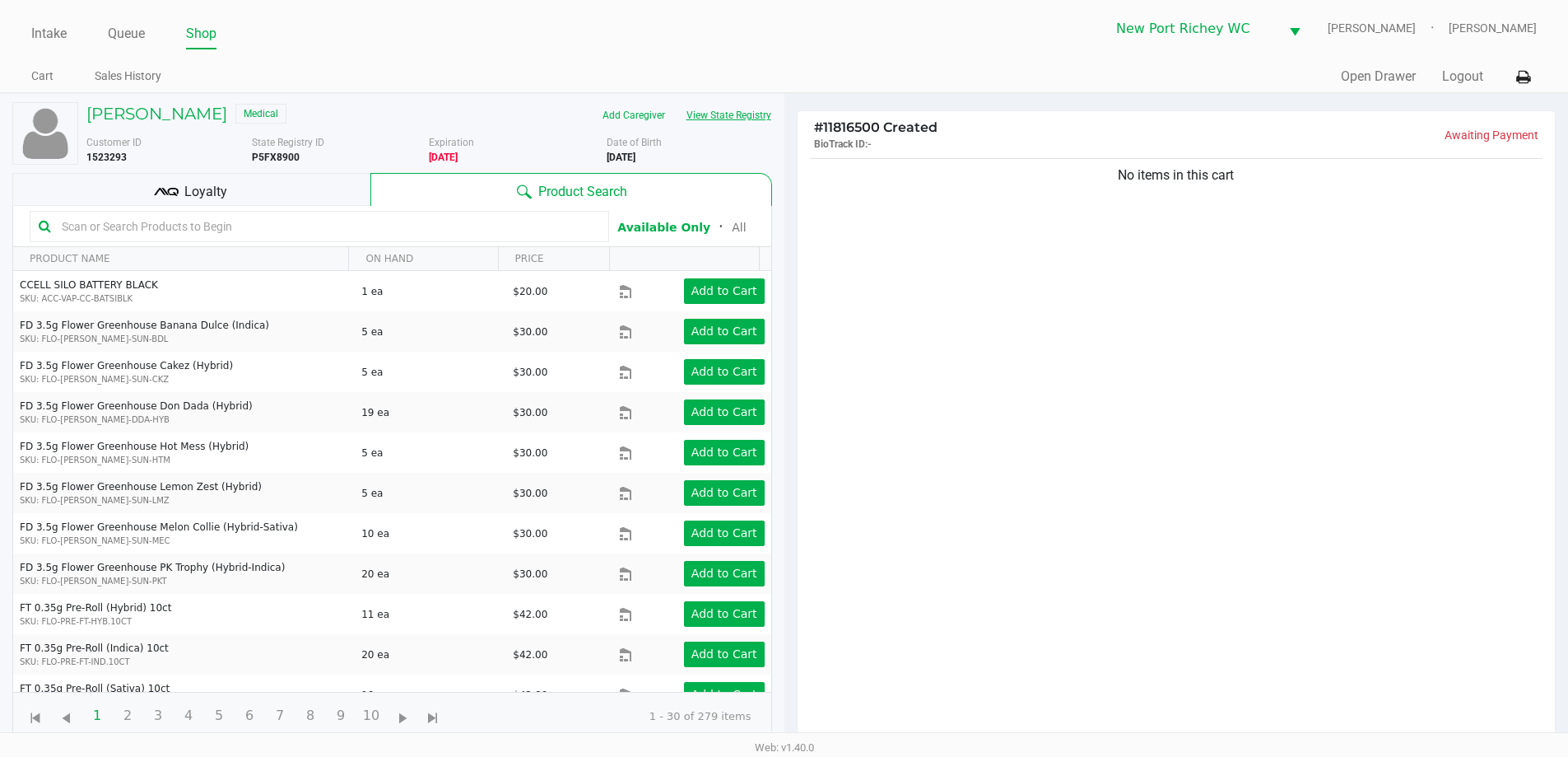
click at [711, 112] on button "View State Registry" at bounding box center [724, 115] width 96 height 27
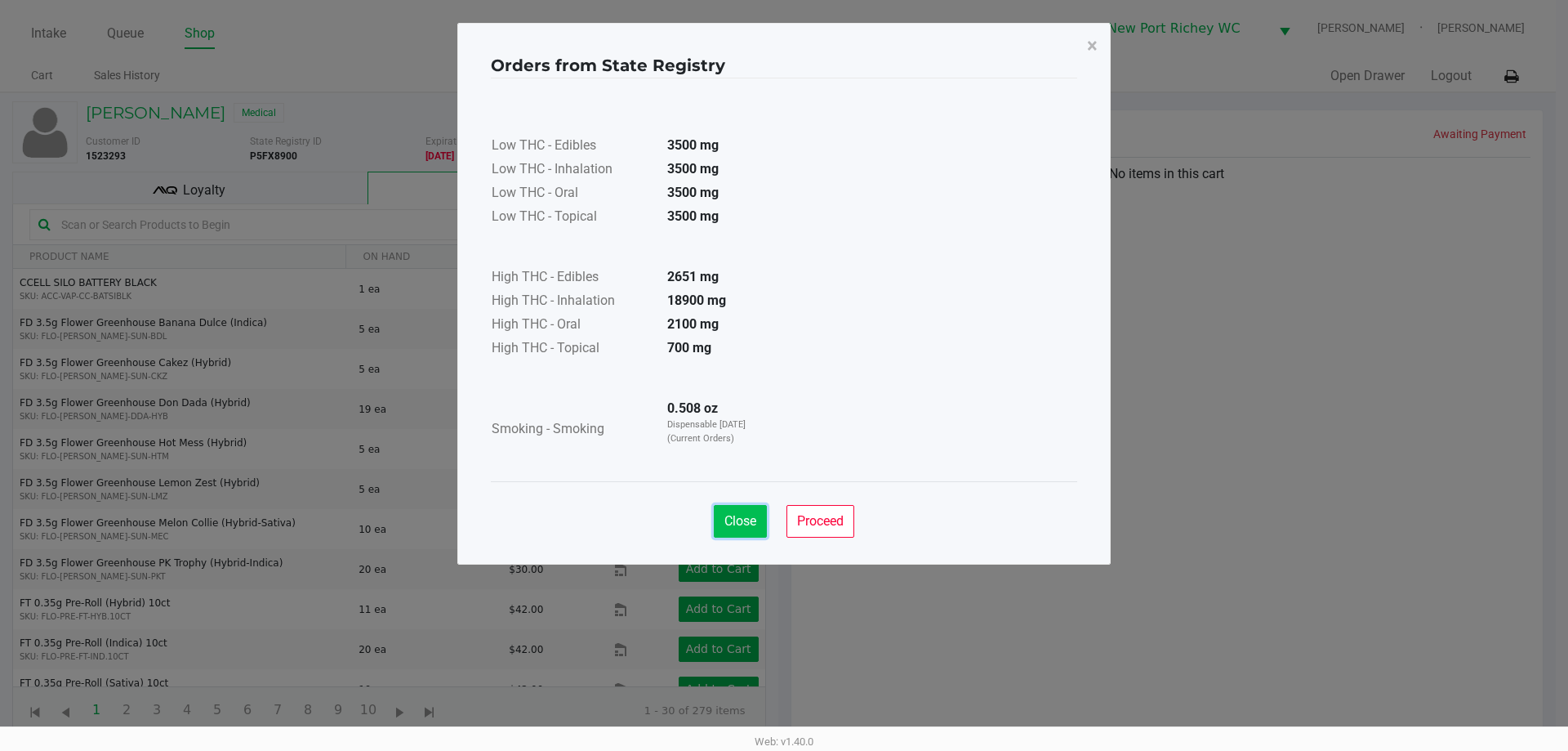
click at [755, 525] on span "Close" at bounding box center [740, 521] width 31 height 16
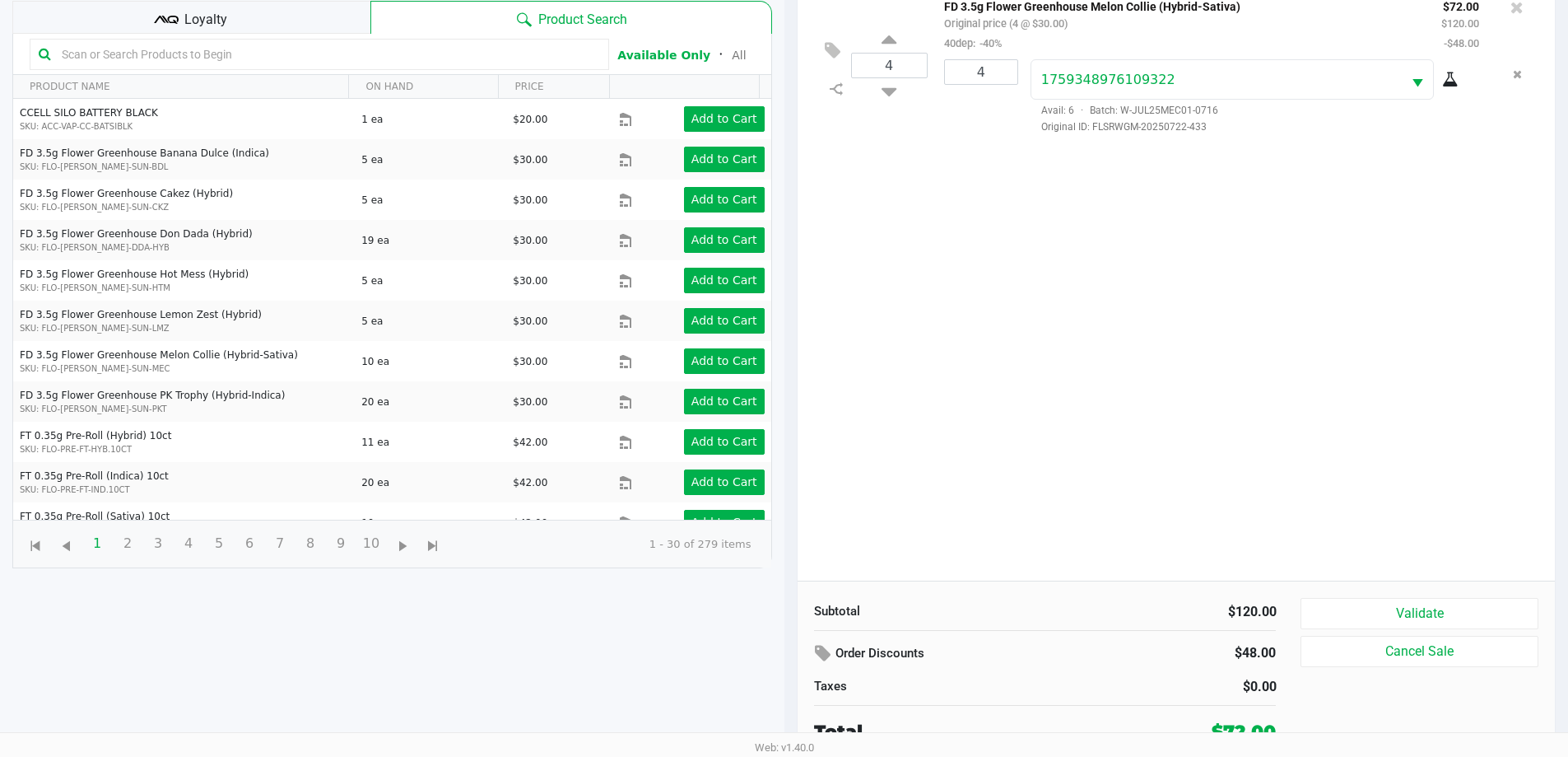
scroll to position [178, 0]
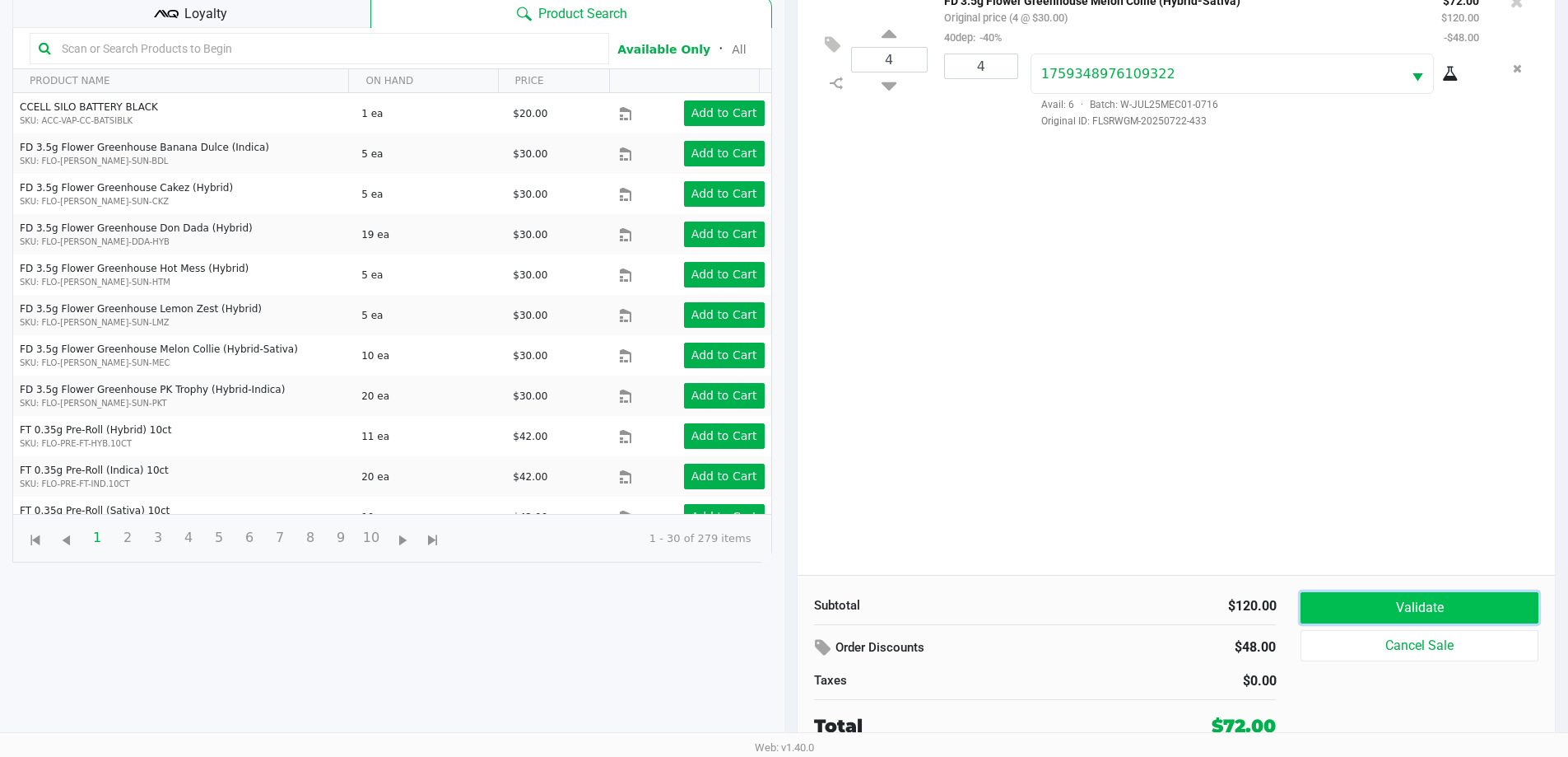
click at [1331, 609] on button "Validate" at bounding box center [1419, 608] width 237 height 32
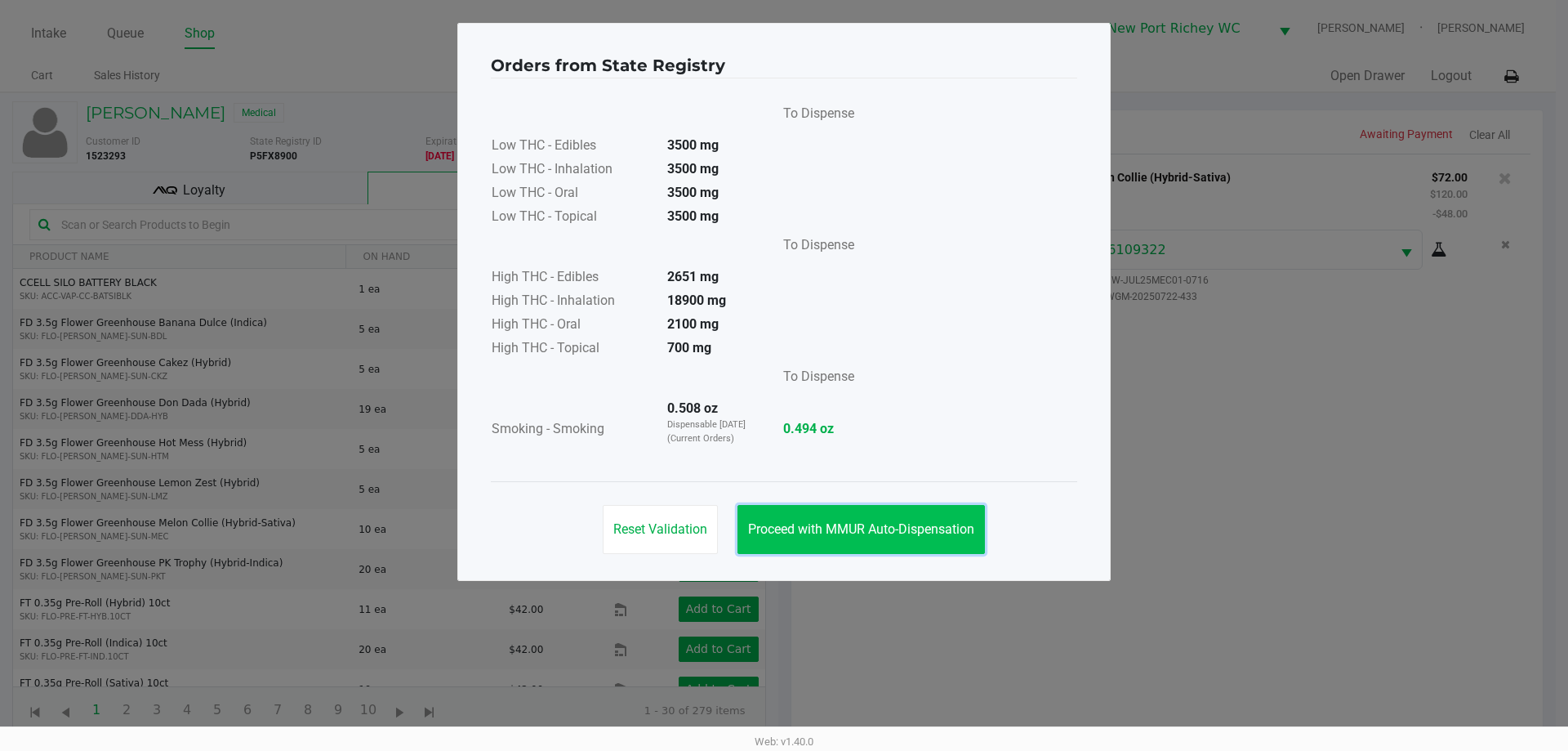
click at [798, 520] on button "Proceed with MMUR Auto-Dispensation" at bounding box center [862, 530] width 248 height 49
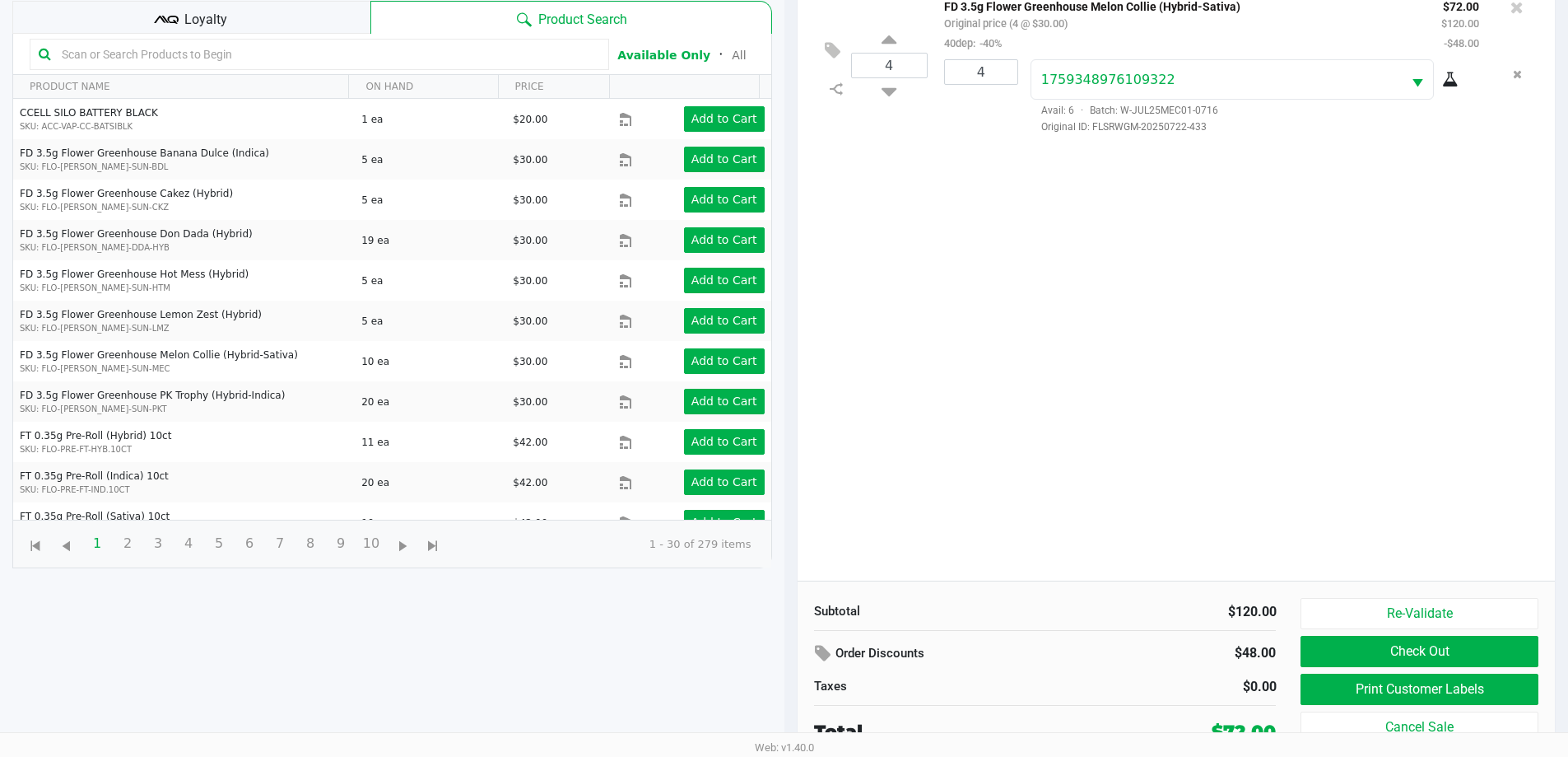
scroll to position [178, 0]
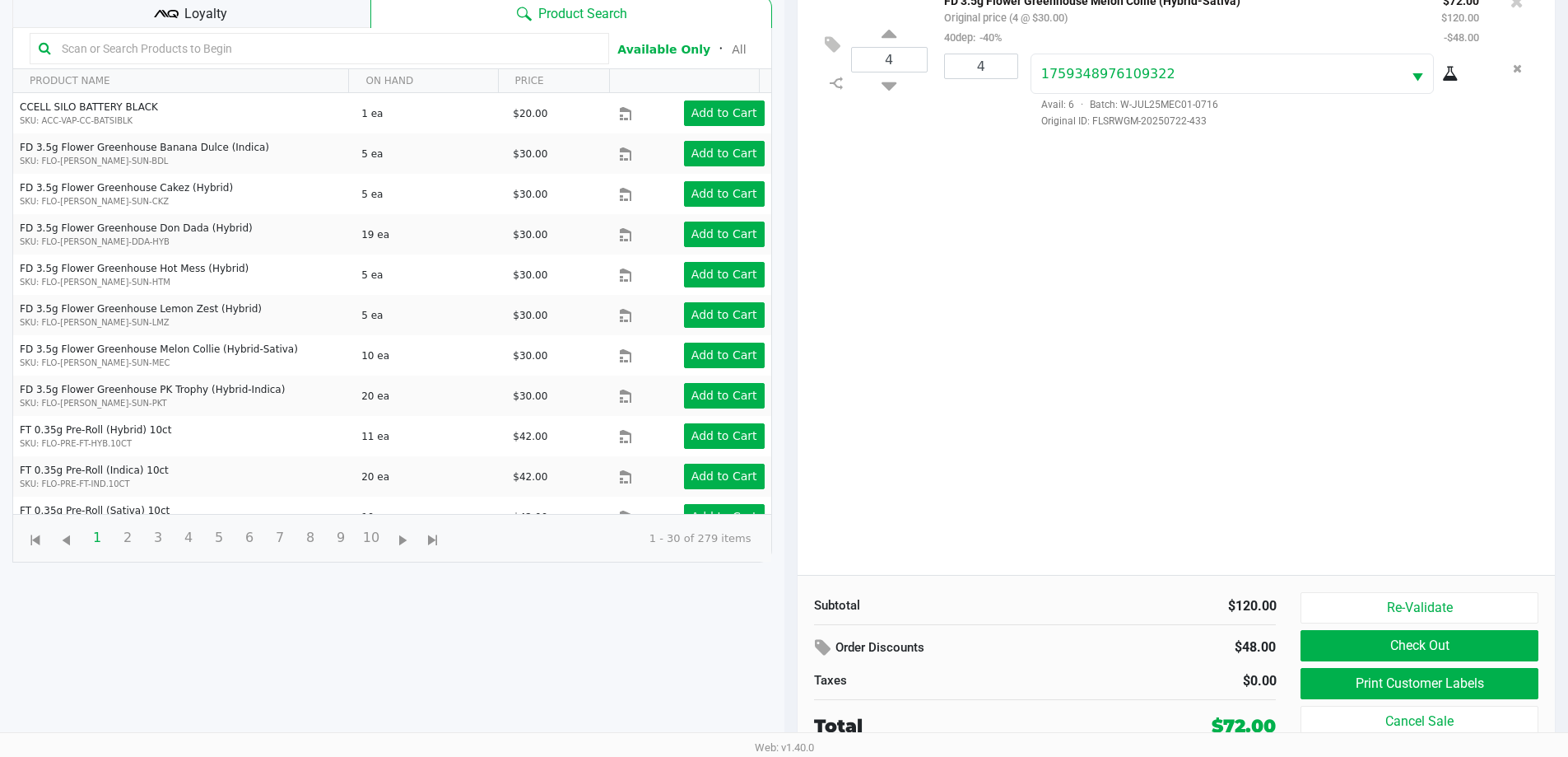
click at [1101, 398] on div "4 FD 3.5g Flower Greenhouse Melon Collie (Hybrid-Sativa) Original price (4 @ $3…" at bounding box center [1176, 276] width 759 height 598
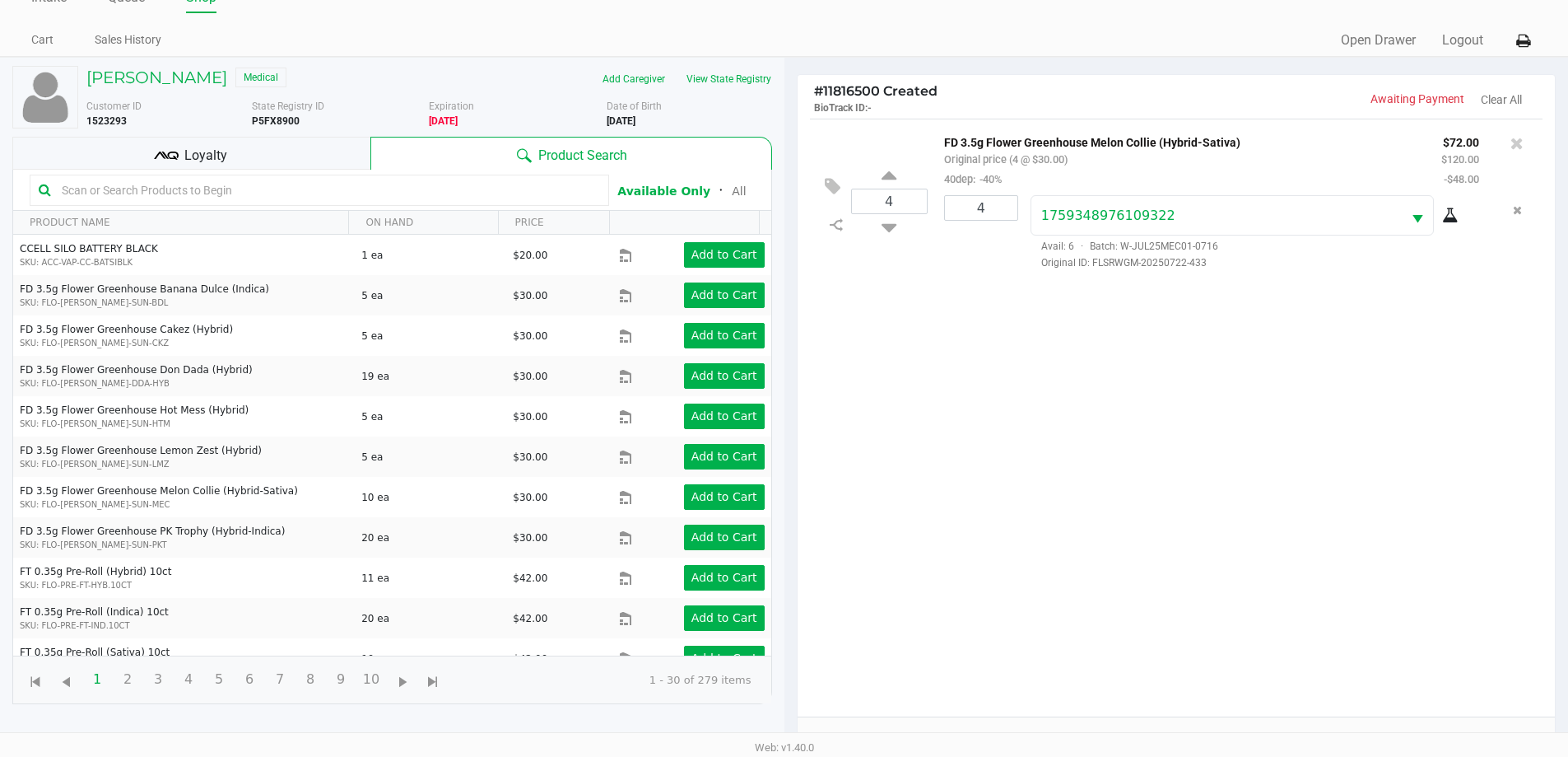
scroll to position [0, 0]
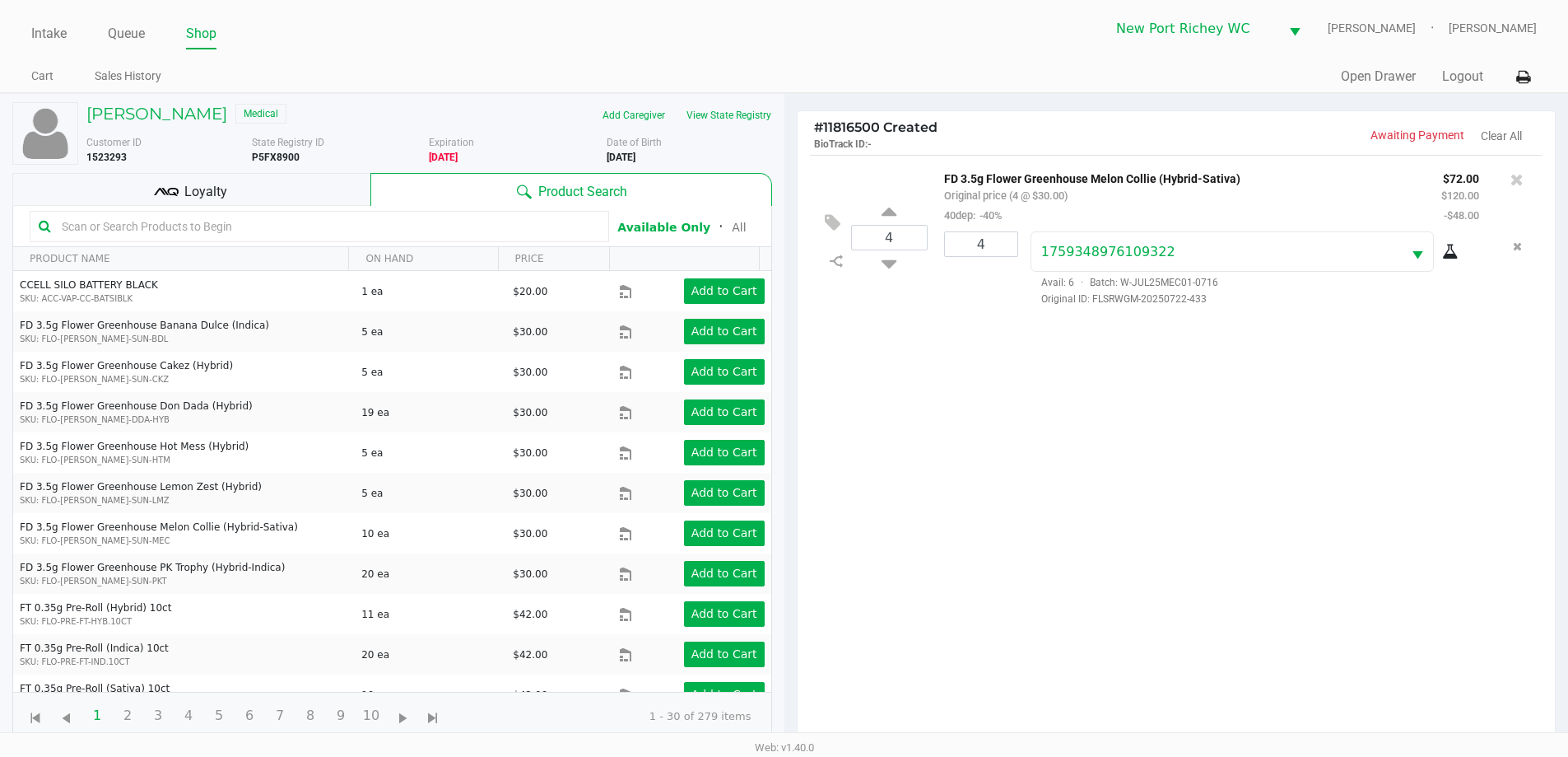
click at [348, 225] on input "text" at bounding box center [328, 226] width 545 height 25
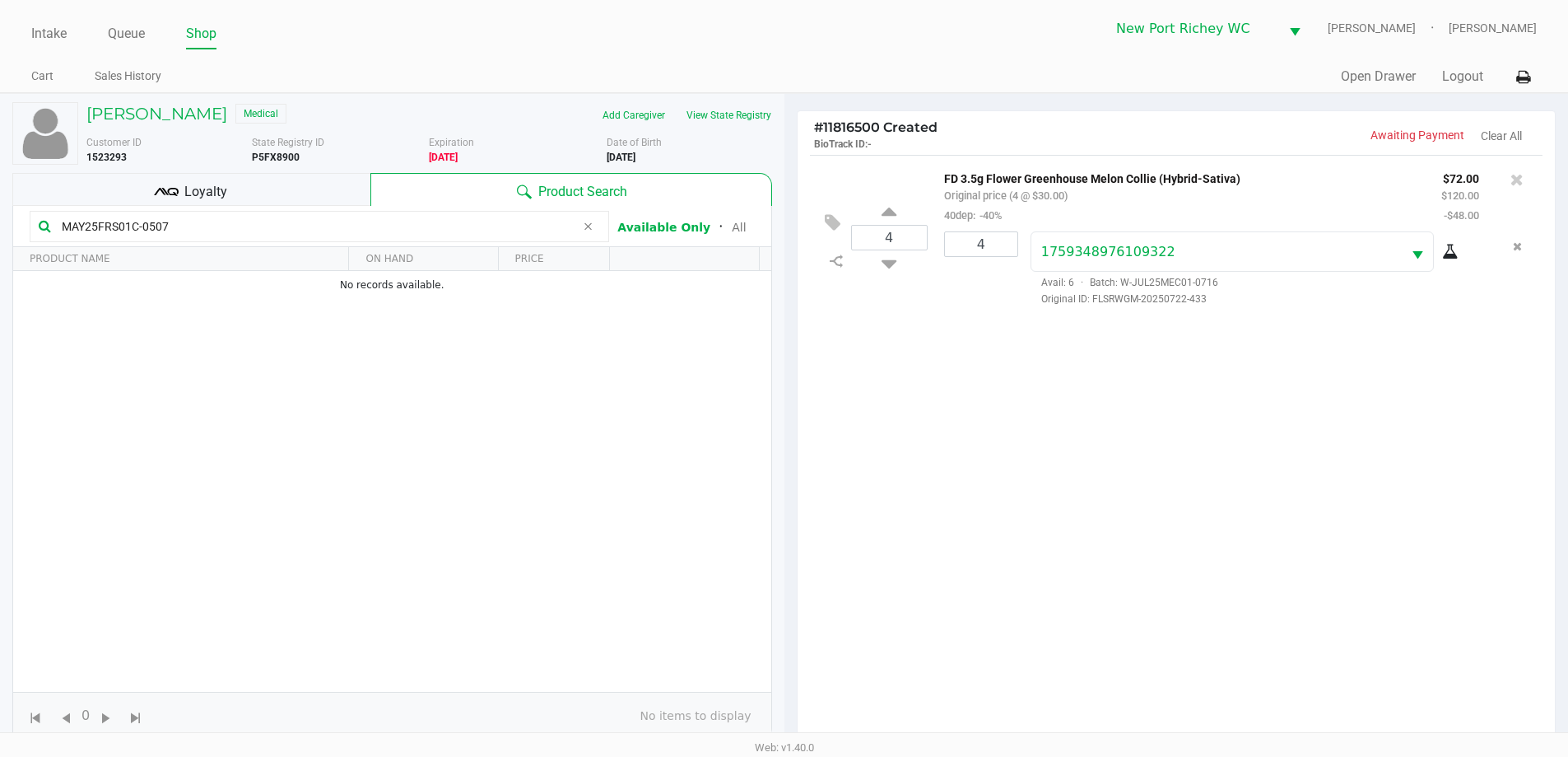
type input "MAY25FRS01C-0507"
click at [1139, 468] on div "4 FD 3.5g Flower Greenhouse Melon Collie (Hybrid-Sativa) Original price (4 @ $3…" at bounding box center [1176, 453] width 759 height 598
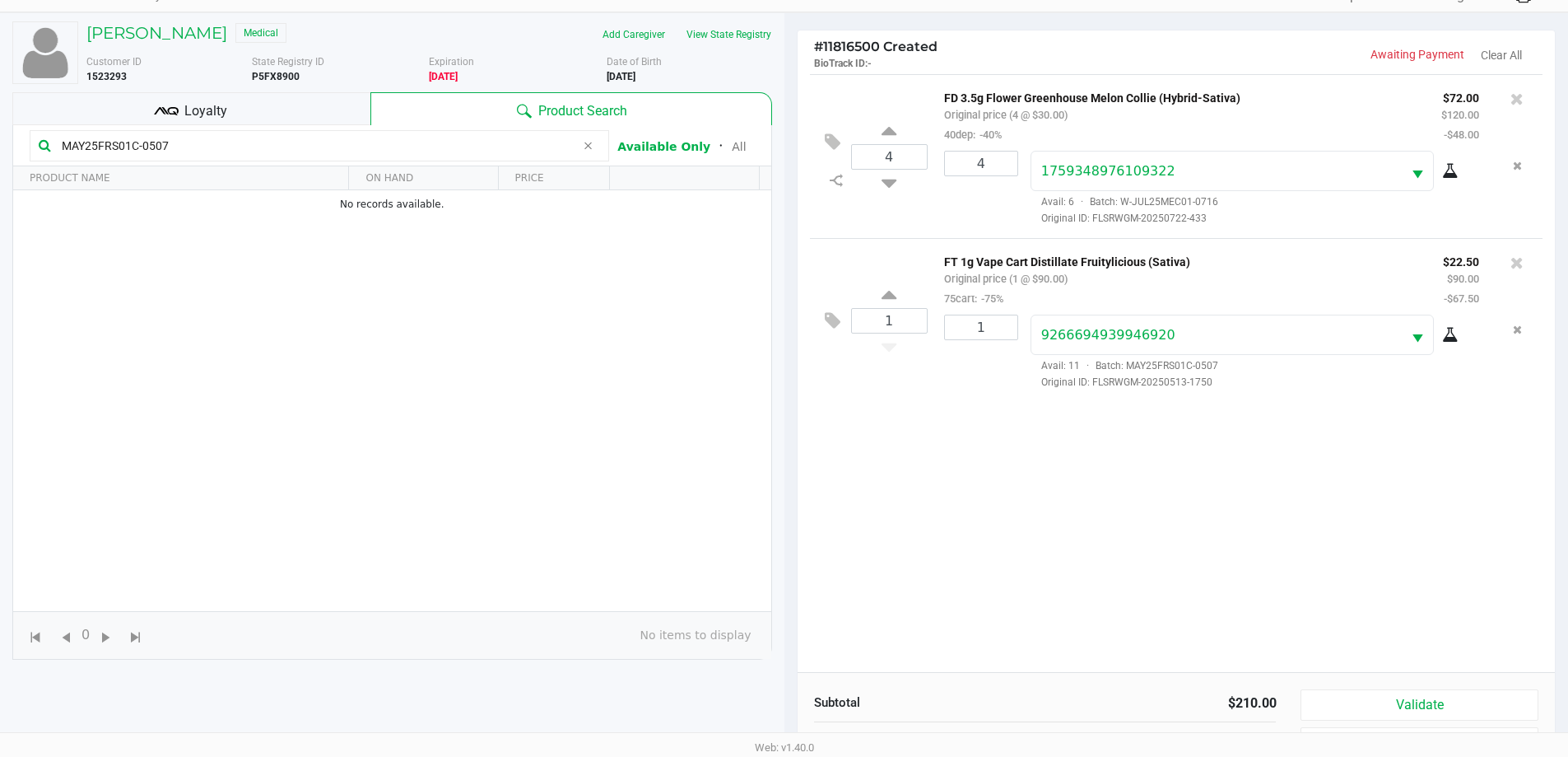
scroll to position [178, 0]
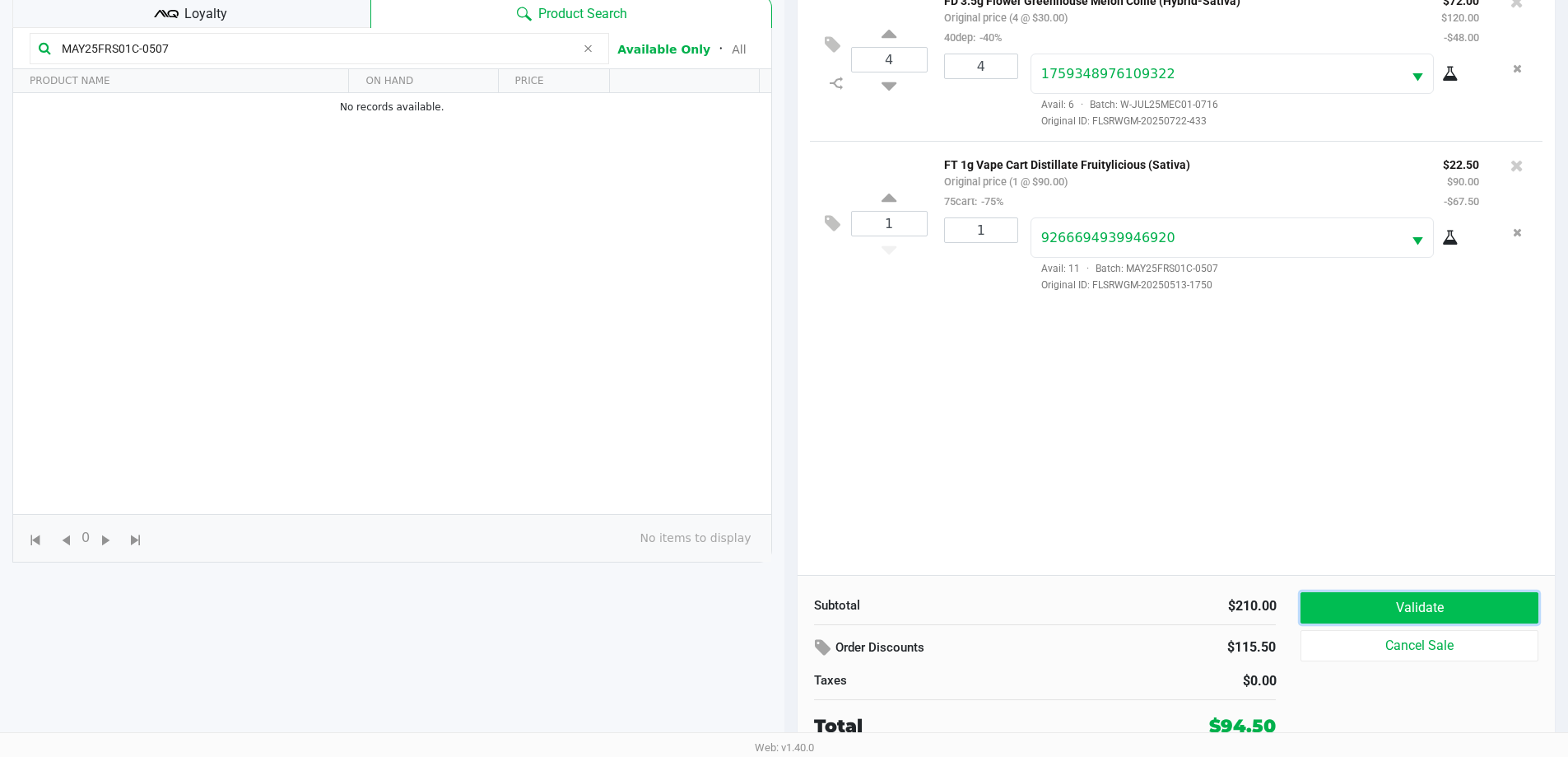
click at [1395, 594] on button "Validate" at bounding box center [1419, 608] width 237 height 32
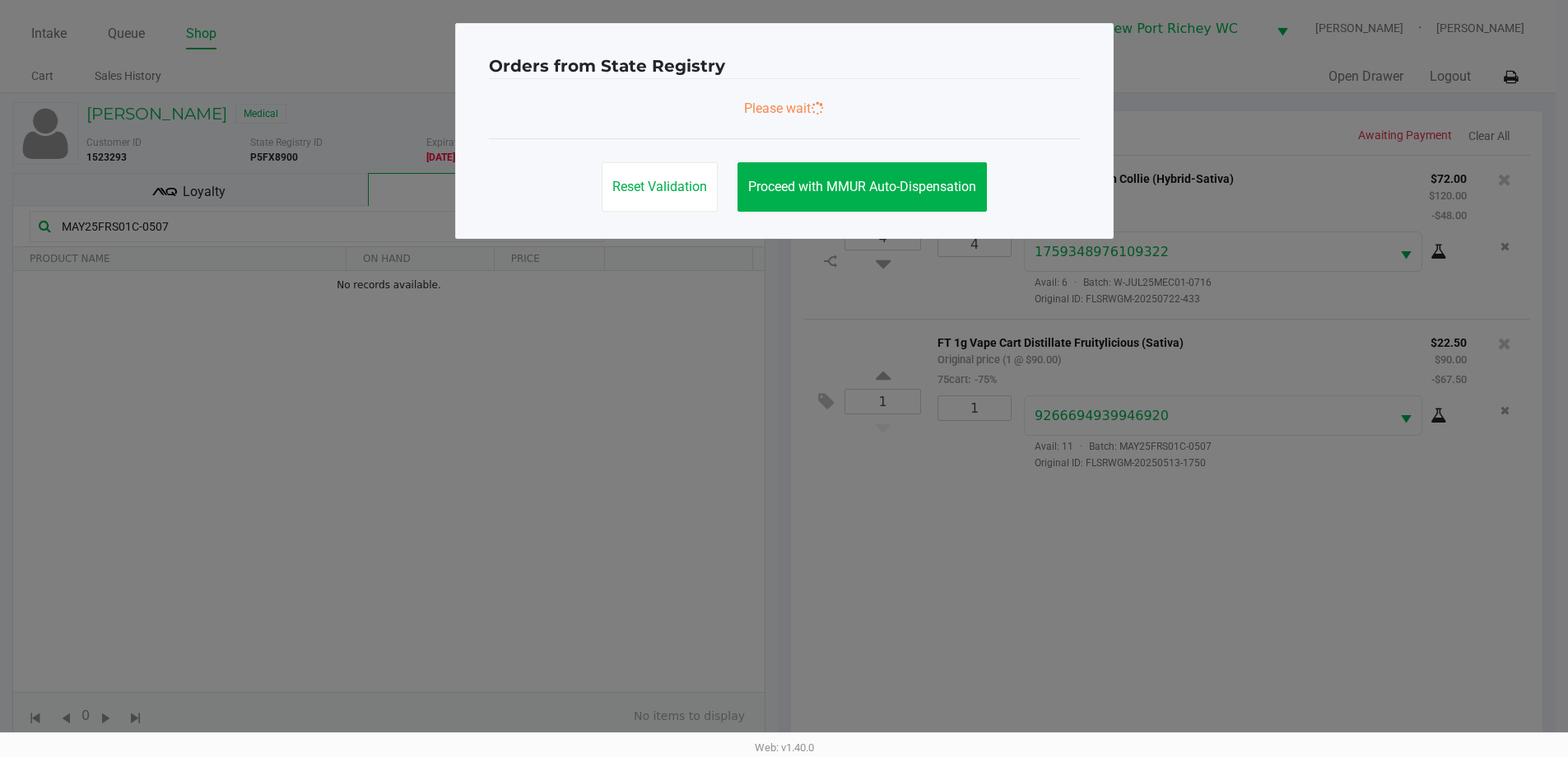
scroll to position [0, 0]
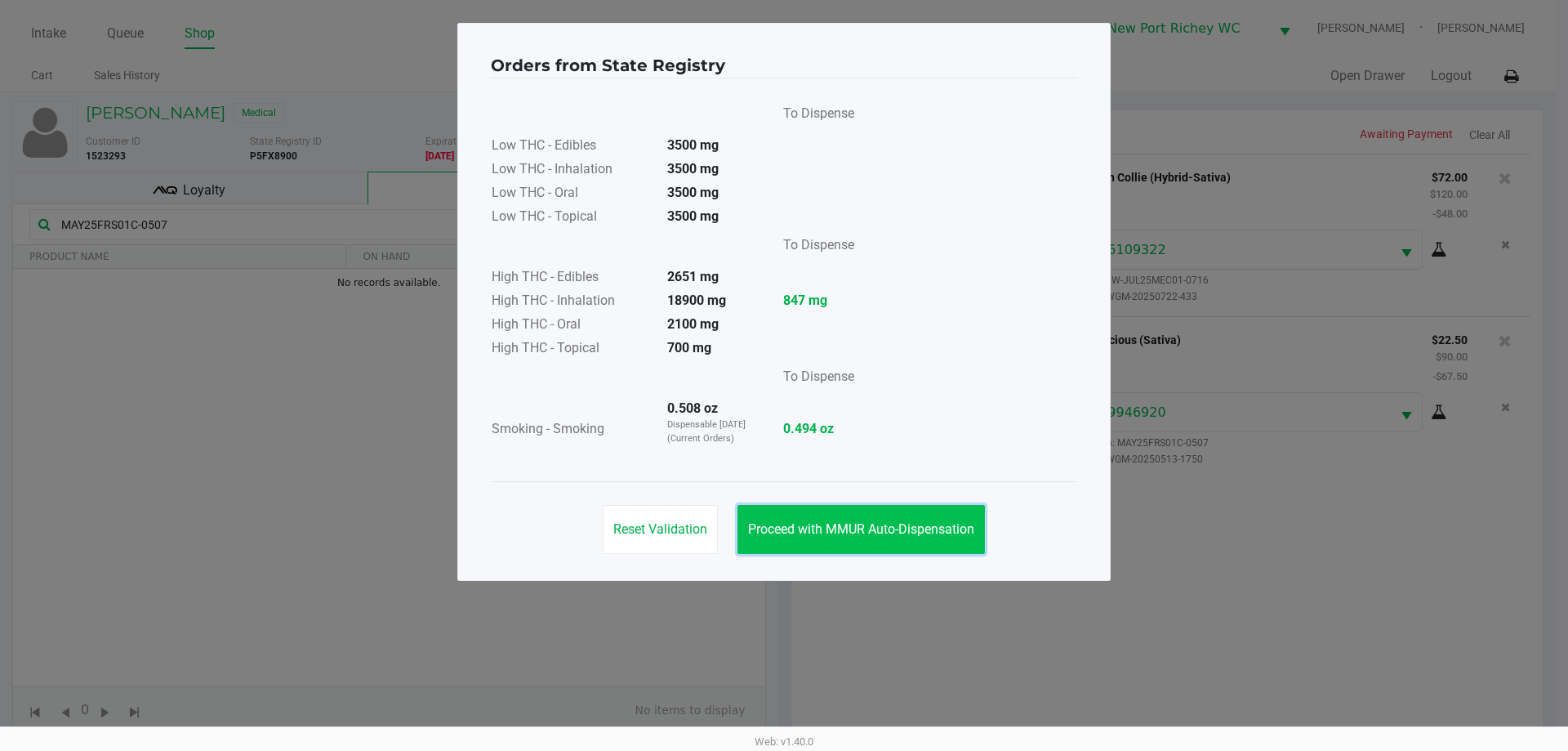
click at [771, 525] on span "Proceed with MMUR Auto-Dispensation" at bounding box center [861, 530] width 226 height 16
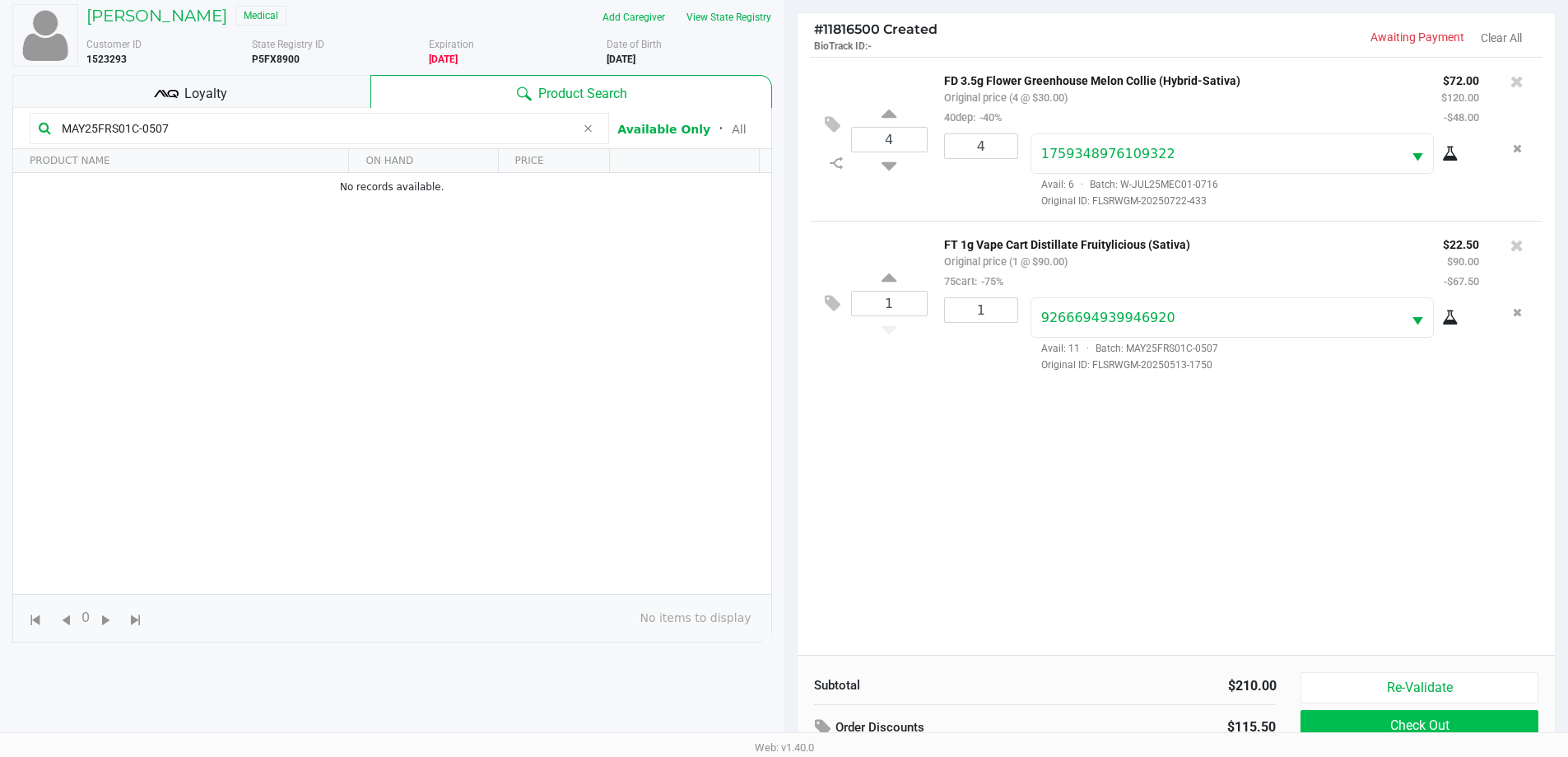
scroll to position [178, 0]
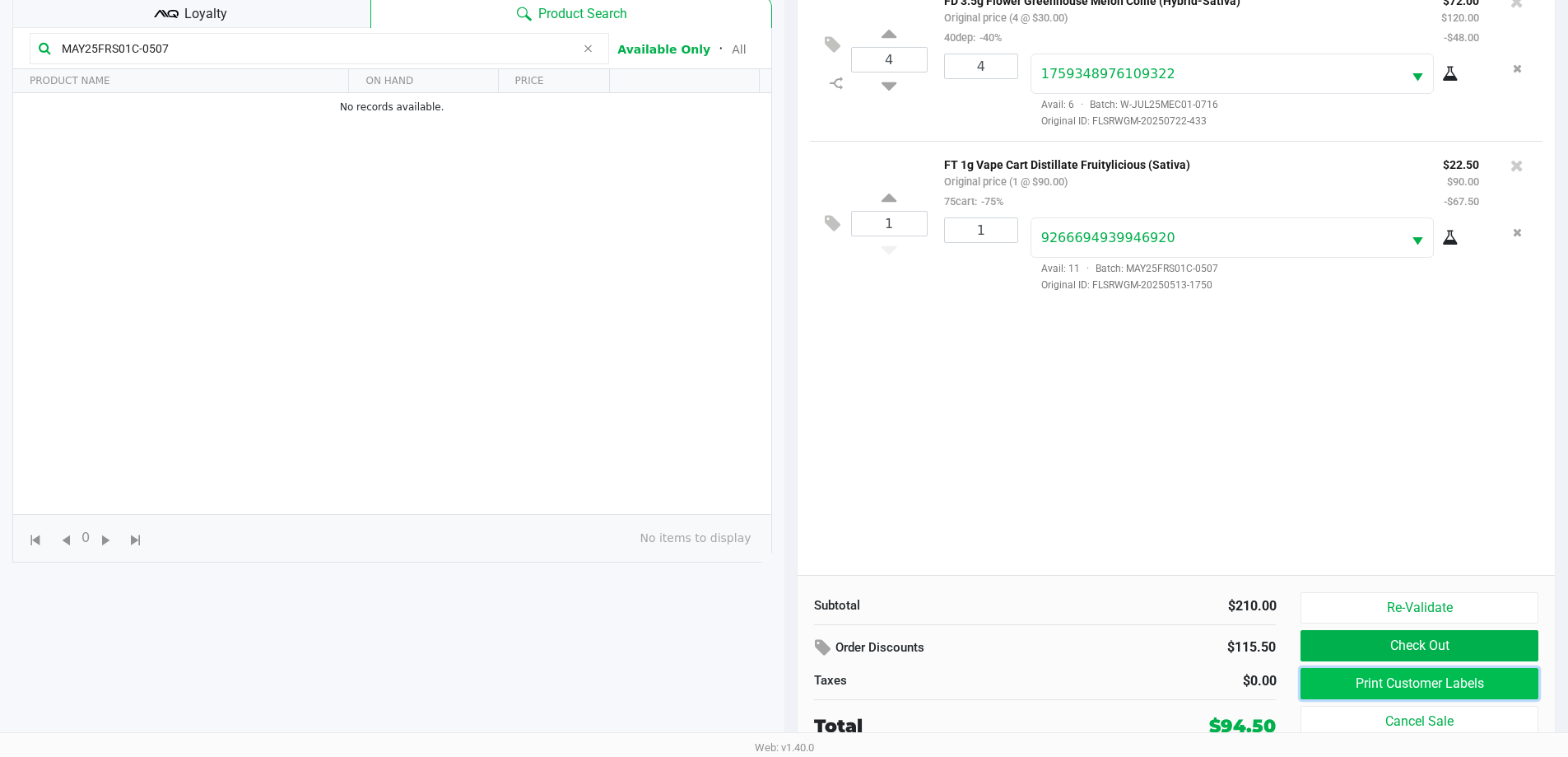
click at [1354, 674] on button "Print Customer Labels" at bounding box center [1419, 684] width 237 height 32
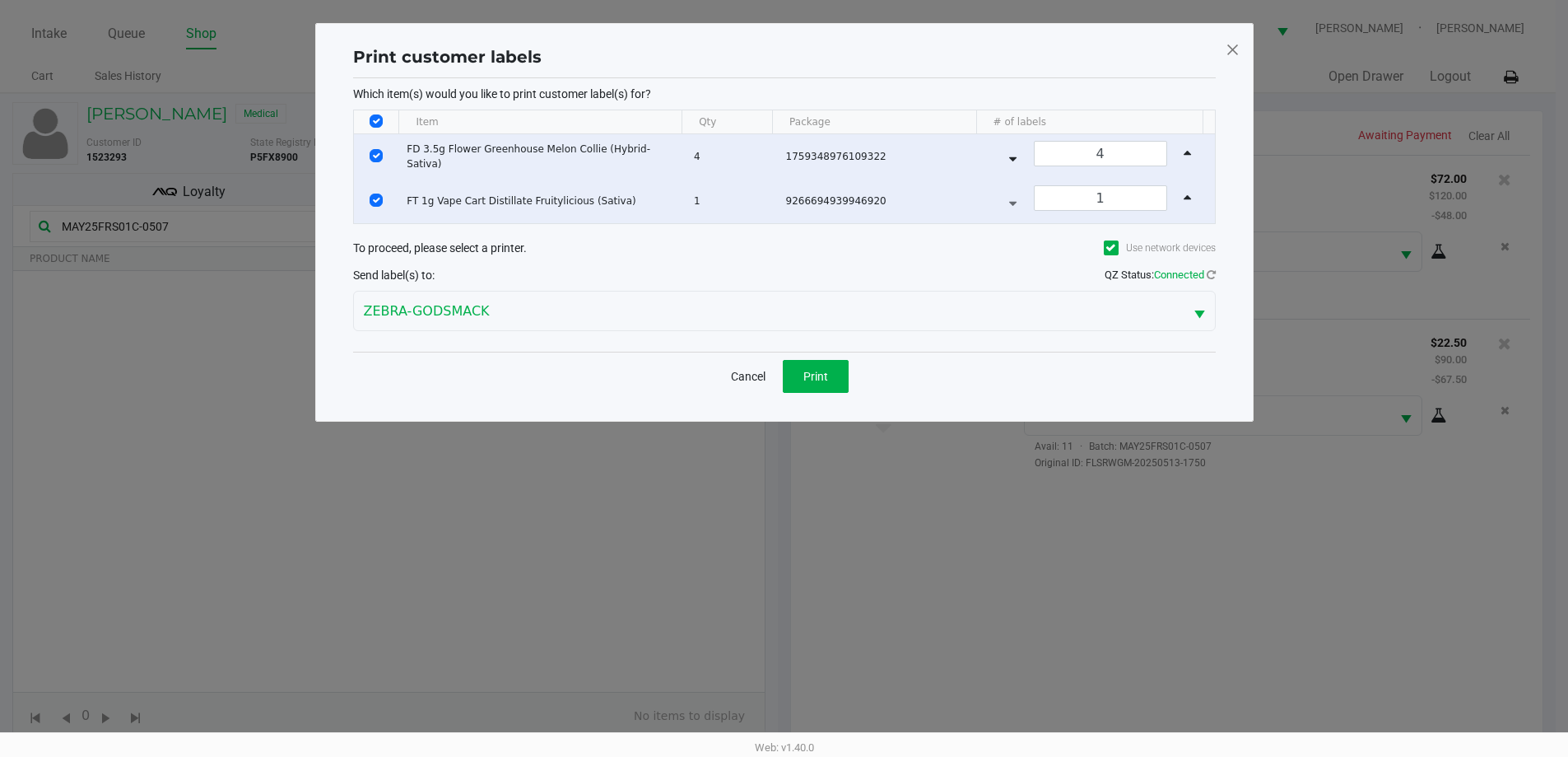
scroll to position [0, 0]
click at [812, 379] on span "Print" at bounding box center [821, 376] width 25 height 13
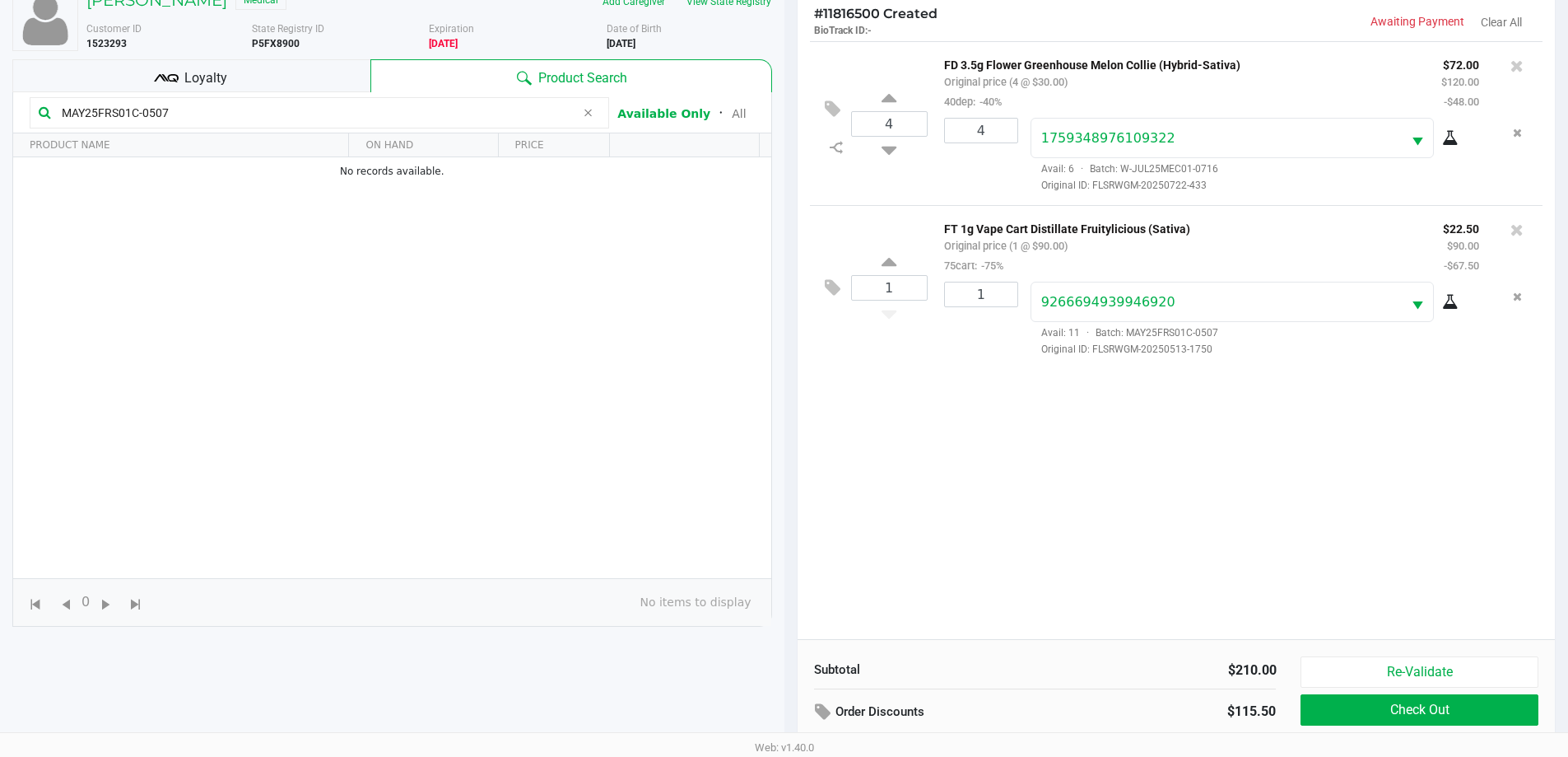
scroll to position [178, 0]
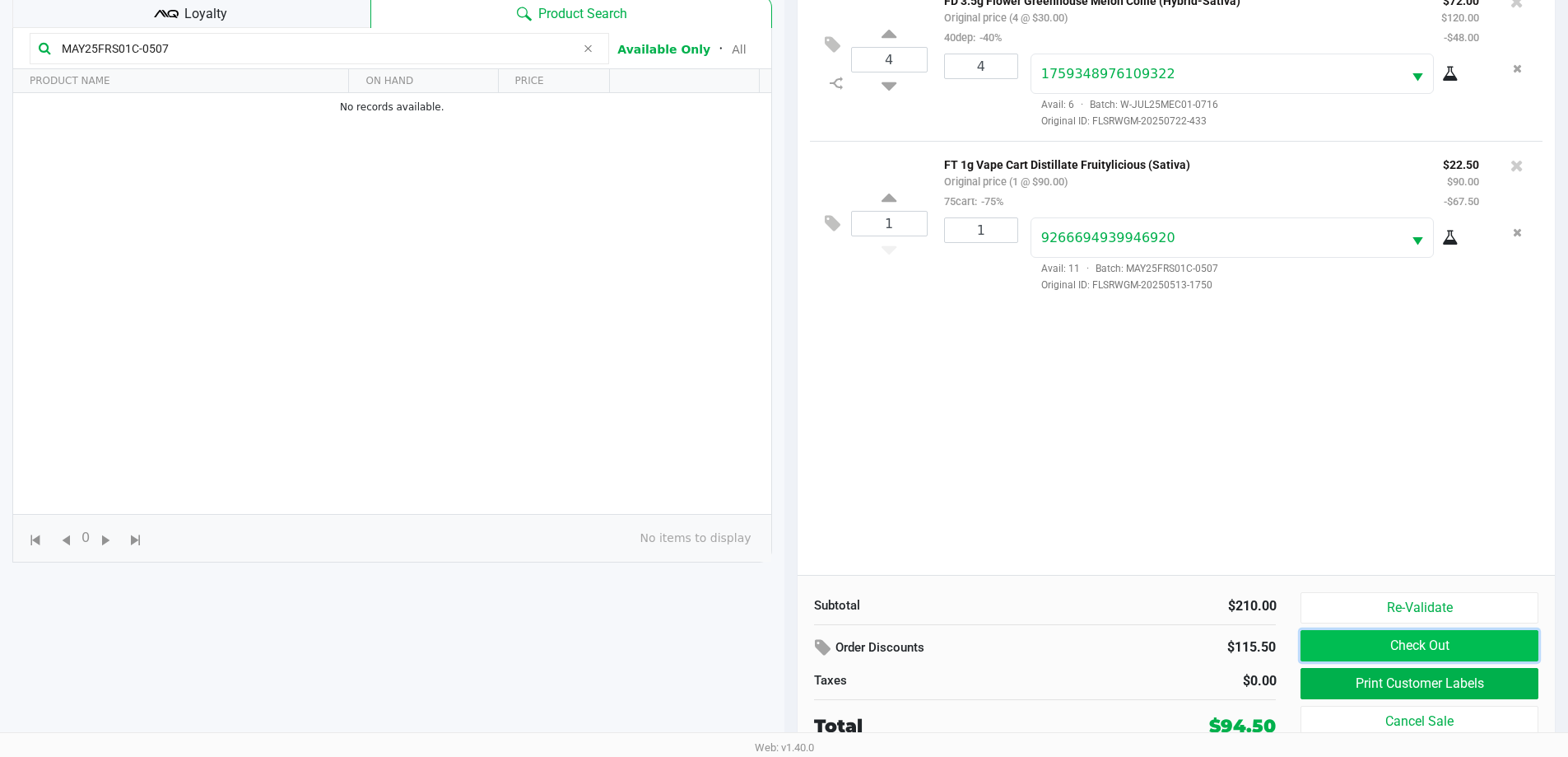
click at [1323, 646] on button "Check Out" at bounding box center [1419, 646] width 237 height 32
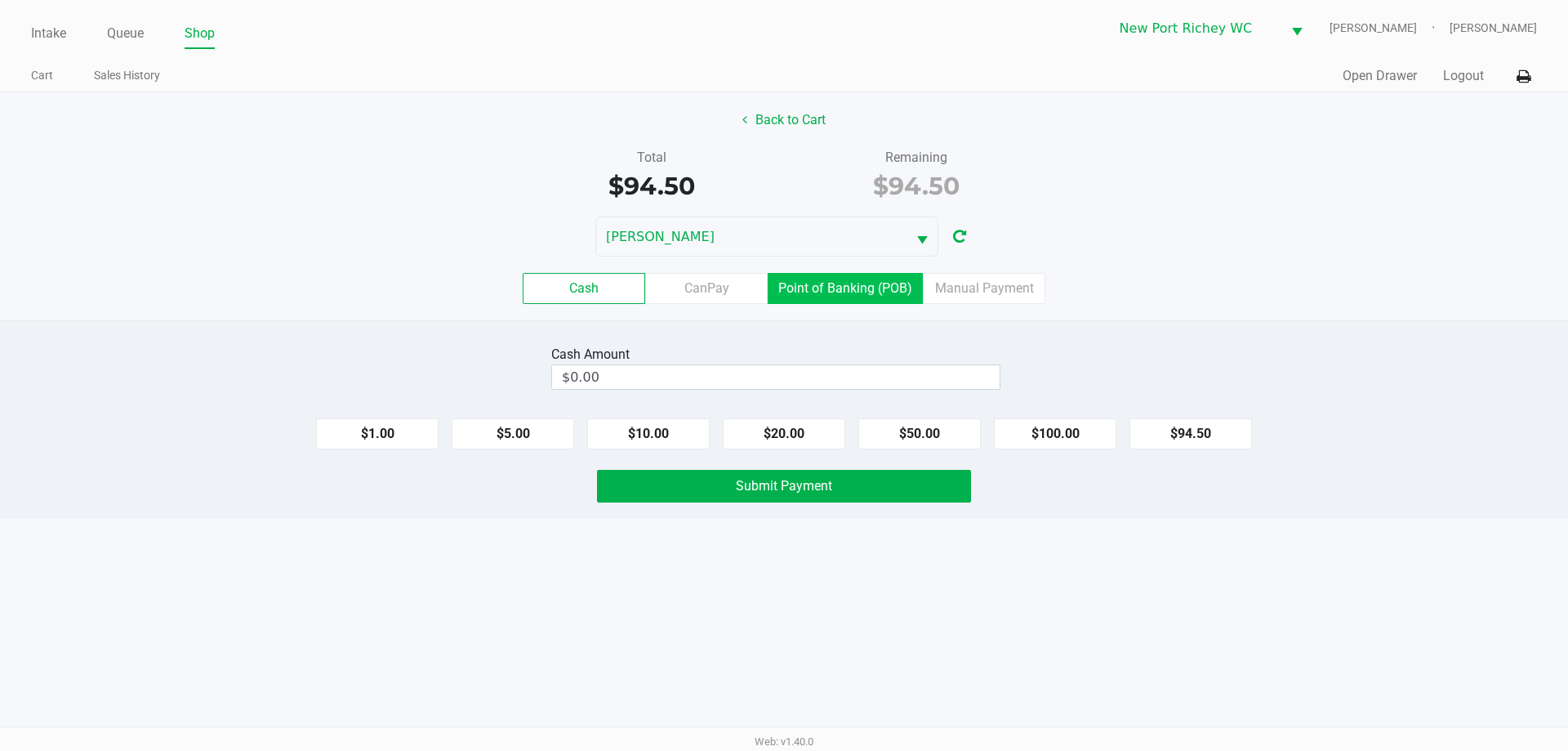
click at [861, 300] on label "Point of Banking (POB)" at bounding box center [845, 288] width 155 height 31
click at [0, 0] on 7 "Point of Banking (POB)" at bounding box center [0, 0] width 0 height 0
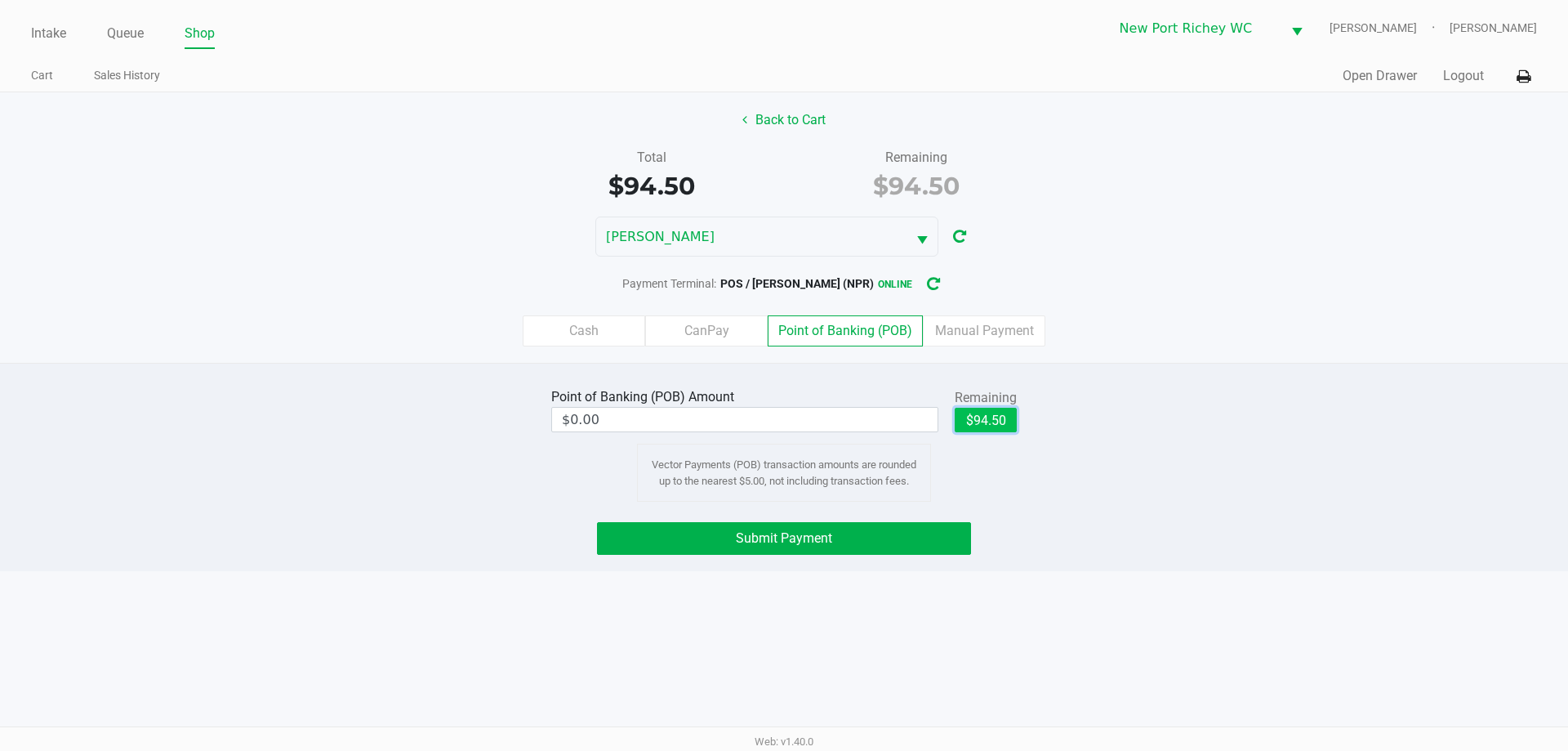
click at [1012, 407] on button "$94.50" at bounding box center [985, 419] width 62 height 25
type input "$94.50"
click at [836, 537] on button "Submit Payment" at bounding box center [784, 537] width 374 height 32
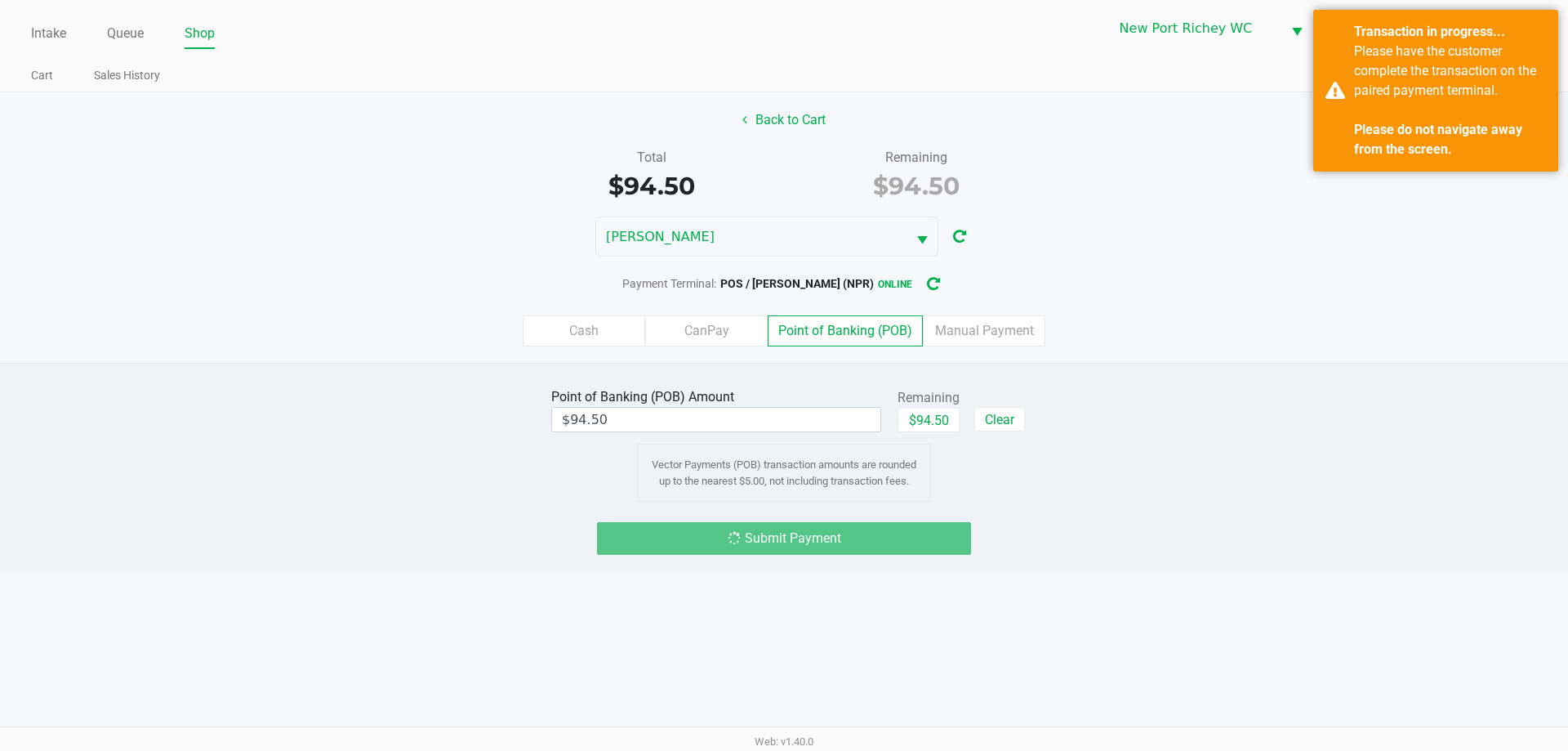
click at [130, 460] on div "Point of Banking (POB) Amount $94.50 Remaining $94.50 Clear Vector Payments (PO…" at bounding box center [784, 443] width 1593 height 118
click at [138, 370] on div "Point of Banking (POB) Amount $94.50 Remaining $94.50 Clear Vector Payments (PO…" at bounding box center [784, 468] width 1568 height 209
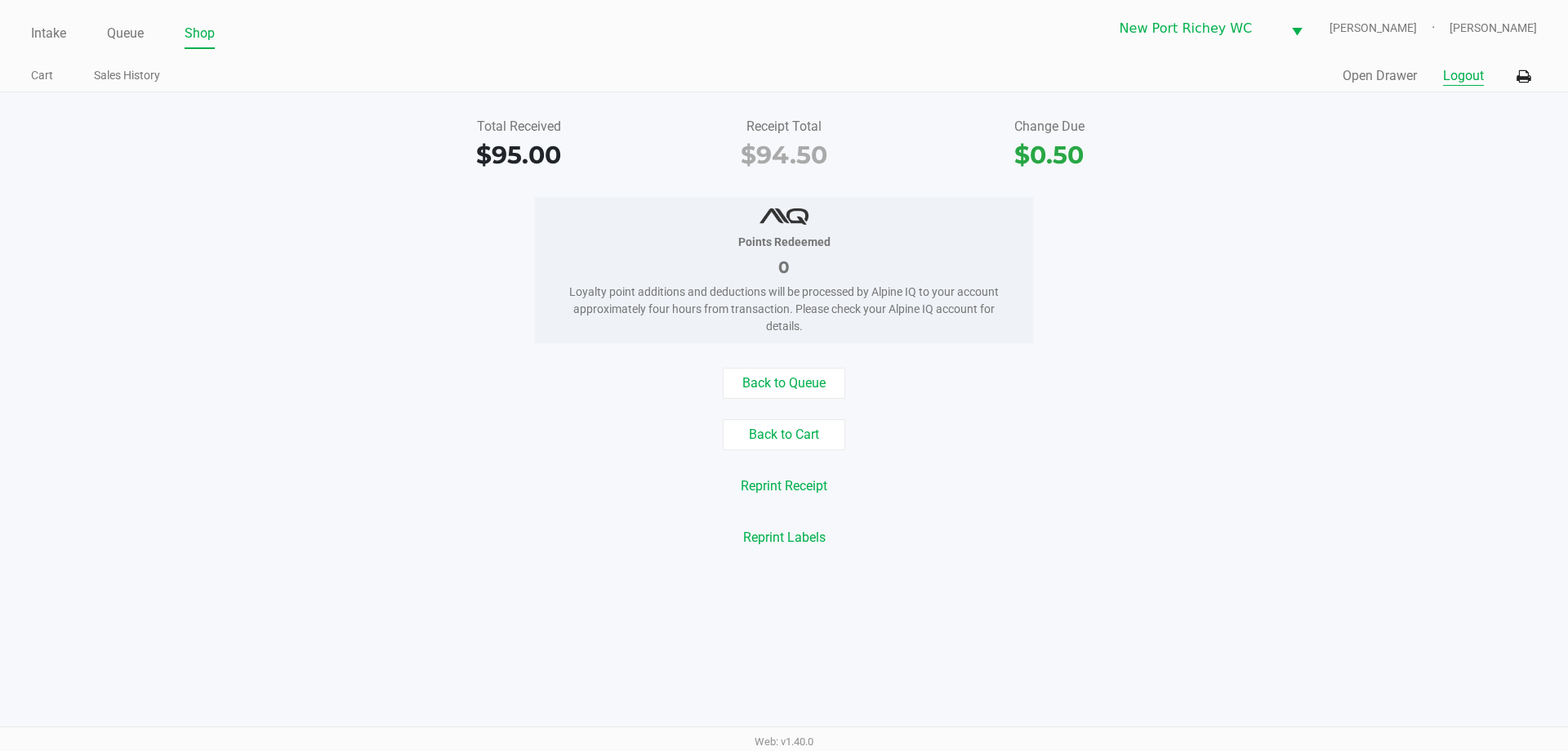
click at [1470, 72] on button "Logout" at bounding box center [1464, 76] width 41 height 20
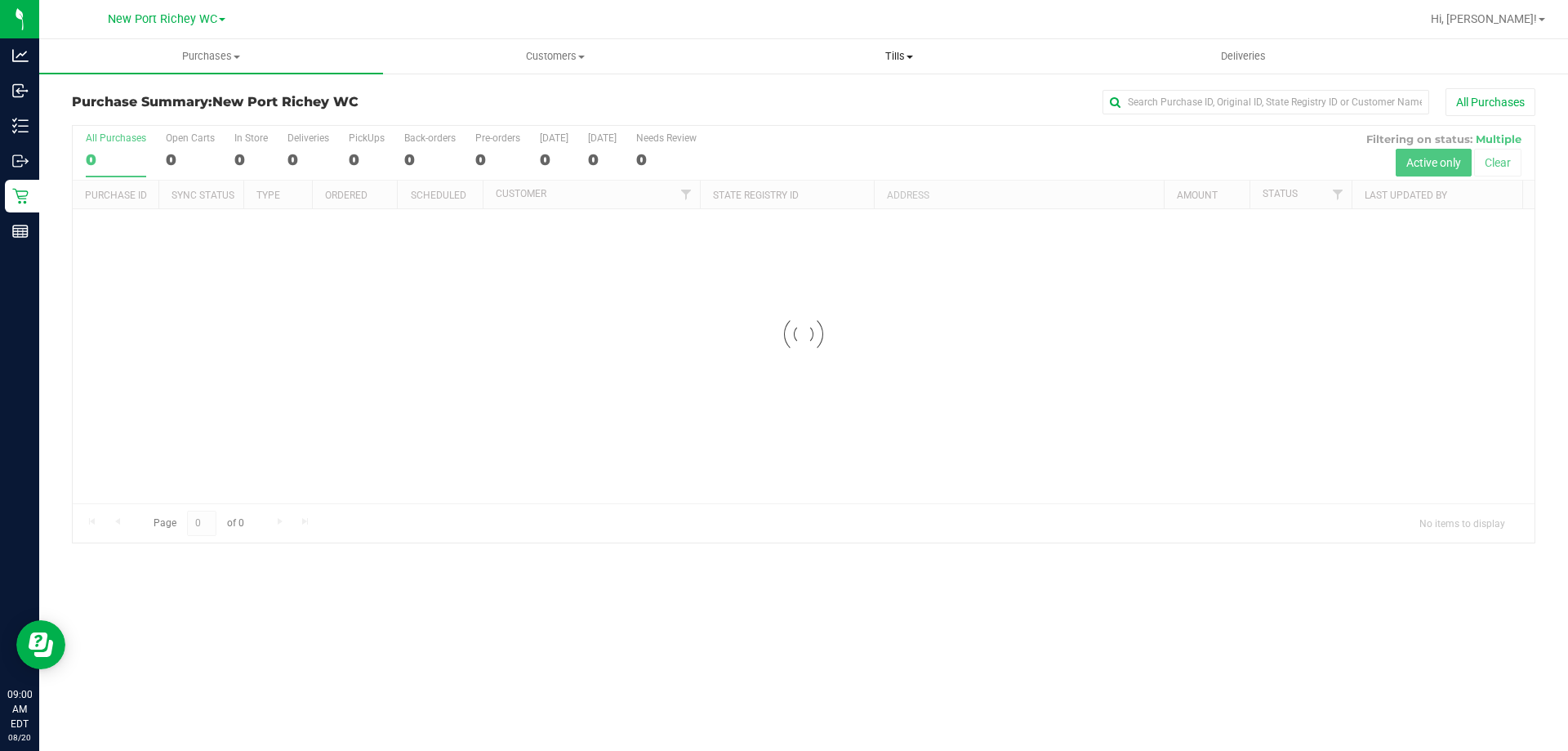
click at [889, 58] on span "Tills" at bounding box center [899, 56] width 342 height 15
click at [829, 99] on span "Manage tills" at bounding box center [782, 98] width 110 height 14
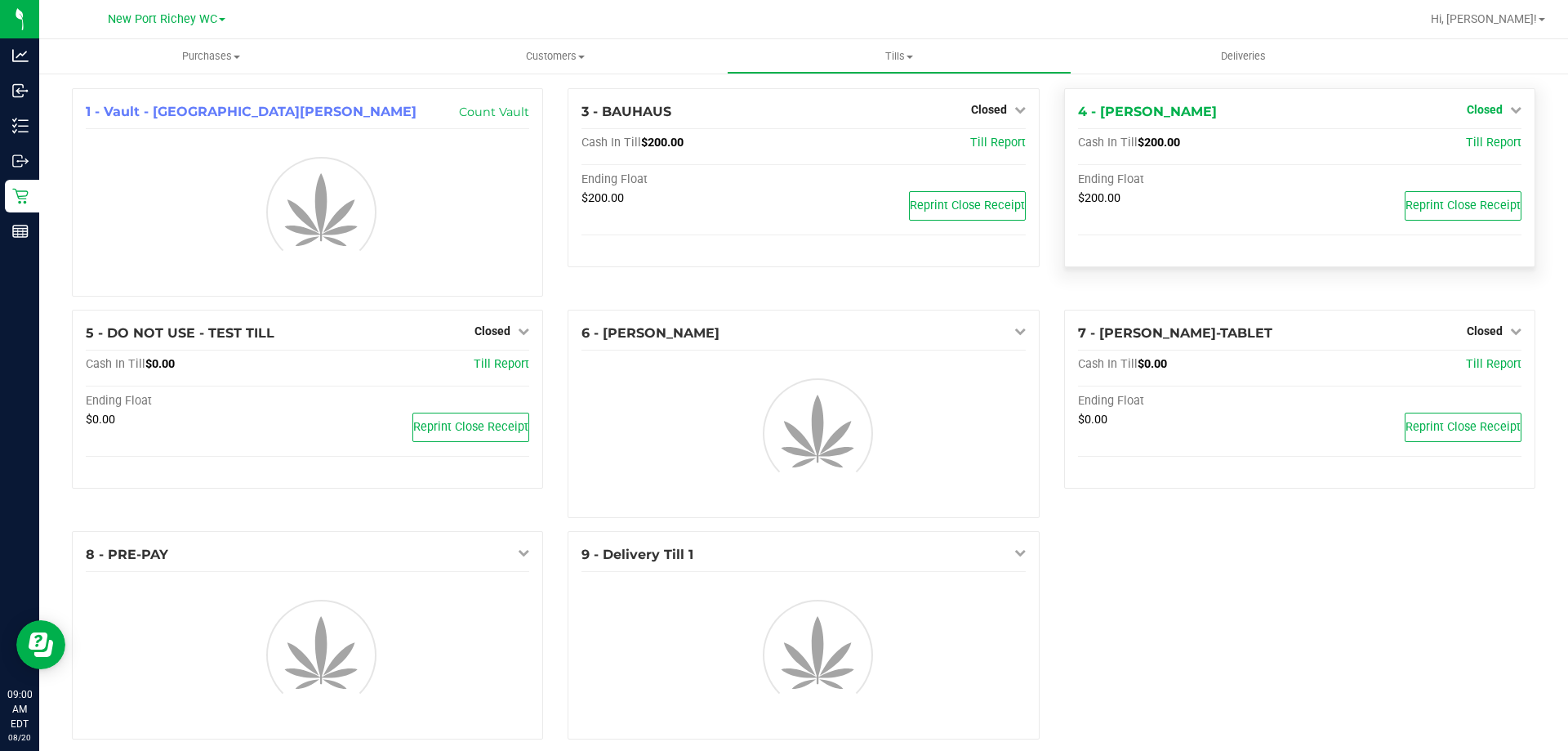
click at [1510, 106] on icon at bounding box center [1516, 109] width 12 height 12
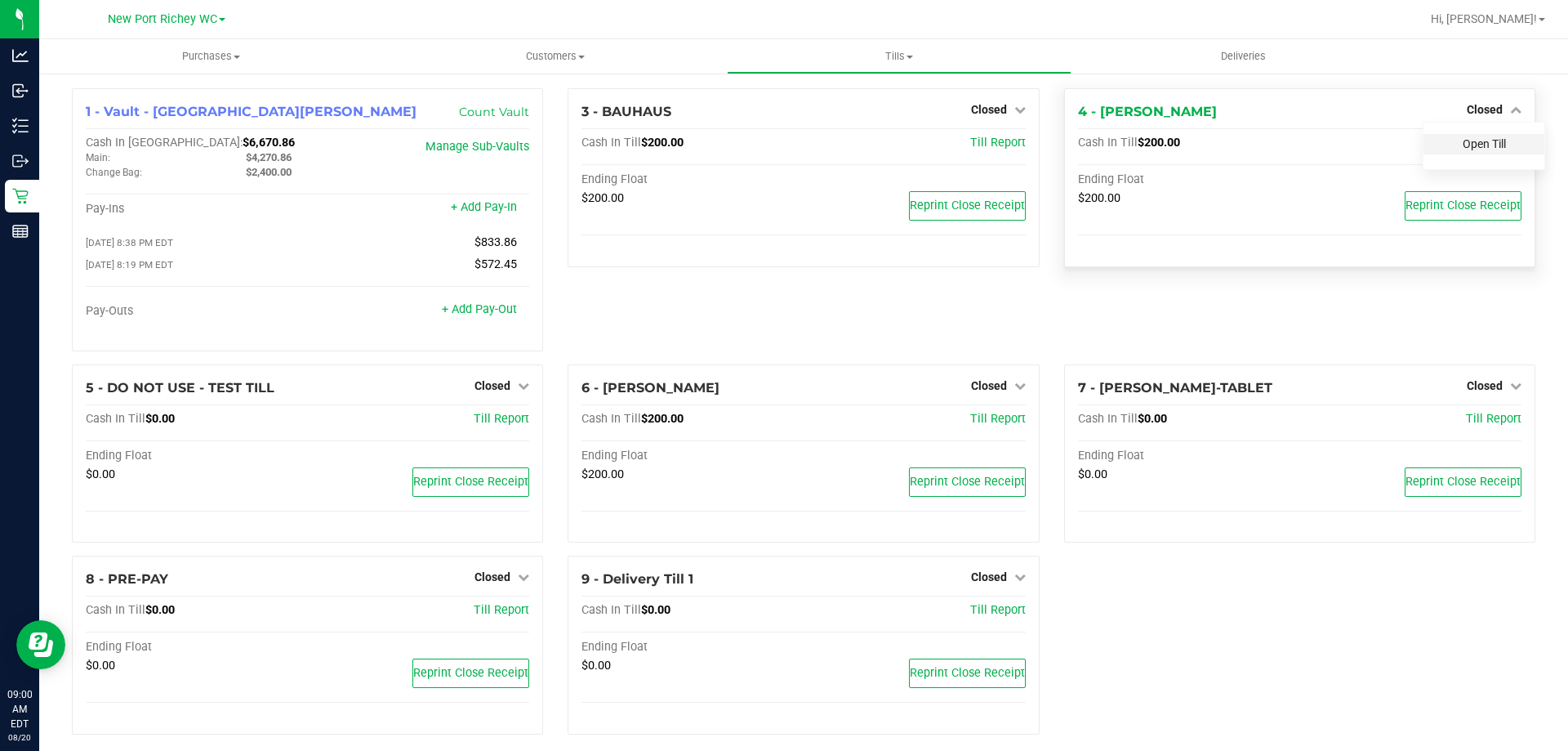
click at [1489, 146] on link "Open Till" at bounding box center [1484, 143] width 43 height 13
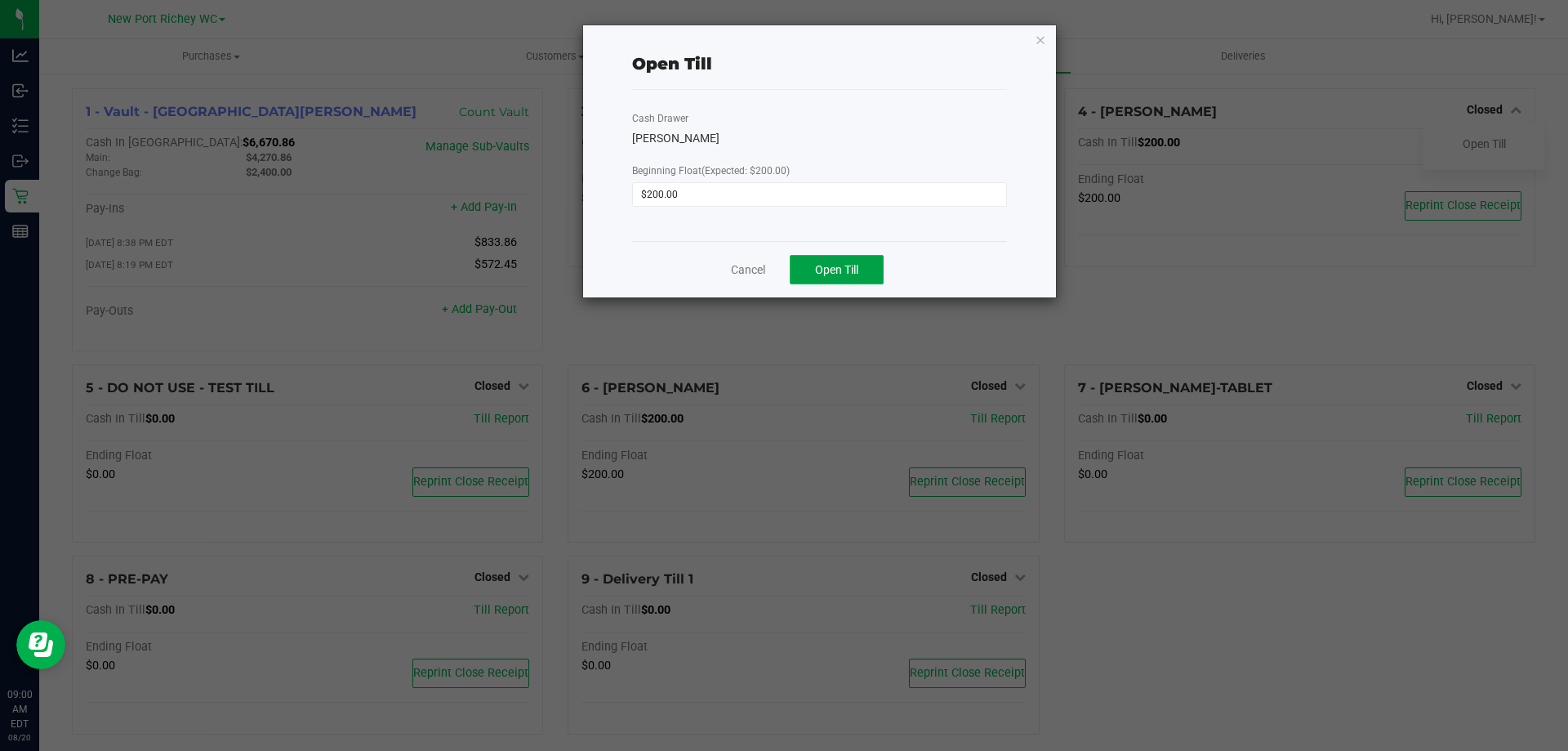
click at [855, 269] on span "Open Till" at bounding box center [837, 269] width 43 height 13
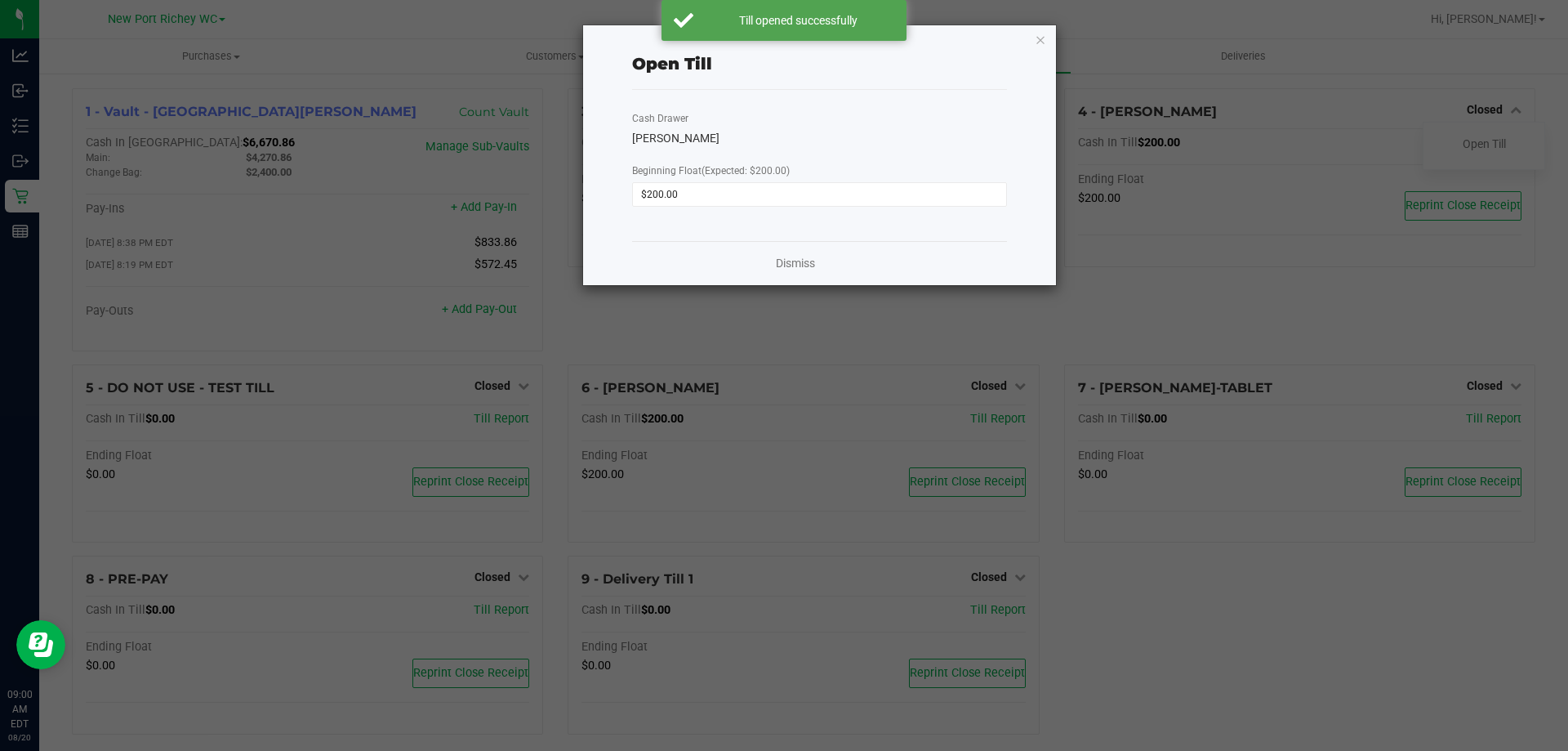
click at [1042, 39] on icon "button" at bounding box center [1041, 39] width 12 height 20
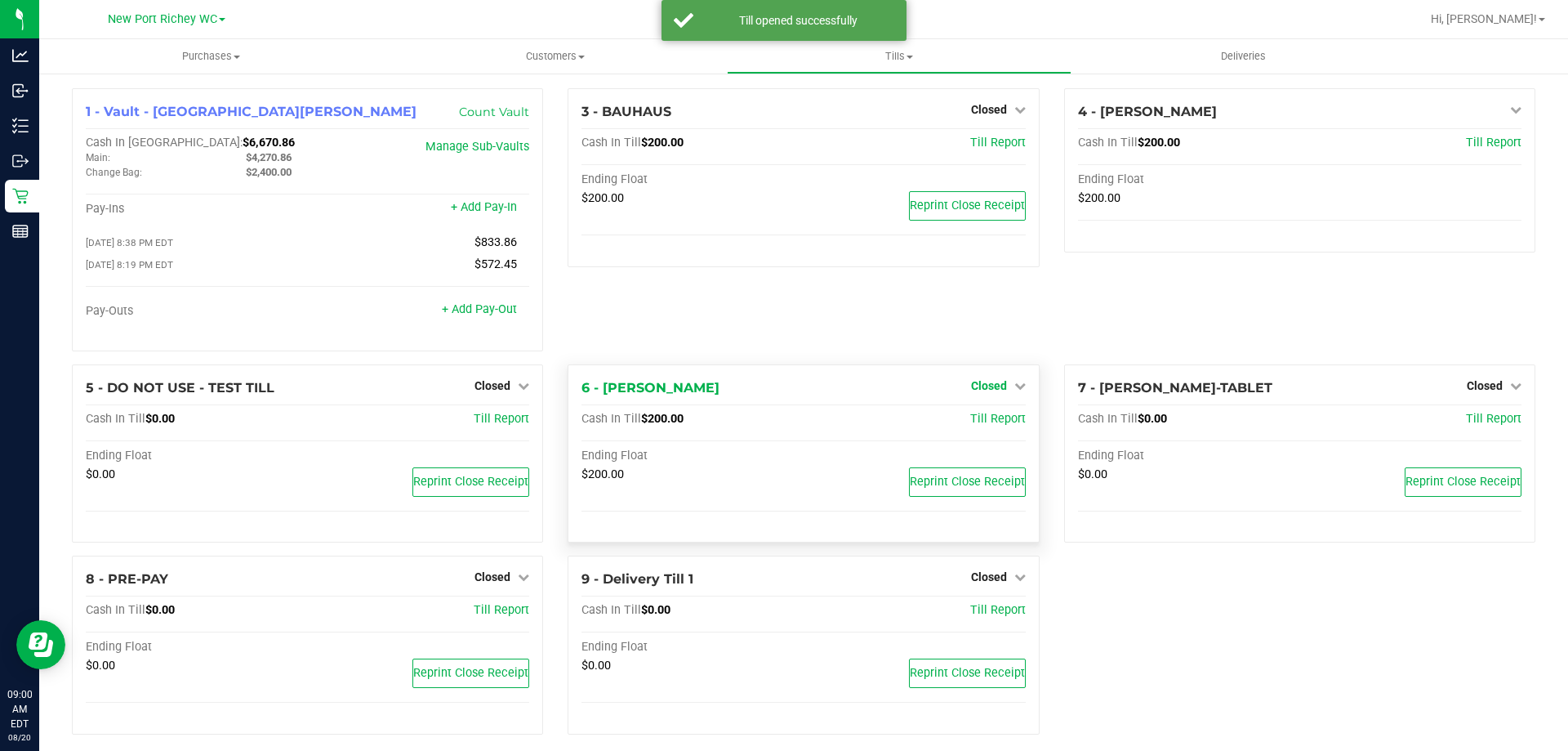
click at [985, 388] on span "Closed" at bounding box center [989, 385] width 36 height 13
click at [969, 425] on link "Open Till" at bounding box center [989, 418] width 43 height 13
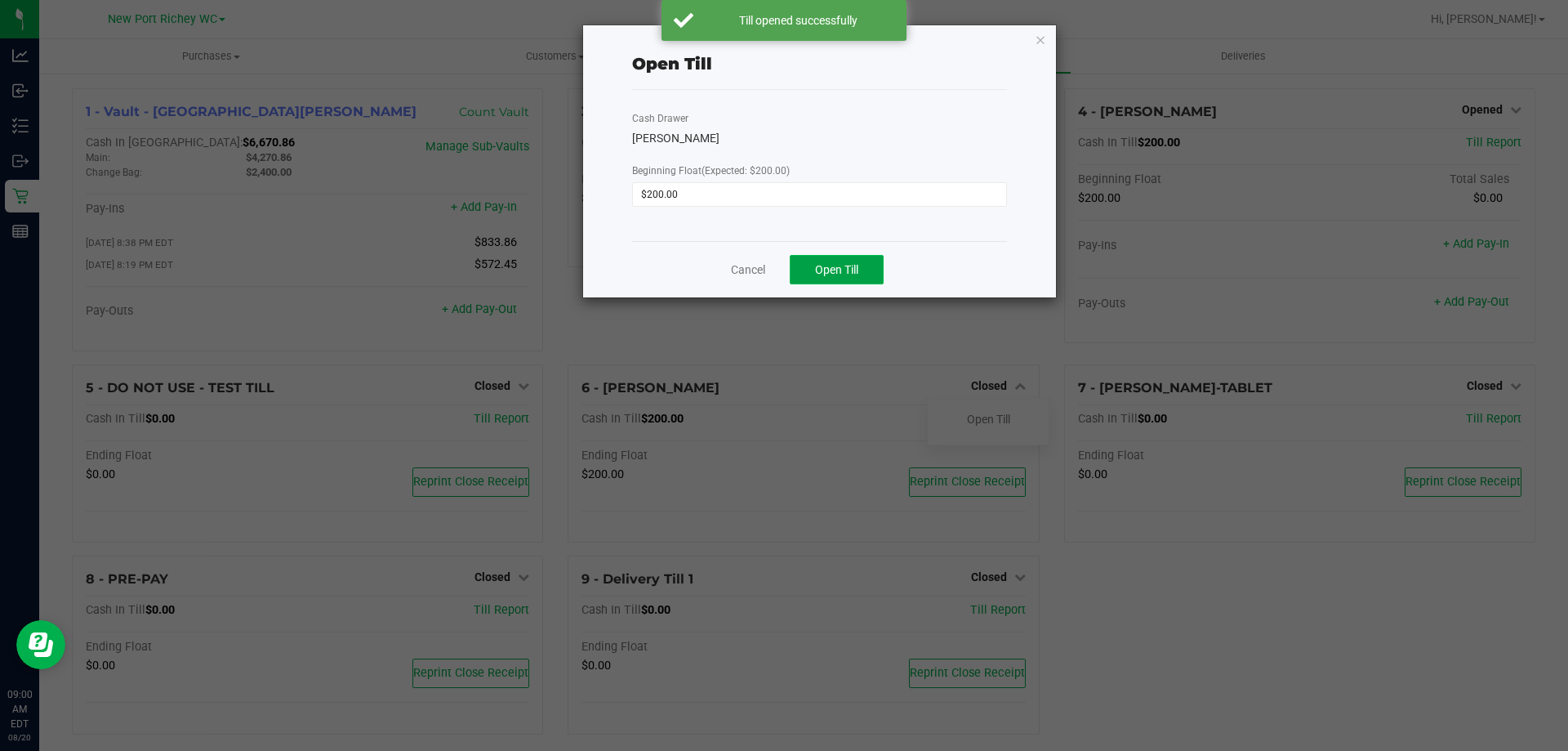
click at [843, 263] on span "Open Till" at bounding box center [837, 269] width 43 height 13
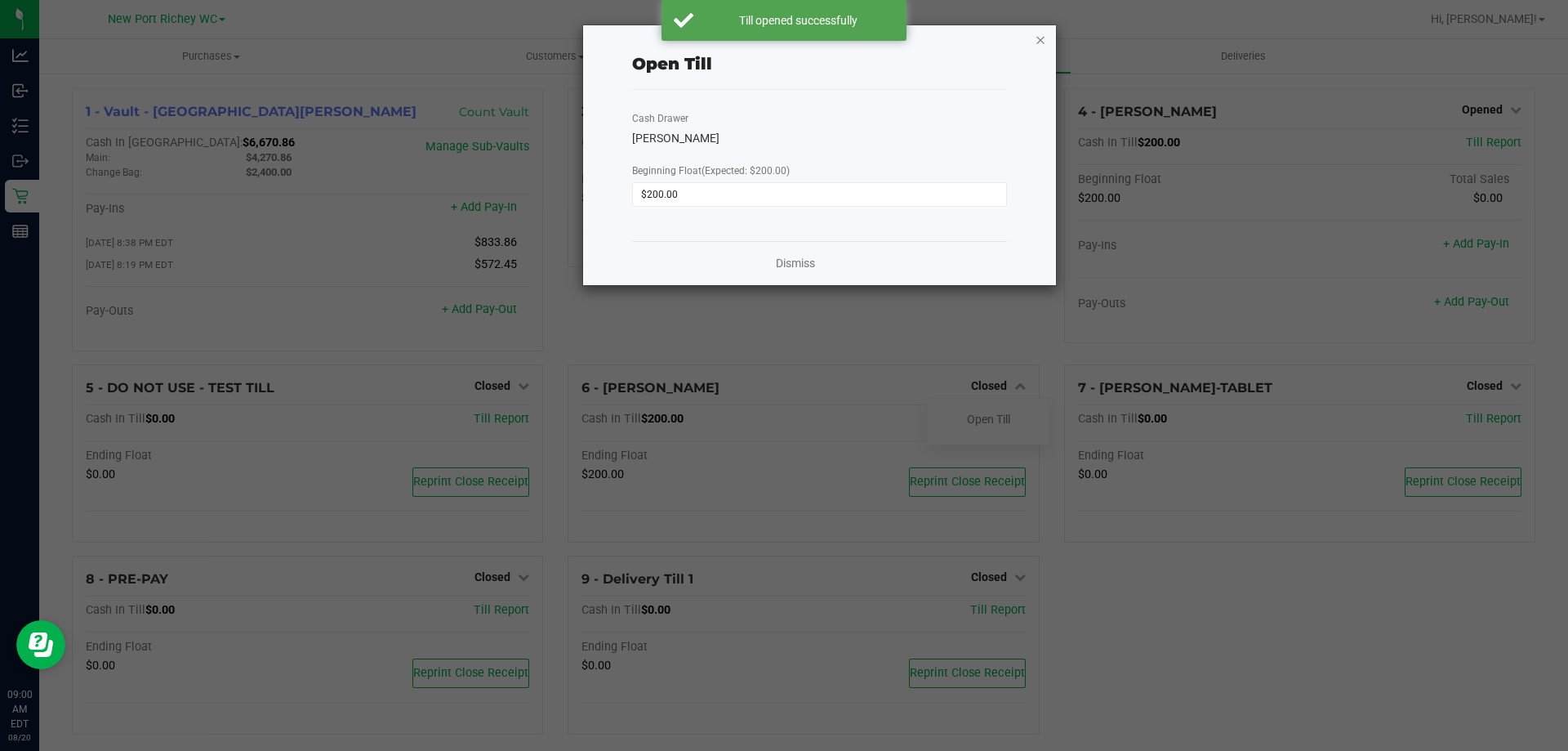
click at [1039, 38] on icon "button" at bounding box center [1041, 39] width 12 height 20
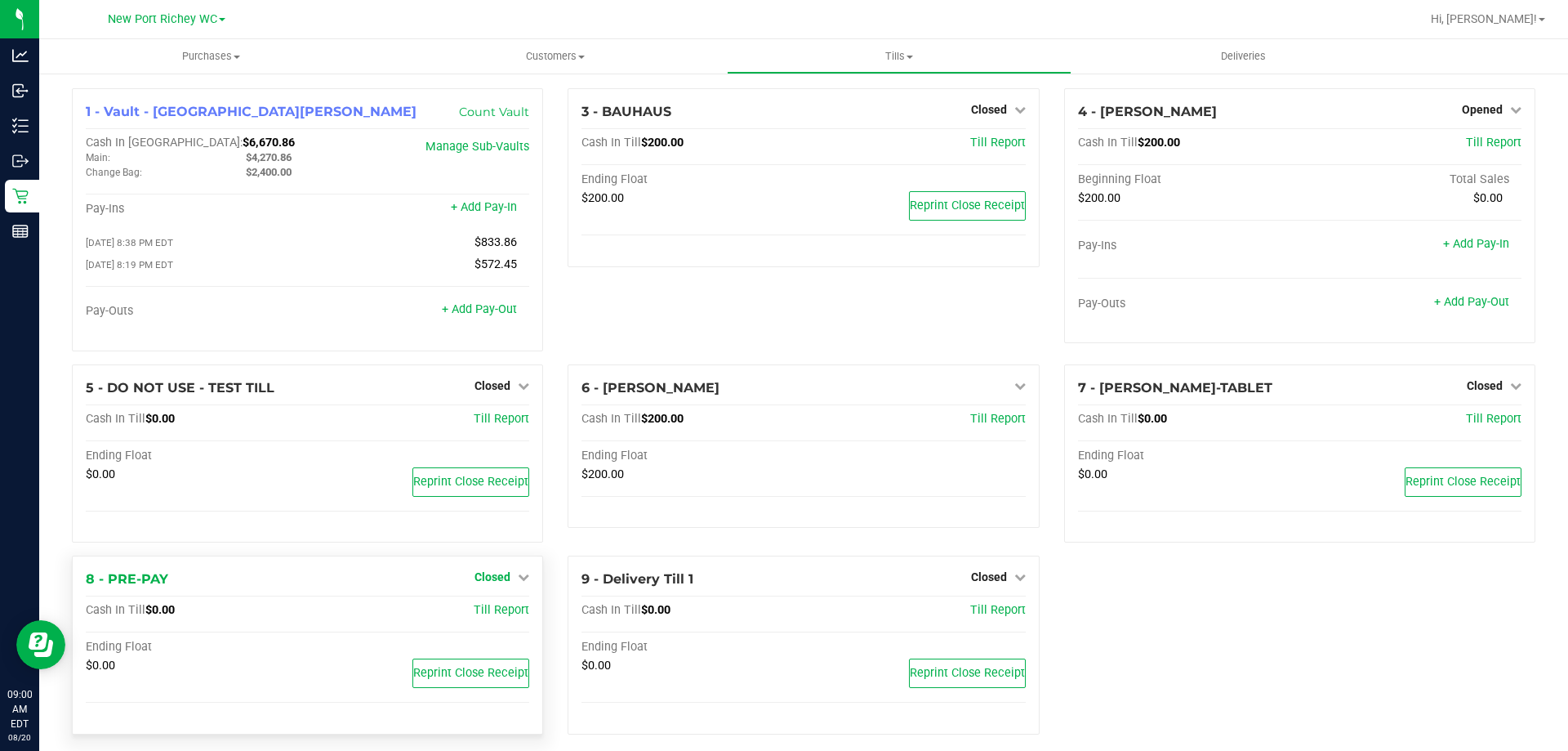
click at [511, 581] on link "Closed" at bounding box center [502, 576] width 55 height 13
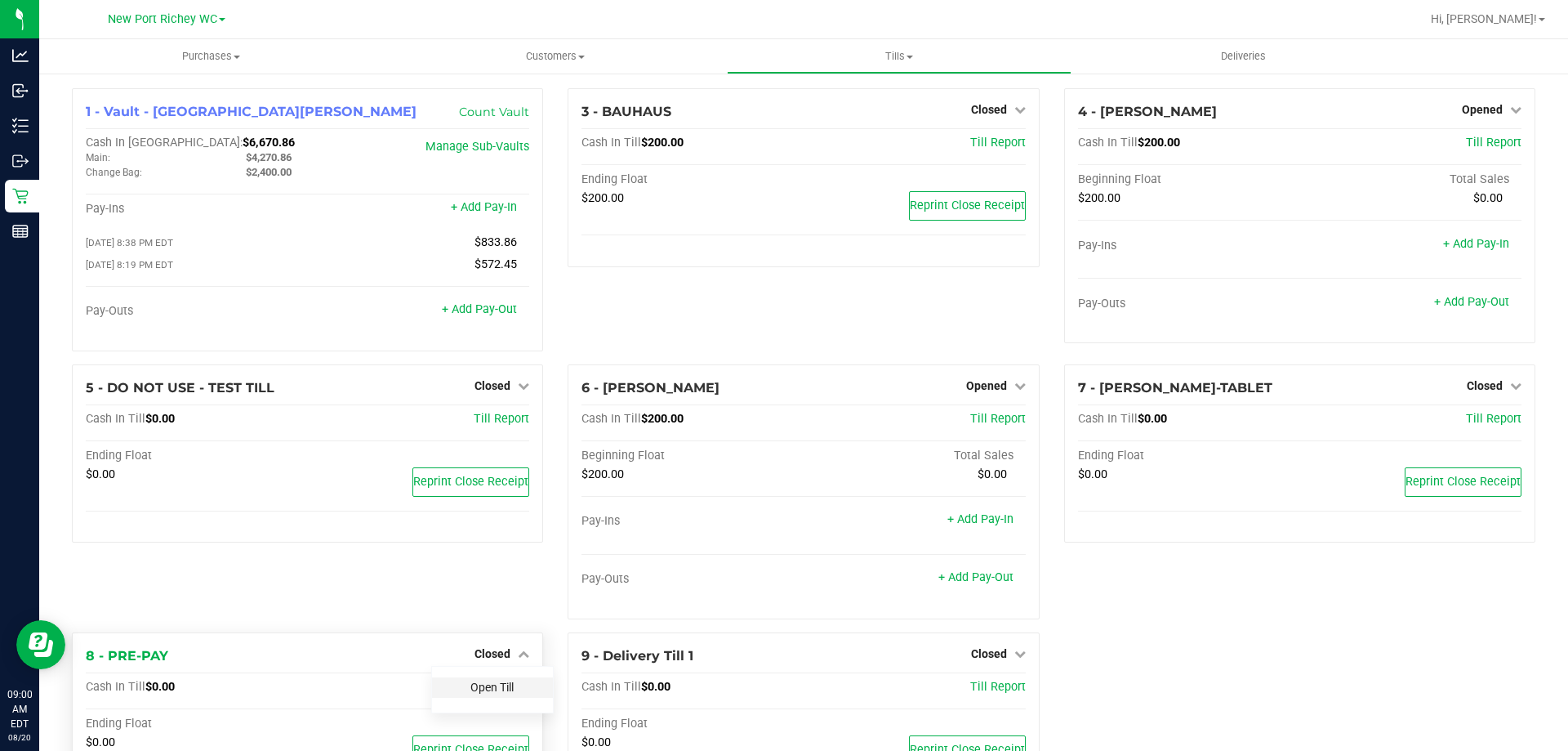
click at [491, 685] on link "Open Till" at bounding box center [492, 687] width 43 height 13
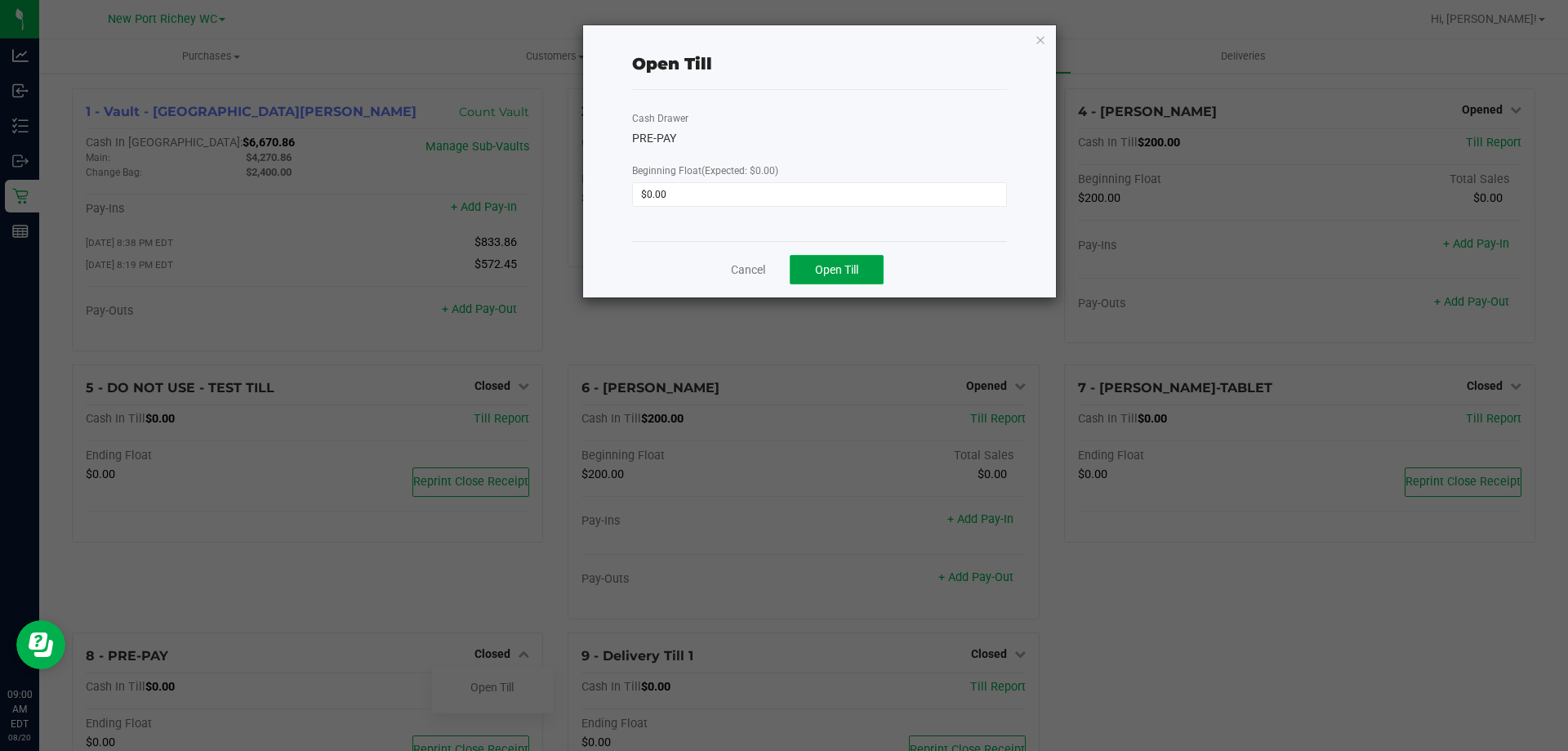
click at [820, 269] on span "Open Till" at bounding box center [837, 269] width 43 height 13
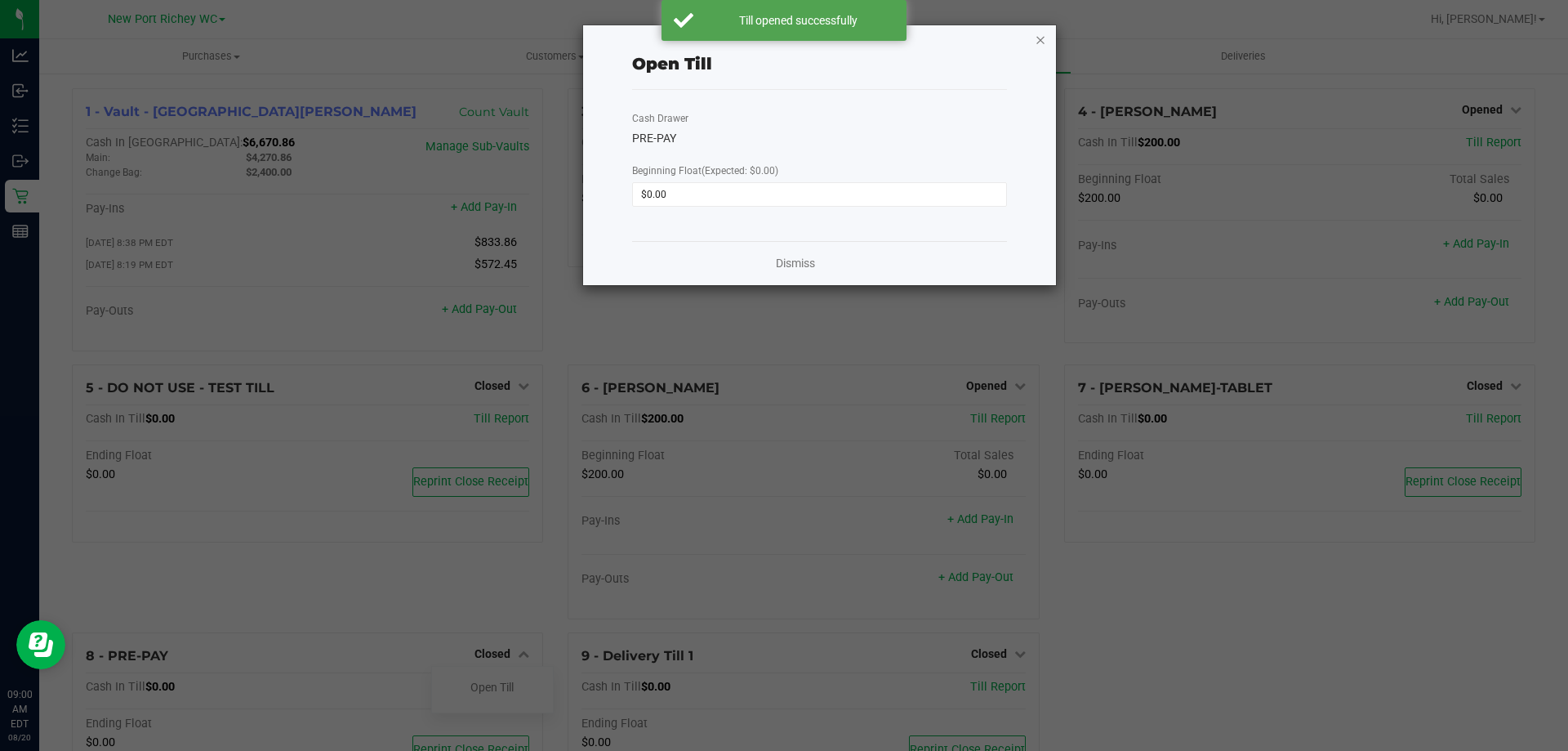
click at [1038, 39] on icon "button" at bounding box center [1041, 39] width 12 height 20
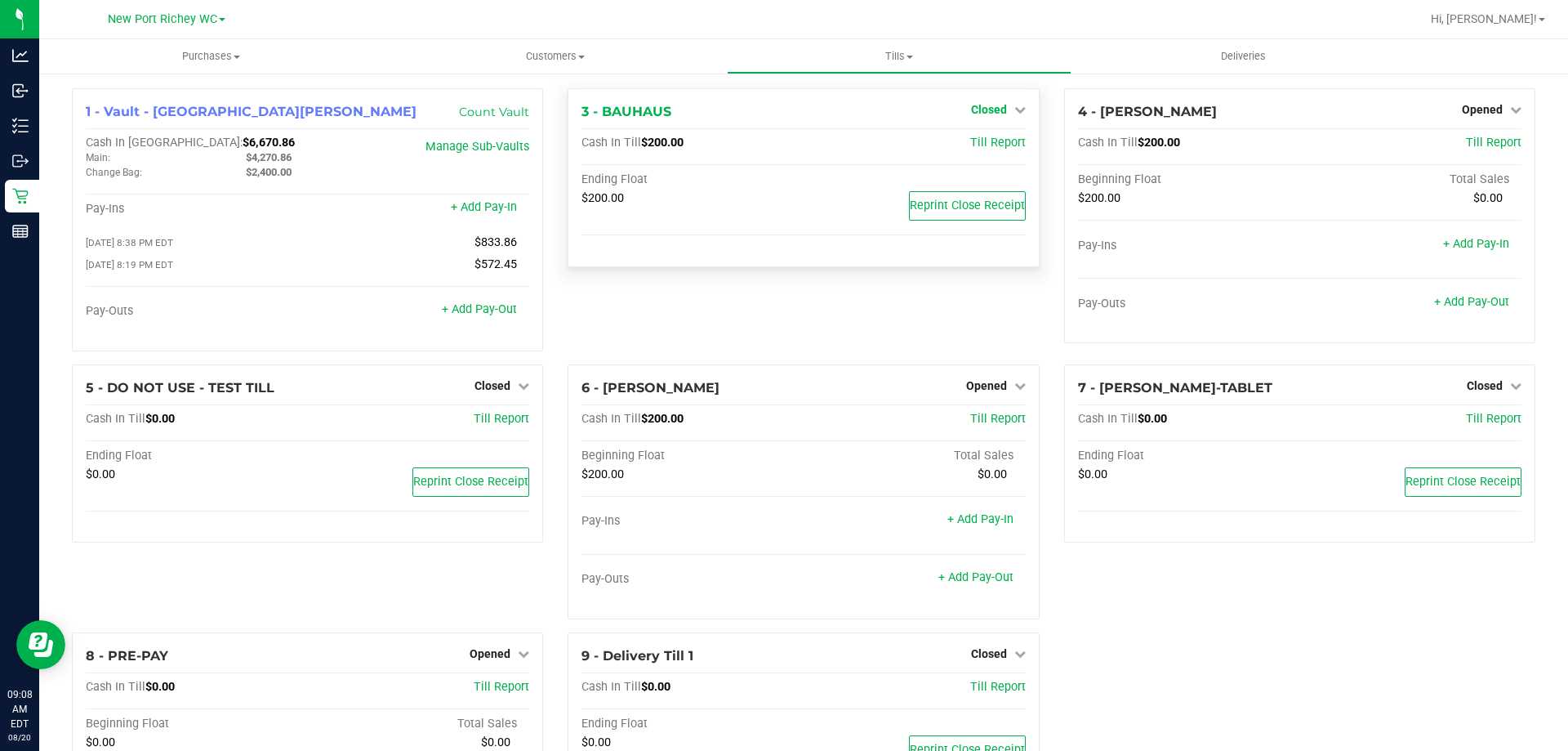
click at [1003, 103] on link "Closed" at bounding box center [998, 109] width 55 height 13
click at [967, 140] on link "Open Till" at bounding box center [989, 143] width 43 height 13
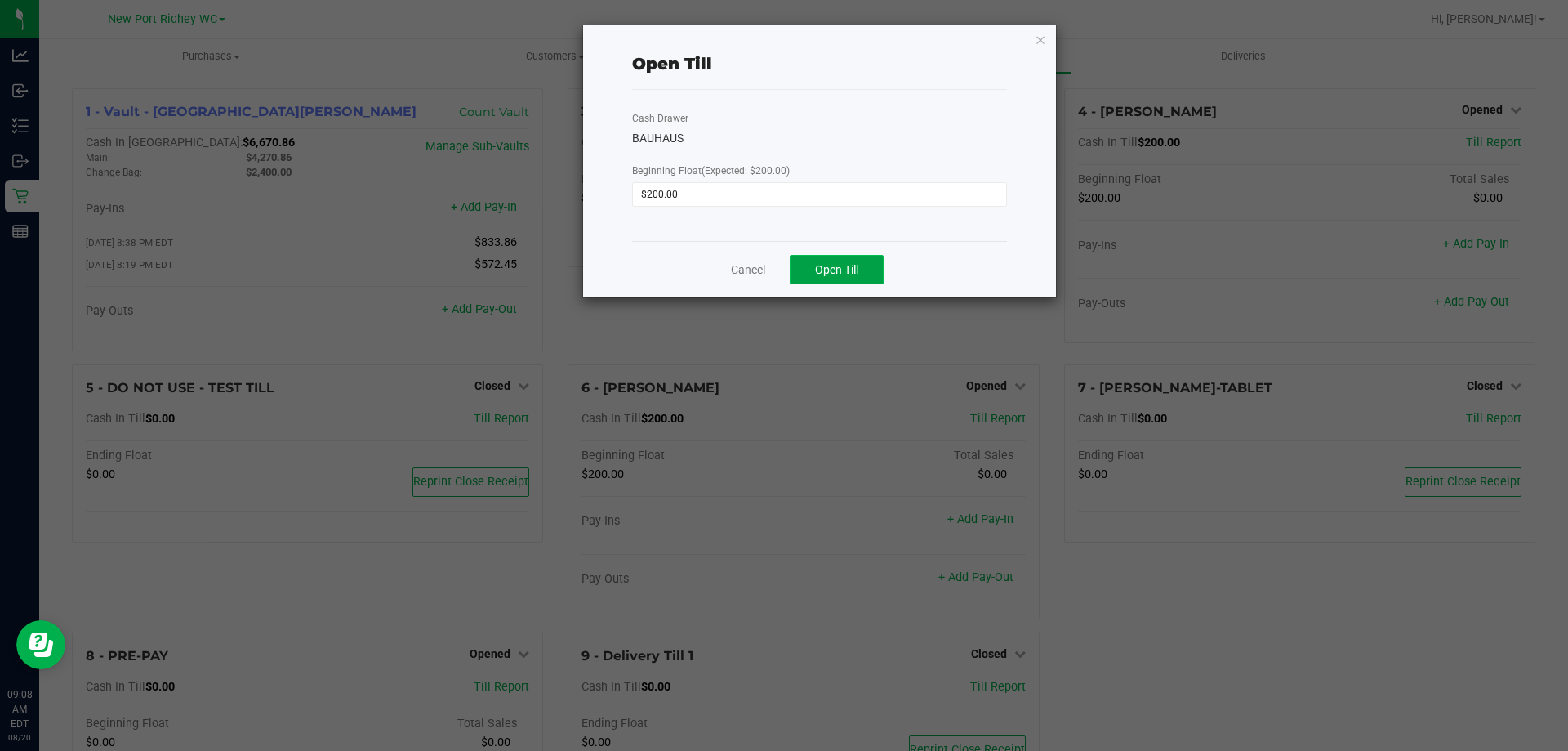
click at [837, 273] on span "Open Till" at bounding box center [837, 269] width 43 height 13
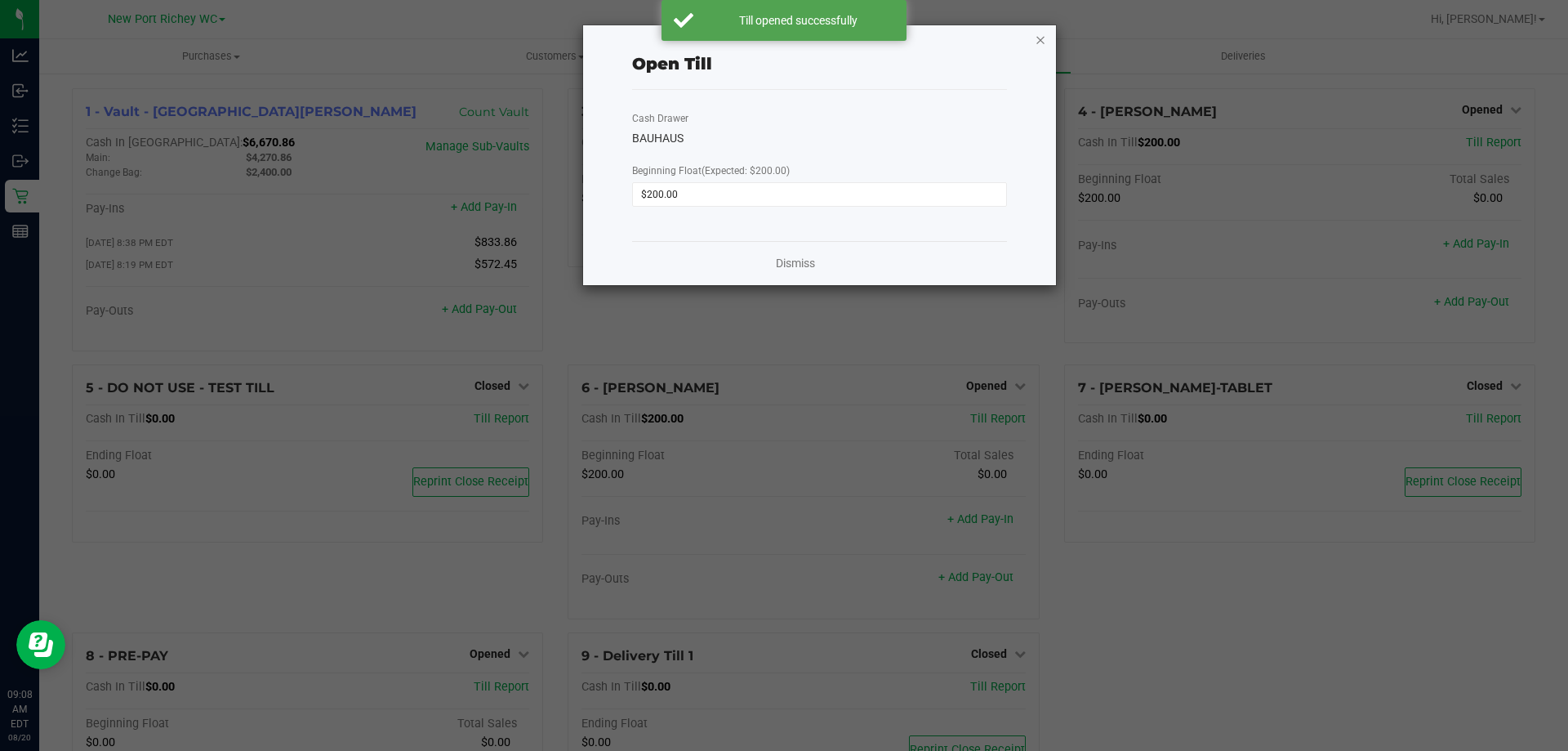
click at [1038, 44] on icon "button" at bounding box center [1041, 39] width 12 height 20
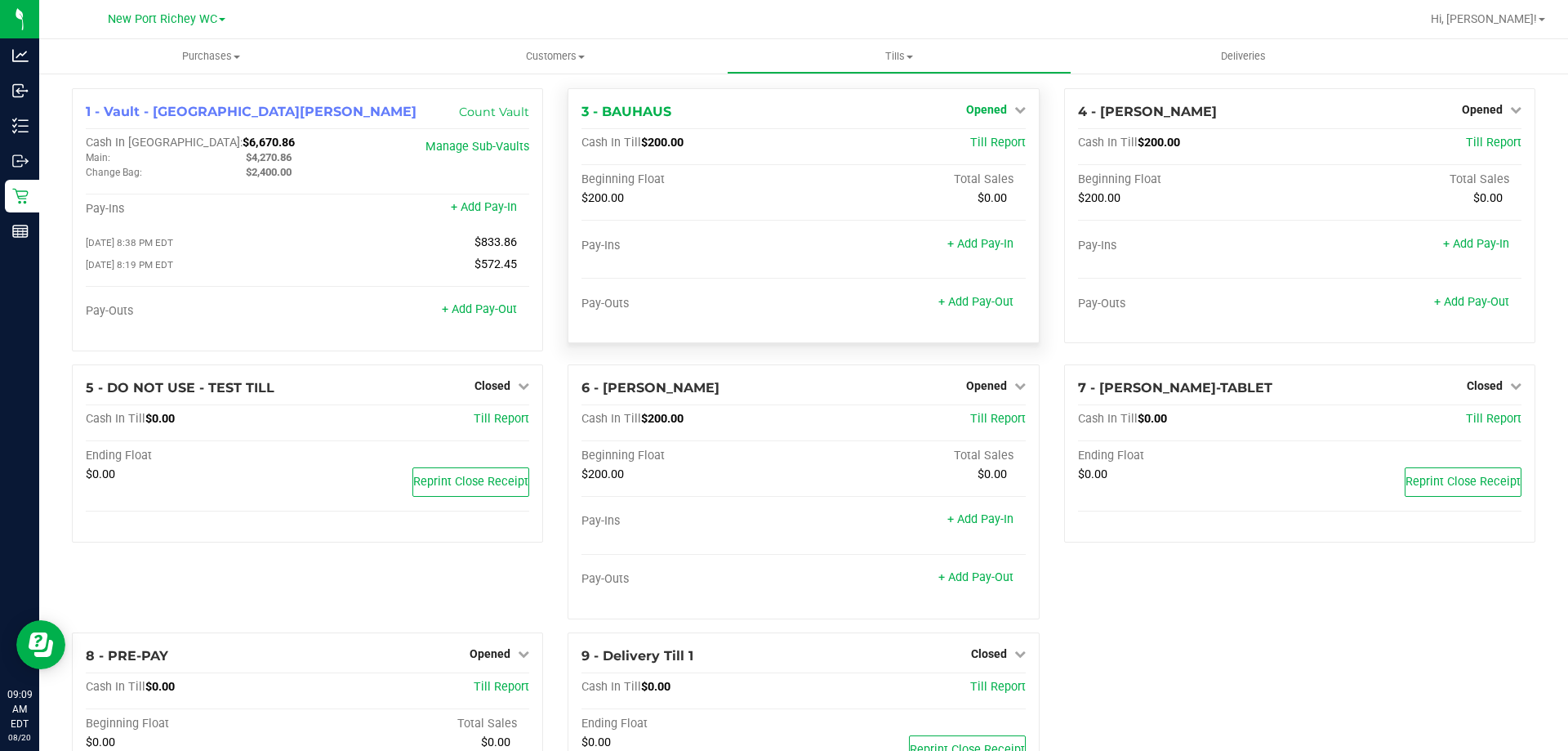
click at [999, 104] on link "Opened" at bounding box center [995, 109] width 60 height 13
click at [972, 152] on div "Close Till" at bounding box center [988, 144] width 121 height 21
click at [969, 139] on link "Close Till" at bounding box center [988, 143] width 44 height 13
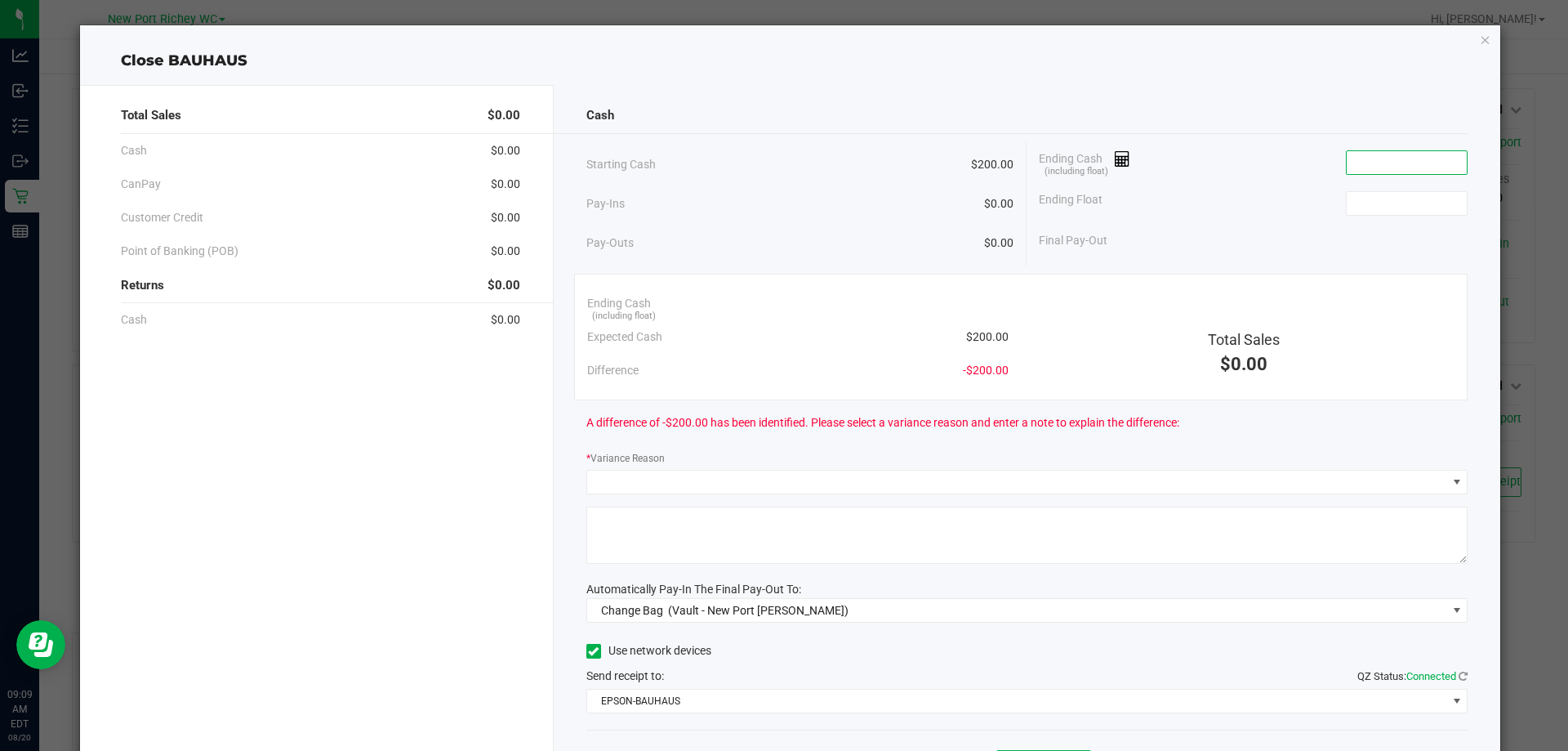
click at [1370, 162] on input at bounding box center [1407, 162] width 120 height 23
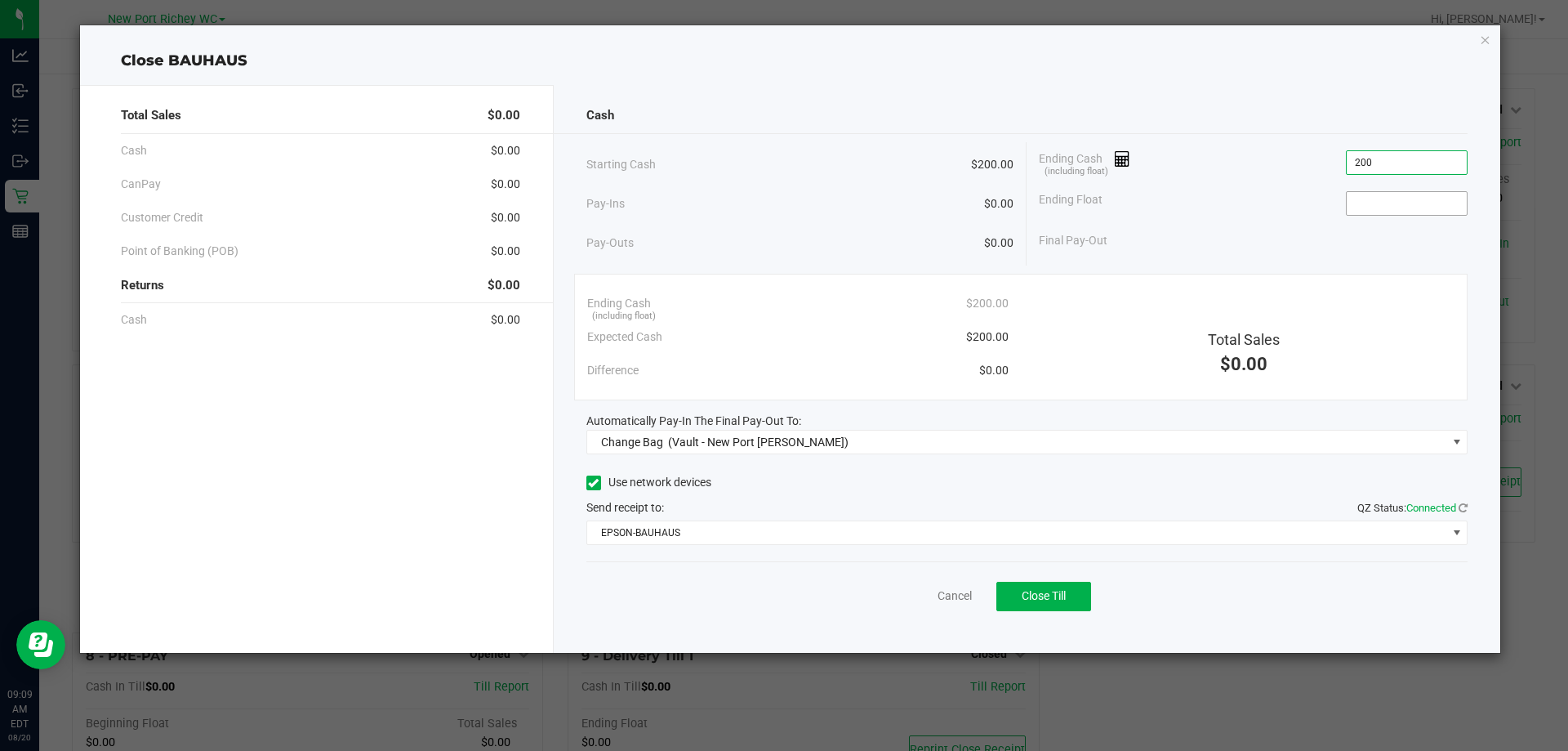
type input "$200.00"
click at [1368, 196] on input at bounding box center [1407, 203] width 120 height 23
type input "$200.00"
click at [817, 228] on div "Pay-Outs $0.00" at bounding box center [800, 243] width 428 height 45
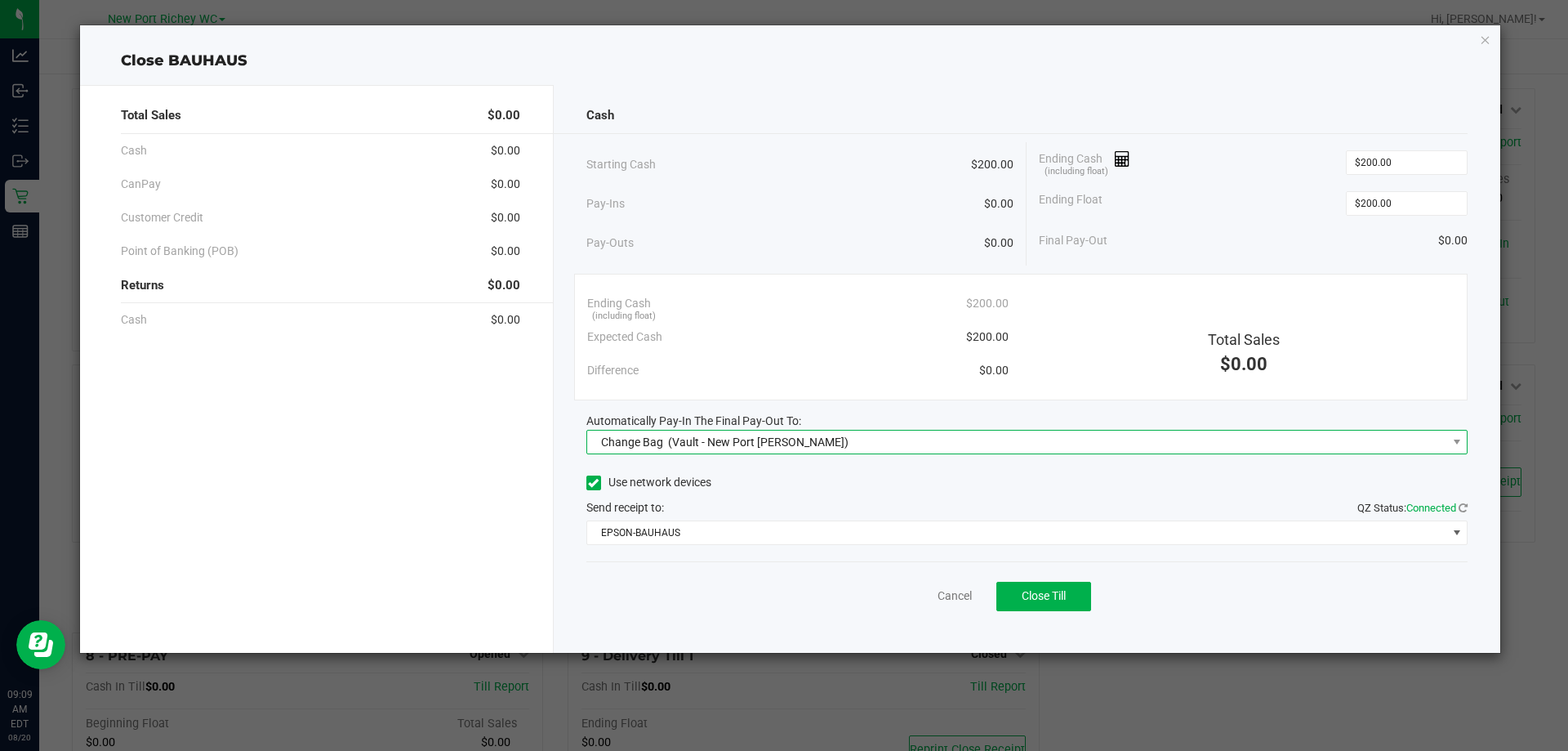
click at [851, 431] on span "Change Bag (Vault - New Port Richey WC)" at bounding box center [1017, 442] width 860 height 23
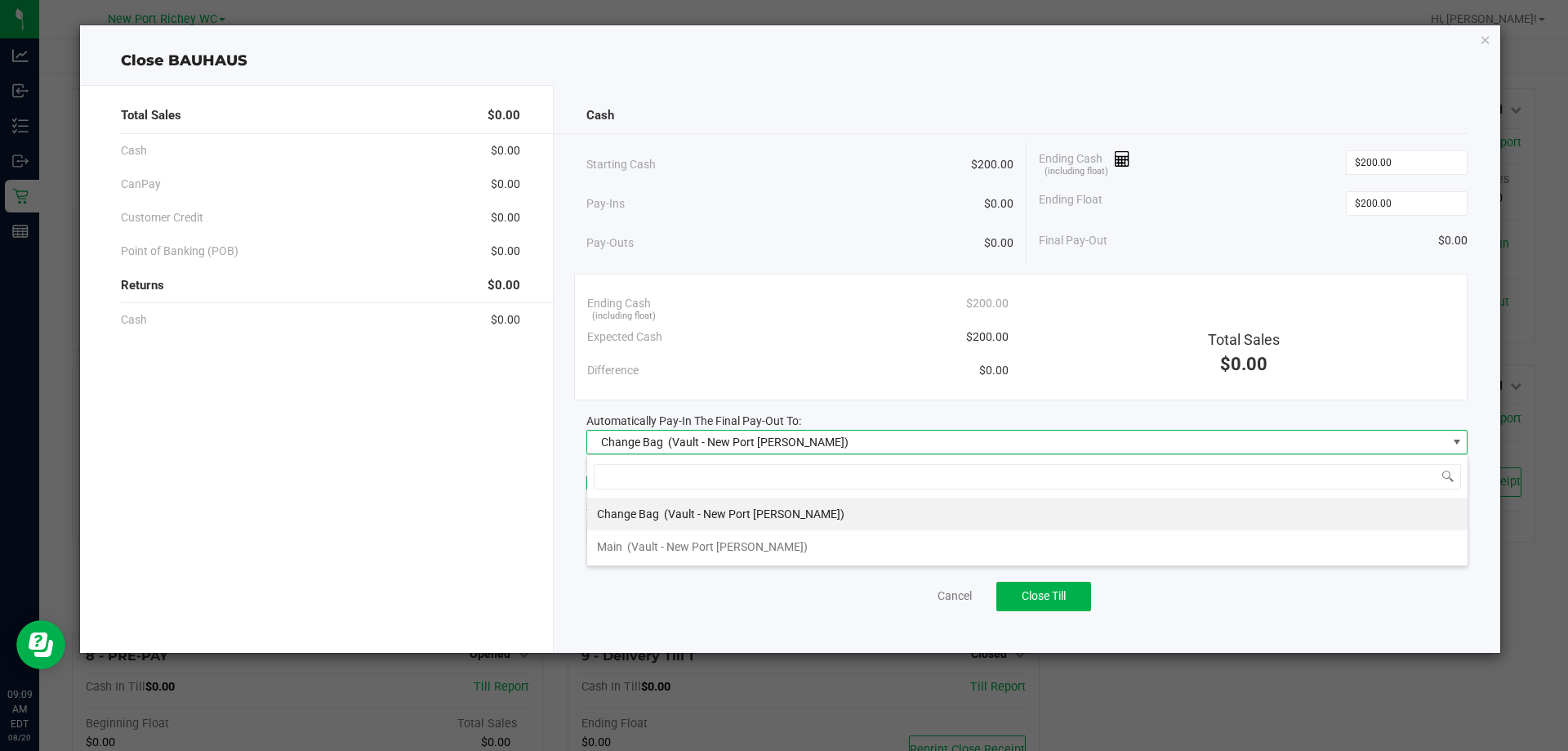
scroll to position [25, 881]
click at [666, 540] on span "(Vault - New Port Richey WC)" at bounding box center [717, 546] width 180 height 13
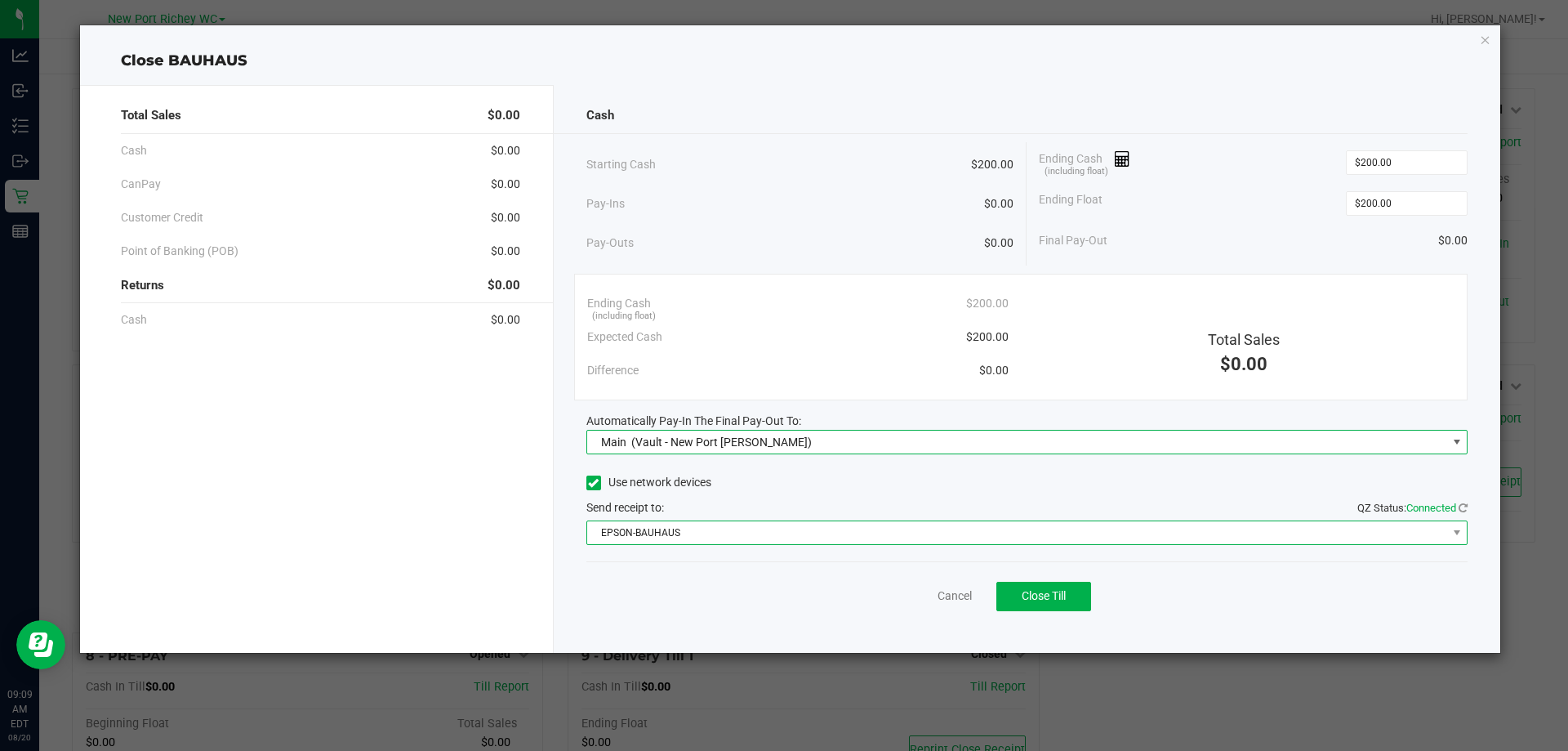
click at [754, 532] on span "EPSON-BAUHAUS" at bounding box center [1017, 532] width 860 height 23
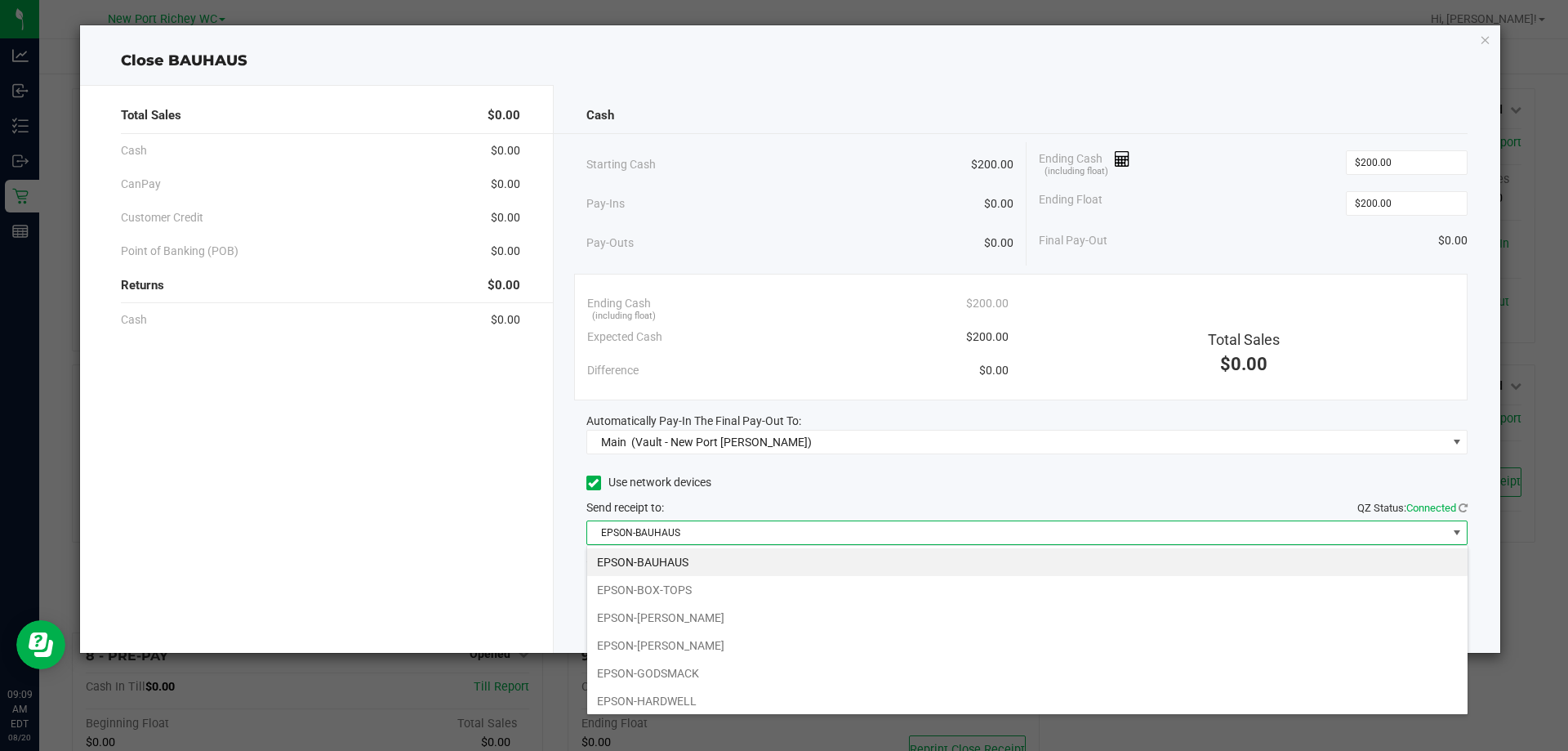
scroll to position [59, 0]
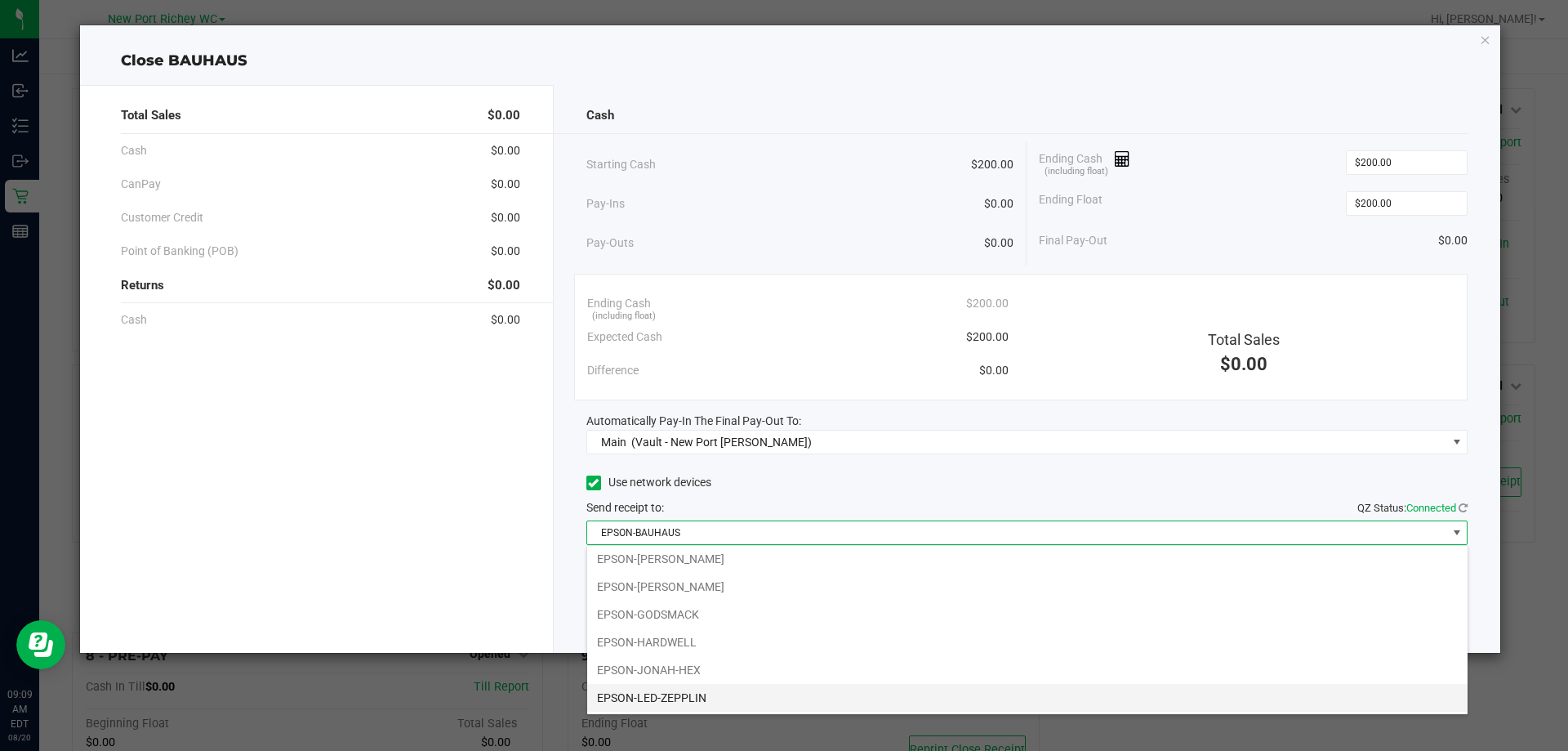
click at [697, 700] on li "EPSON-LED-ZEPPLIN" at bounding box center [1027, 698] width 880 height 28
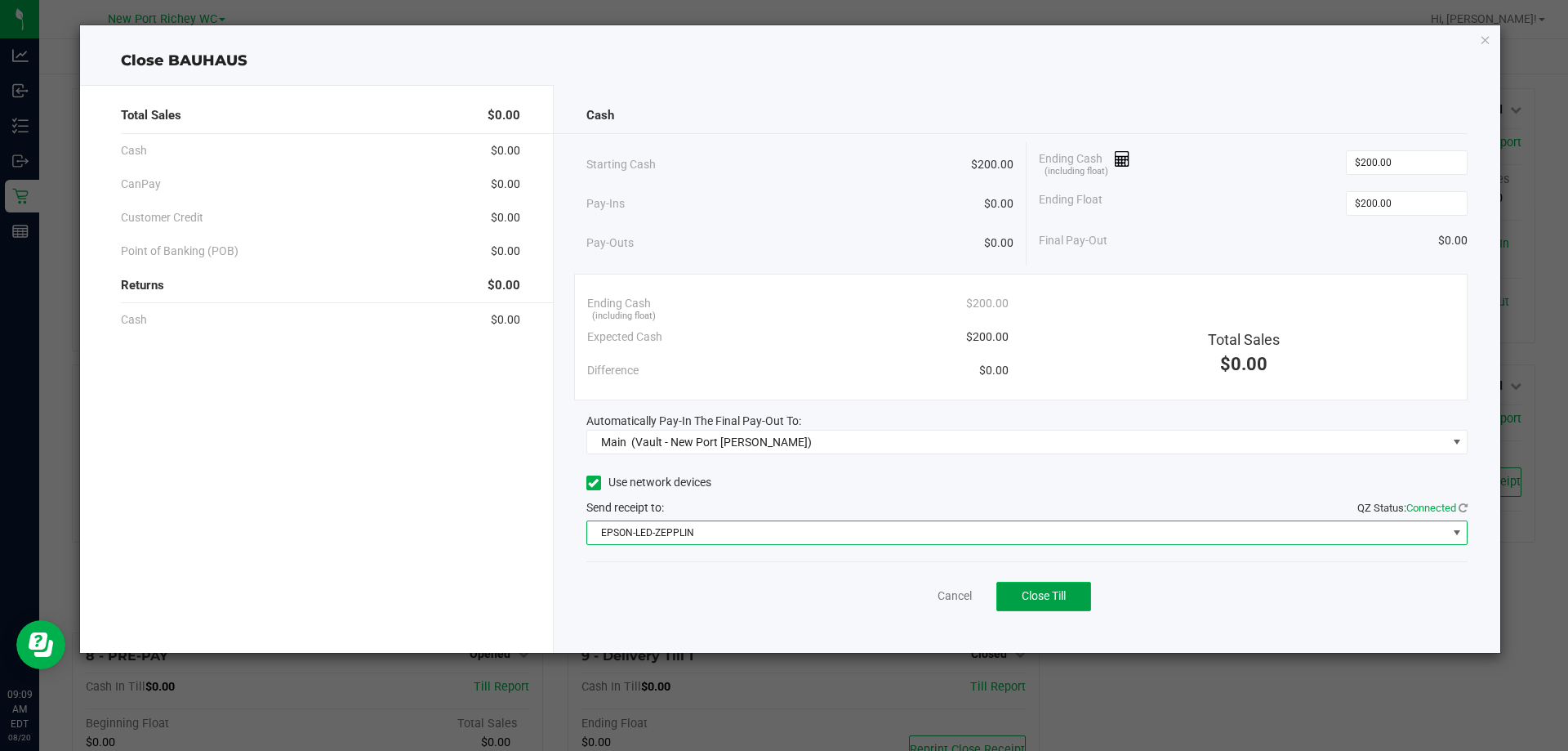
click at [1070, 585] on button "Close Till" at bounding box center [1044, 596] width 94 height 30
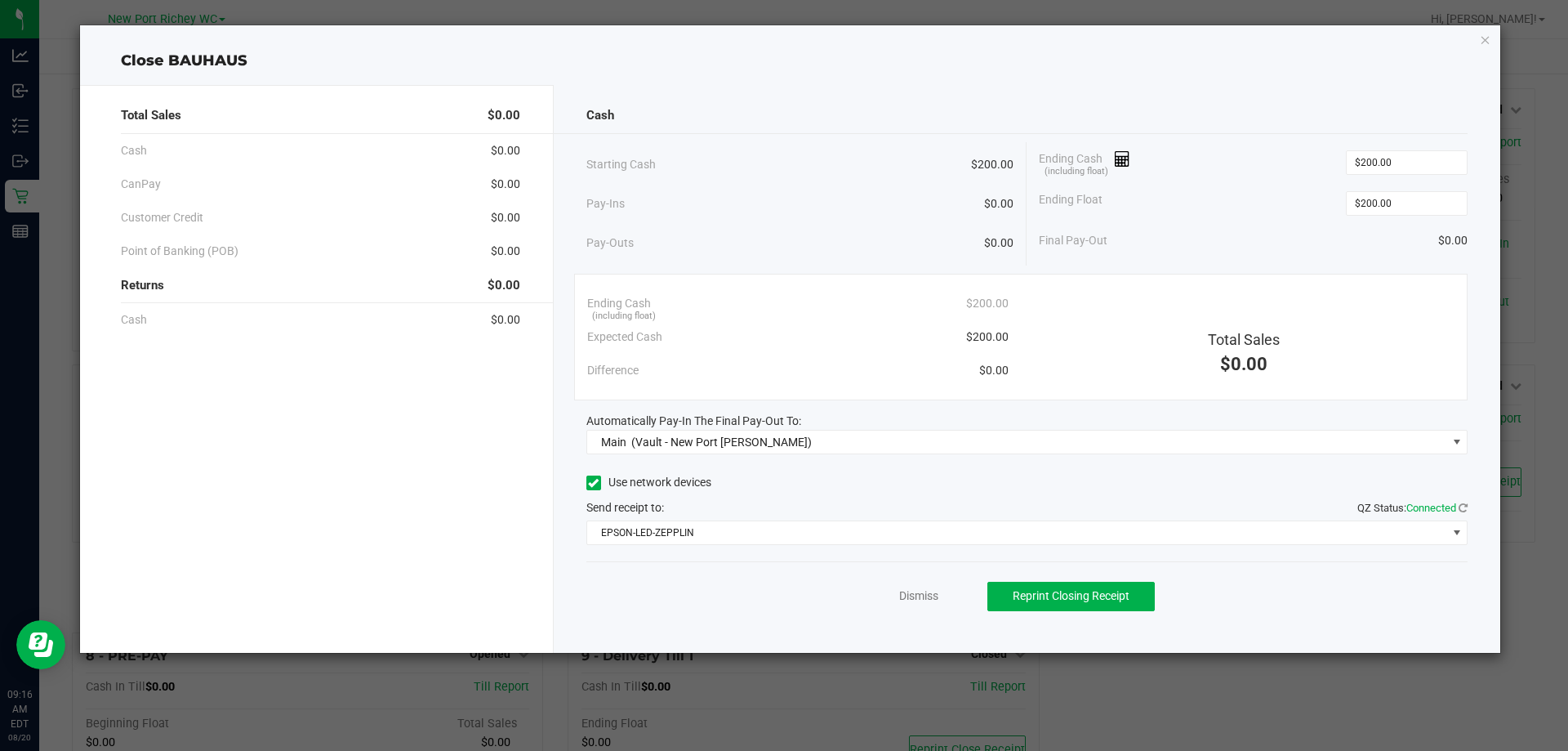
click at [923, 574] on div "Dismiss Reprint Closing Receipt" at bounding box center [1027, 593] width 882 height 63
click at [923, 594] on link "Dismiss" at bounding box center [919, 595] width 39 height 17
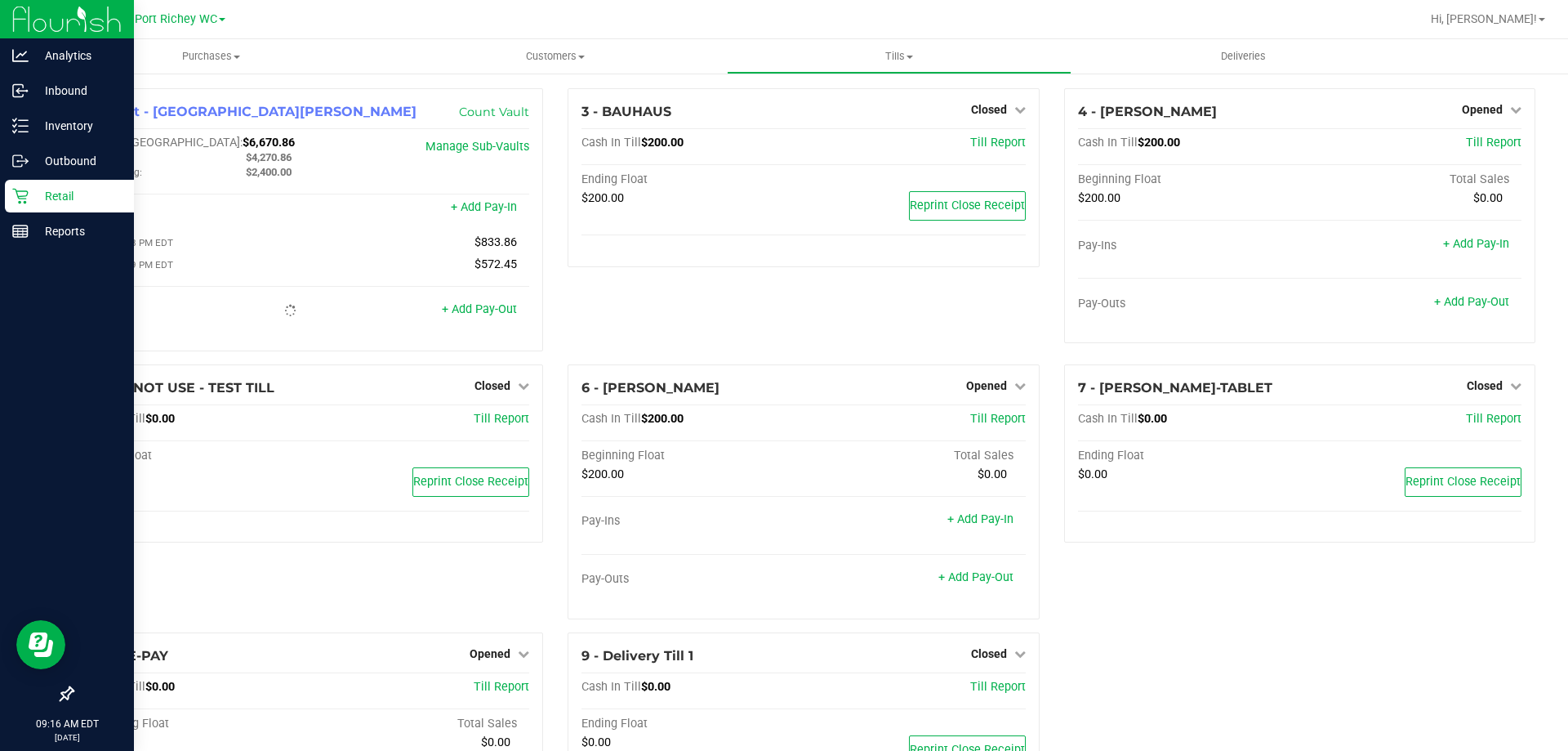
click at [36, 191] on p "Retail" at bounding box center [78, 196] width 98 height 20
